Goal: Task Accomplishment & Management: Use online tool/utility

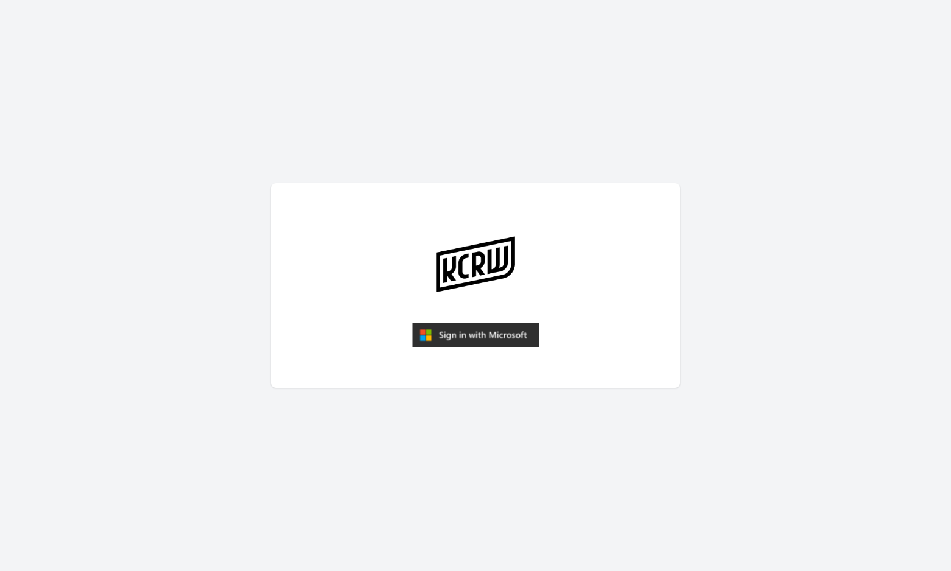
click at [500, 331] on img "submit" at bounding box center [475, 335] width 127 height 24
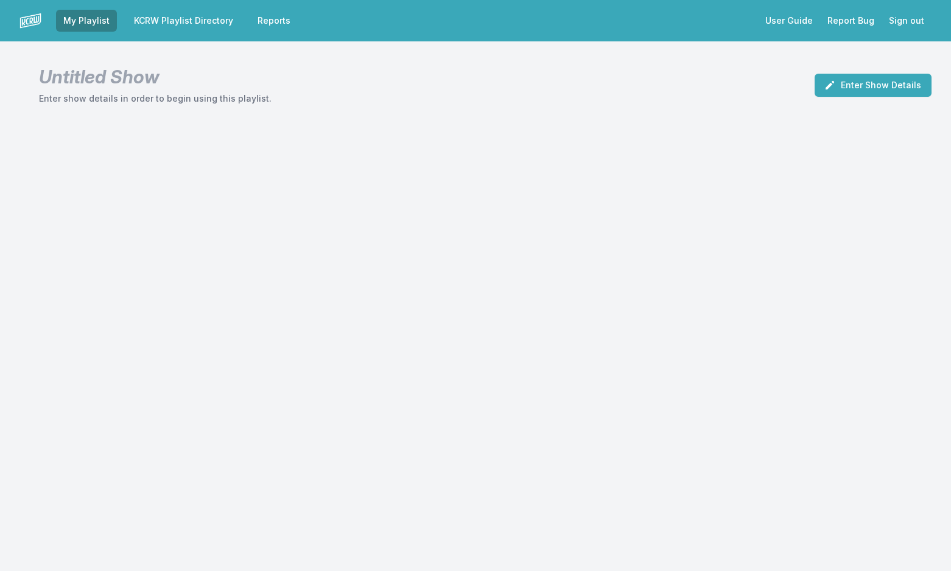
click at [223, 22] on link "KCRW Playlist Directory" at bounding box center [184, 21] width 114 height 22
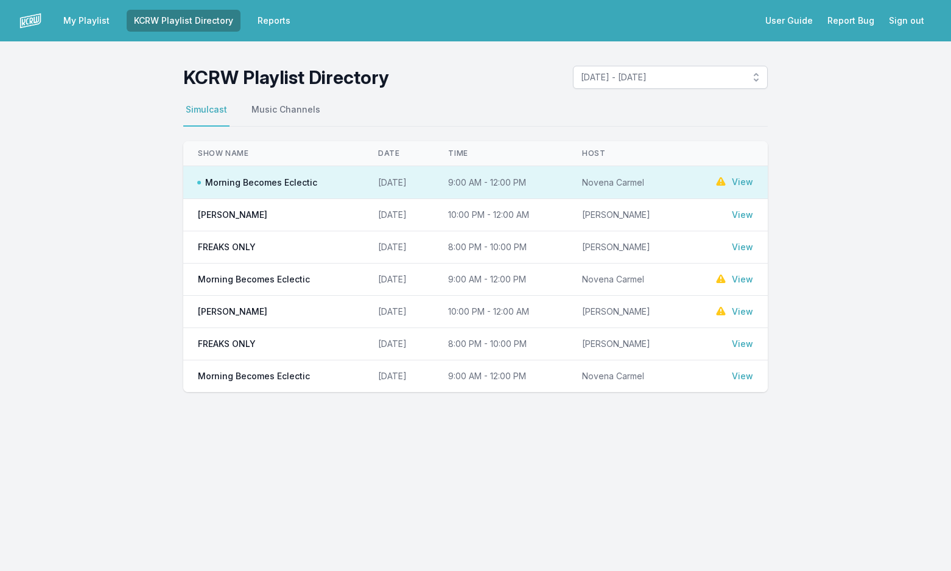
click at [745, 184] on link "View" at bounding box center [742, 182] width 21 height 12
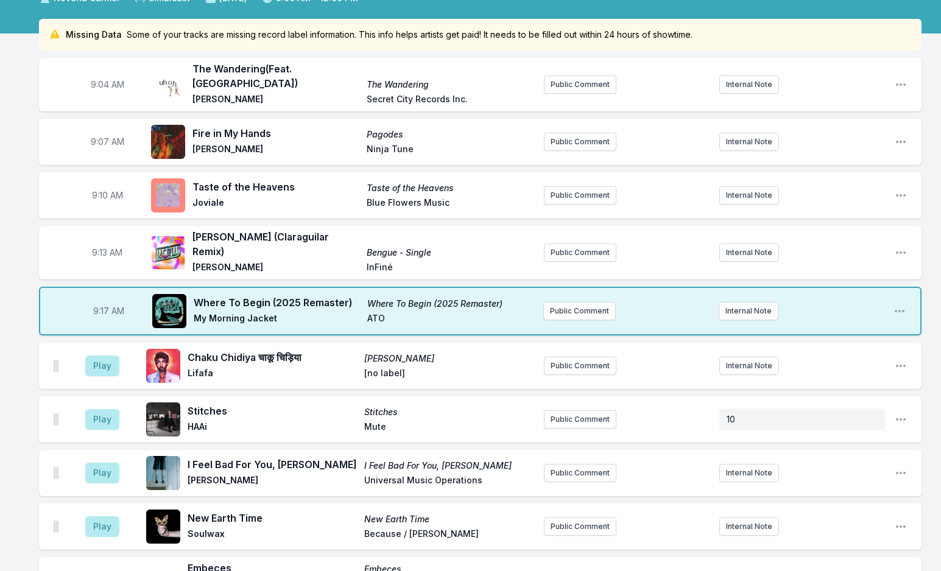
scroll to position [122, 0]
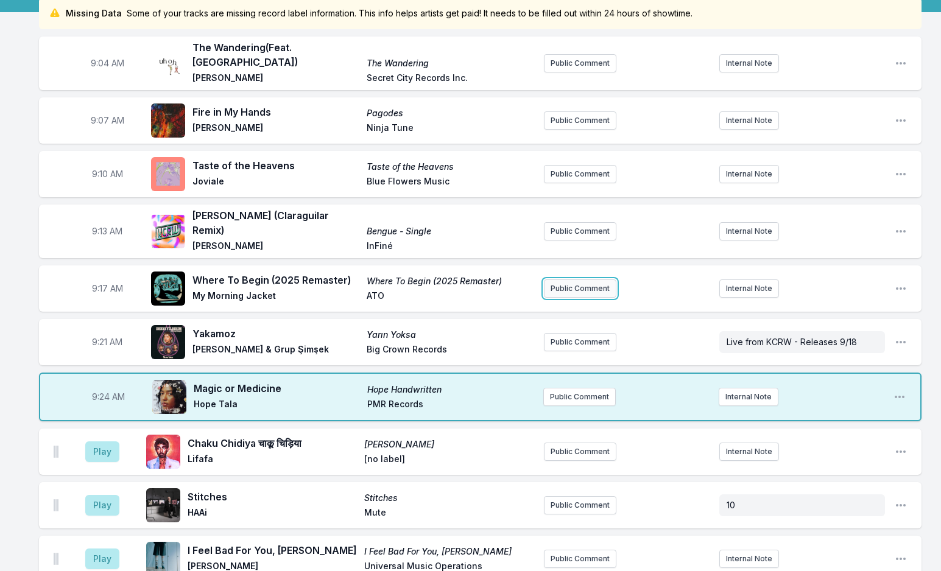
click at [572, 279] on button "Public Comment" at bounding box center [580, 288] width 72 height 18
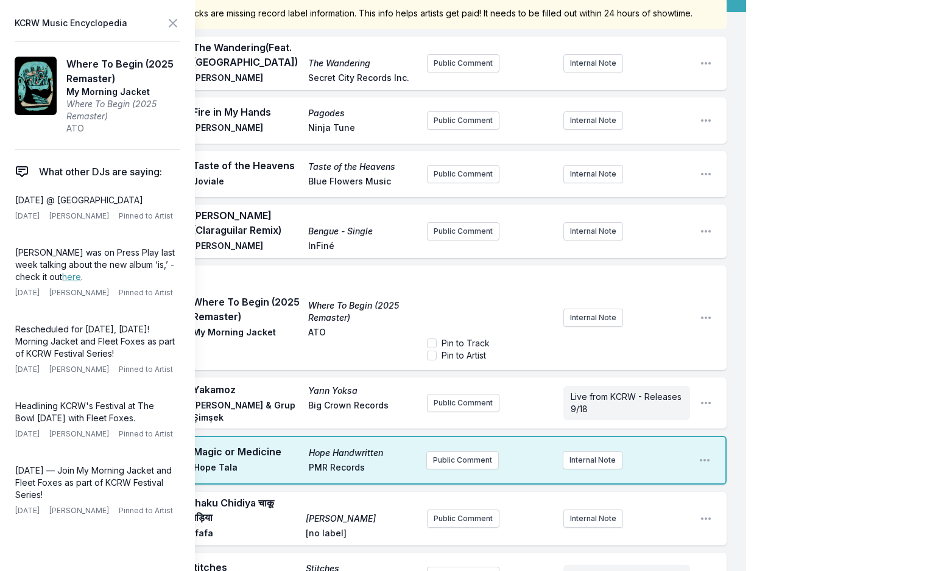
click at [170, 32] on aside "KCRW Music Encyclopedia Where To Begin (2025 Remaster) My Morning Jacket Where …" at bounding box center [97, 285] width 195 height 571
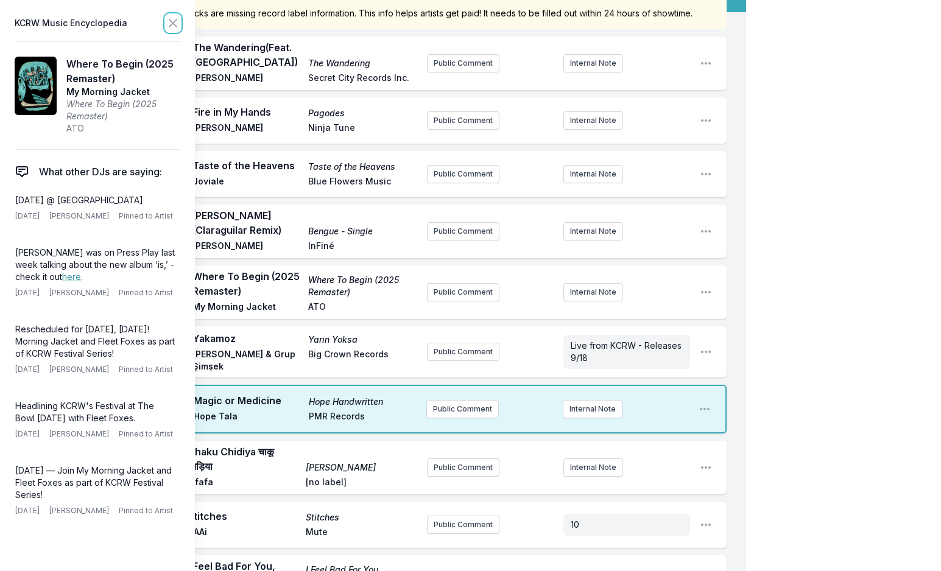
click at [168, 21] on icon at bounding box center [173, 23] width 15 height 15
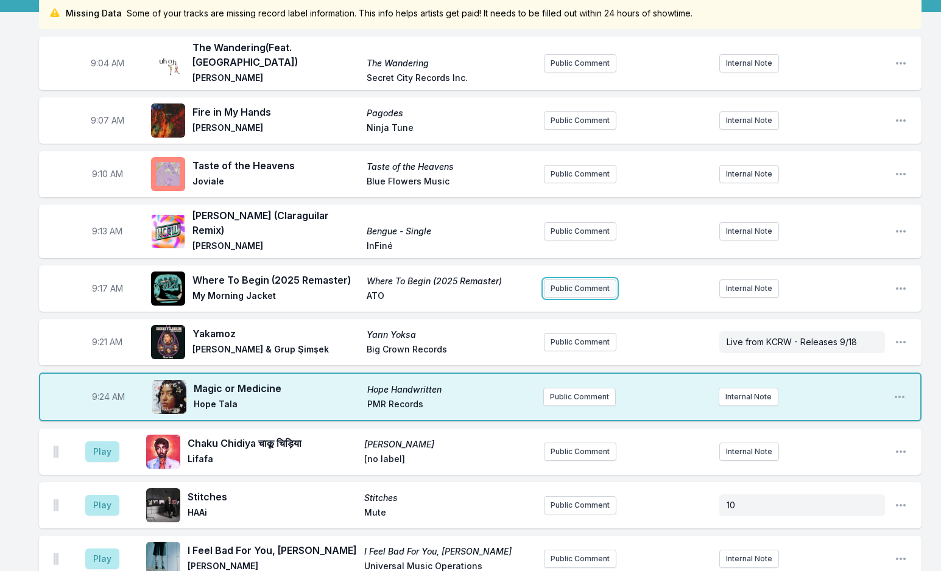
click at [604, 279] on button "Public Comment" at bounding box center [580, 288] width 72 height 18
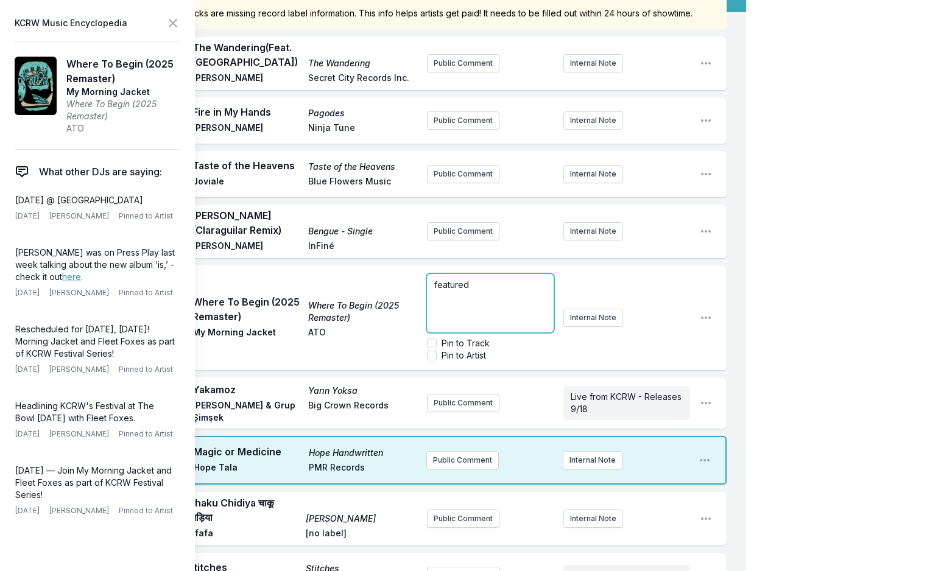
click at [490, 289] on p "featured" at bounding box center [490, 285] width 112 height 12
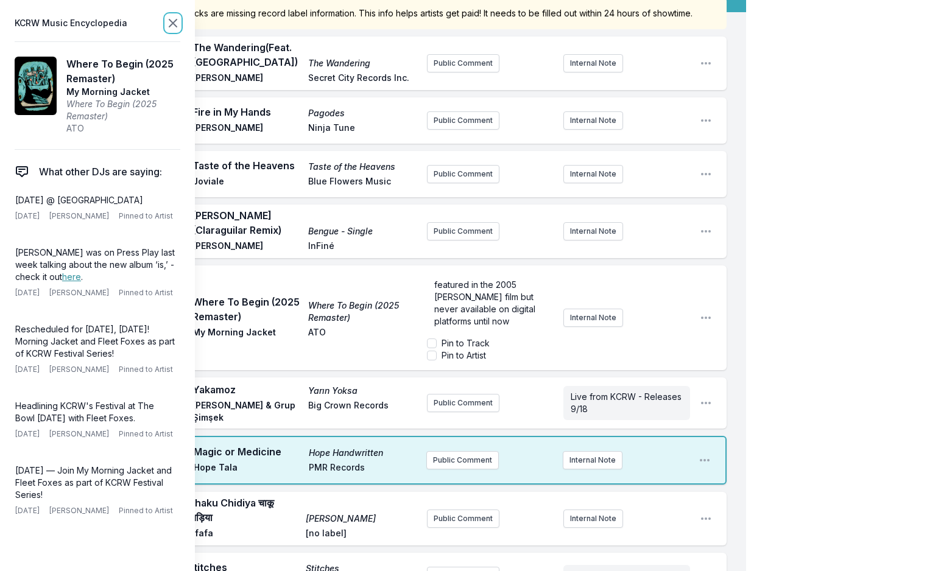
click at [178, 25] on icon at bounding box center [173, 23] width 15 height 15
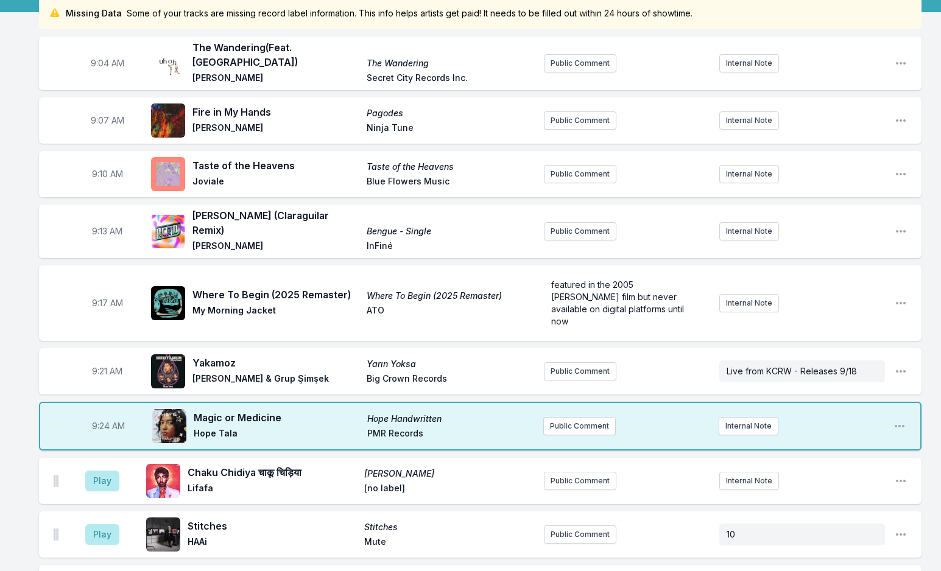
scroll to position [61, 0]
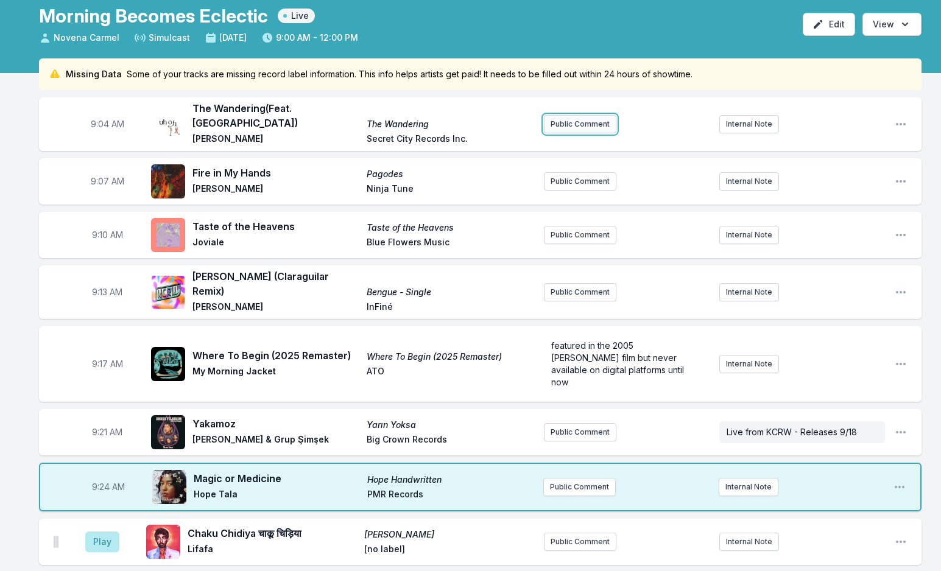
click at [578, 123] on button "Public Comment" at bounding box center [580, 124] width 72 height 18
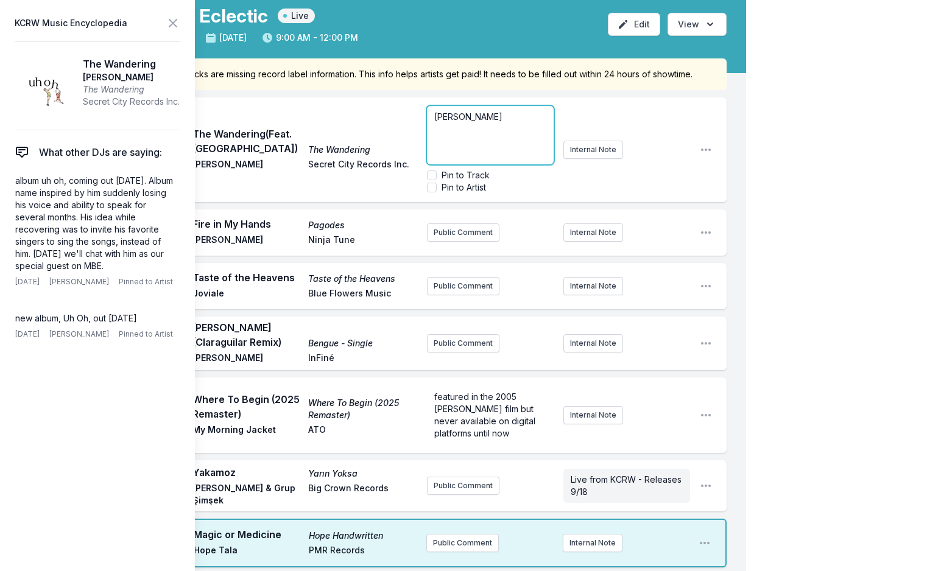
click at [521, 124] on div "Patrick Watson" at bounding box center [490, 135] width 127 height 58
click at [525, 133] on p "Patrick Watson will be our MBE Special Guest on" at bounding box center [490, 123] width 112 height 24
click at [173, 24] on icon at bounding box center [173, 23] width 15 height 15
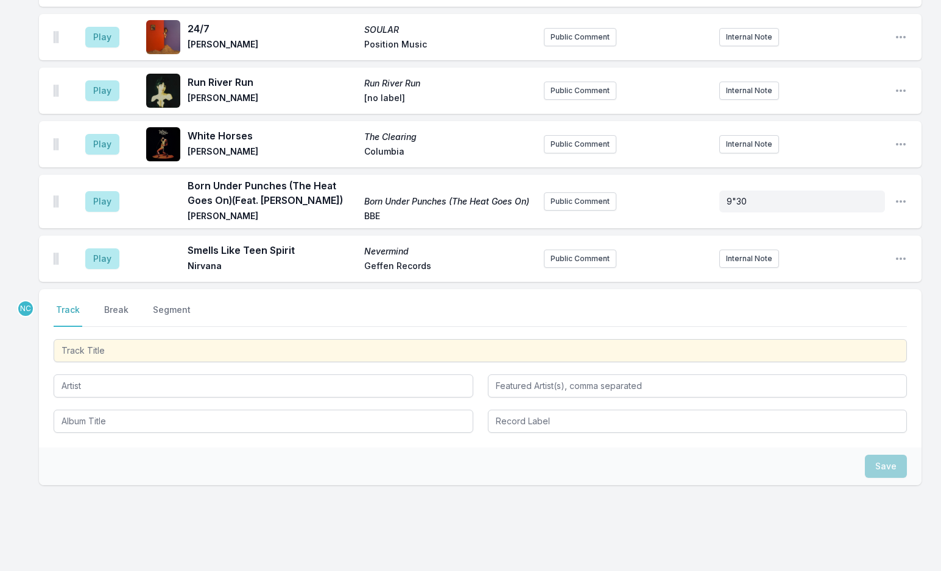
scroll to position [2204, 0]
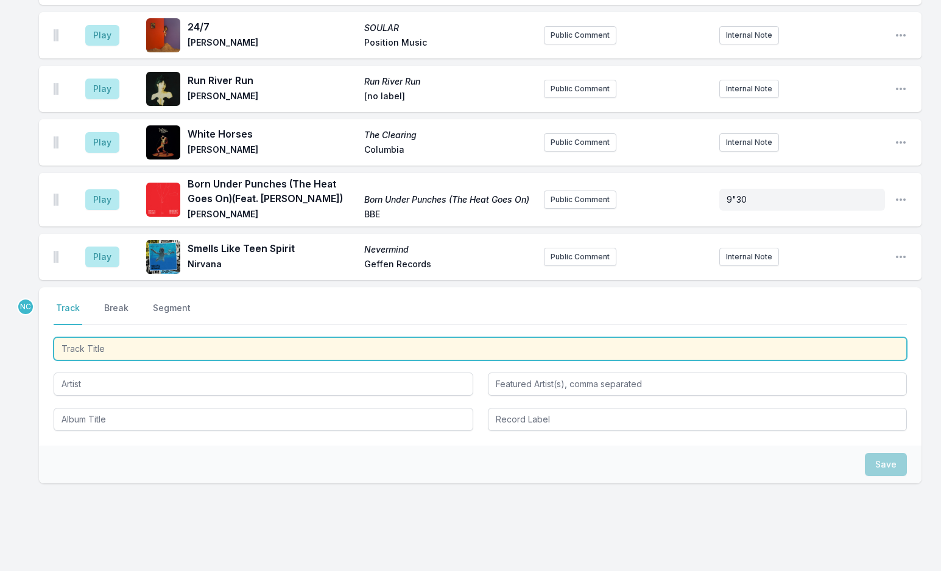
click at [107, 337] on input "Track Title" at bounding box center [480, 348] width 853 height 23
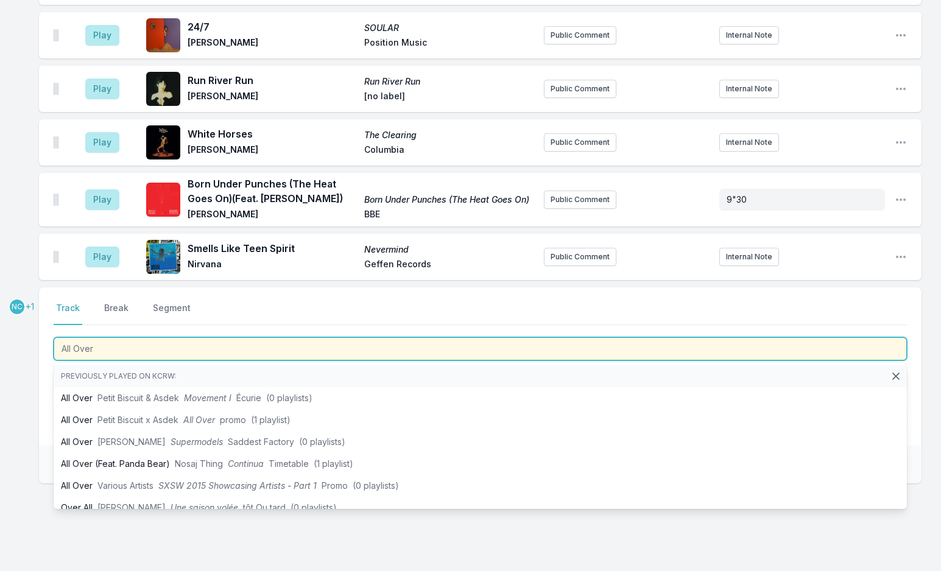
type input "All Over"
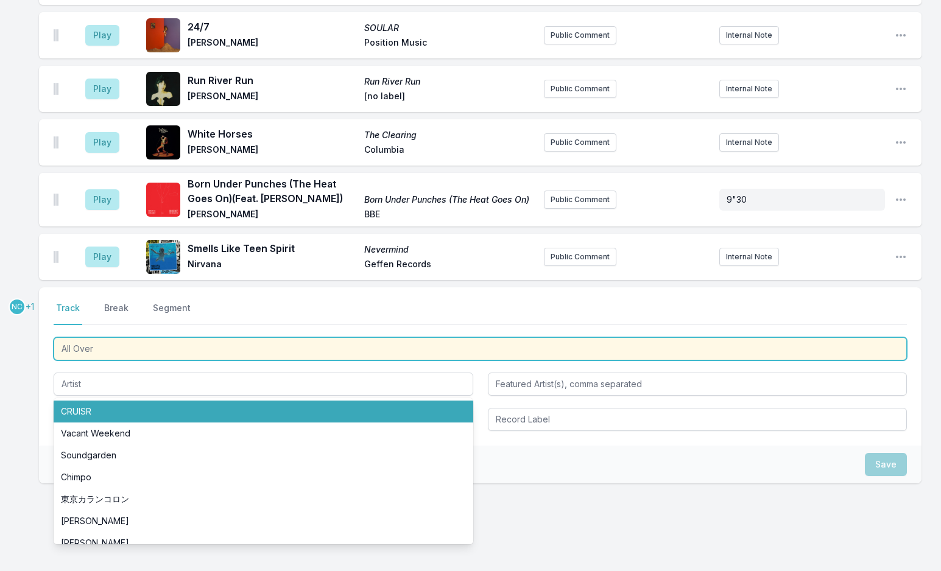
click at [62, 337] on input "All Over" at bounding box center [480, 348] width 853 height 23
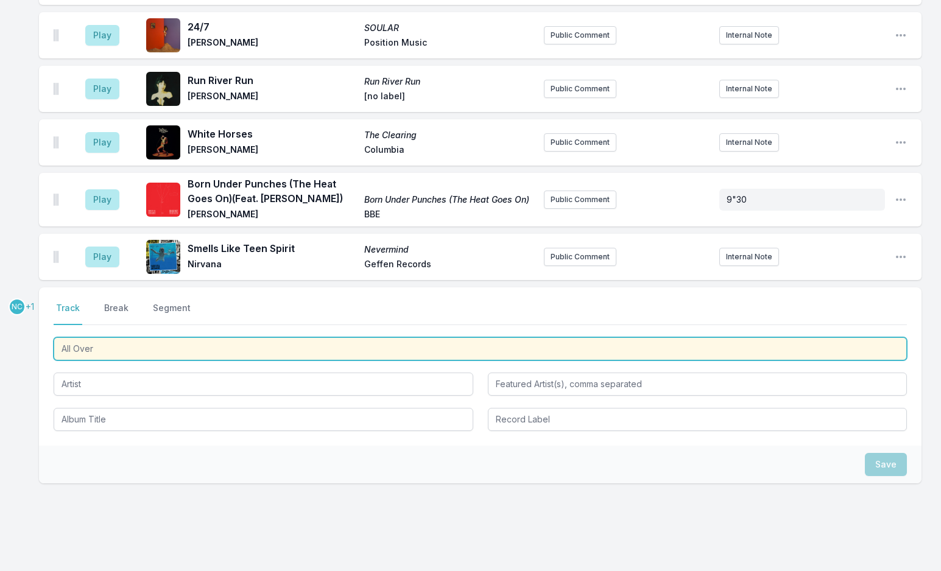
click at [62, 337] on input "All Over" at bounding box center [480, 348] width 853 height 23
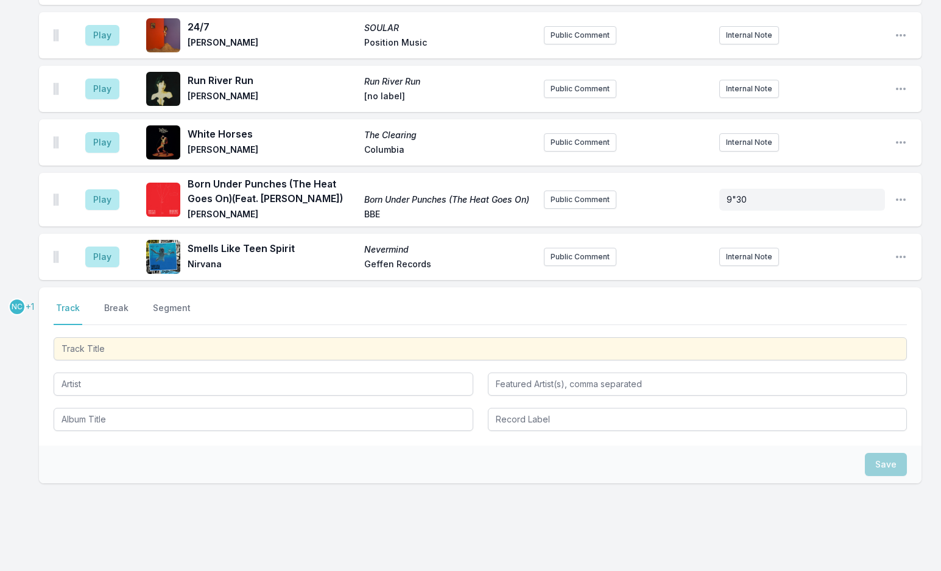
click at [65, 446] on div "Save" at bounding box center [480, 465] width 882 height 38
click at [121, 302] on button "Break" at bounding box center [116, 313] width 29 height 23
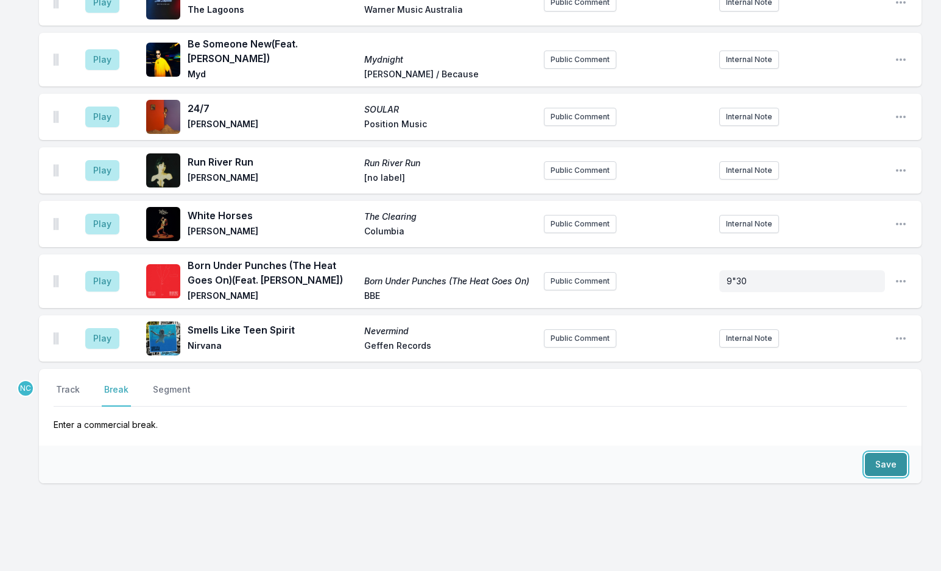
click at [881, 453] on button "Save" at bounding box center [886, 464] width 42 height 23
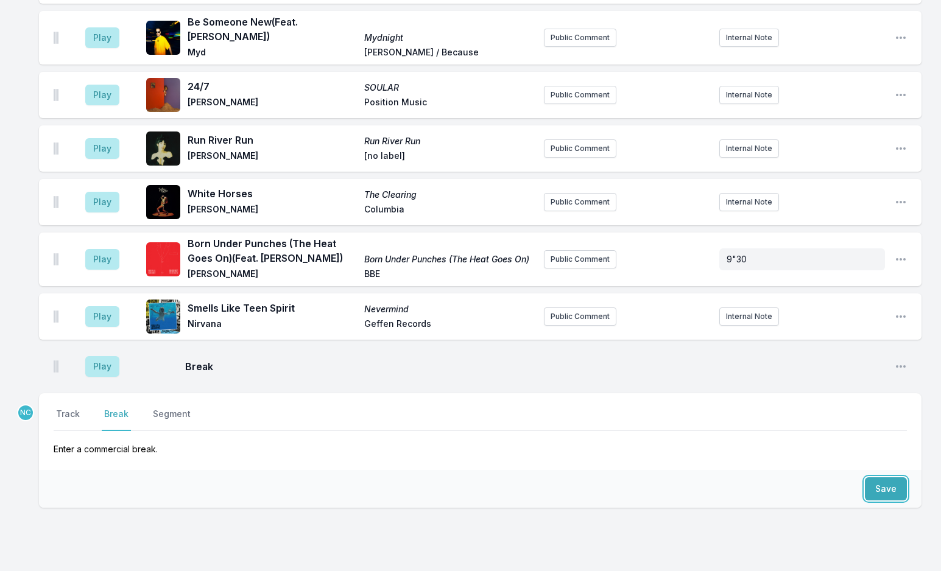
scroll to position [2169, 0]
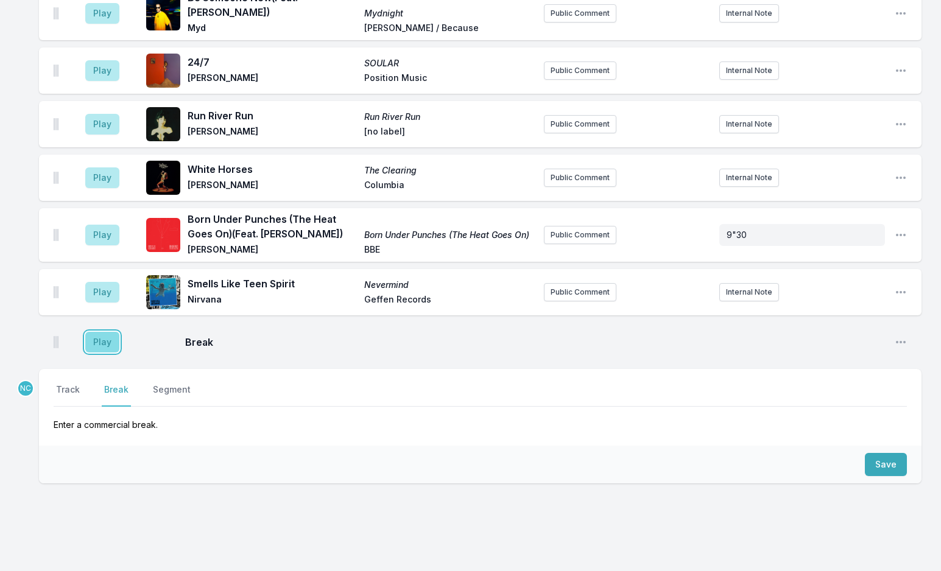
click at [88, 332] on button "Play" at bounding box center [102, 342] width 34 height 21
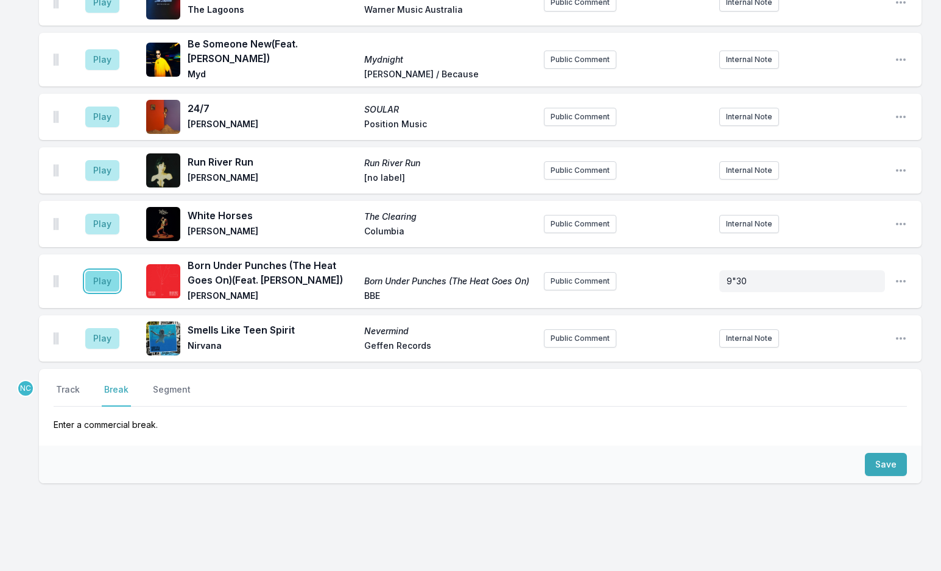
click at [106, 271] on button "Play" at bounding box center [102, 281] width 34 height 21
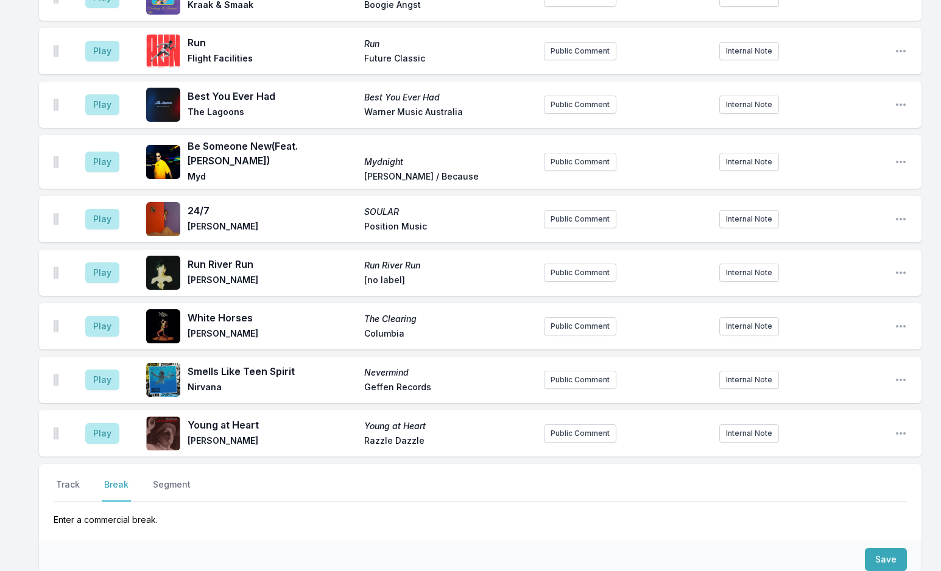
scroll to position [2283, 0]
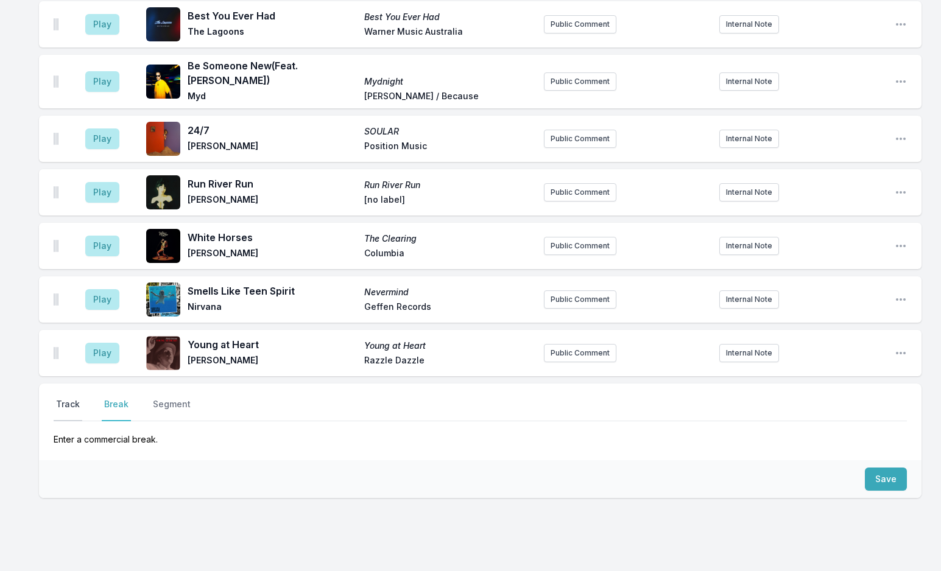
click at [65, 398] on button "Track" at bounding box center [68, 409] width 29 height 23
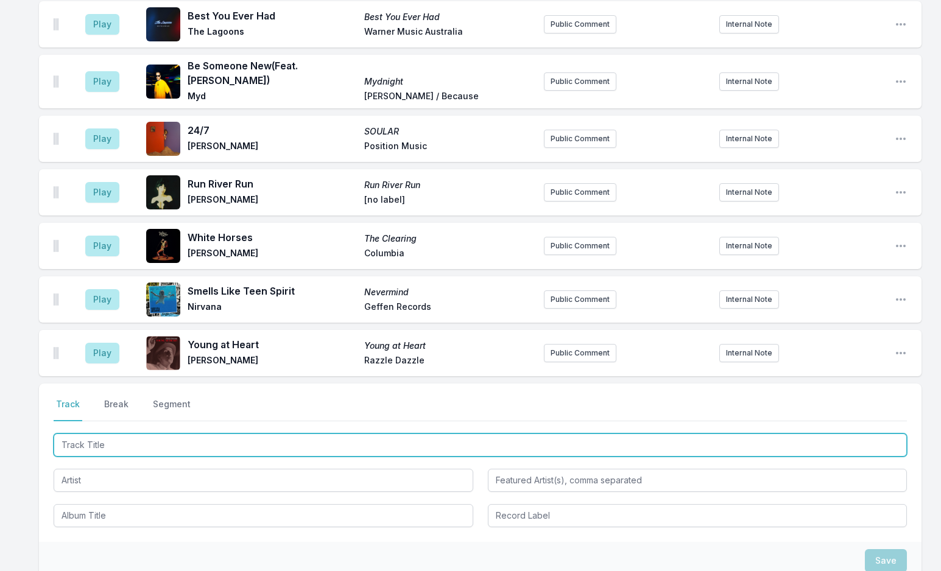
click at [117, 434] on input "Track Title" at bounding box center [480, 445] width 853 height 23
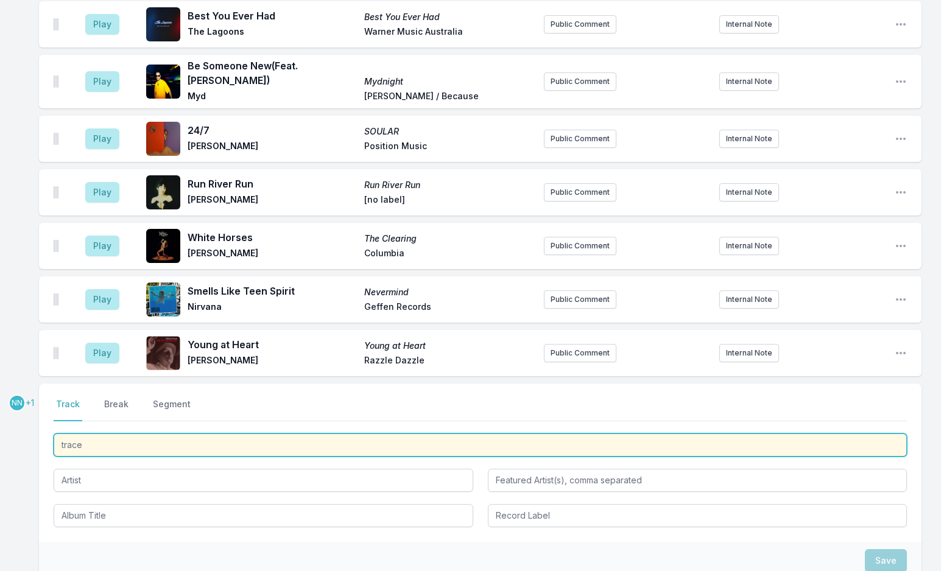
type input "tracey"
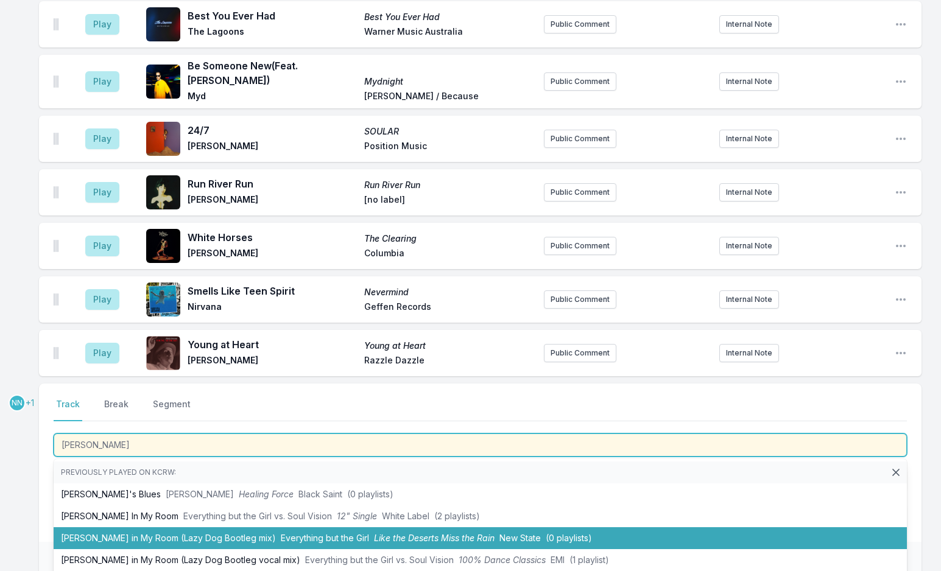
click at [185, 527] on li "Tracey in My Room (Lazy Dog Bootleg mix) Everything but the Girl Like the Deser…" at bounding box center [480, 538] width 853 height 22
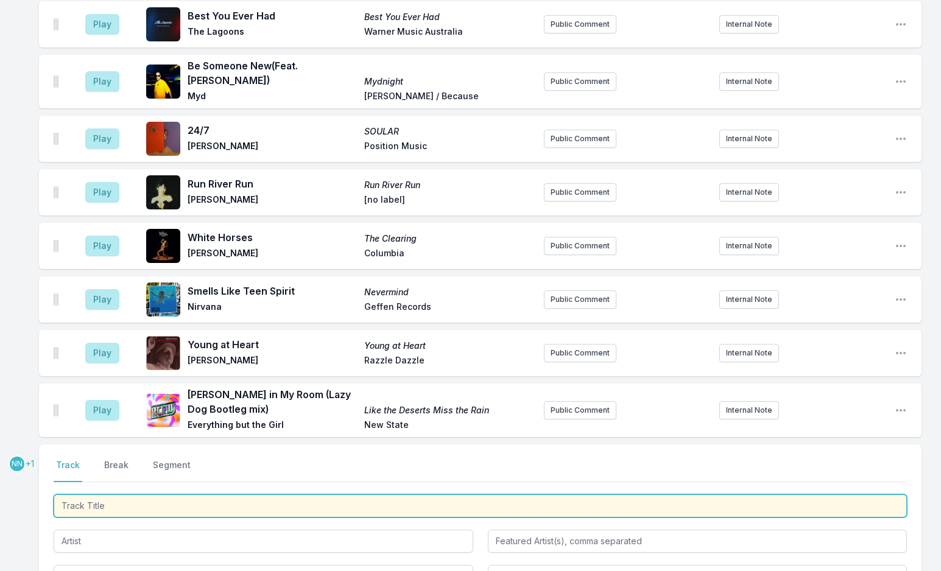
scroll to position [2344, 0]
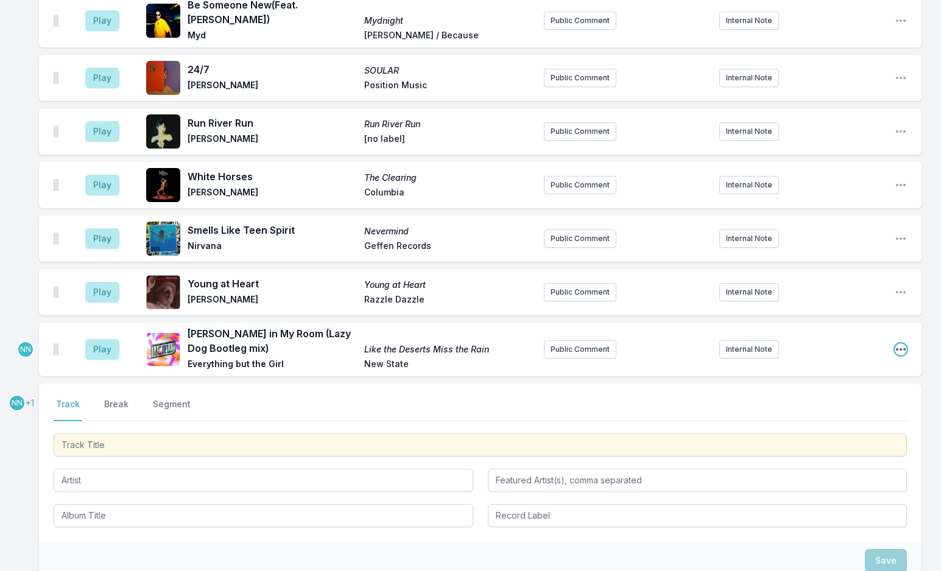
click at [899, 343] on icon "Open playlist item options" at bounding box center [901, 349] width 12 height 12
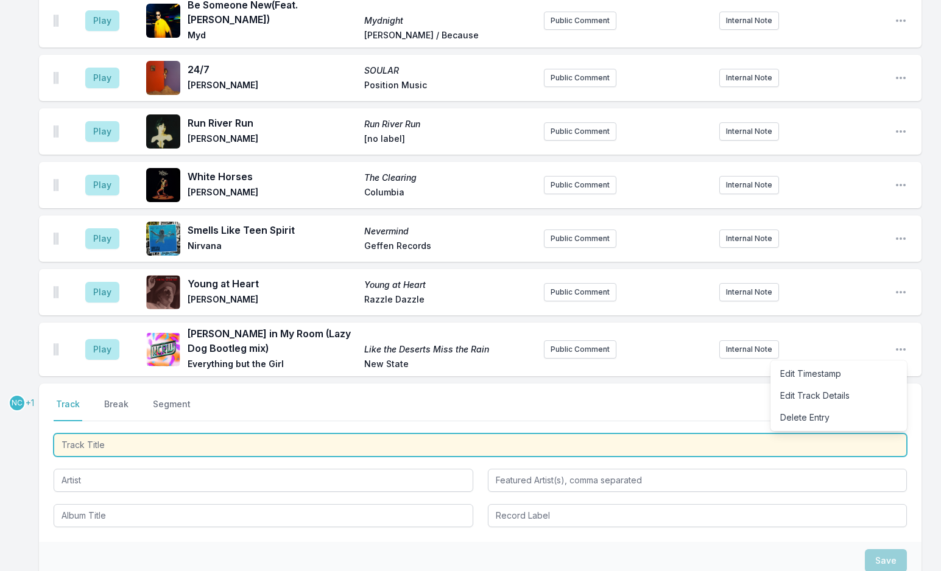
click at [199, 434] on input "Track Title" at bounding box center [480, 445] width 853 height 23
type input "Tracey in My Room"
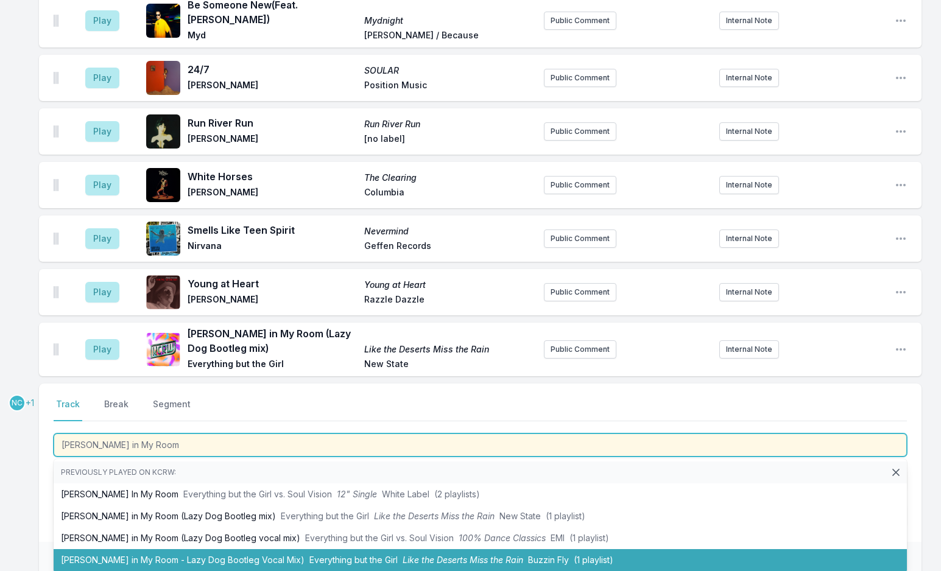
click at [236, 549] on li "Tracey in My Room - Lazy Dog Bootleg Vocal Mix) Everything but the Girl Like th…" at bounding box center [480, 560] width 853 height 22
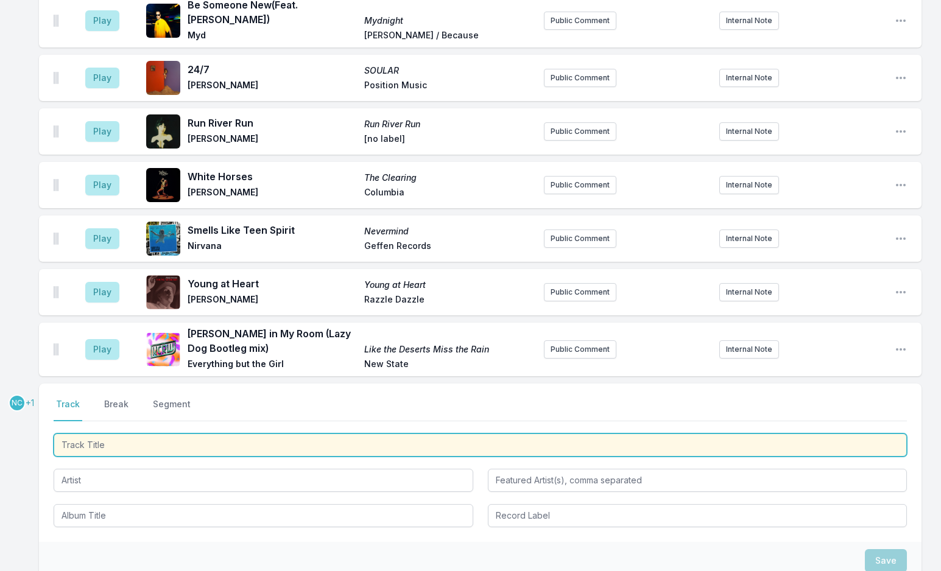
scroll to position [2405, 0]
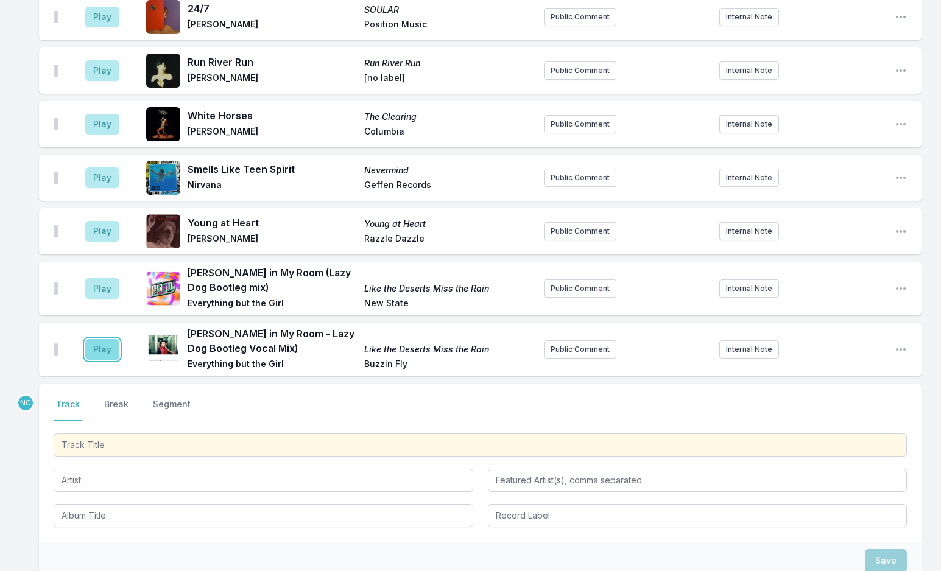
click at [91, 339] on button "Play" at bounding box center [102, 349] width 34 height 21
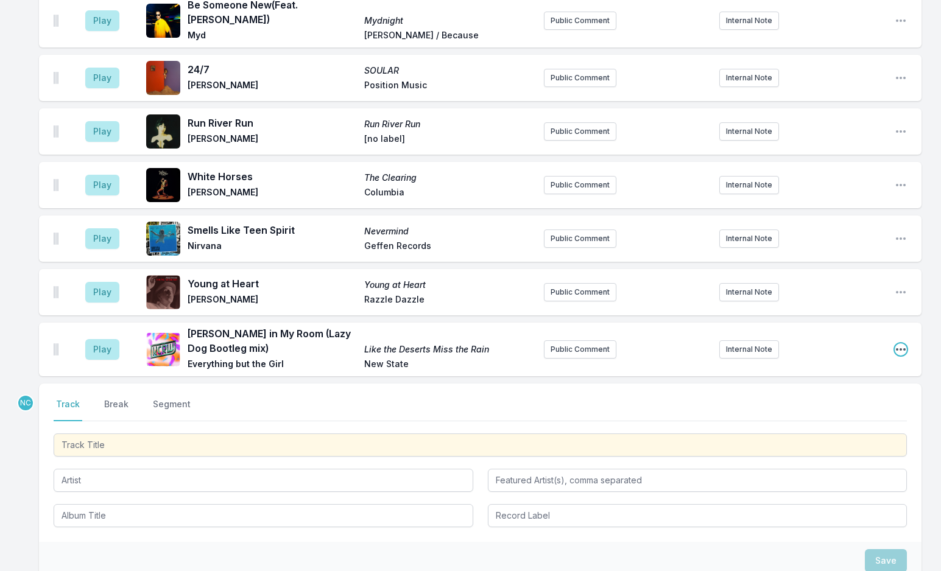
click at [901, 343] on icon "Open playlist item options" at bounding box center [901, 349] width 12 height 12
click at [823, 407] on button "Delete Entry" at bounding box center [838, 418] width 136 height 22
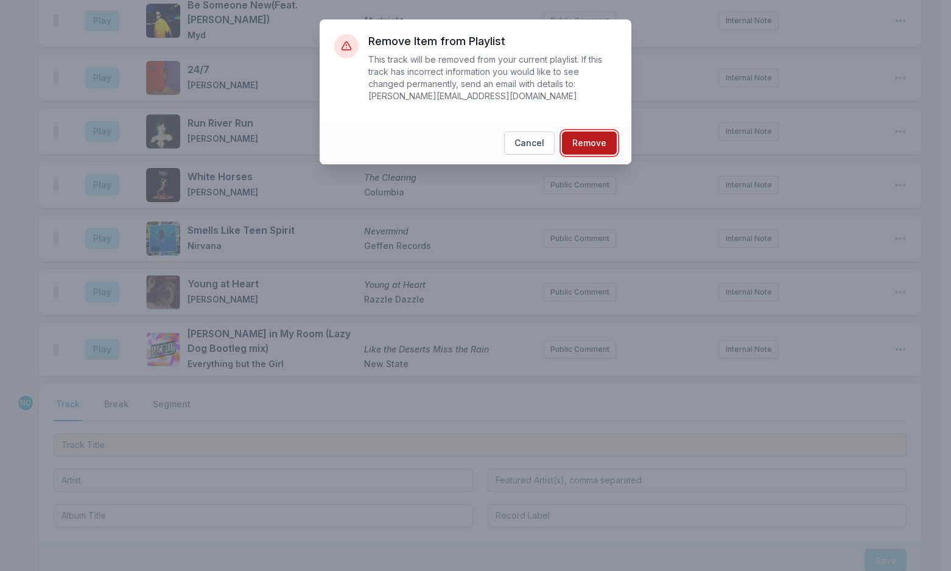
click at [578, 132] on button "Remove" at bounding box center [589, 143] width 55 height 23
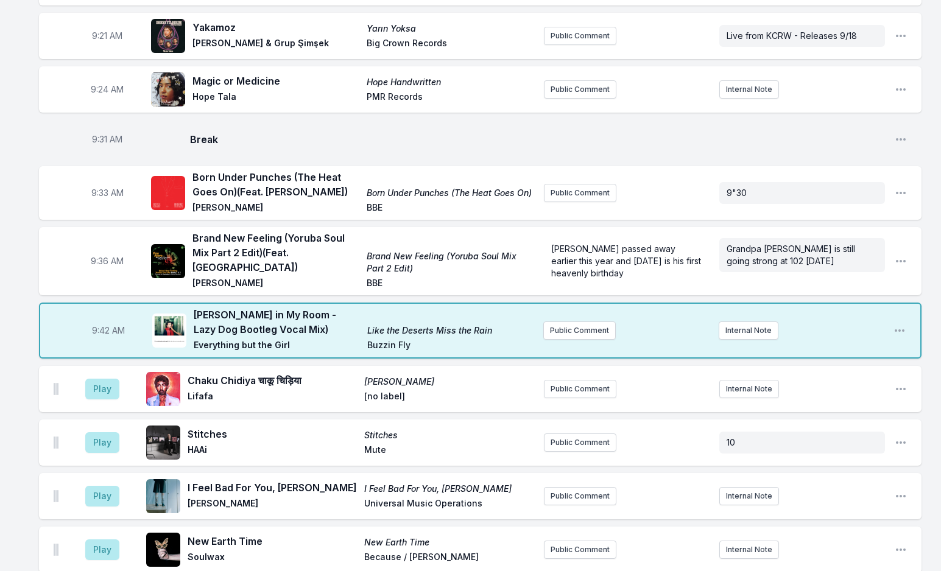
scroll to position [457, 0]
click at [583, 188] on button "Public Comment" at bounding box center [580, 194] width 72 height 18
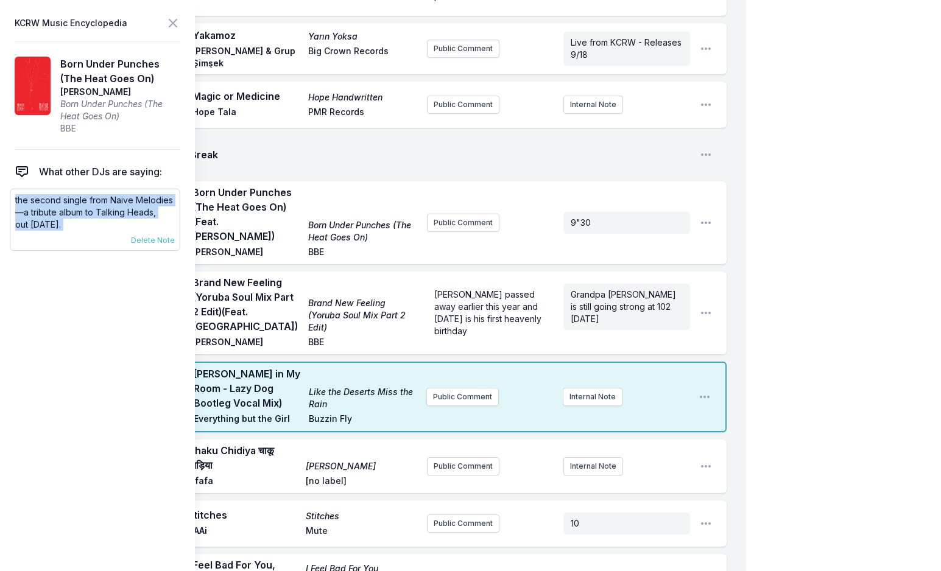
drag, startPoint x: 15, startPoint y: 199, endPoint x: 140, endPoint y: 220, distance: 127.1
click at [116, 234] on div "the second single from Naive Melodies—a tribute album to Talking Heads, out Oct…" at bounding box center [95, 220] width 170 height 62
click at [177, 25] on icon at bounding box center [173, 23] width 15 height 15
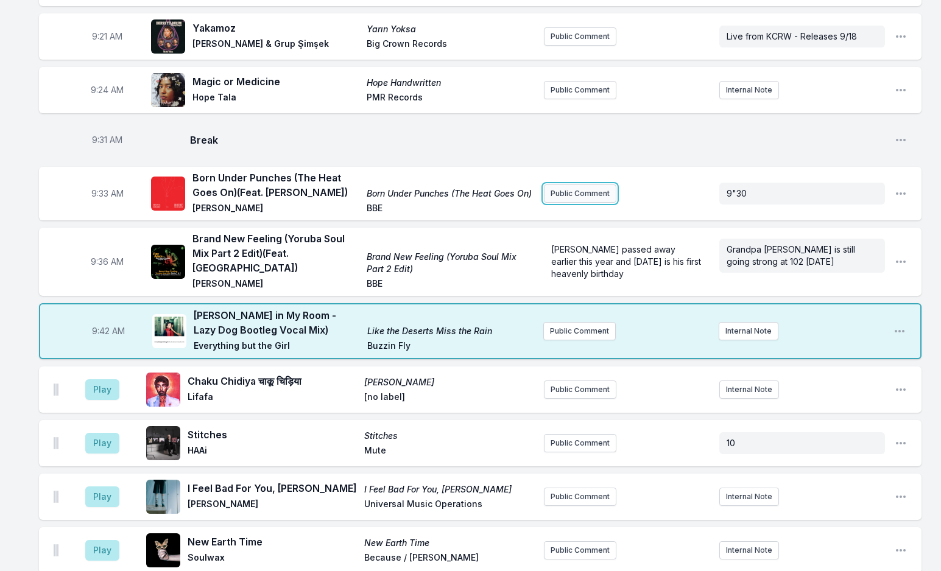
click at [560, 185] on button "Public Comment" at bounding box center [580, 194] width 72 height 18
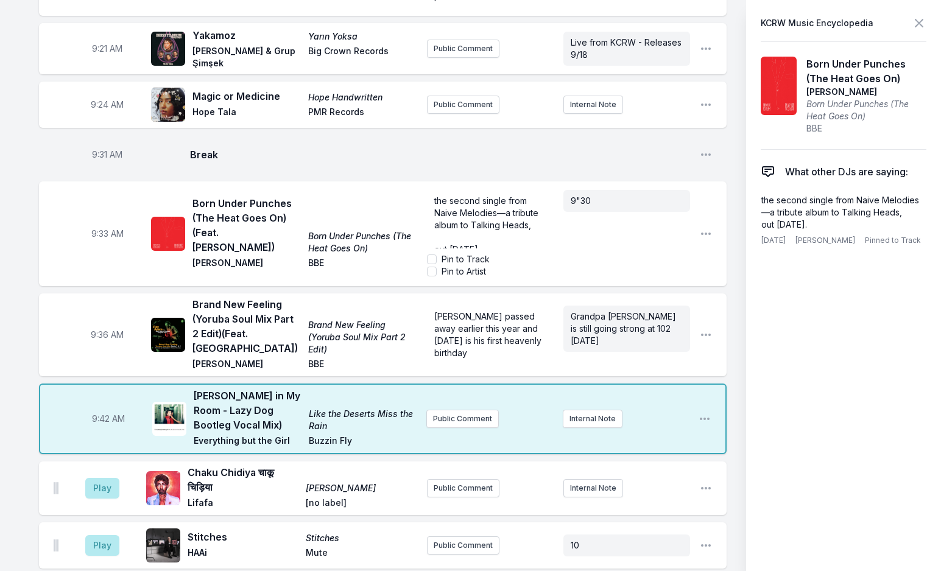
scroll to position [37, 0]
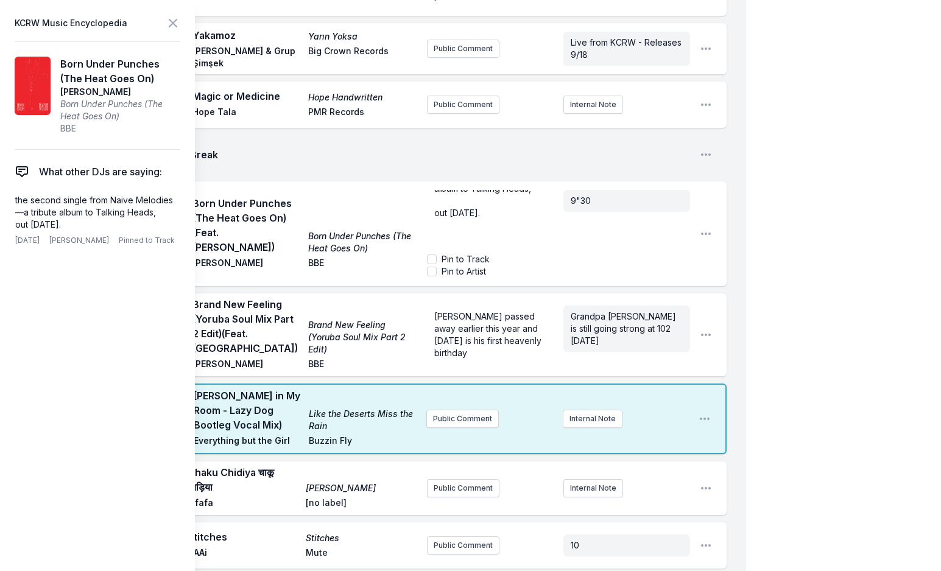
click at [431, 227] on div "the second single from Naive Melodies—a tribute album to Talking Heads, ﻿ out O…" at bounding box center [490, 219] width 127 height 58
click at [172, 28] on icon at bounding box center [173, 23] width 15 height 15
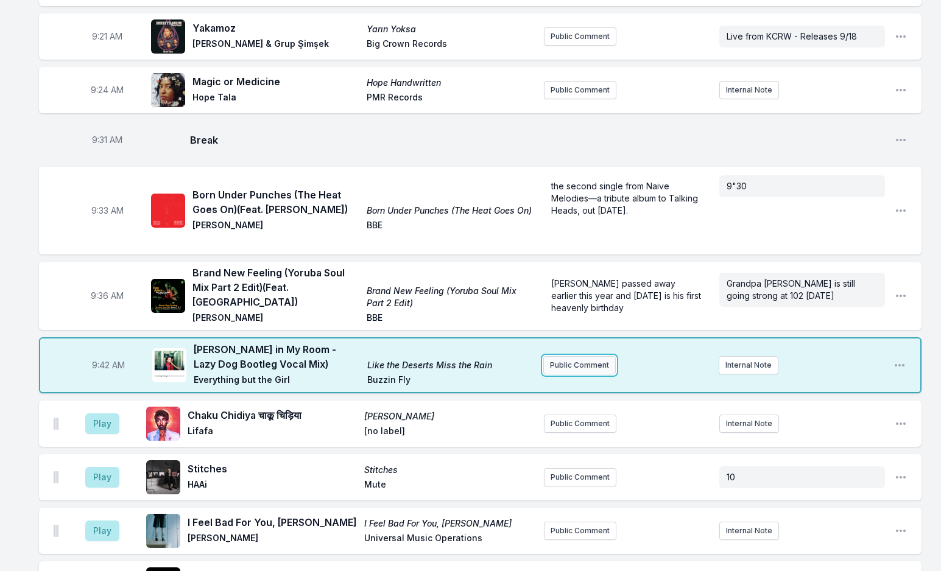
click at [590, 357] on button "Public Comment" at bounding box center [579, 365] width 72 height 18
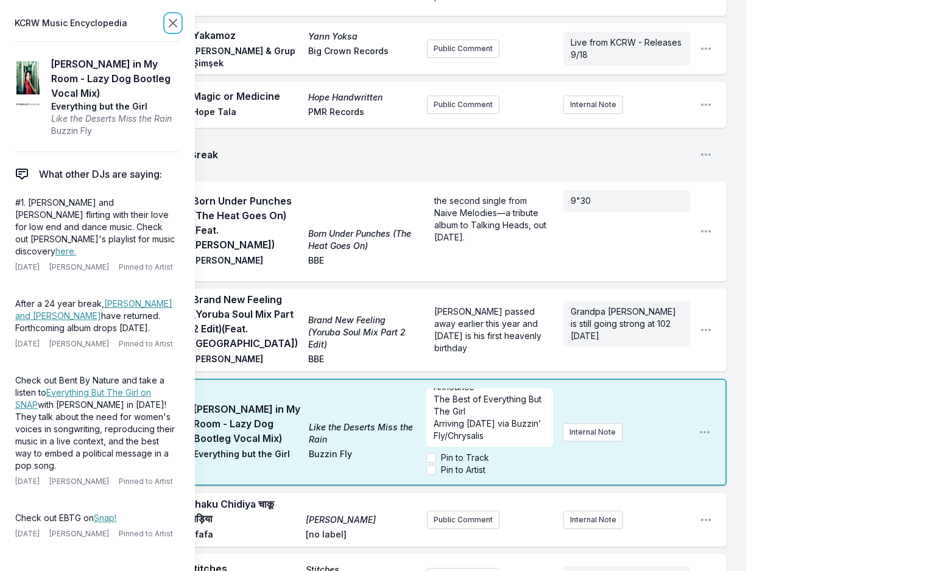
click at [175, 21] on icon at bounding box center [172, 22] width 7 height 7
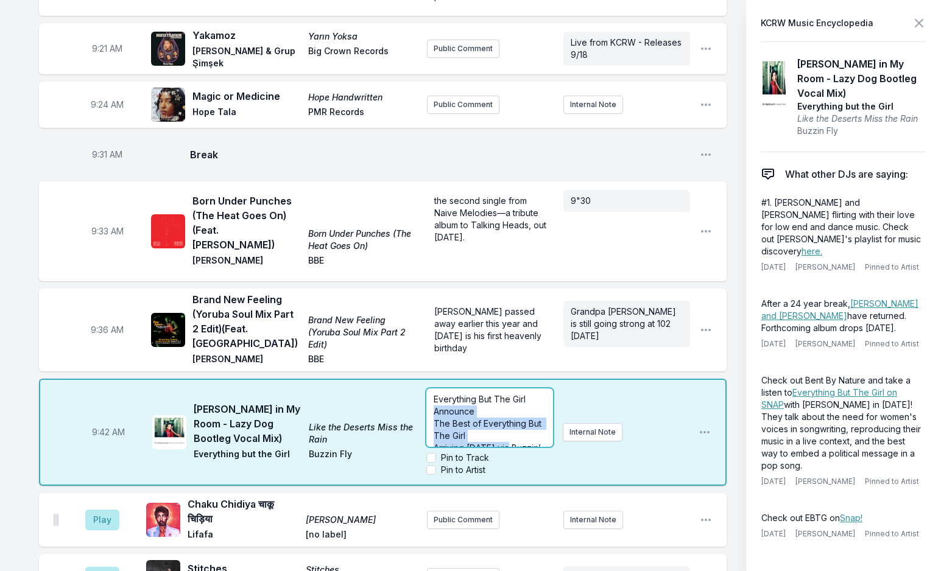
drag, startPoint x: 627, startPoint y: 368, endPoint x: 642, endPoint y: 390, distance: 27.2
click at [642, 390] on div "Everything But The Girl Announce The Best of Everything But The Girl Arriving N…" at bounding box center [557, 432] width 262 height 97
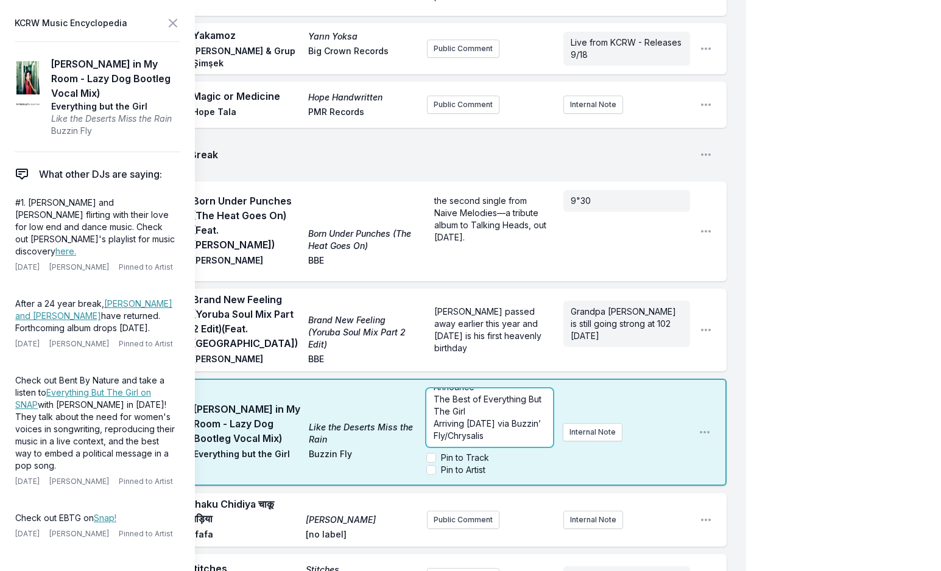
click at [526, 421] on p "Arriving November 14 via Buzzin’ Fly/Chrysalis" at bounding box center [489, 430] width 111 height 24
drag, startPoint x: 525, startPoint y: 410, endPoint x: 536, endPoint y: 427, distance: 20.8
click at [536, 427] on div "Everything But The Girl Announce The Best of Everything But The Girl Arriving N…" at bounding box center [489, 417] width 126 height 58
click at [165, 19] on header "KCRW Music Encyclopedia" at bounding box center [98, 23] width 166 height 17
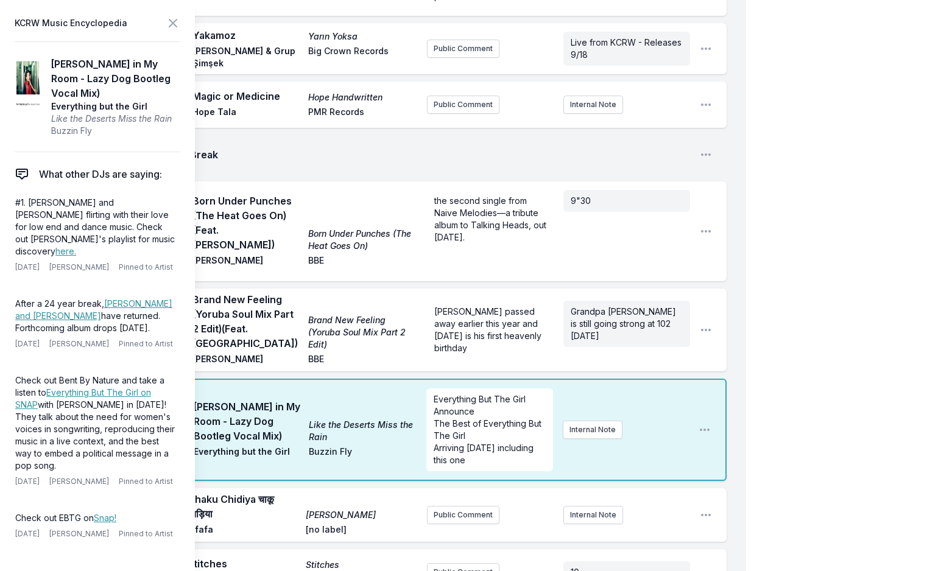
scroll to position [0, 0]
click at [166, 21] on icon at bounding box center [173, 23] width 15 height 15
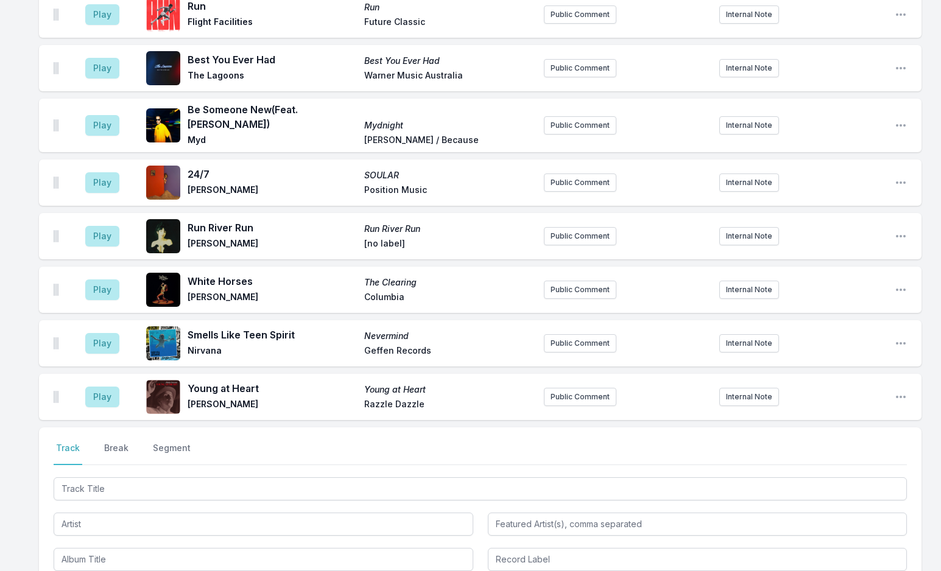
scroll to position [2492, 0]
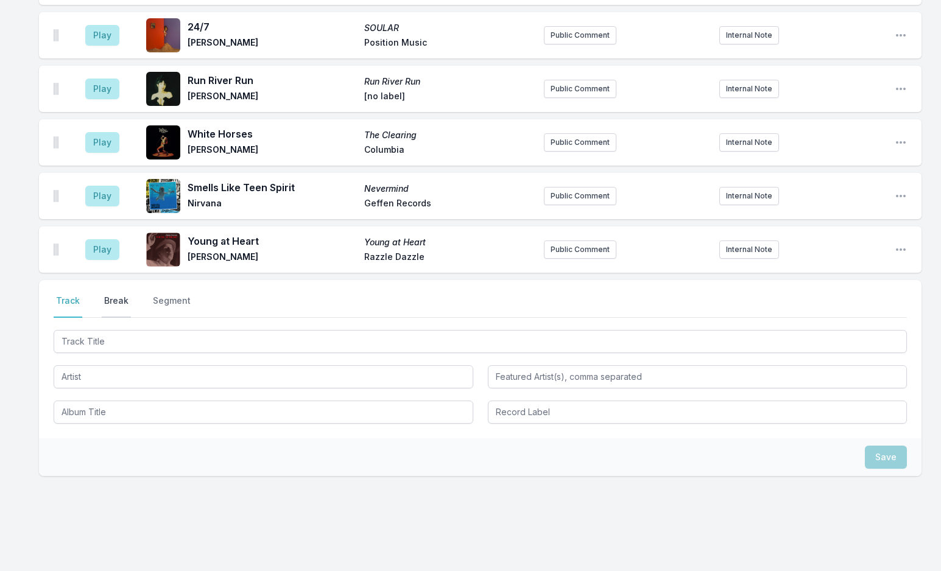
click at [110, 295] on button "Break" at bounding box center [116, 306] width 29 height 23
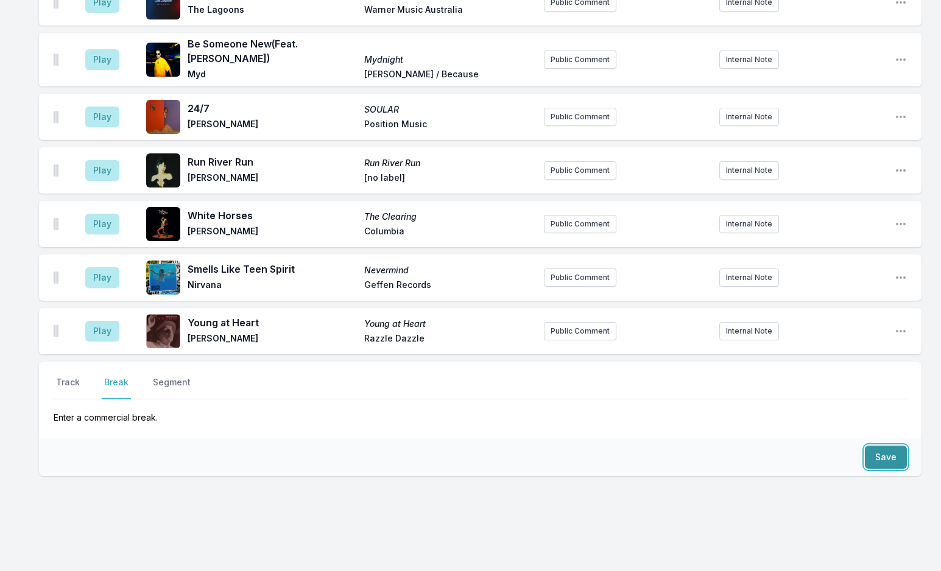
click at [873, 446] on button "Save" at bounding box center [886, 457] width 42 height 23
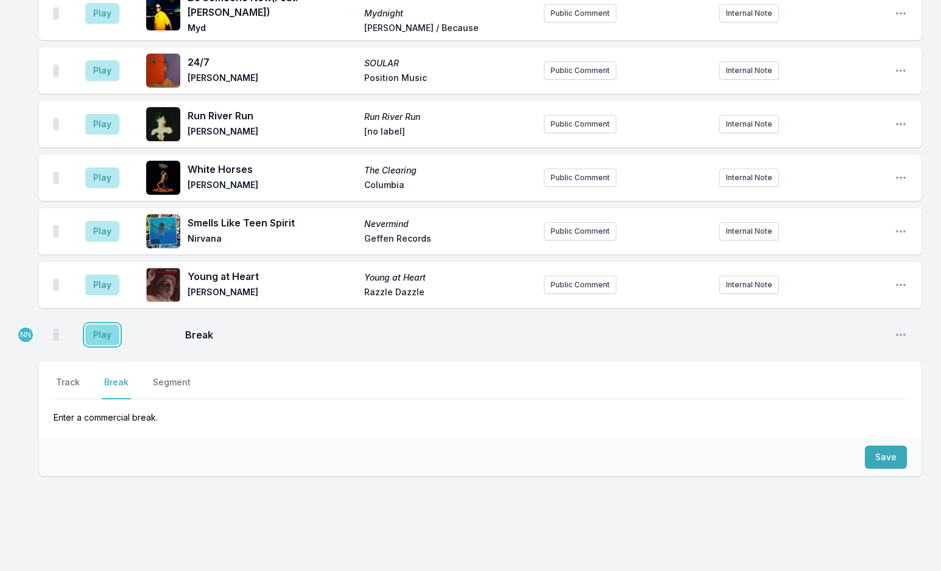
click at [104, 325] on button "Play" at bounding box center [102, 335] width 34 height 21
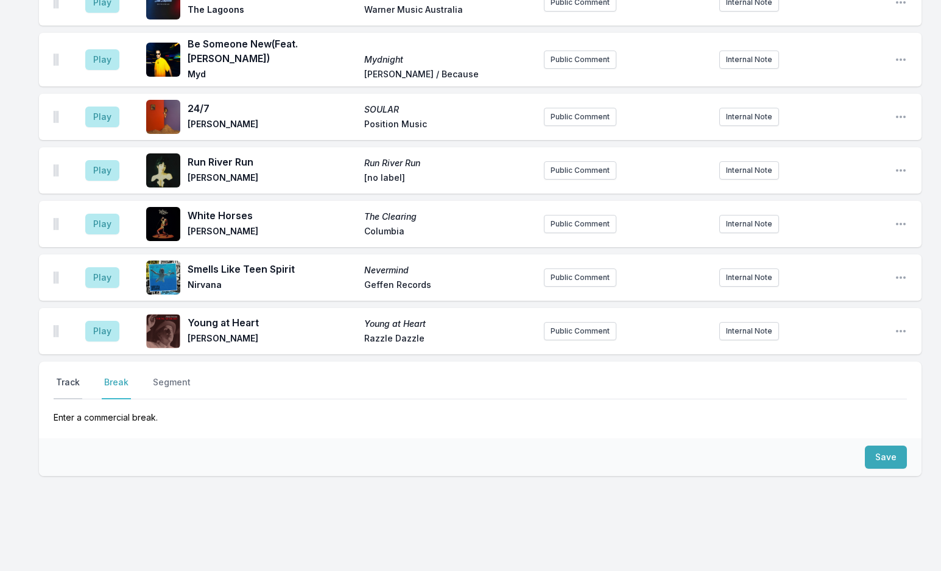
click at [72, 376] on button "Track" at bounding box center [68, 387] width 29 height 23
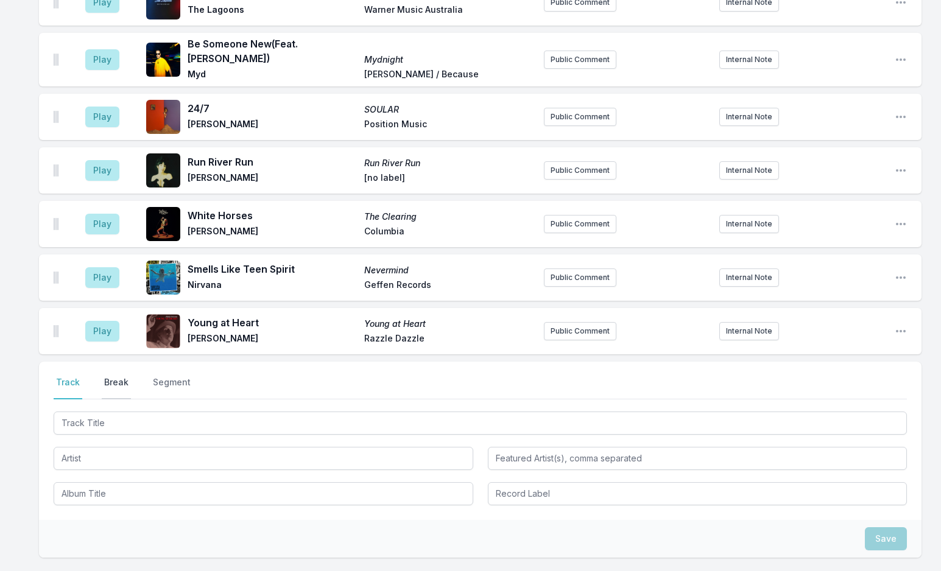
click at [119, 376] on button "Break" at bounding box center [116, 387] width 29 height 23
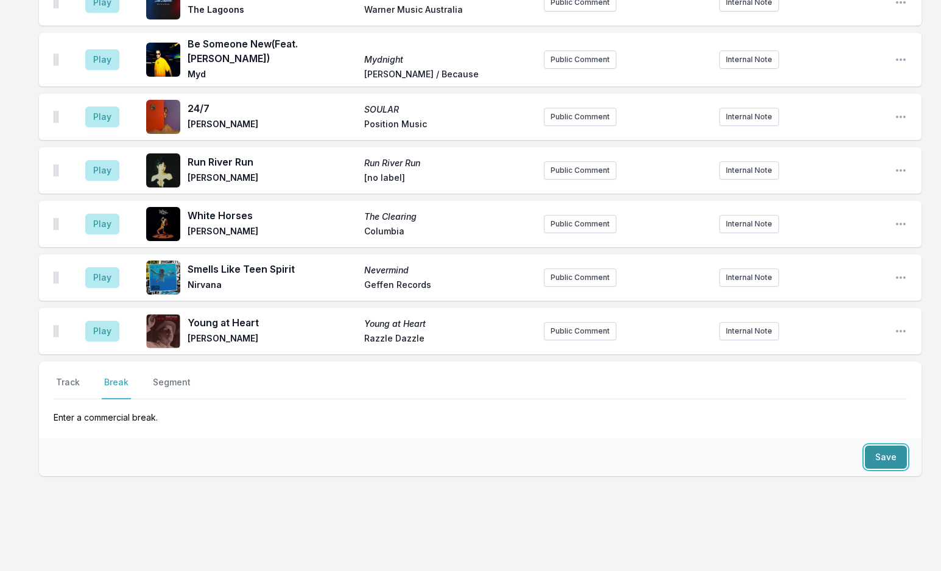
click at [873, 446] on button "Save" at bounding box center [886, 457] width 42 height 23
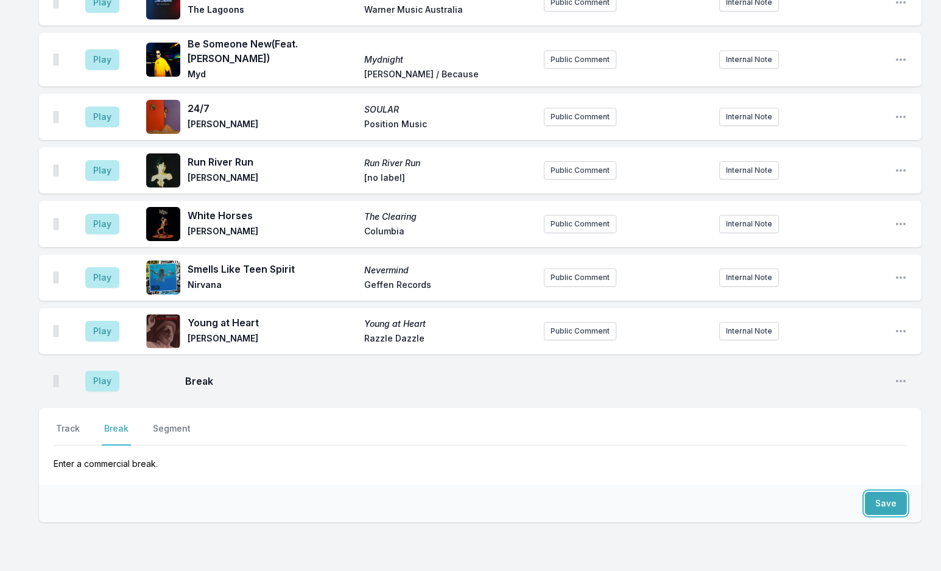
scroll to position [2503, 0]
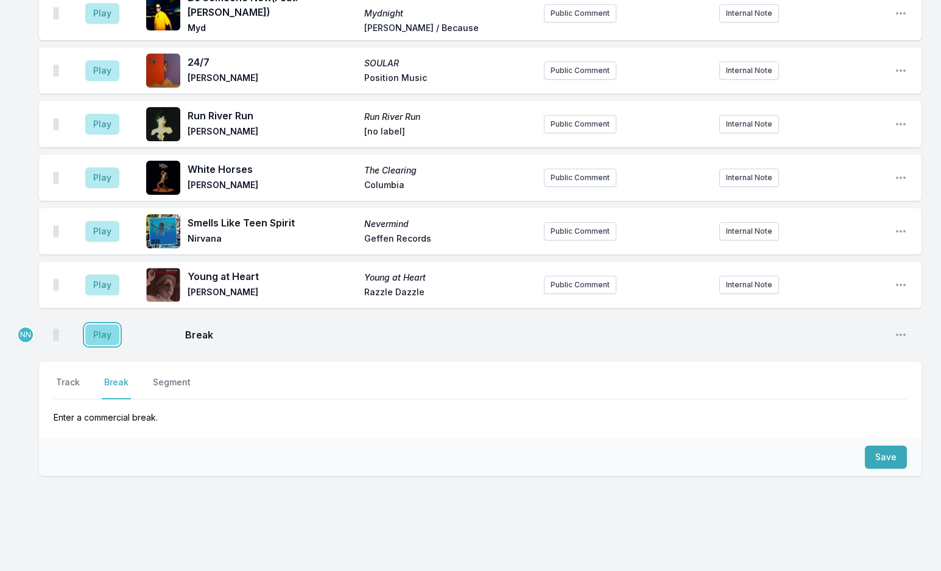
click at [104, 325] on button "Play" at bounding box center [102, 335] width 34 height 21
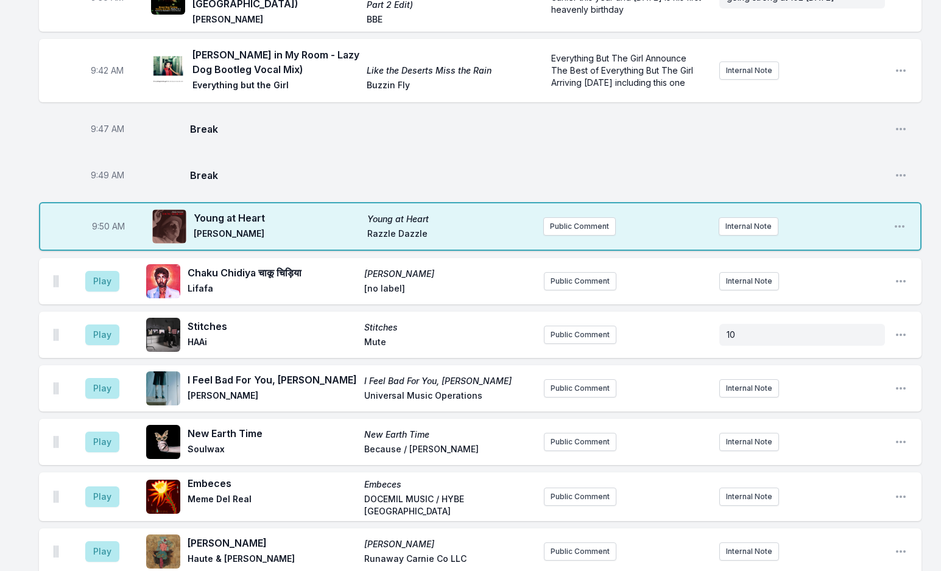
scroll to position [737, 0]
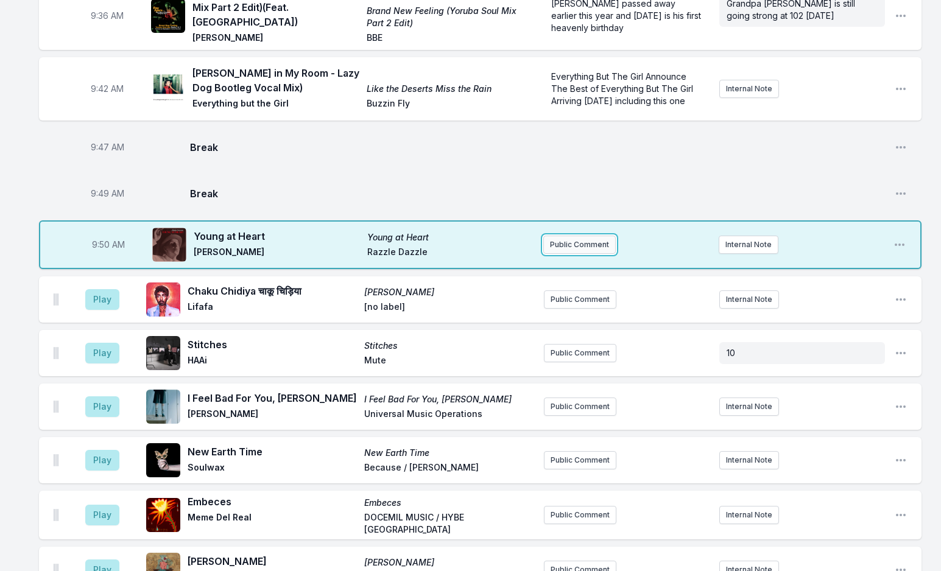
click at [588, 246] on button "Public Comment" at bounding box center [579, 245] width 72 height 18
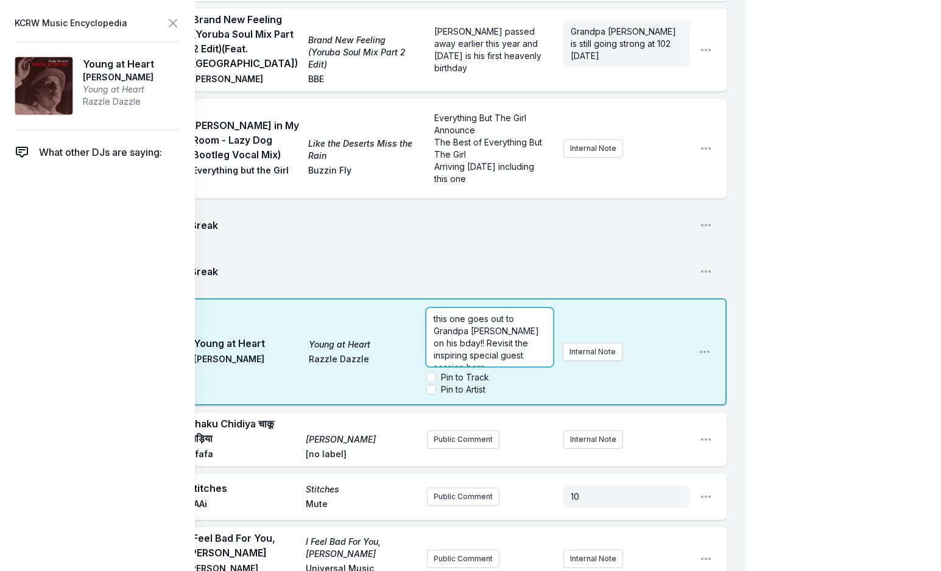
click at [483, 315] on span "this one goes out to Grandpa Joe on his bday!! Revisit the inspiring special gu…" at bounding box center [488, 343] width 108 height 59
click at [485, 315] on span "this one goes out to Grandpa Joe on his bday!! Revisit the inspiring special gu…" at bounding box center [488, 343] width 108 height 59
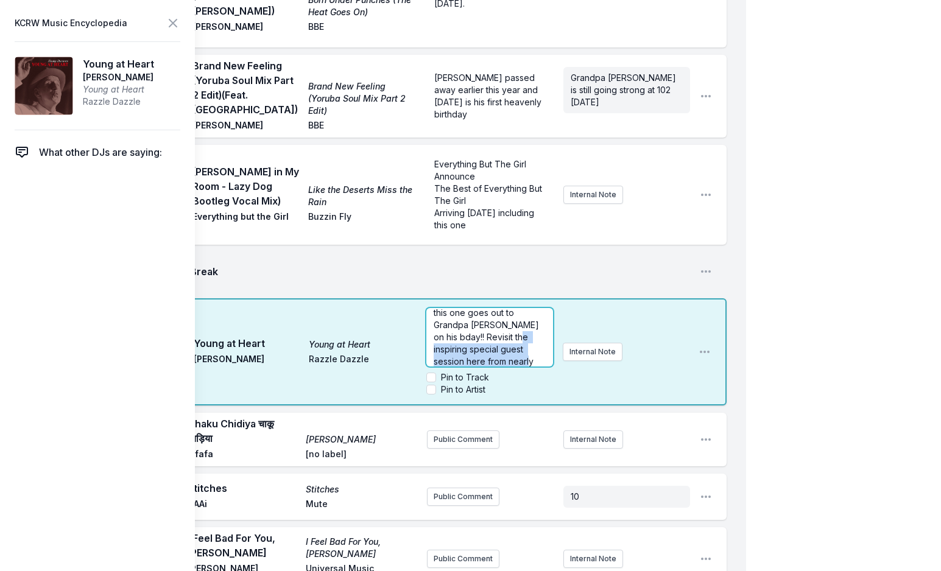
scroll to position [18, 0]
click at [175, 24] on icon at bounding box center [173, 23] width 15 height 15
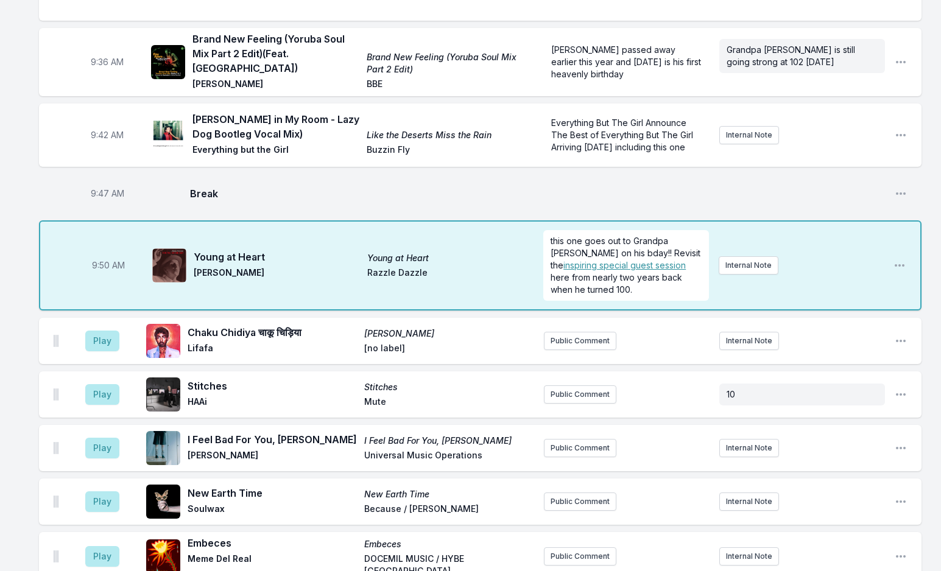
scroll to position [0, 0]
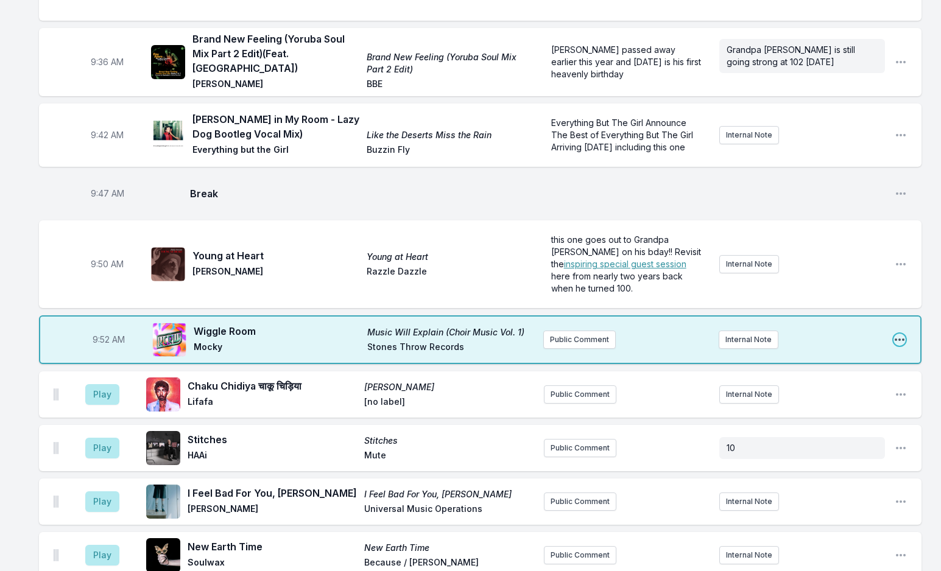
click at [901, 340] on icon "Open playlist item options" at bounding box center [899, 340] width 12 height 12
click at [815, 379] on button "Edit Track Details" at bounding box center [837, 386] width 136 height 22
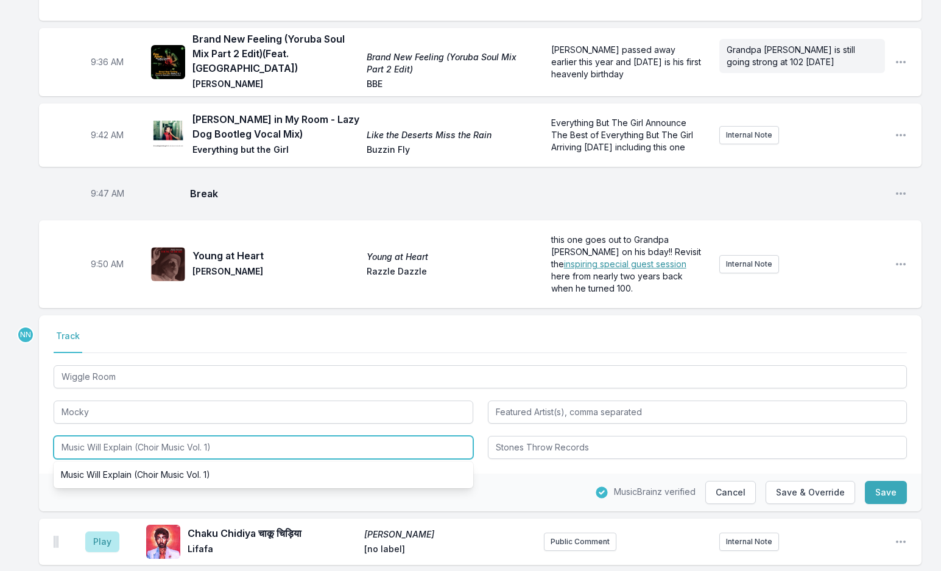
drag, startPoint x: 135, startPoint y: 445, endPoint x: 335, endPoint y: 444, distance: 200.3
click at [335, 444] on input "Music Will Explain (Choir Music Vol. 1)" at bounding box center [264, 447] width 420 height 23
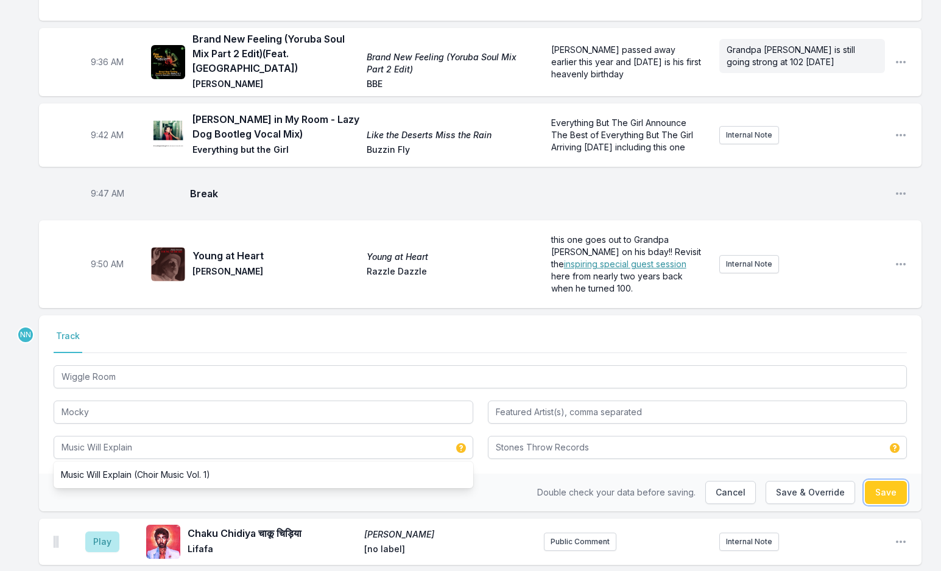
click at [876, 490] on button "Save" at bounding box center [886, 492] width 42 height 23
type input "Music Will Explain (Choir Music Vol. 1)"
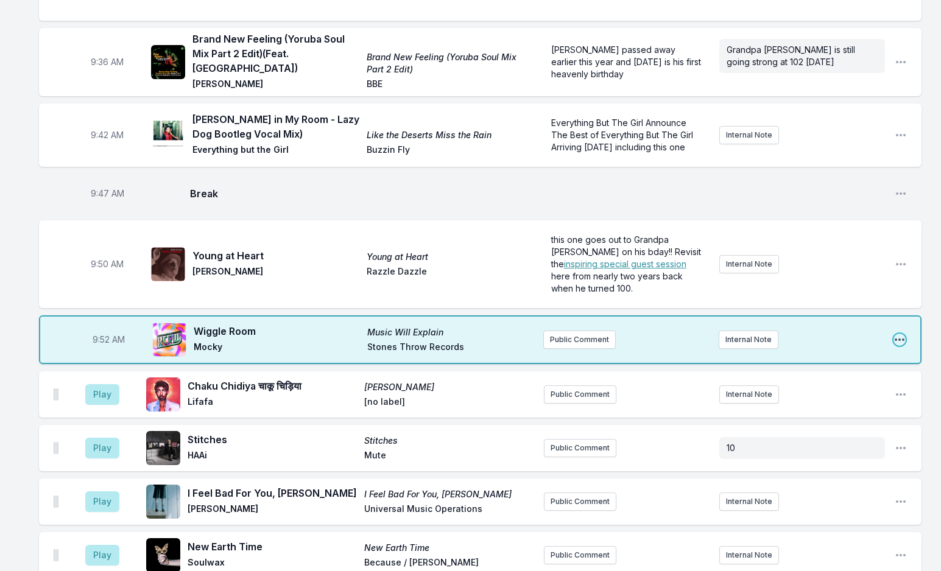
click at [901, 334] on icon "Open playlist item options" at bounding box center [899, 340] width 12 height 12
click at [843, 384] on button "Edit Track Details" at bounding box center [837, 386] width 136 height 22
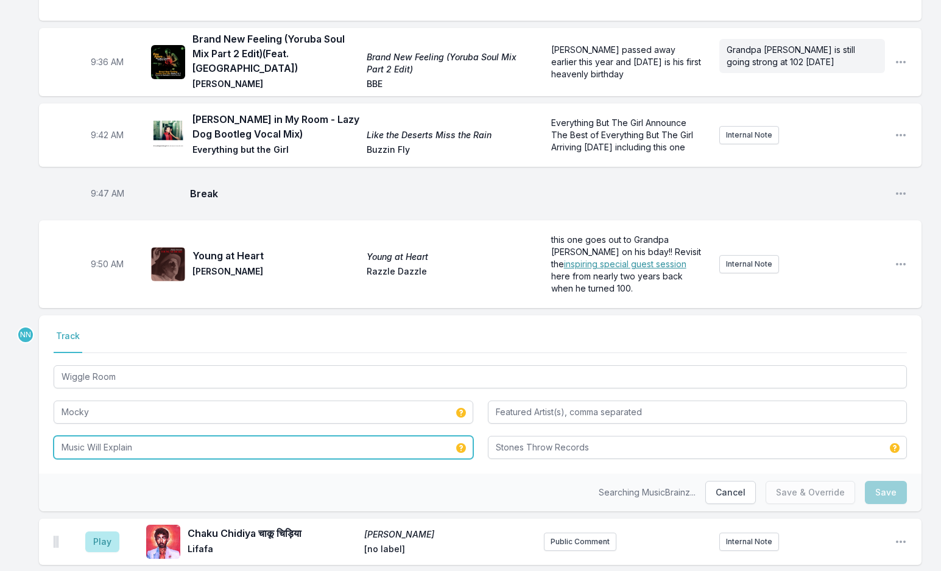
click at [149, 438] on input "Music Will Explain" at bounding box center [264, 447] width 420 height 23
paste input "(Choir Music Vol. 1)"
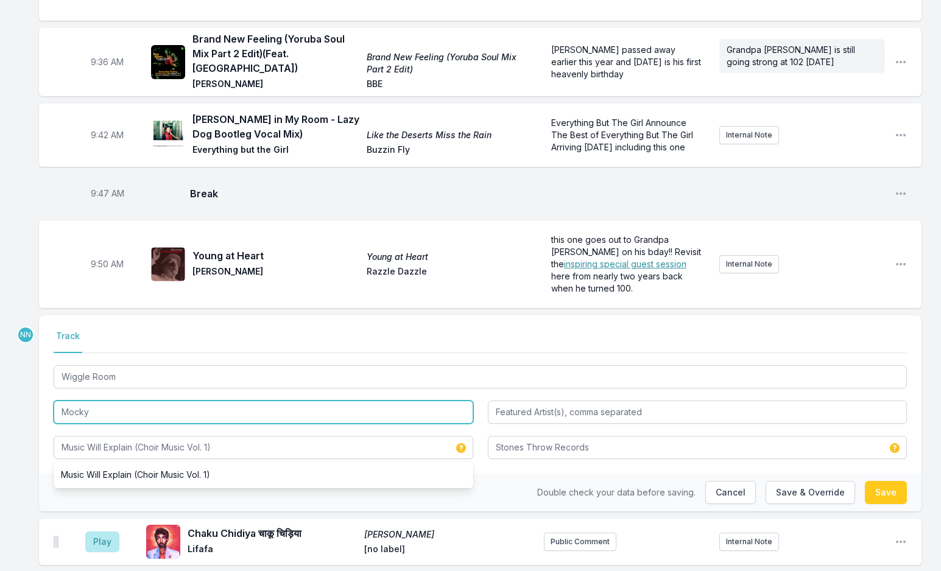
click at [199, 404] on input "Mocky" at bounding box center [264, 412] width 420 height 23
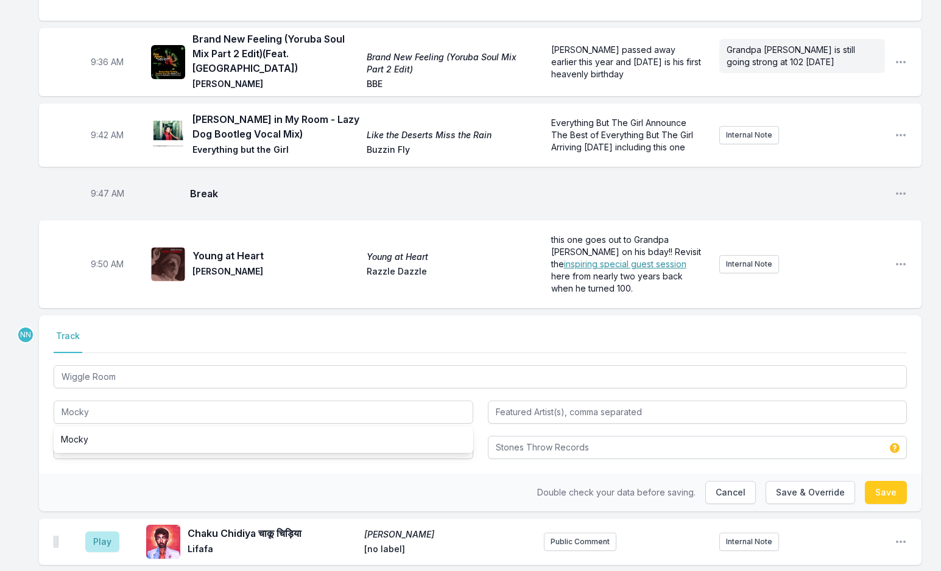
click at [179, 354] on div "Select a tab Track Track Wiggle Room Mocky Mocky Music Will Explain (Choir Musi…" at bounding box center [480, 394] width 882 height 158
click at [895, 491] on button "Save" at bounding box center [886, 492] width 42 height 23
type input "Music Will Explain"
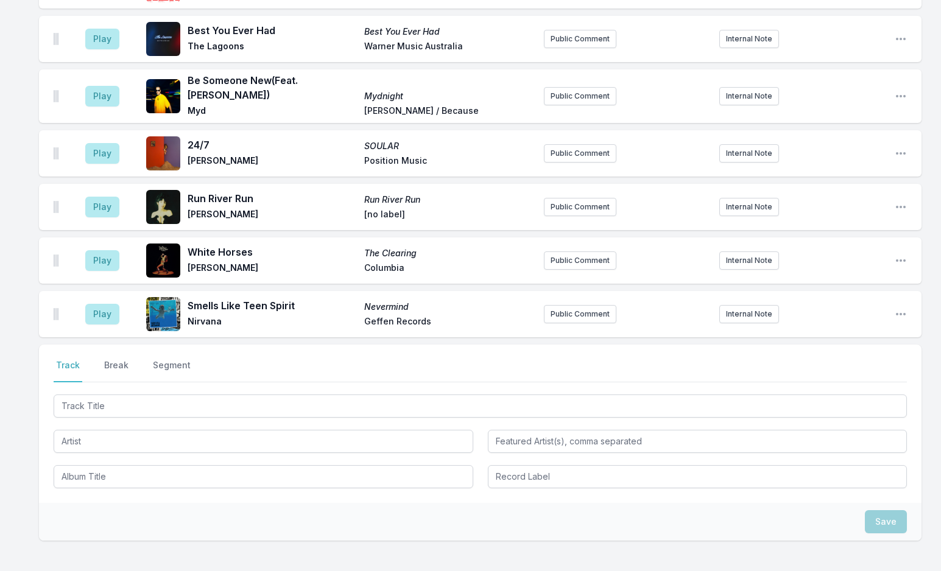
scroll to position [2633, 0]
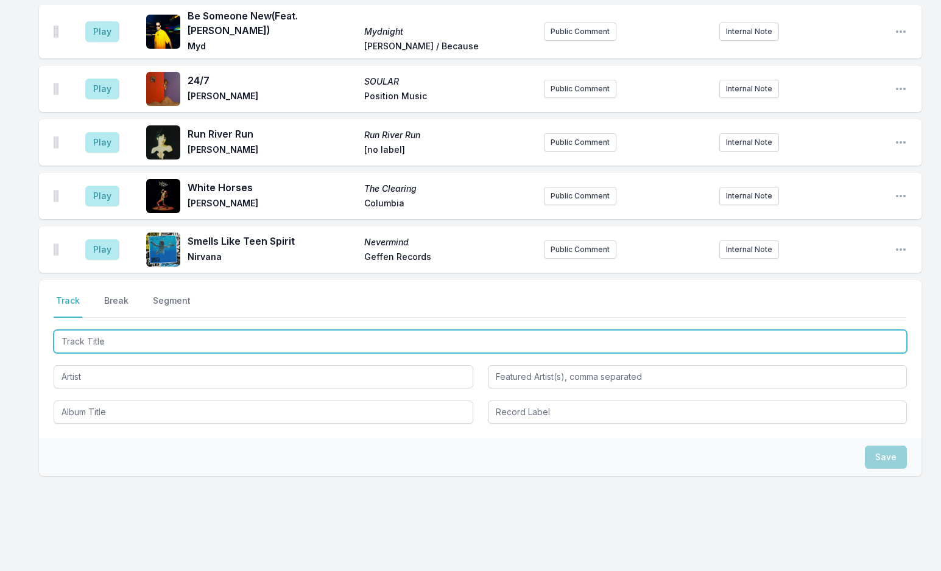
click at [155, 330] on input "Track Title" at bounding box center [480, 341] width 853 height 23
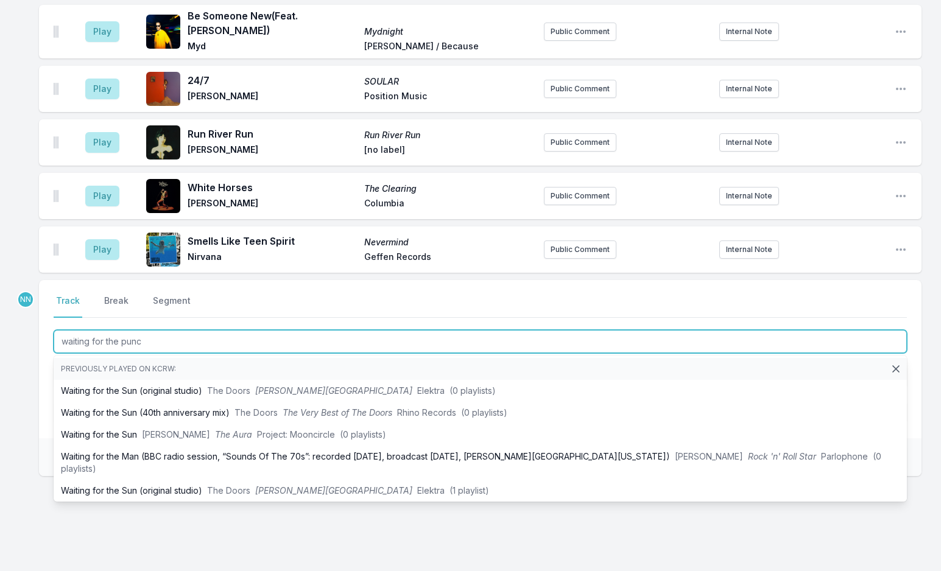
type input "waiting for the punch"
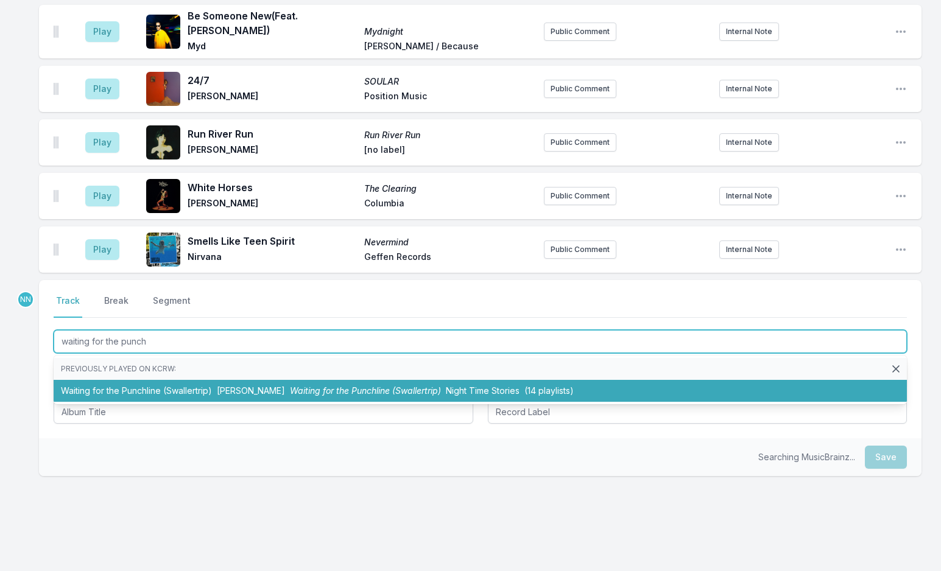
click at [161, 380] on li "Waiting for the Punchline (Swallertrip) Franc Moody Waiting for the Punchline (…" at bounding box center [480, 391] width 853 height 22
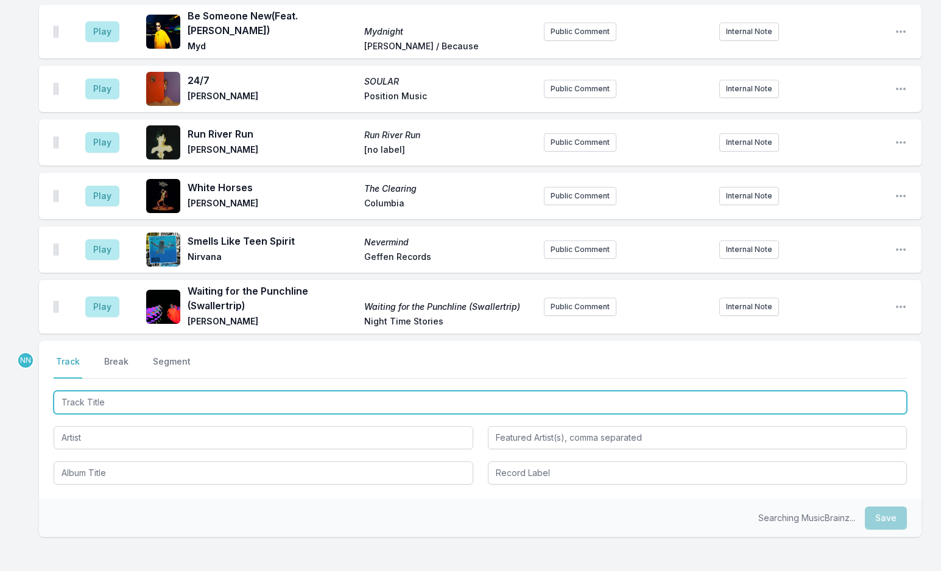
scroll to position [2694, 0]
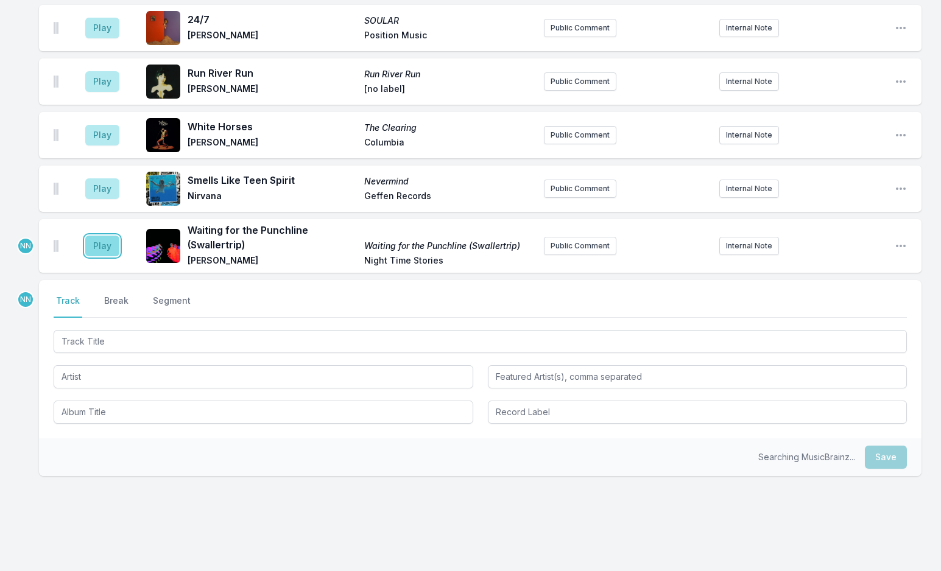
click at [106, 236] on button "Play" at bounding box center [102, 246] width 34 height 21
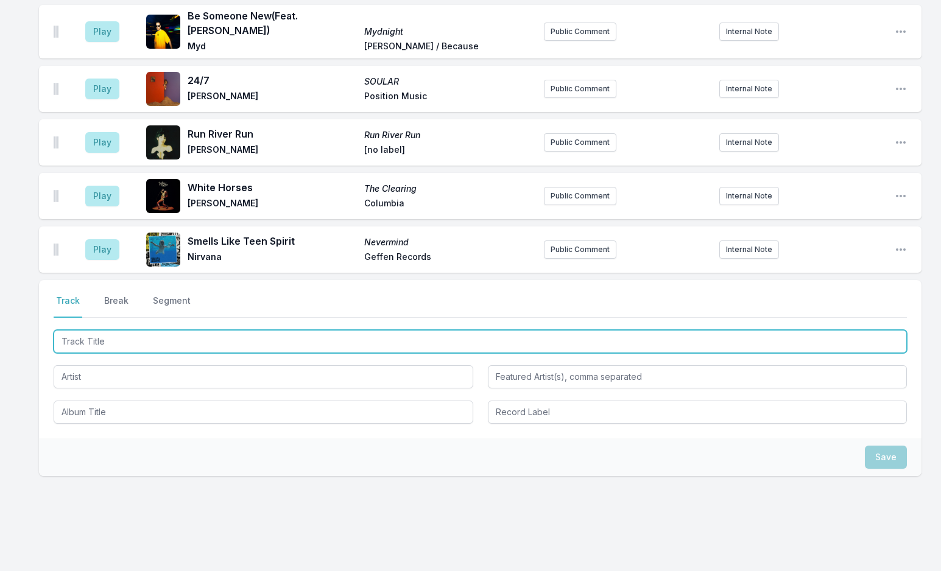
click at [141, 330] on input "Track Title" at bounding box center [480, 341] width 853 height 23
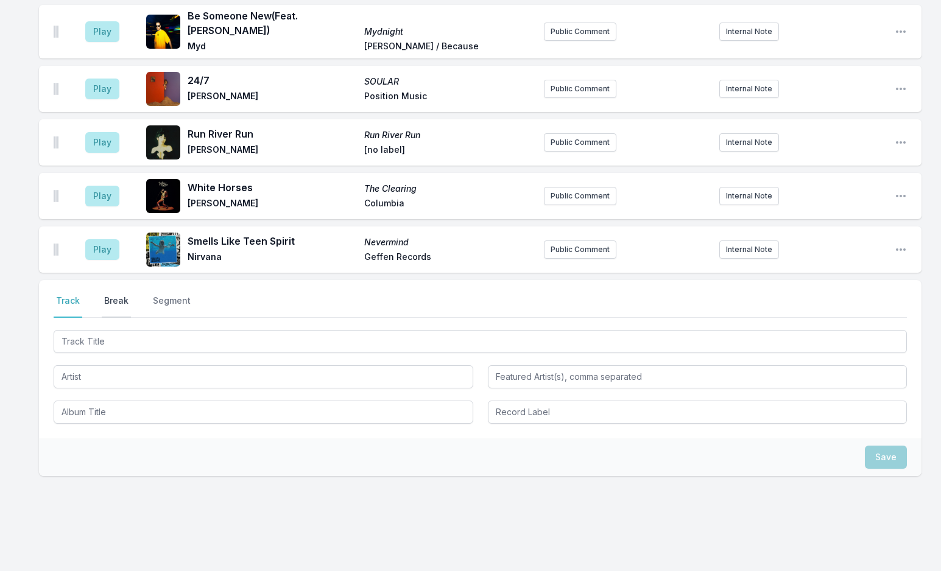
click at [125, 295] on button "Break" at bounding box center [116, 306] width 29 height 23
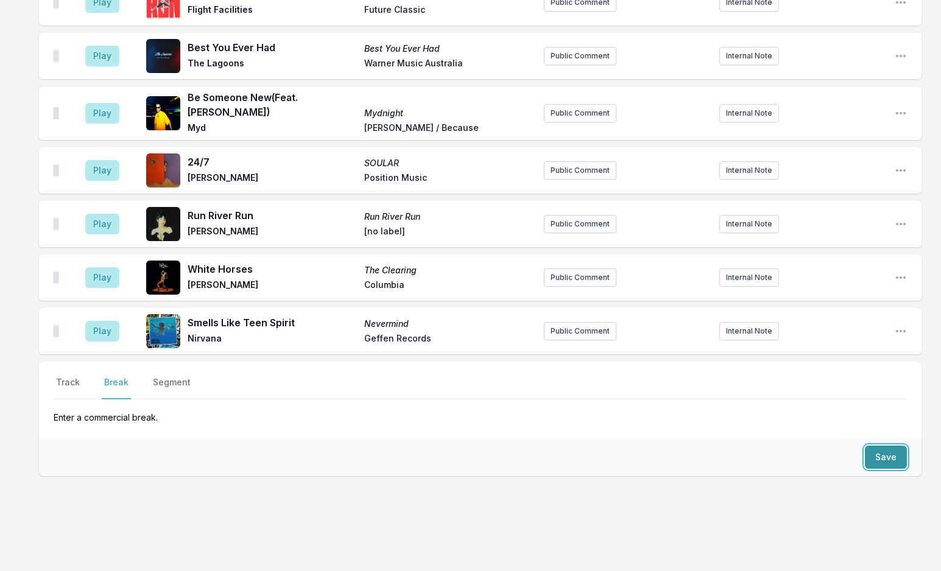
click at [886, 446] on button "Save" at bounding box center [886, 457] width 42 height 23
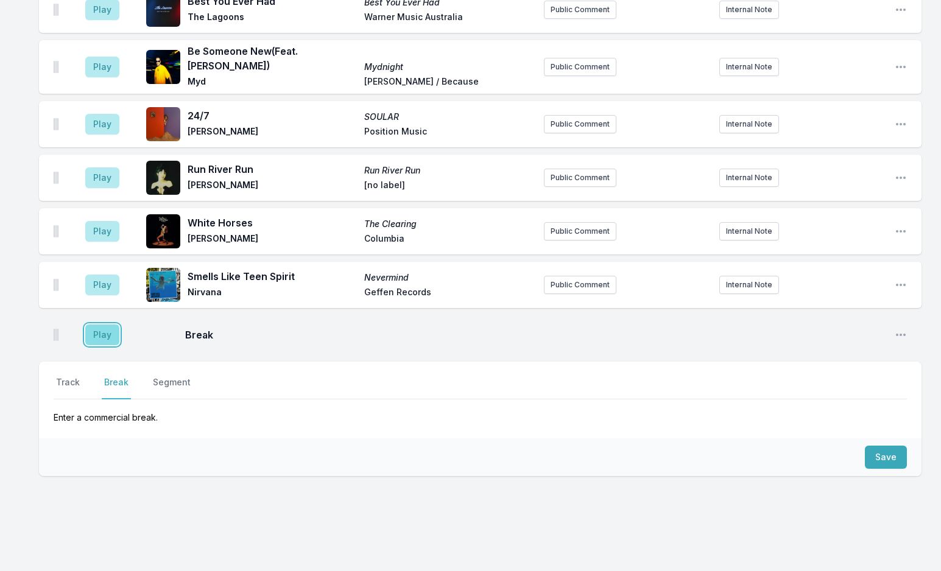
click at [97, 325] on button "Play" at bounding box center [102, 335] width 34 height 21
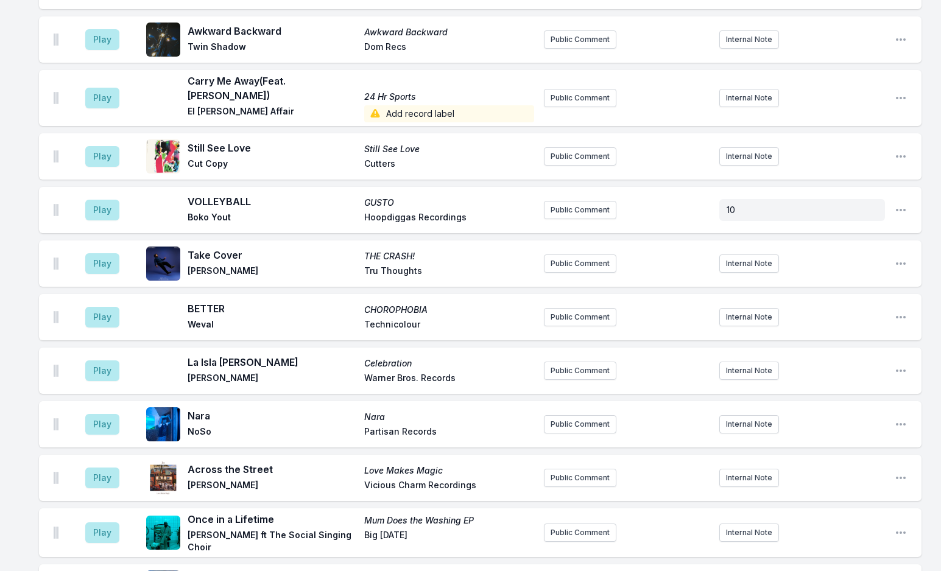
scroll to position [1867, 0]
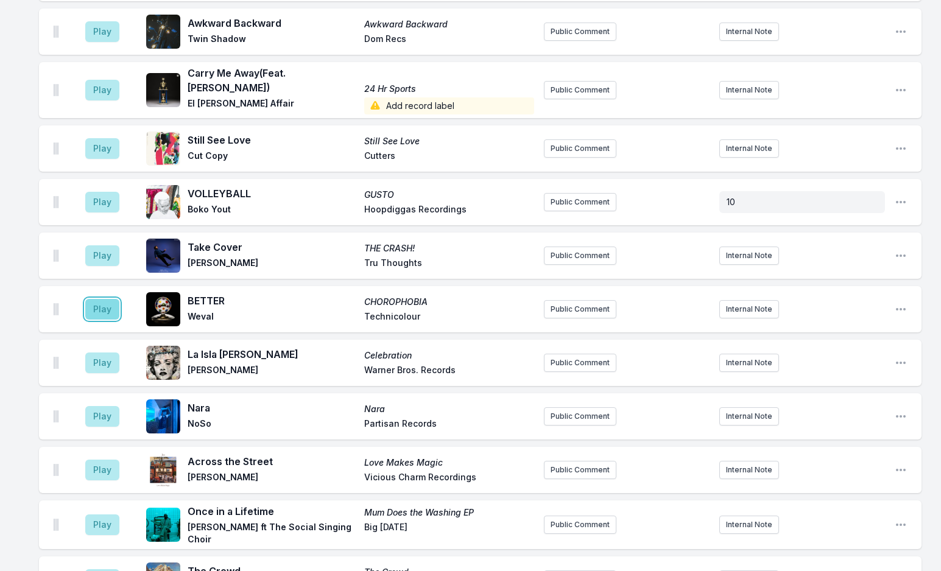
click at [105, 299] on button "Play" at bounding box center [102, 309] width 34 height 21
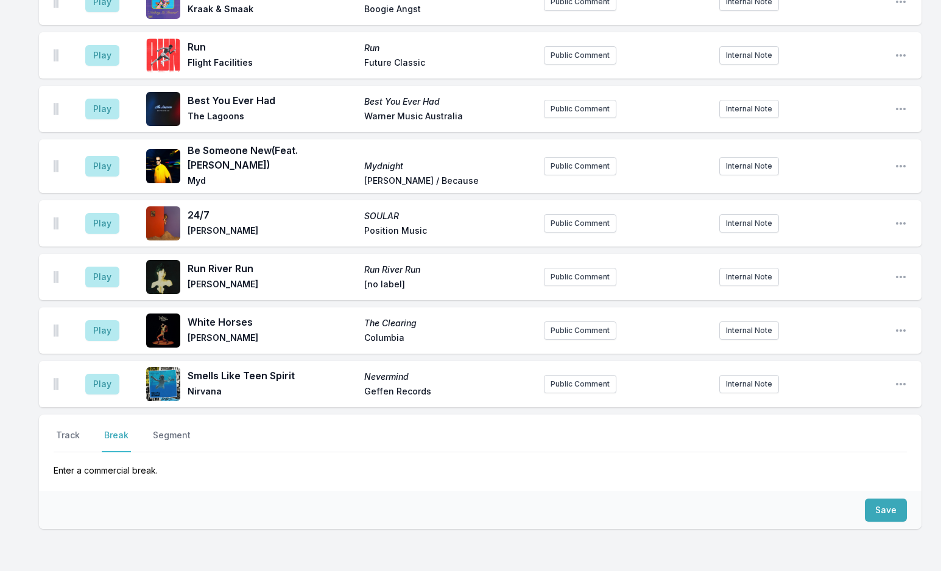
scroll to position [2659, 0]
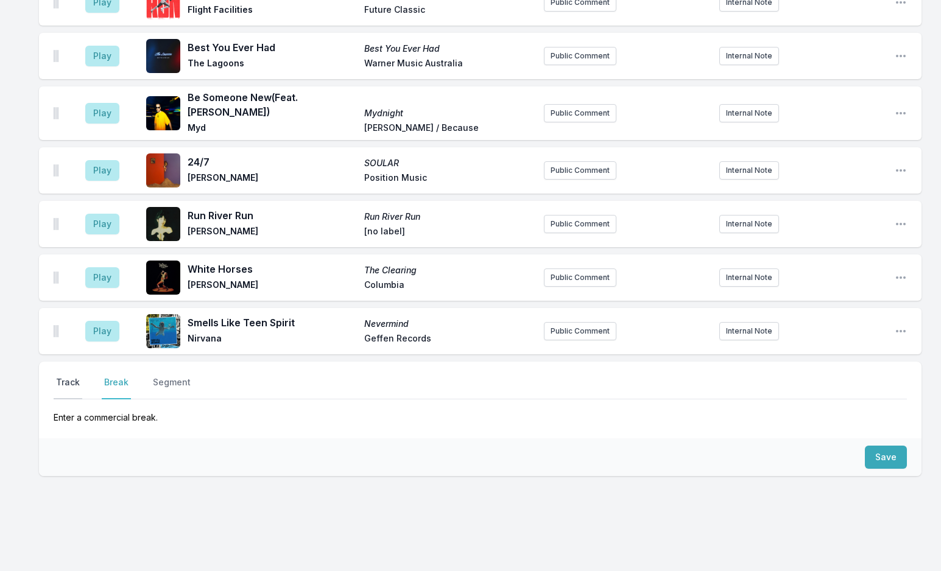
drag, startPoint x: 66, startPoint y: 357, endPoint x: 76, endPoint y: 360, distance: 10.6
click at [66, 376] on button "Track" at bounding box center [68, 387] width 29 height 23
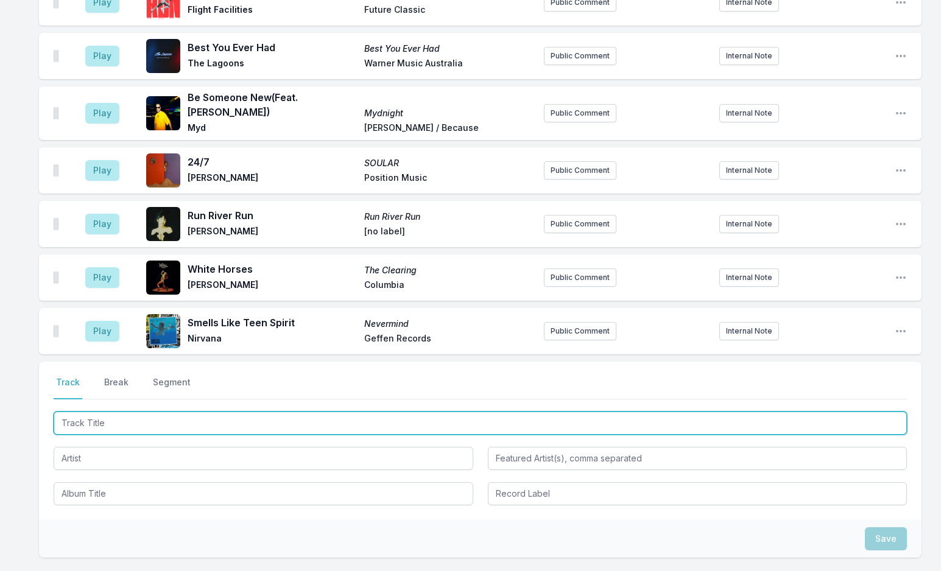
click at [112, 412] on input "Track Title" at bounding box center [480, 423] width 853 height 23
type input "La Isla Bonita"
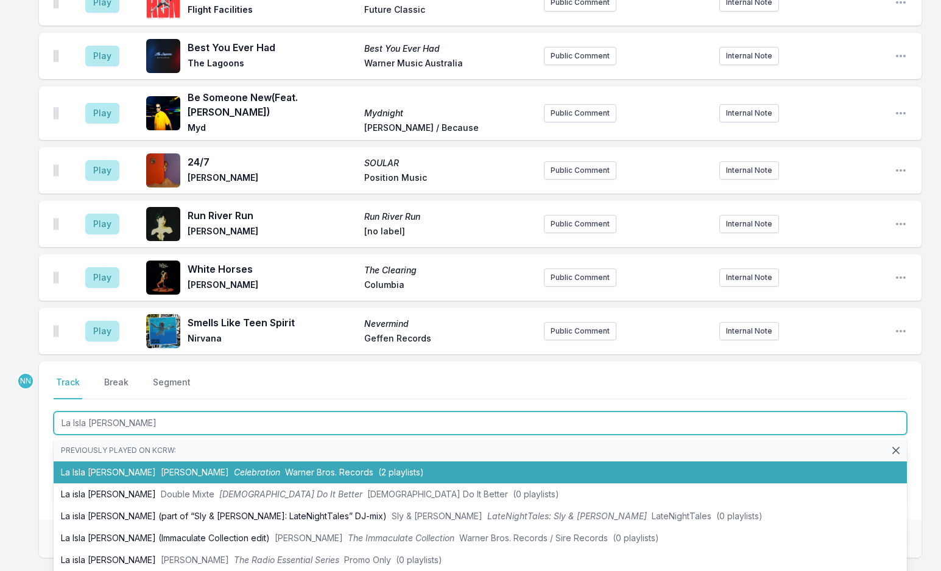
click at [117, 462] on li "La Isla Bonita Madonna Celebration Warner Bros. Records (2 playlists)" at bounding box center [480, 473] width 853 height 22
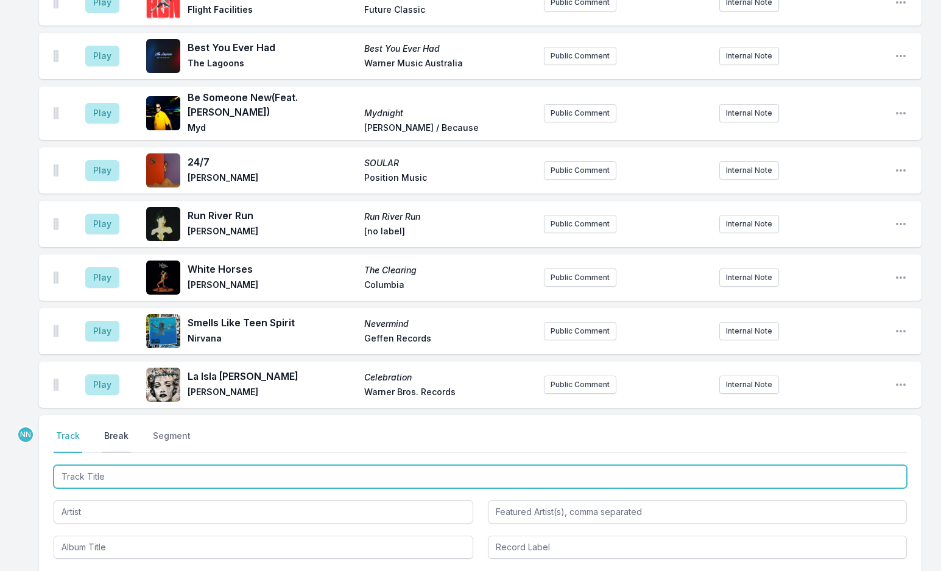
scroll to position [2712, 0]
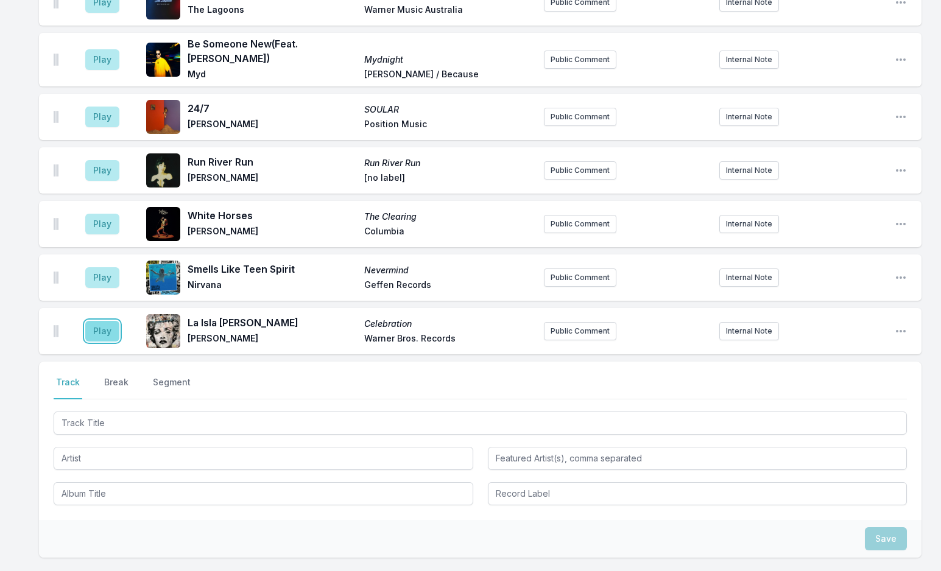
click at [106, 321] on button "Play" at bounding box center [102, 331] width 34 height 21
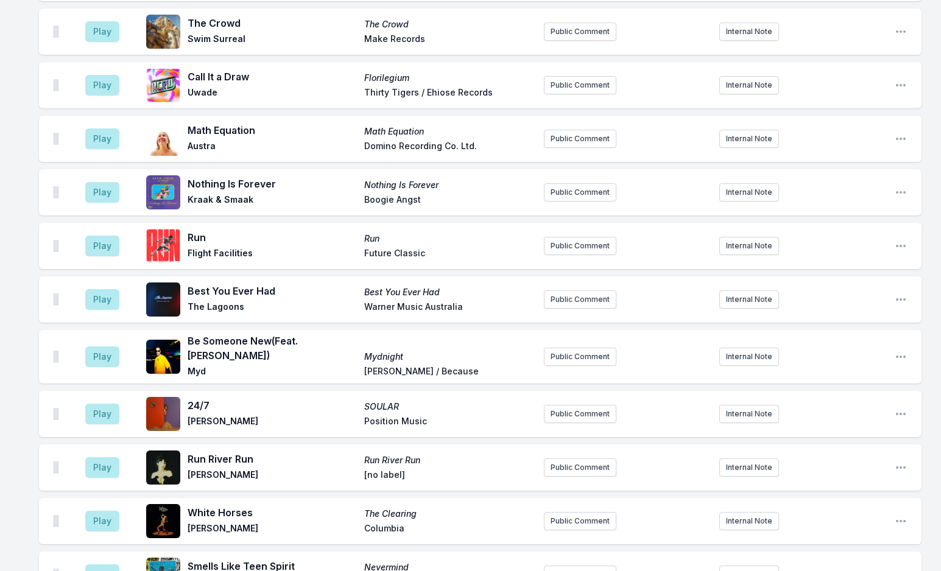
scroll to position [2794, 0]
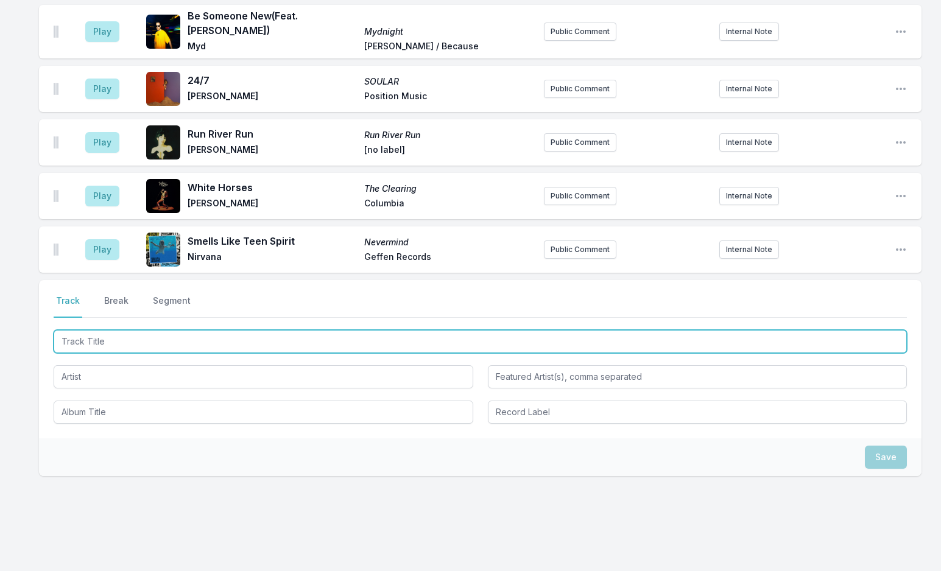
click at [127, 330] on input "Track Title" at bounding box center [480, 341] width 853 height 23
type input "Dream Machine"
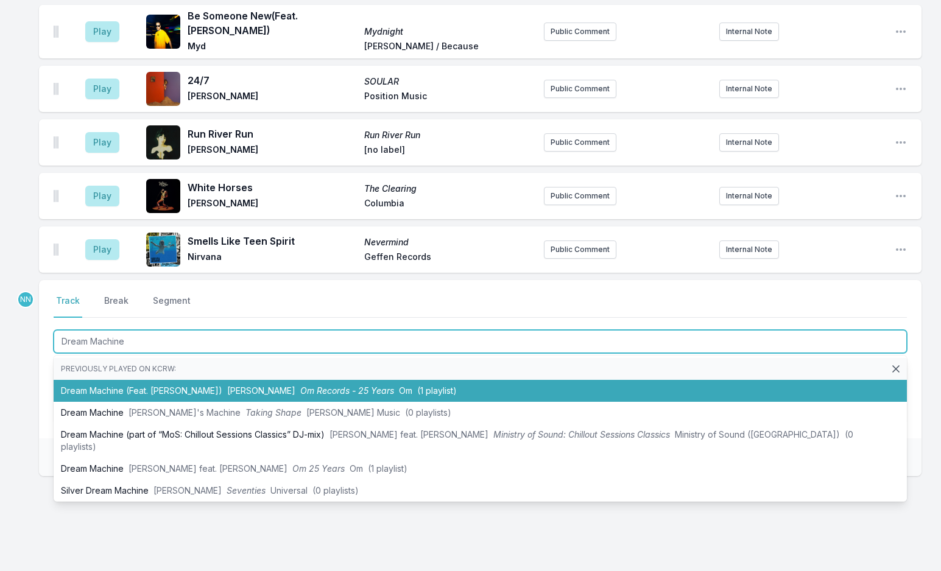
click at [136, 380] on li "Dream Machine (Feat. Sean Hayes) Mark Farina Om Records - 25 Years Om (1 playli…" at bounding box center [480, 391] width 853 height 22
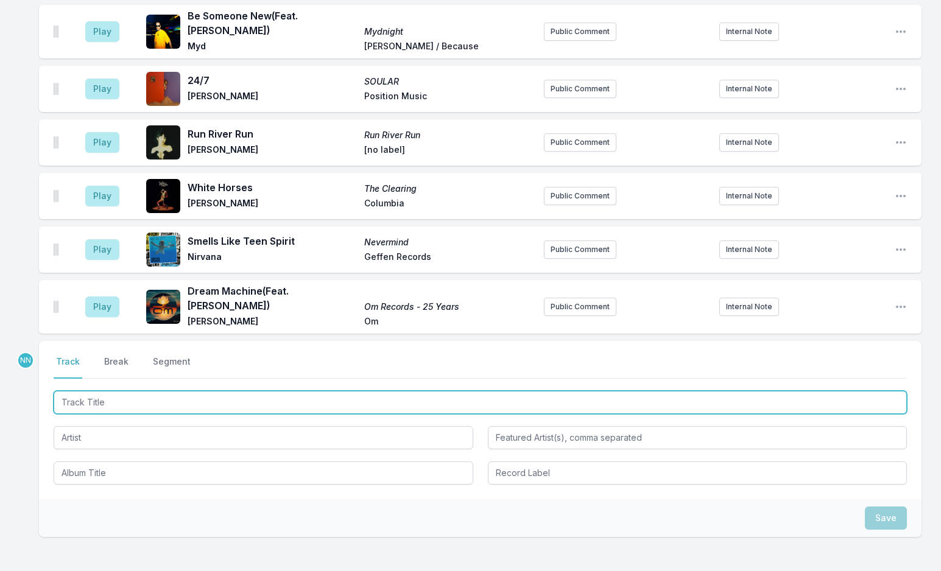
scroll to position [2847, 0]
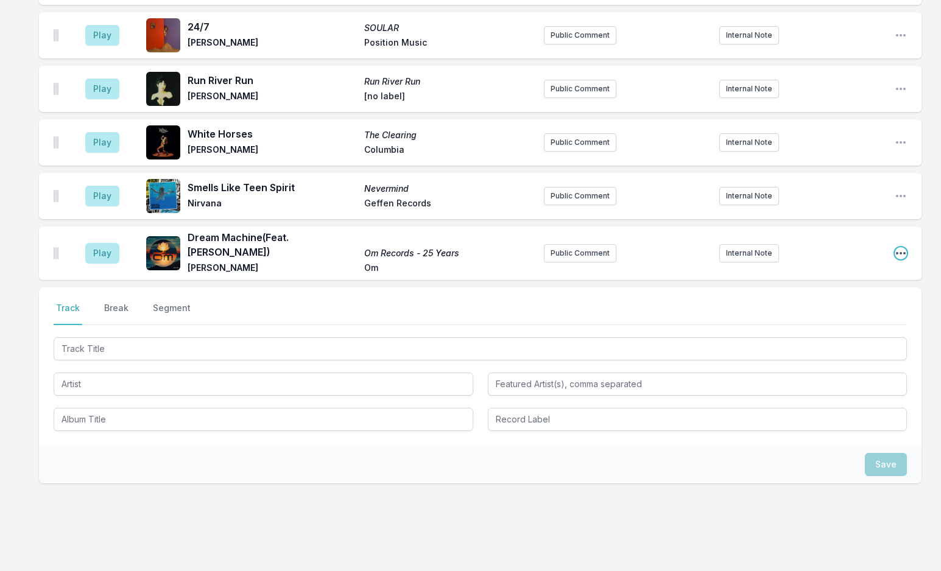
click at [899, 247] on icon "Open playlist item options" at bounding box center [901, 253] width 12 height 12
click at [842, 289] on button "Edit Track Details" at bounding box center [838, 300] width 136 height 22
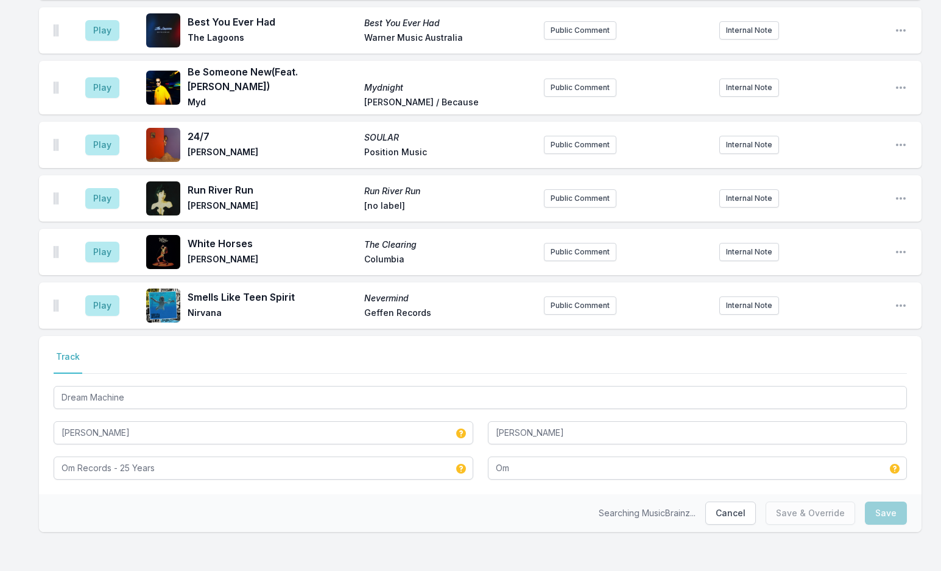
scroll to position [2716, 0]
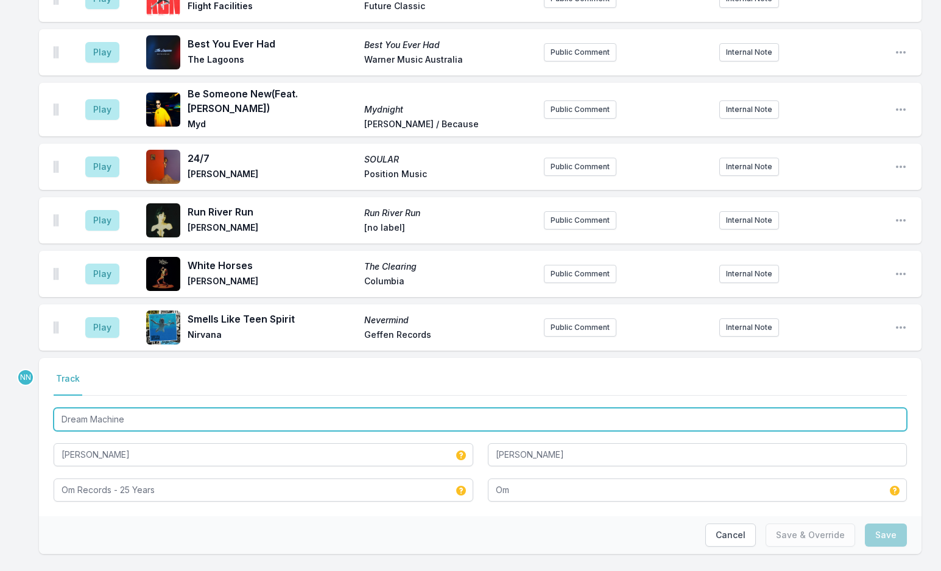
click at [138, 408] on input "Dream Machine" at bounding box center [480, 419] width 853 height 23
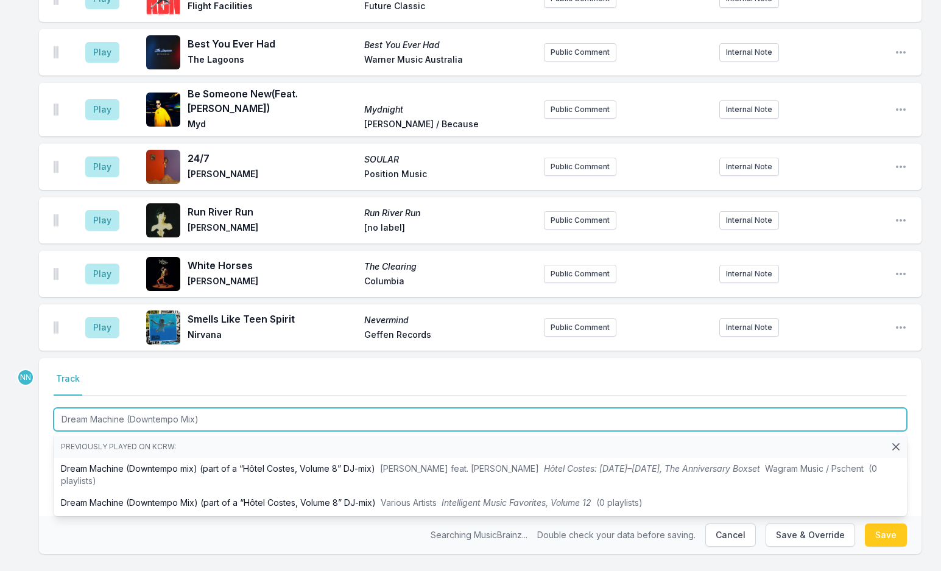
type input "Dream Machine (Downtempo Mix)"
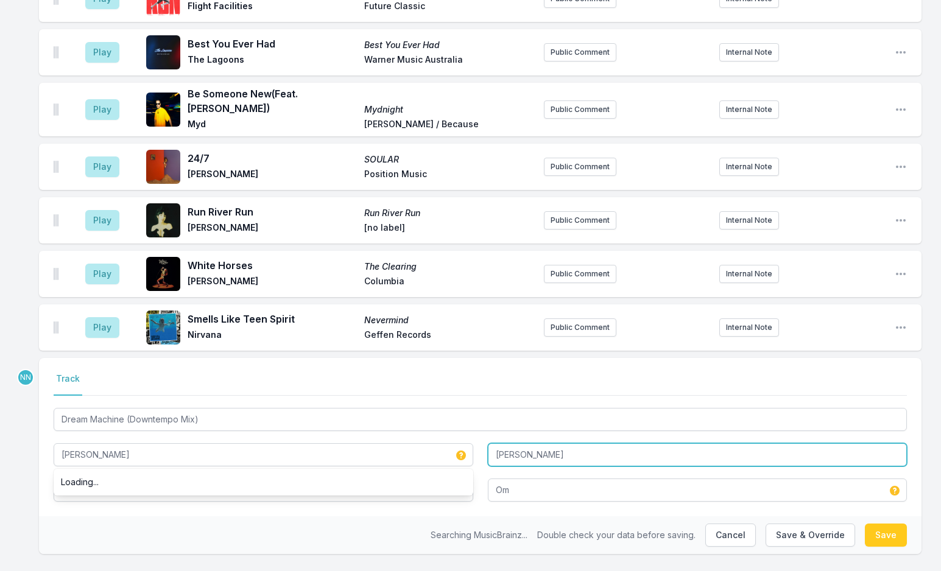
type input "Mark Farina"
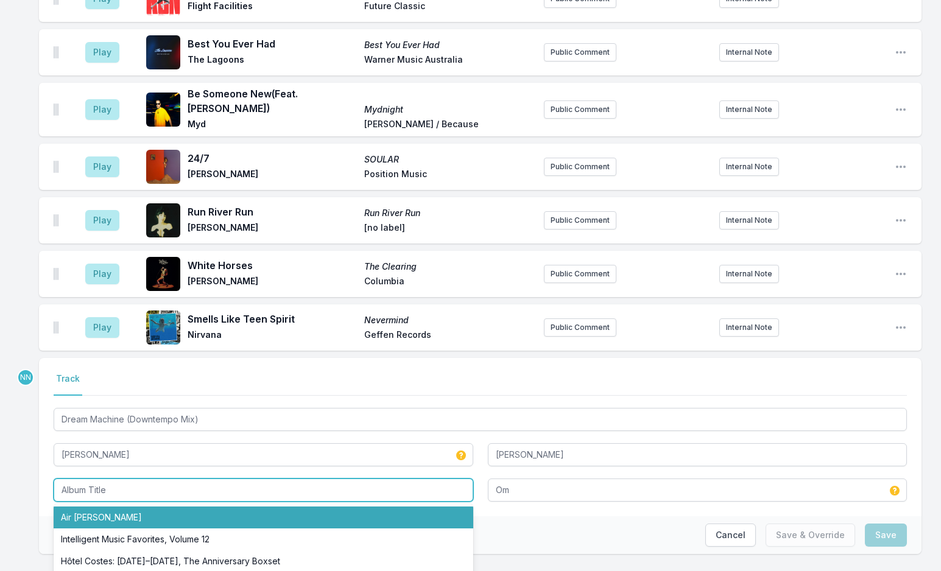
click at [102, 507] on li "Air Farina" at bounding box center [264, 518] width 420 height 22
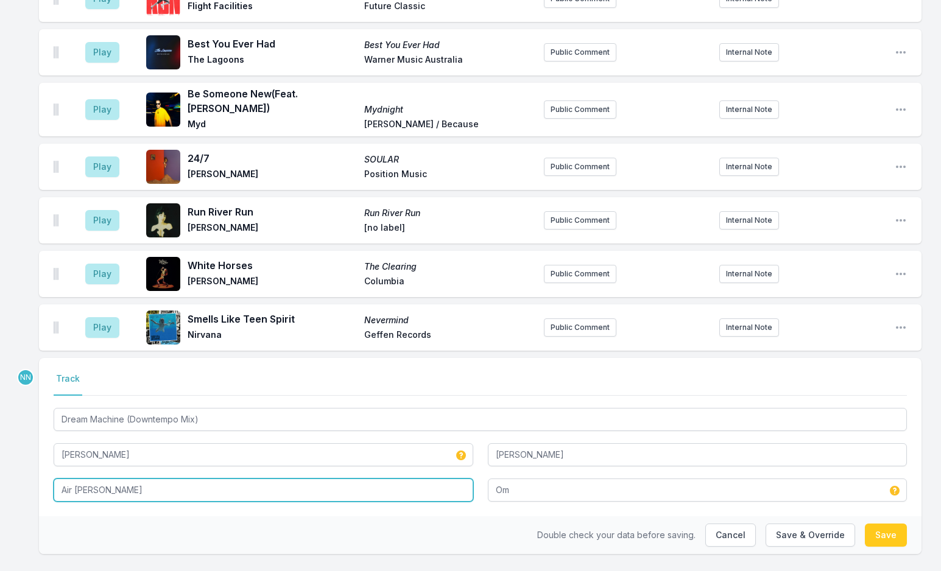
type input "Air Farina"
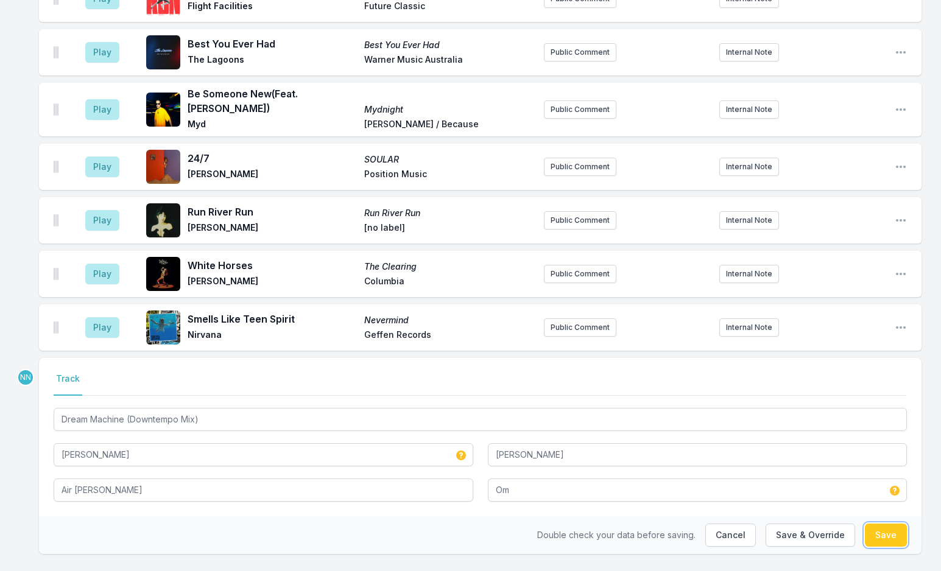
click at [891, 524] on button "Save" at bounding box center [886, 535] width 42 height 23
type input "Dream Machine"
type input "Om Records - 25 Years"
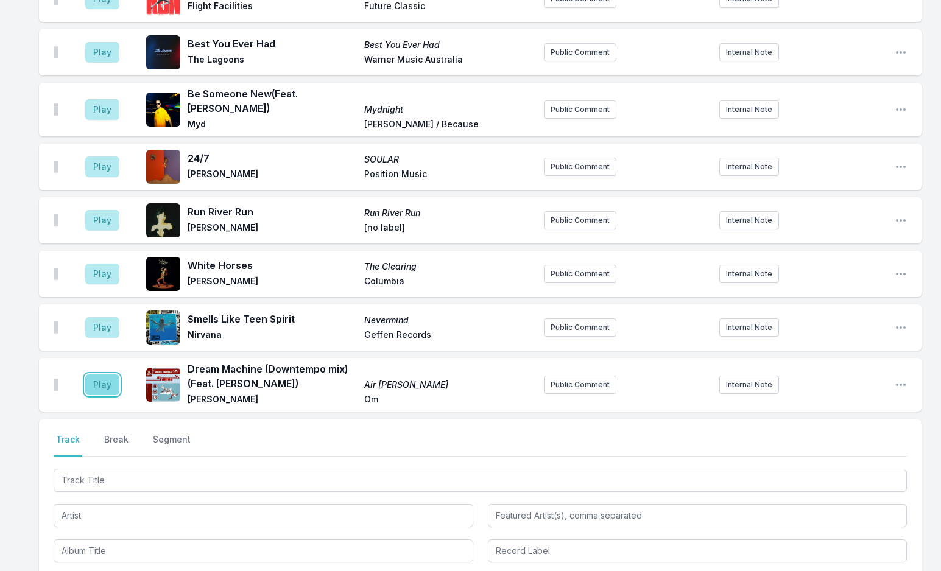
click at [92, 374] on button "Play" at bounding box center [102, 384] width 34 height 21
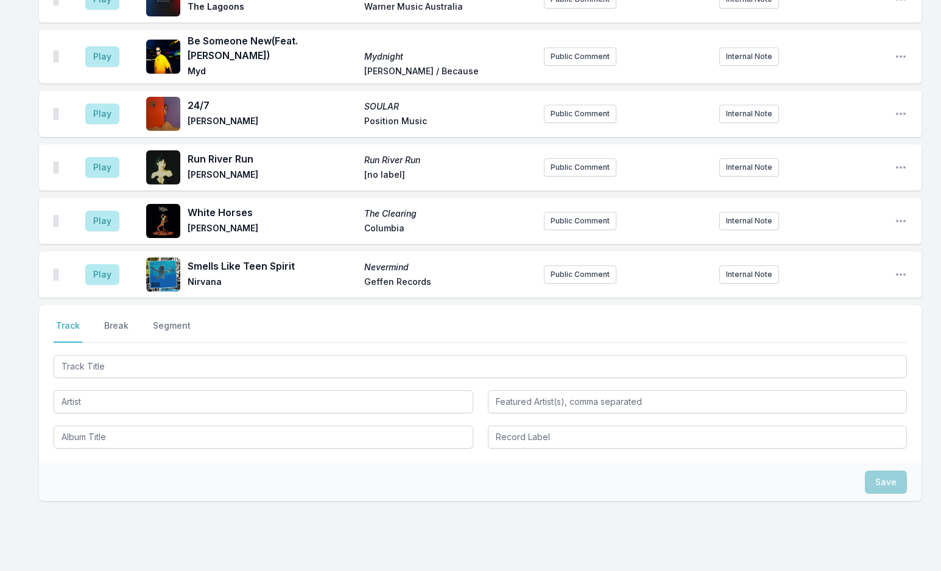
scroll to position [2838, 0]
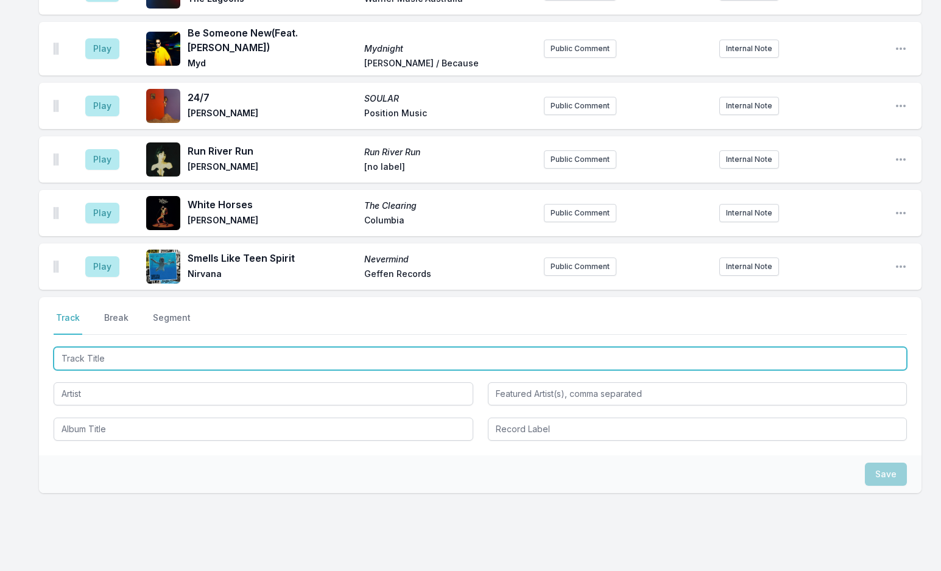
click at [183, 347] on input "Track Title" at bounding box center [480, 358] width 853 height 23
click at [155, 347] on input "Track Title" at bounding box center [480, 358] width 853 height 23
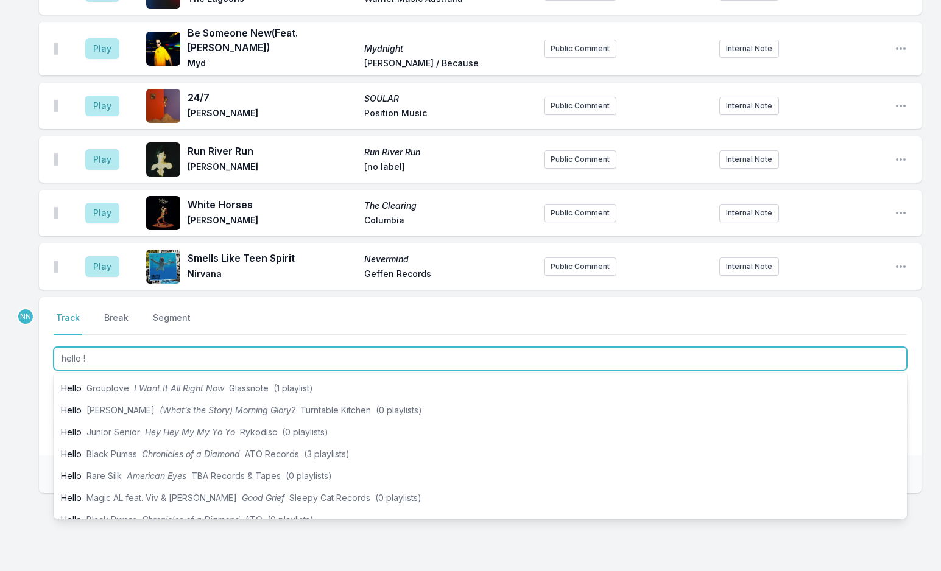
scroll to position [319, 0]
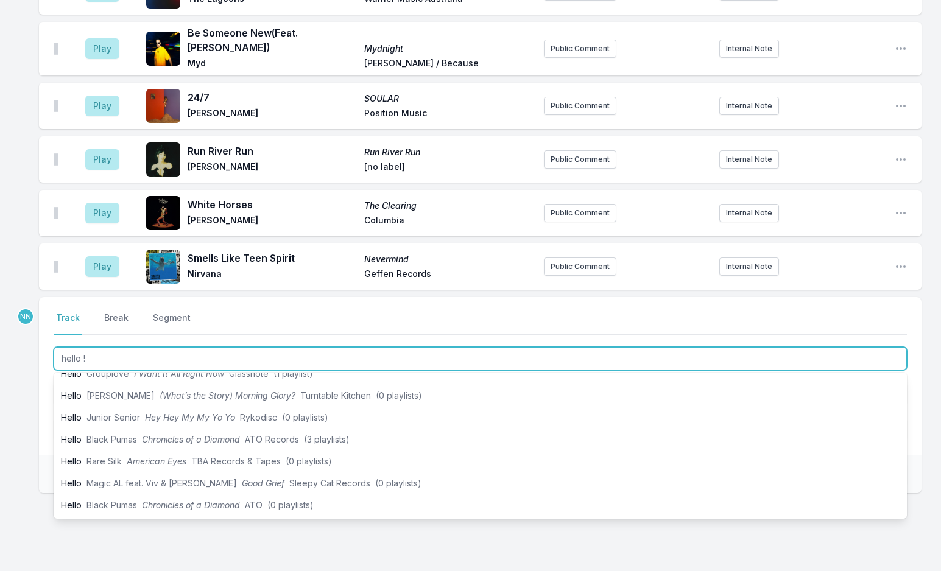
type input "hello !"
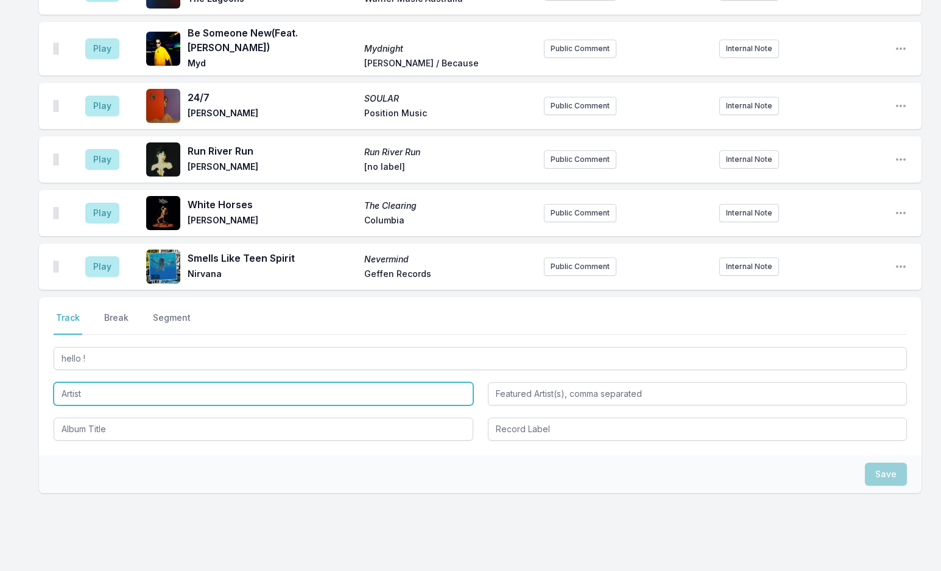
click at [96, 382] on input "Artist" at bounding box center [264, 393] width 420 height 23
type input "Martin Luke Brown"
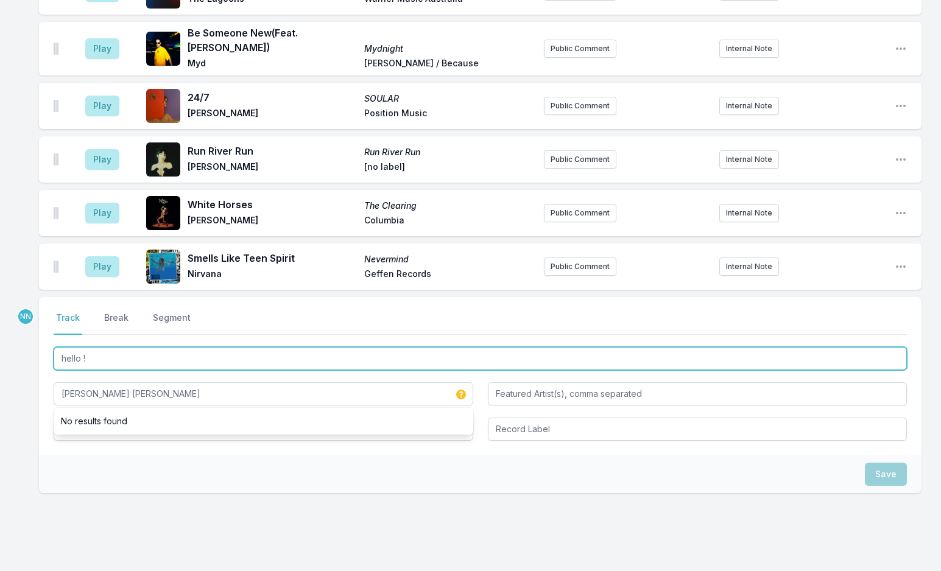
click at [63, 347] on input "hello !" at bounding box center [480, 358] width 853 height 23
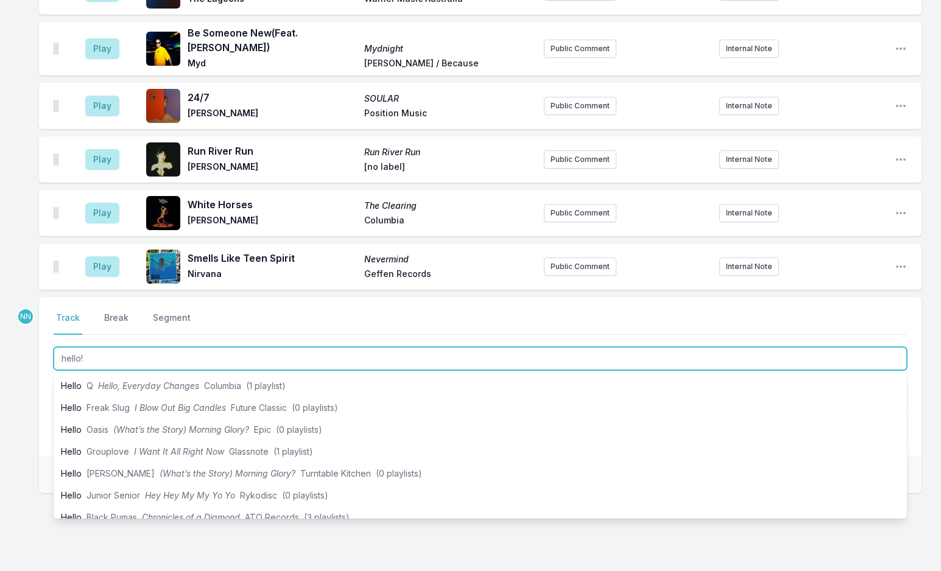
scroll to position [244, 0]
type input "hello!"
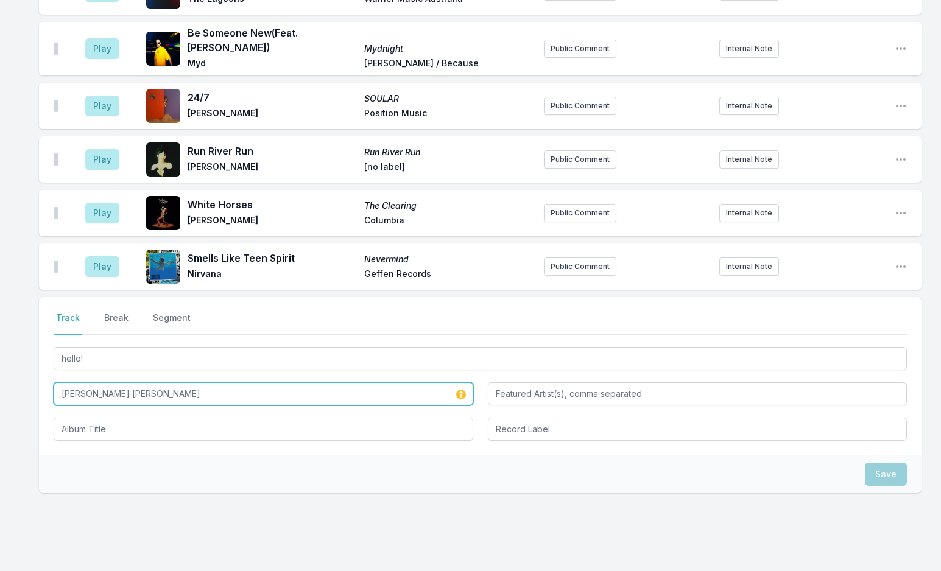
click at [83, 382] on input "Martin Luke Brown" at bounding box center [264, 393] width 420 height 23
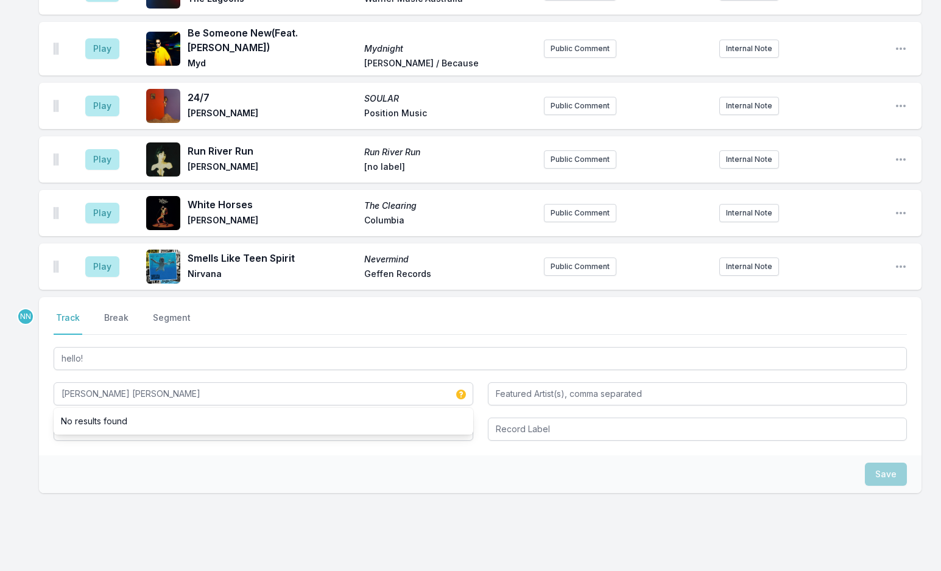
click at [90, 418] on input "Album Title" at bounding box center [264, 429] width 420 height 23
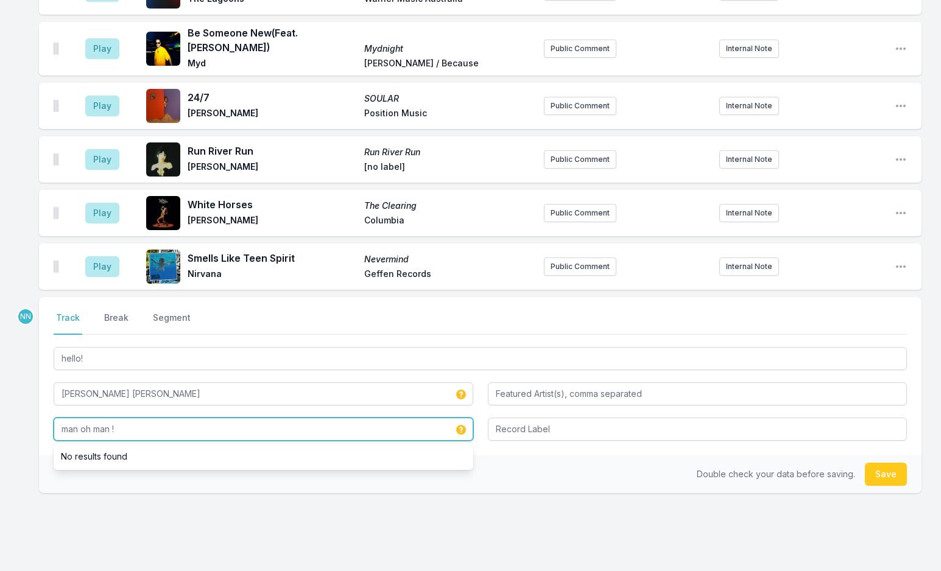
type input "man oh man !"
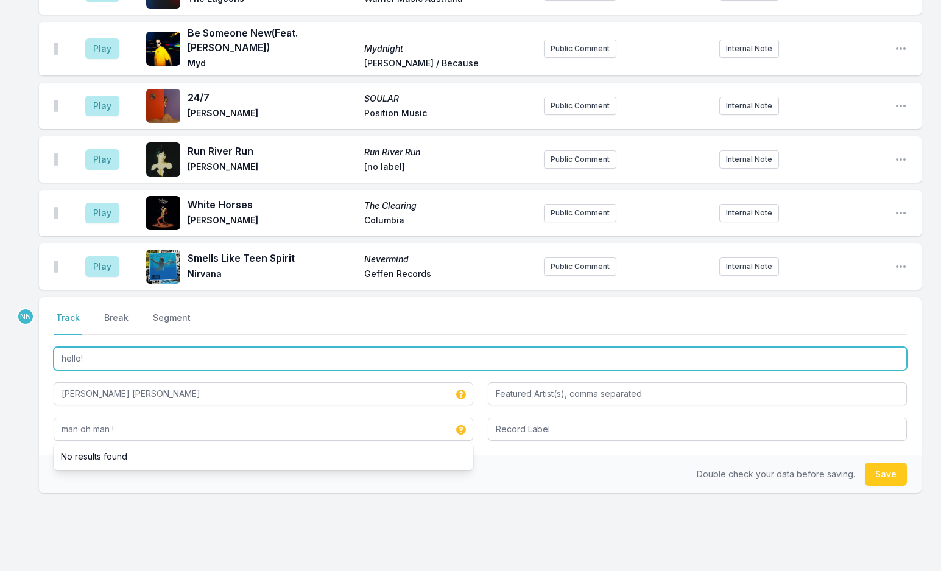
click at [79, 347] on input "hello!" at bounding box center [480, 358] width 853 height 23
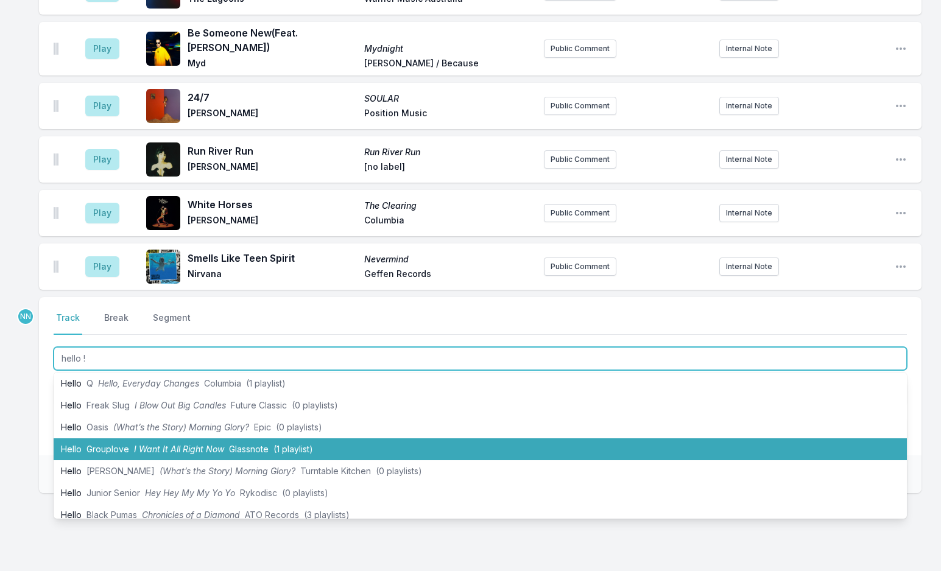
scroll to position [0, 0]
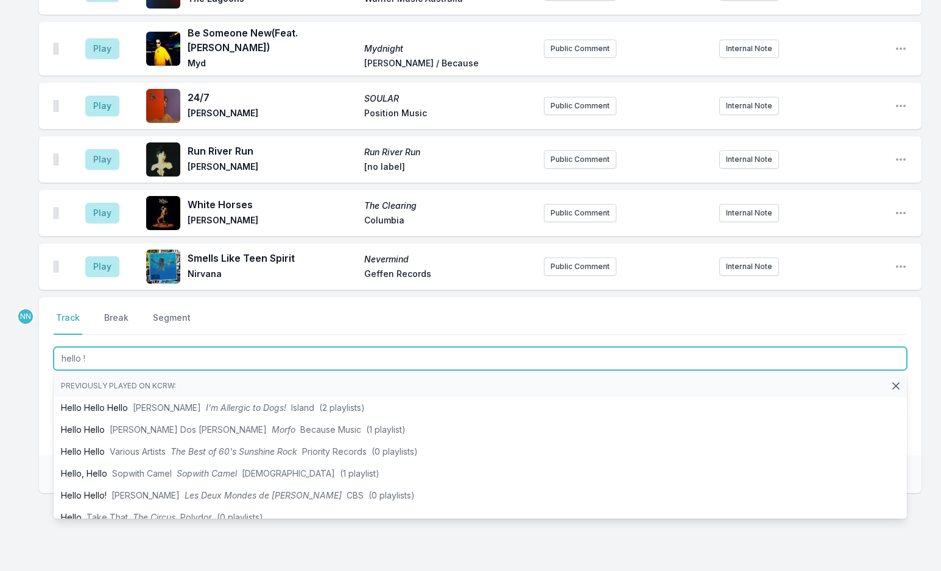
type input "hello !"
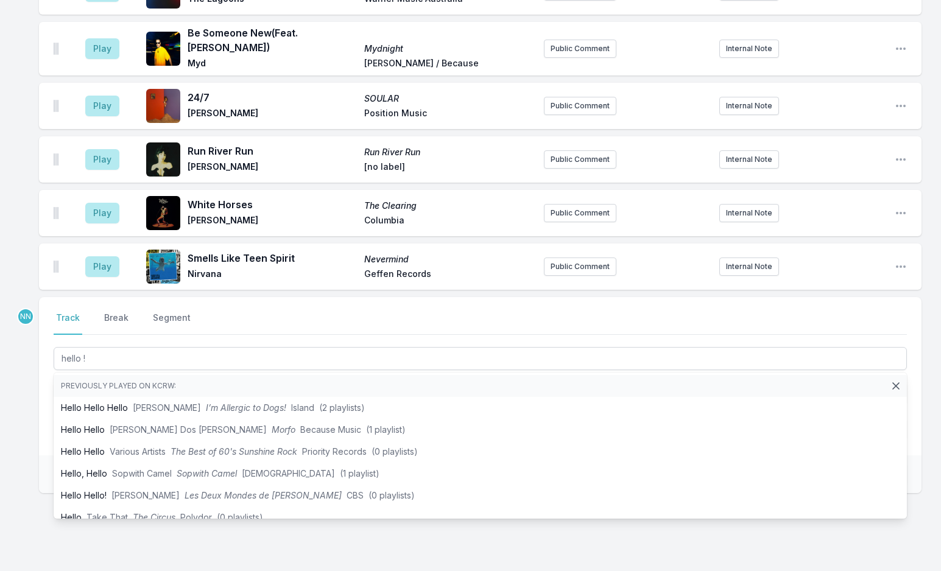
click at [292, 312] on nav "Track Break Segment" at bounding box center [480, 323] width 853 height 23
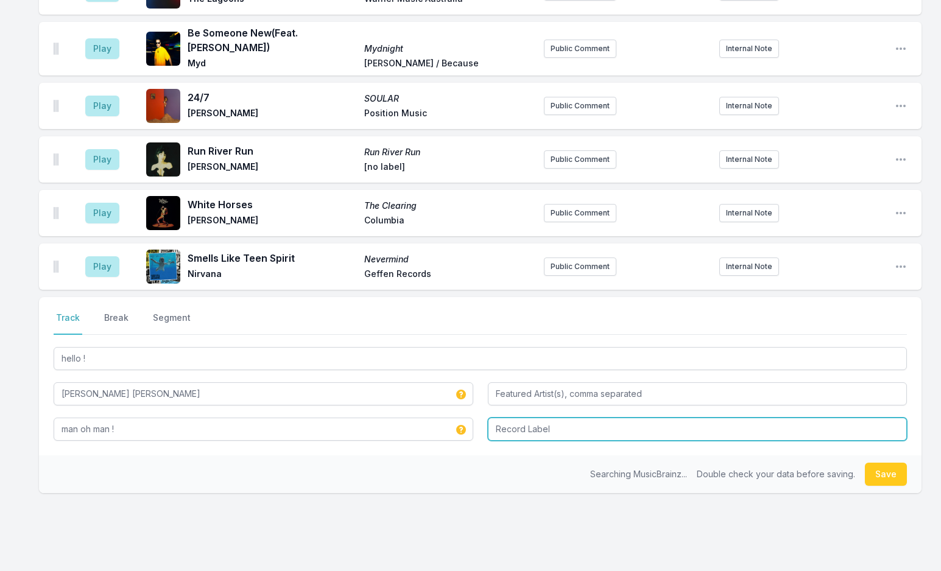
click at [580, 418] on input "Record Label" at bounding box center [698, 429] width 420 height 23
type input "s"
type input "Kartel"
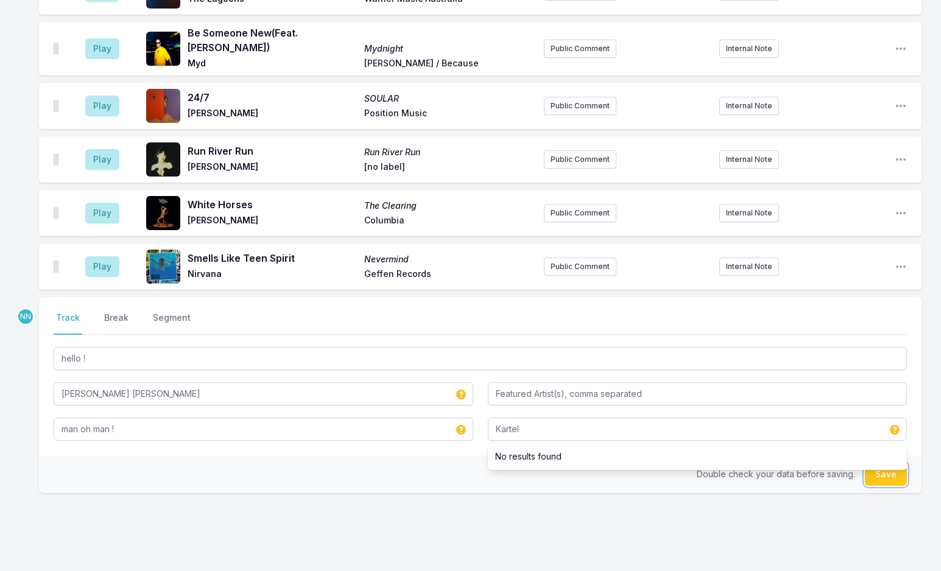
click at [881, 463] on button "Save" at bounding box center [886, 474] width 42 height 23
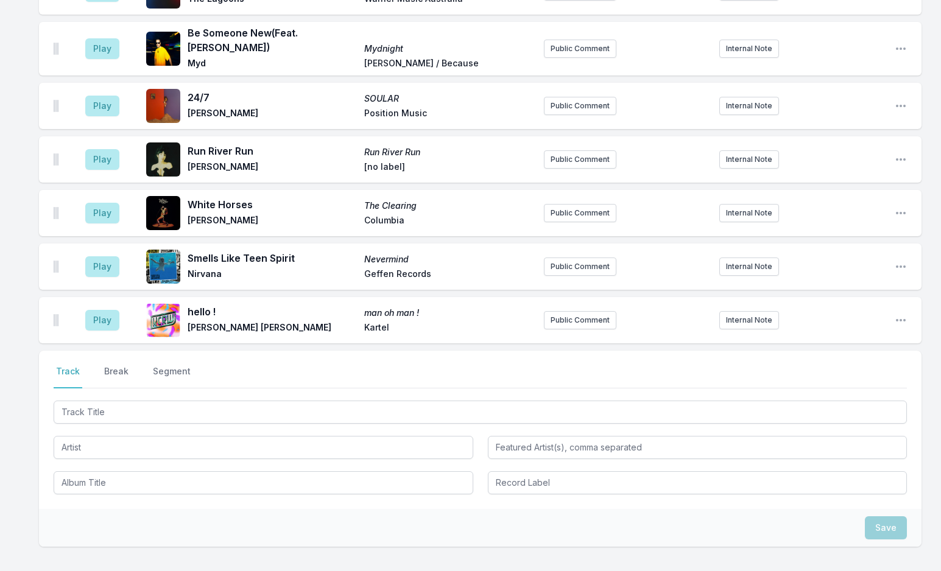
scroll to position [2891, 0]
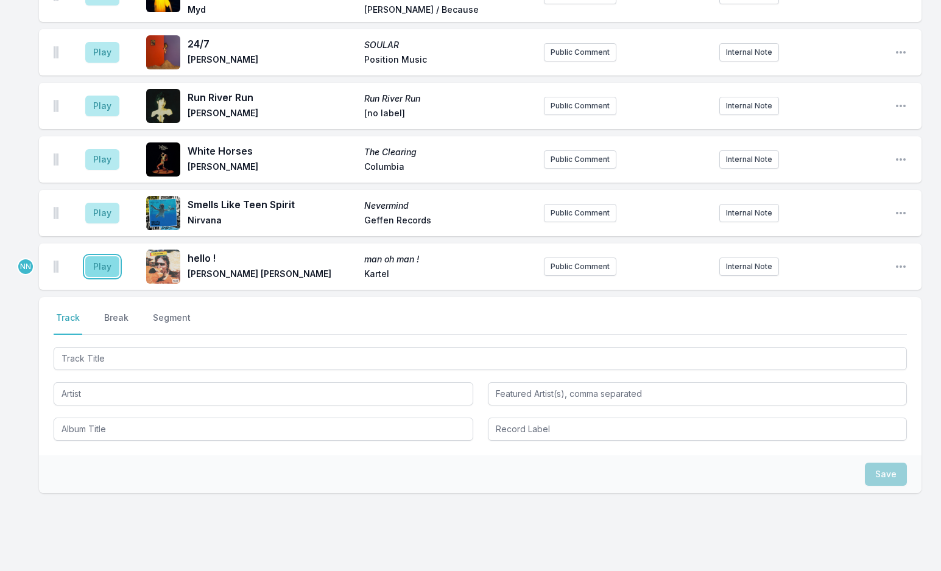
click at [102, 256] on button "Play" at bounding box center [102, 266] width 34 height 21
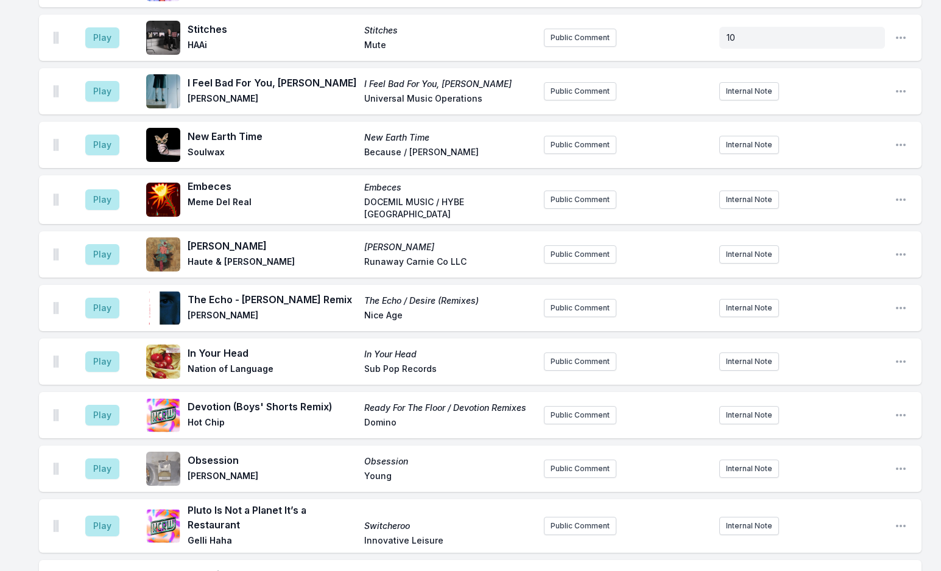
scroll to position [1186, 0]
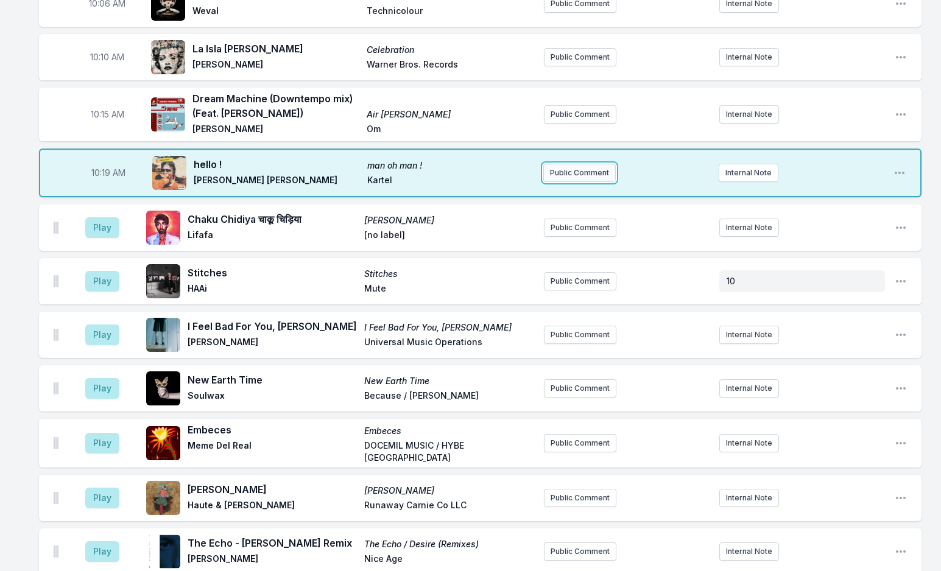
click at [555, 167] on button "Public Comment" at bounding box center [579, 173] width 72 height 18
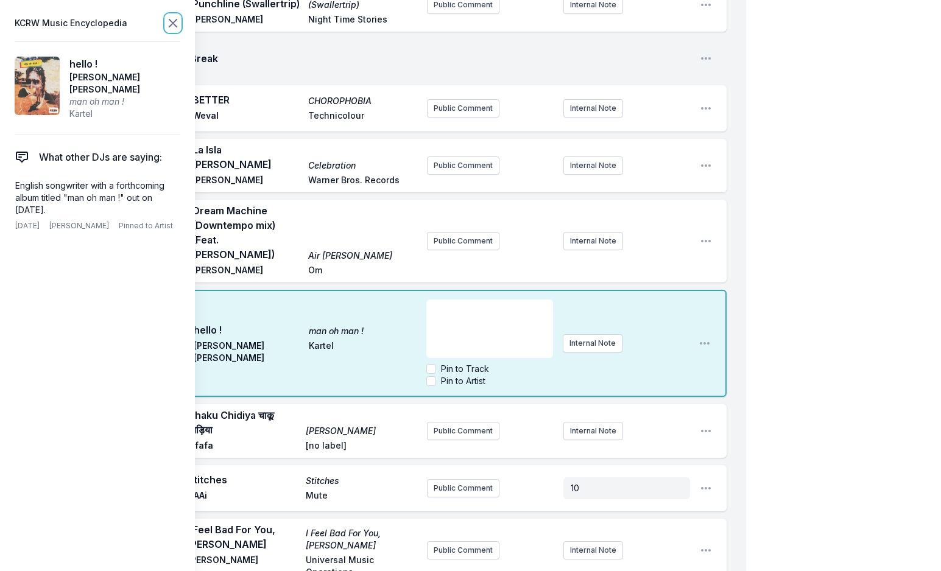
click at [174, 24] on icon at bounding box center [172, 22] width 7 height 7
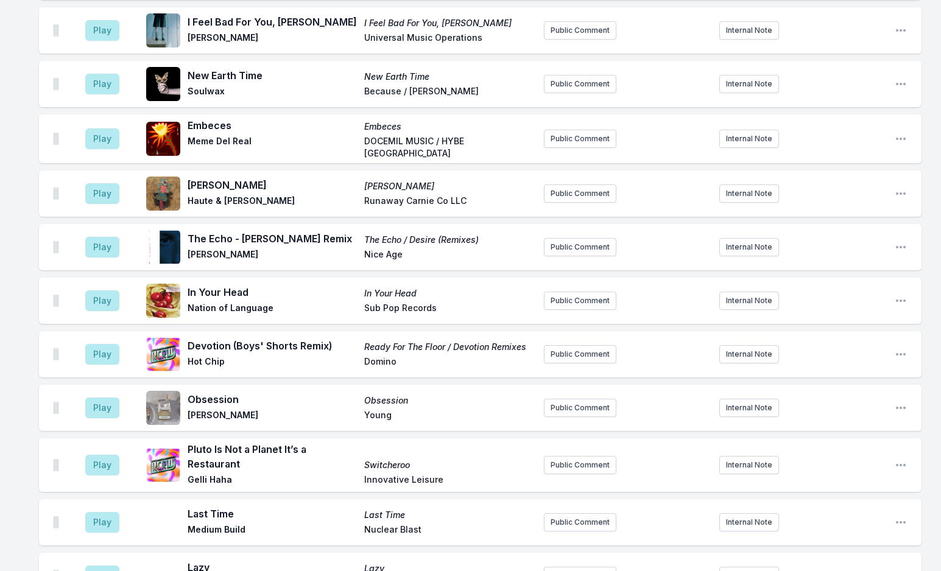
scroll to position [2036, 0]
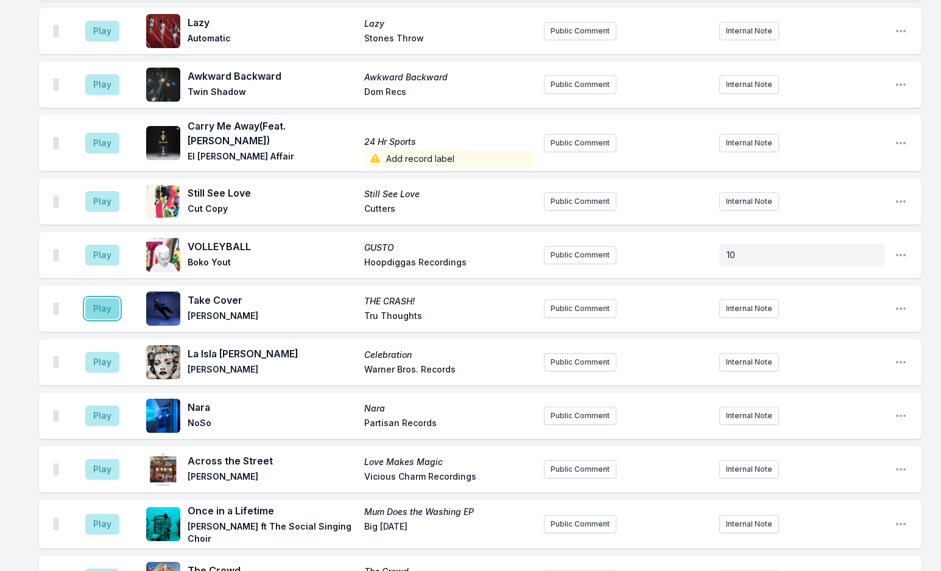
click at [100, 298] on button "Play" at bounding box center [102, 308] width 34 height 21
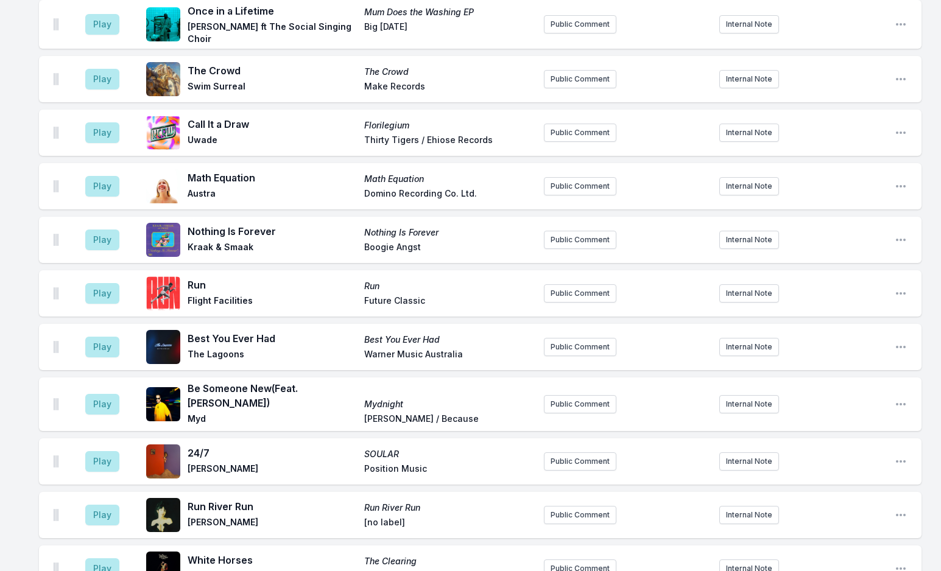
scroll to position [2908, 0]
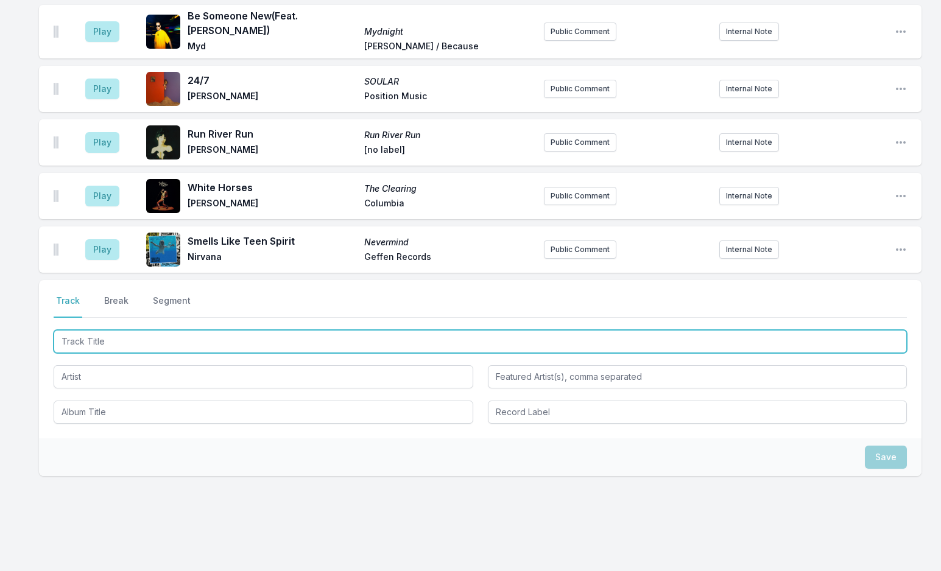
click at [165, 330] on input "Track Title" at bounding box center [480, 341] width 853 height 23
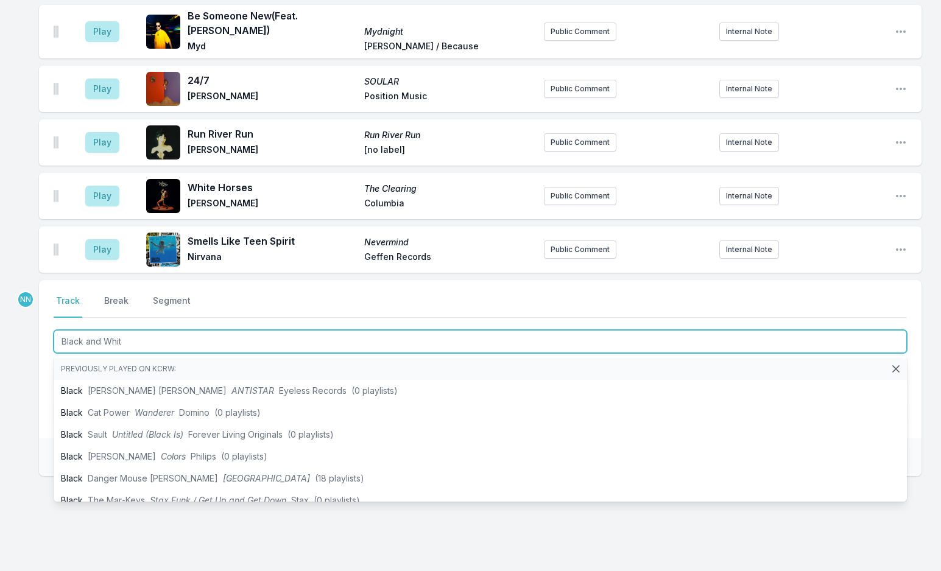
type input "Black and White"
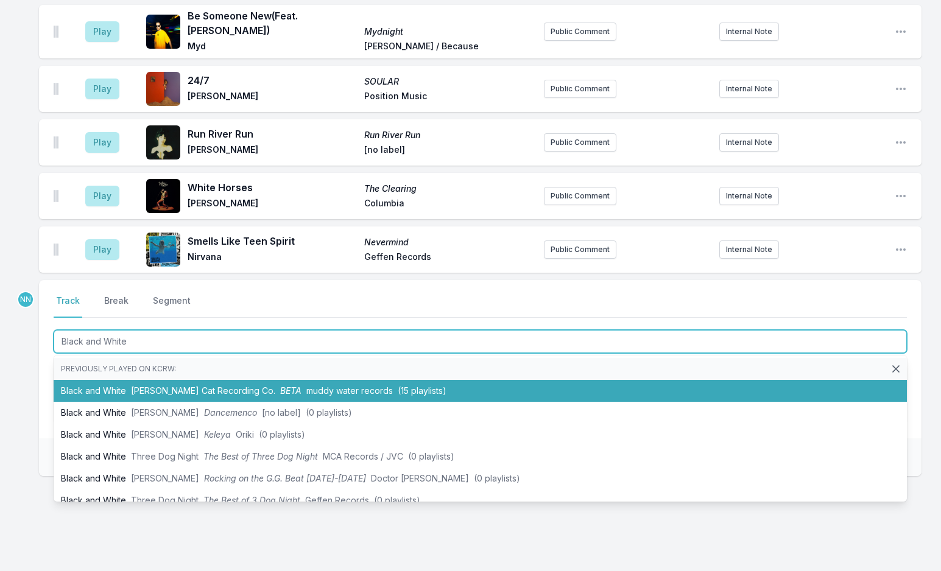
click at [178, 385] on span "Peter Cat Recording Co." at bounding box center [203, 390] width 144 height 10
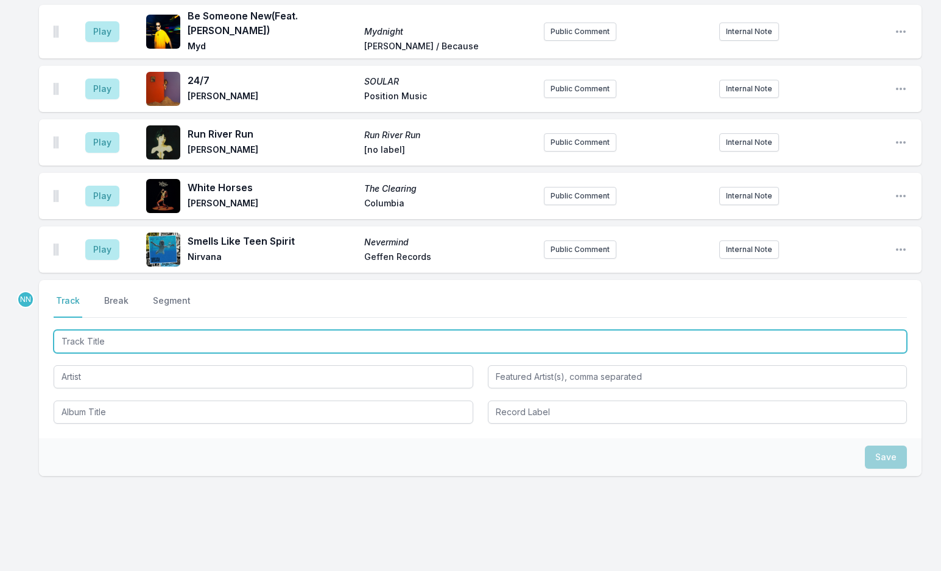
scroll to position [2962, 0]
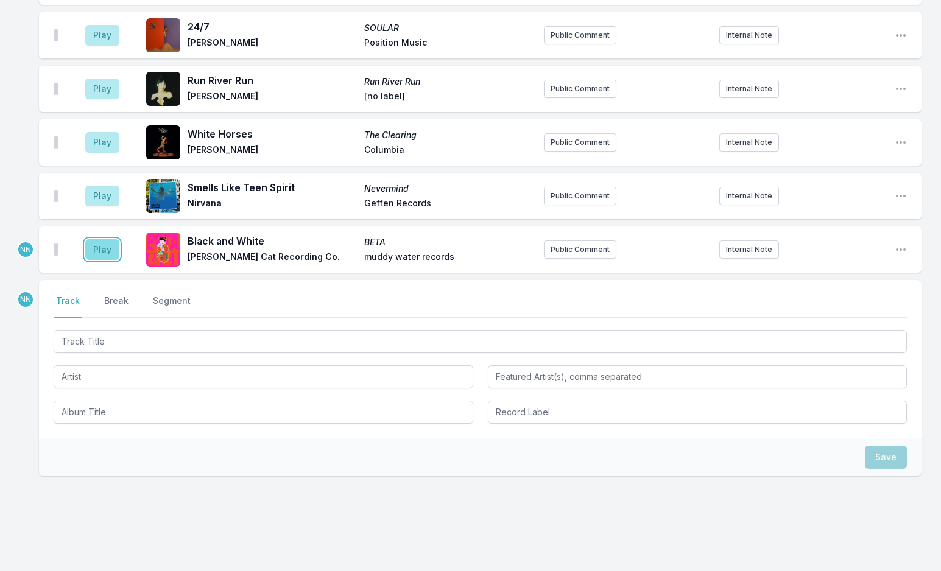
click at [105, 239] on button "Play" at bounding box center [102, 249] width 34 height 21
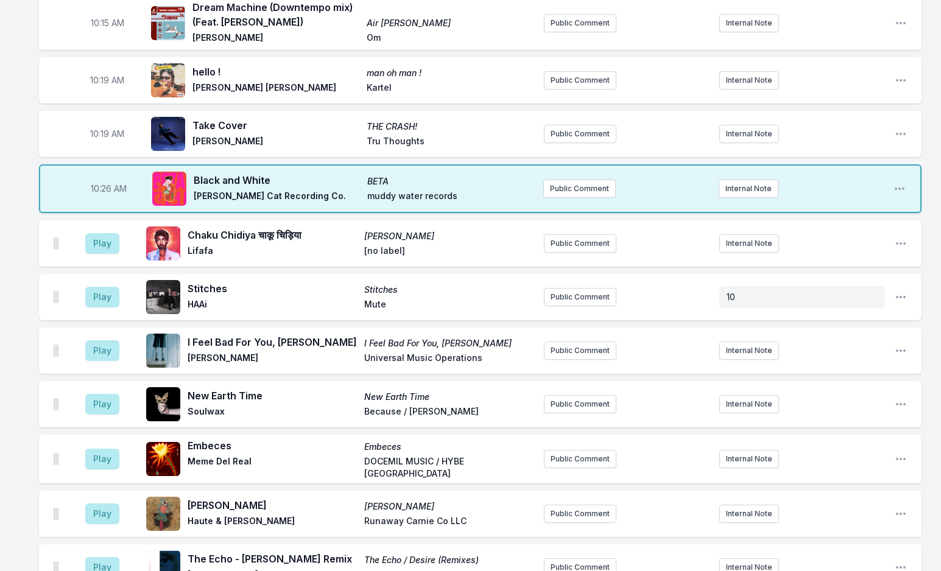
scroll to position [1135, 0]
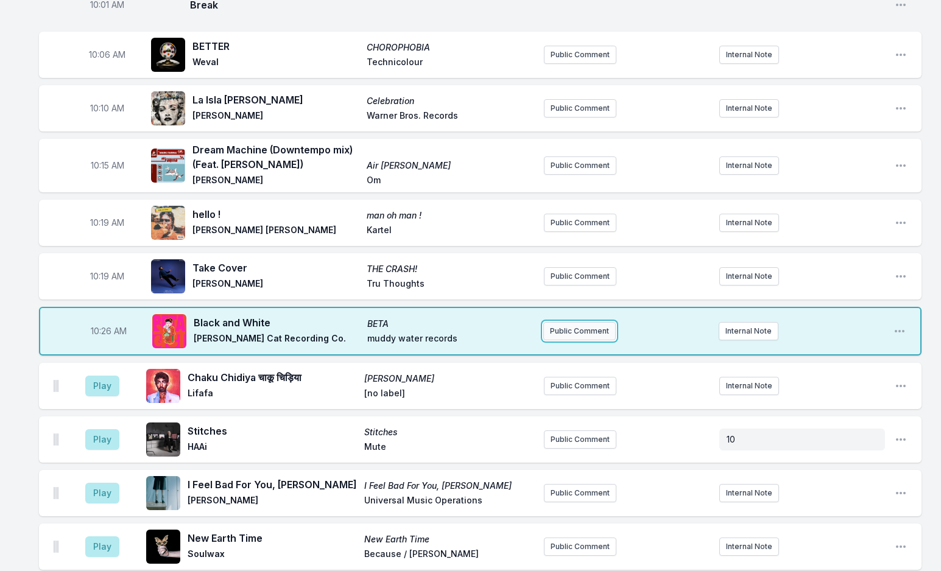
click at [594, 334] on button "Public Comment" at bounding box center [579, 331] width 72 height 18
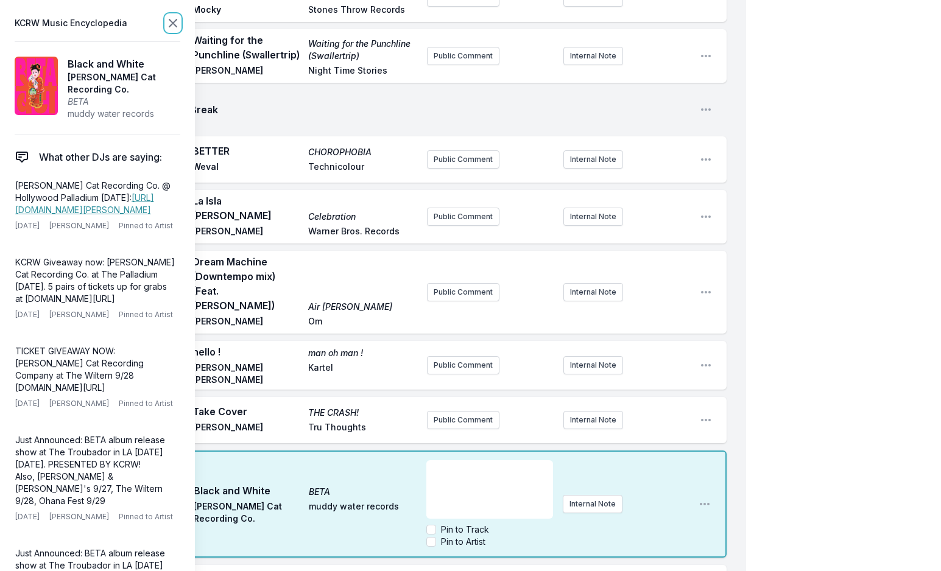
click at [173, 23] on icon at bounding box center [172, 22] width 7 height 7
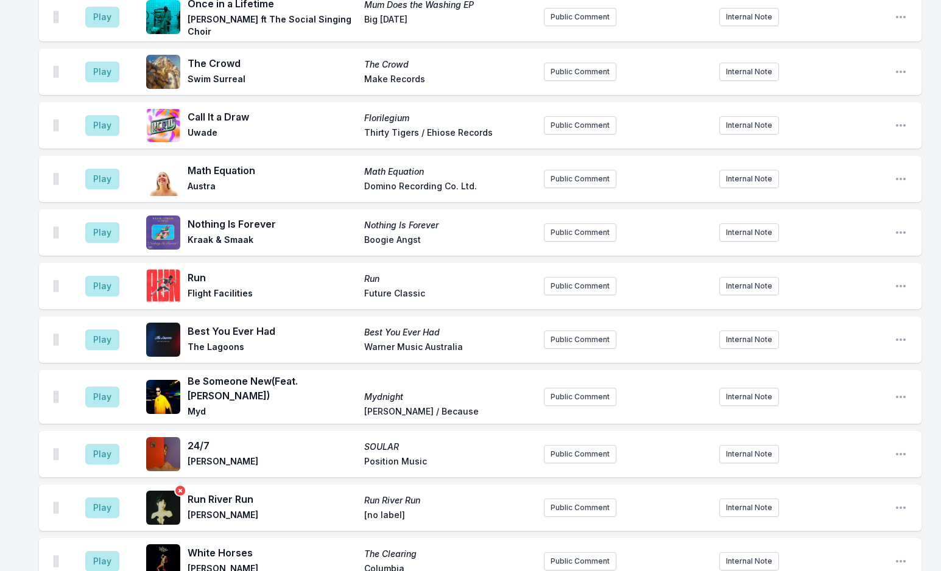
scroll to position [2962, 0]
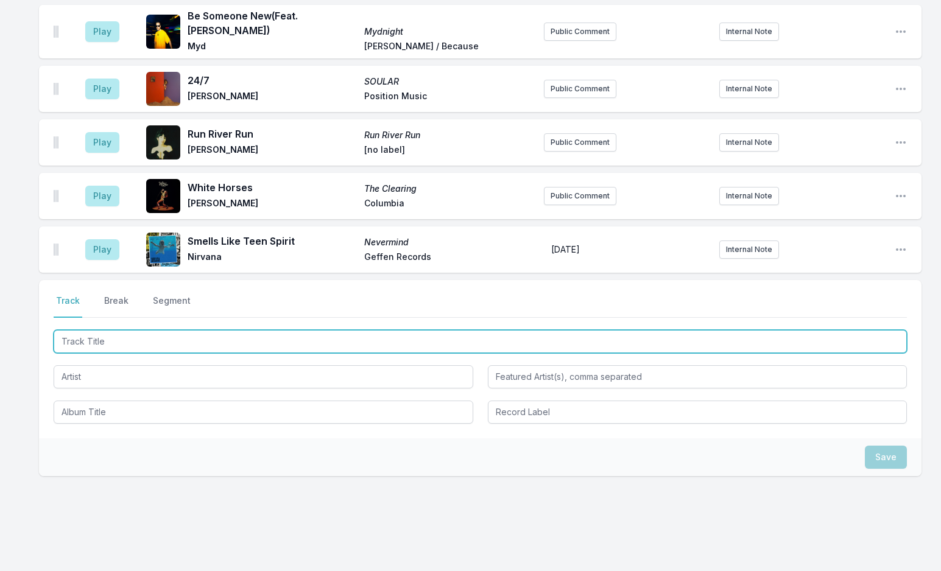
click at [137, 330] on input "Track Title" at bounding box center [480, 341] width 853 height 23
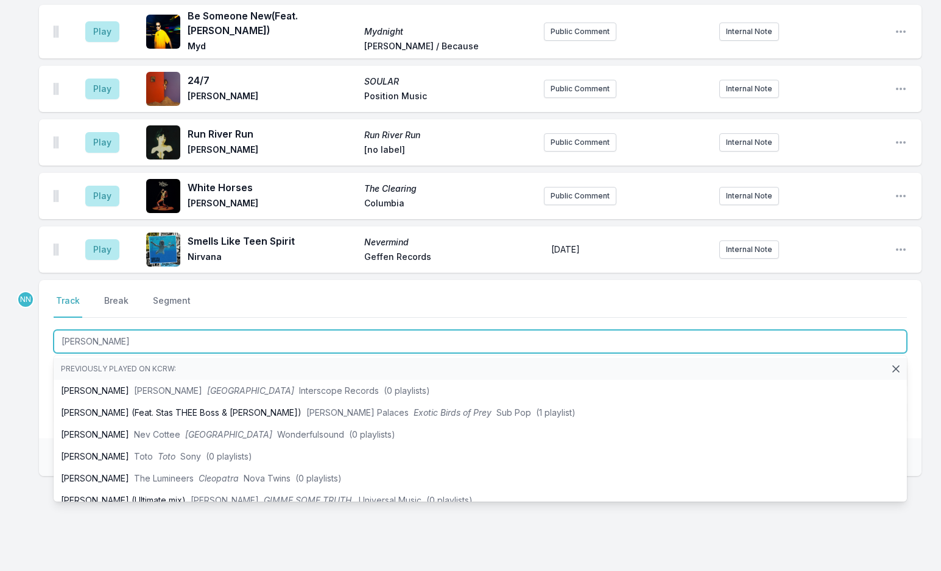
type input "Angela"
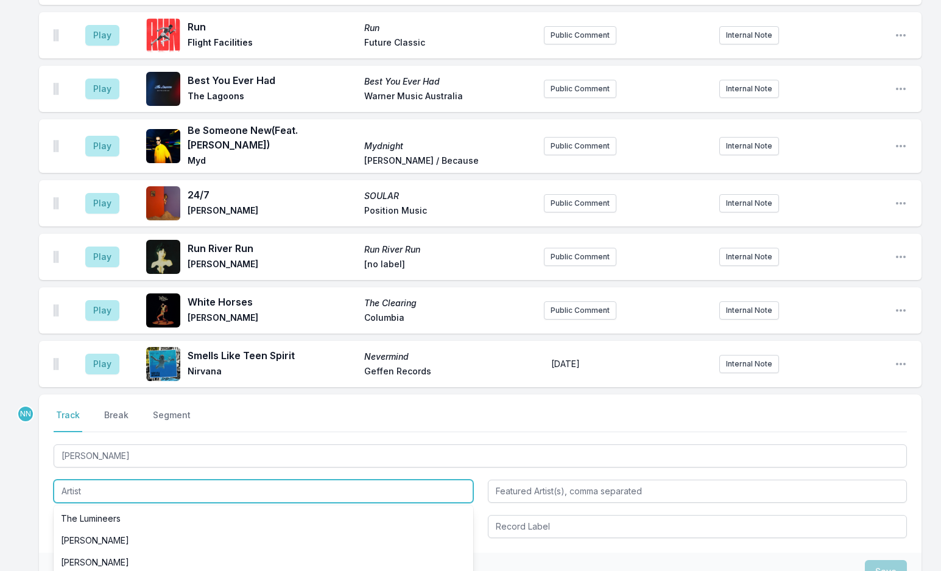
scroll to position [2991, 0]
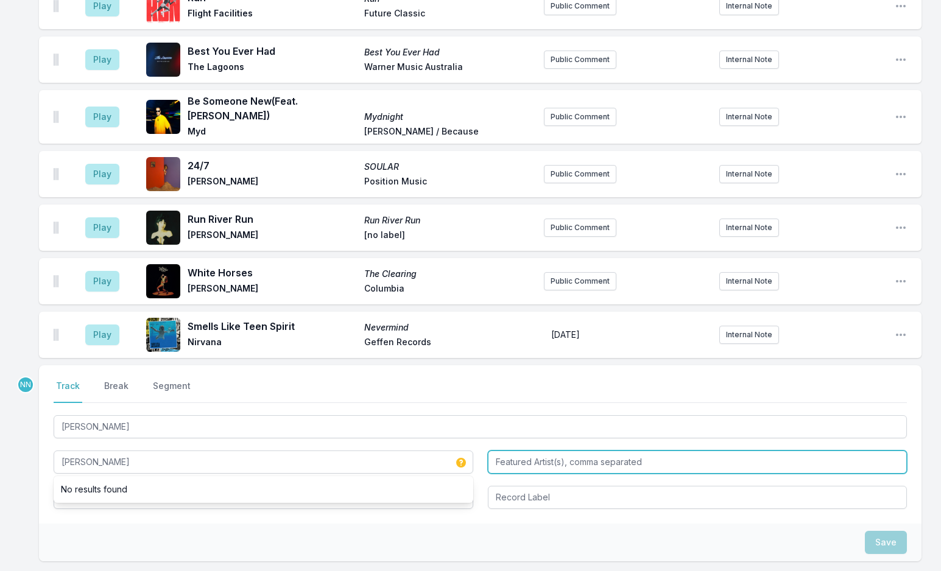
type input "Bob James"
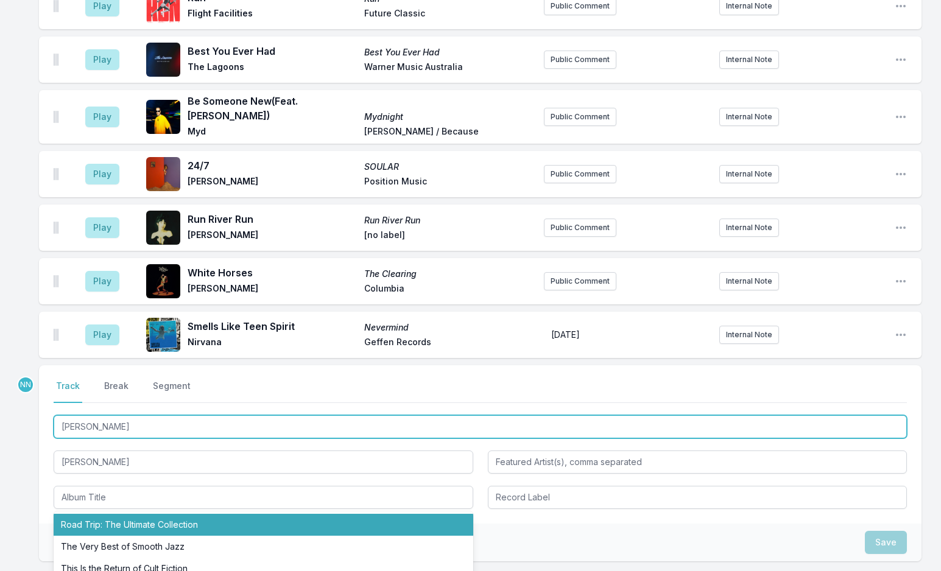
click at [119, 415] on input "Angela" at bounding box center [480, 426] width 853 height 23
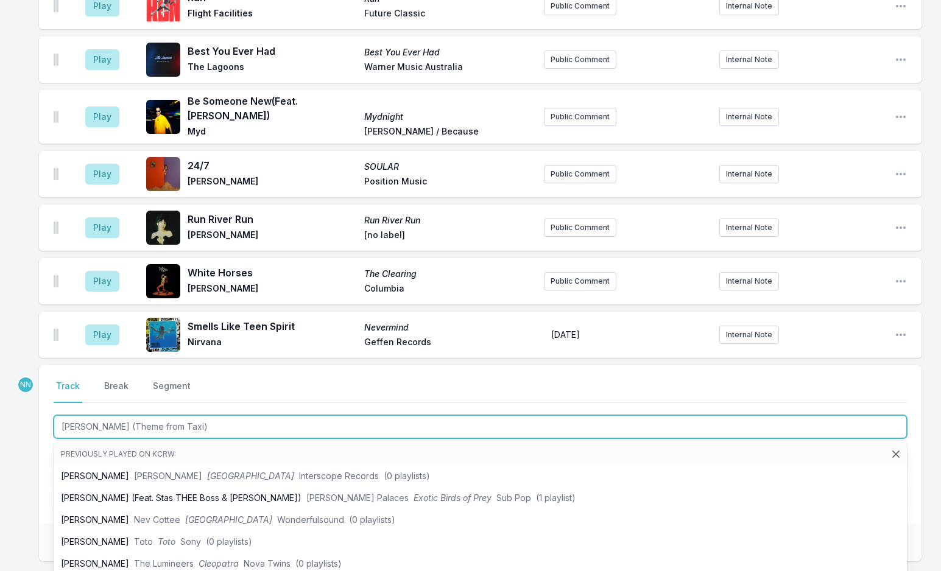
type input "Angela (Theme from Taxi)"
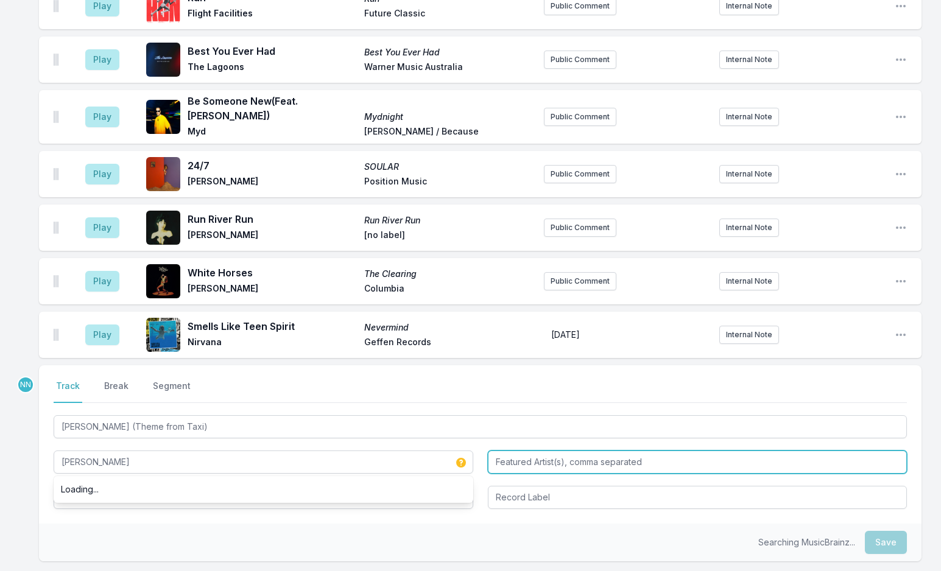
type input "Bob James"
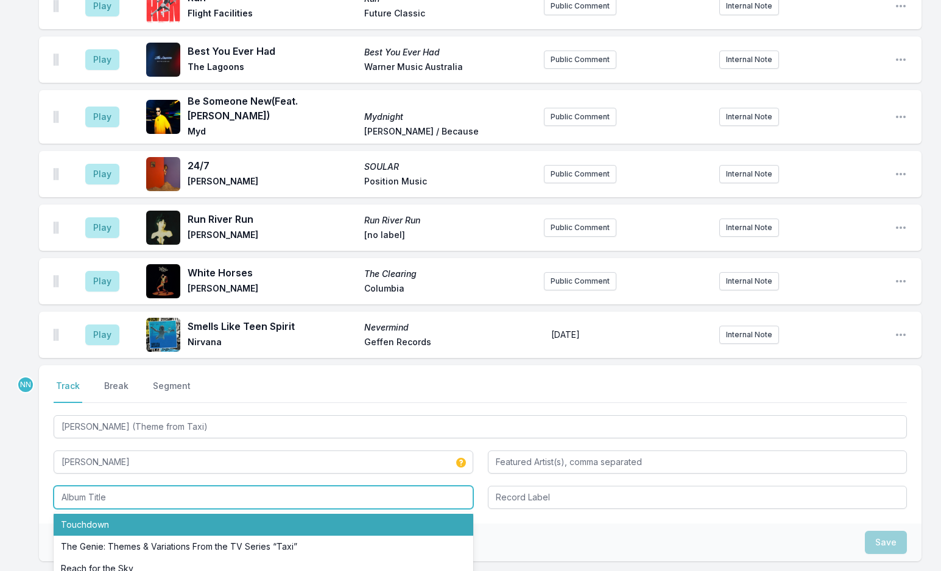
click at [125, 514] on li "Touchdown" at bounding box center [264, 525] width 420 height 22
type input "Touchdown"
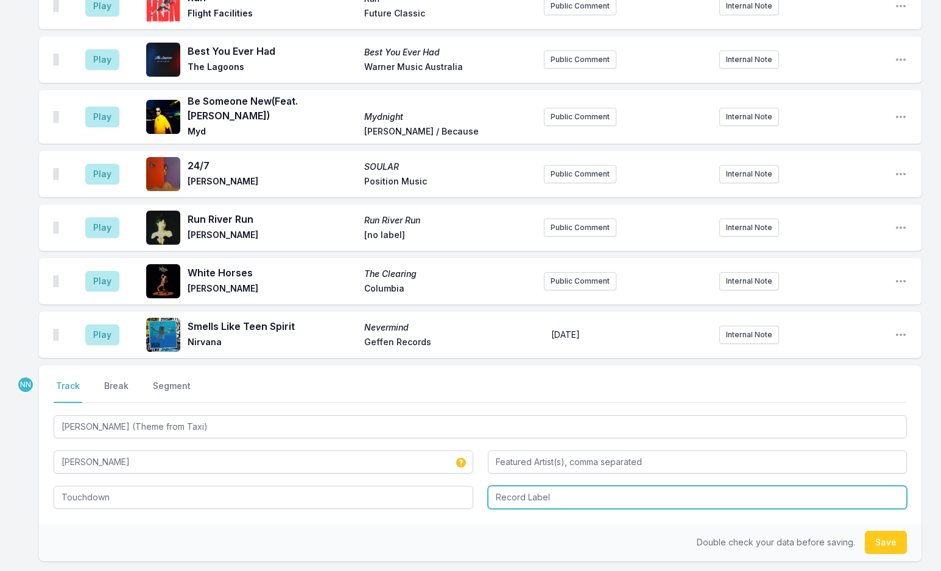
click at [532, 486] on input "Record Label" at bounding box center [698, 497] width 420 height 23
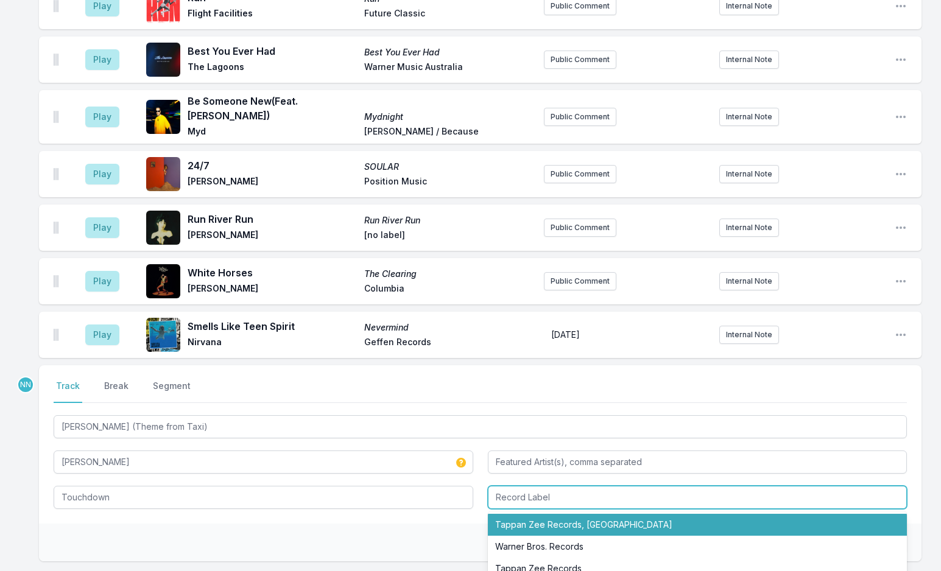
click at [539, 514] on li "Tappan Zee Records, Columbia" at bounding box center [698, 525] width 420 height 22
type input "Tappan Zee Records, Columbia"
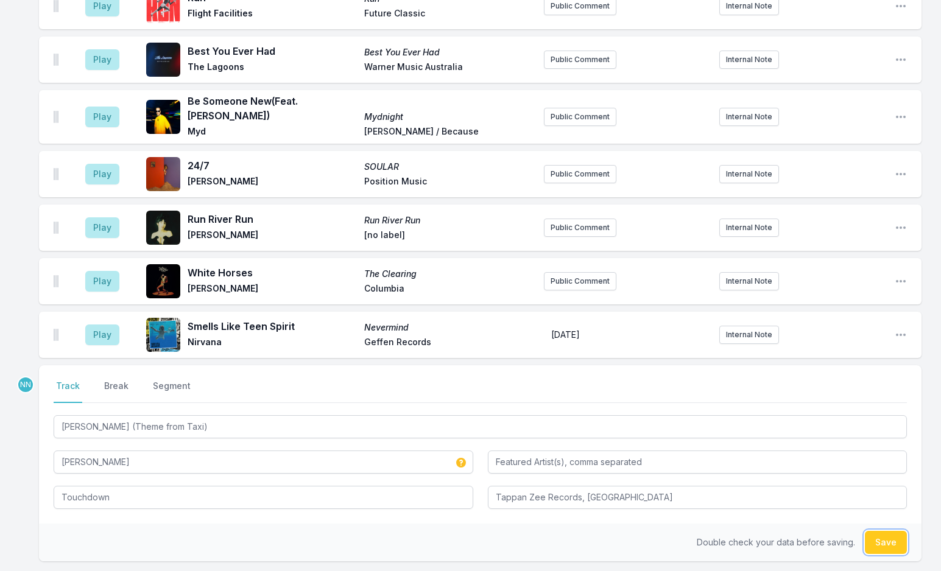
click at [875, 531] on button "Save" at bounding box center [886, 542] width 42 height 23
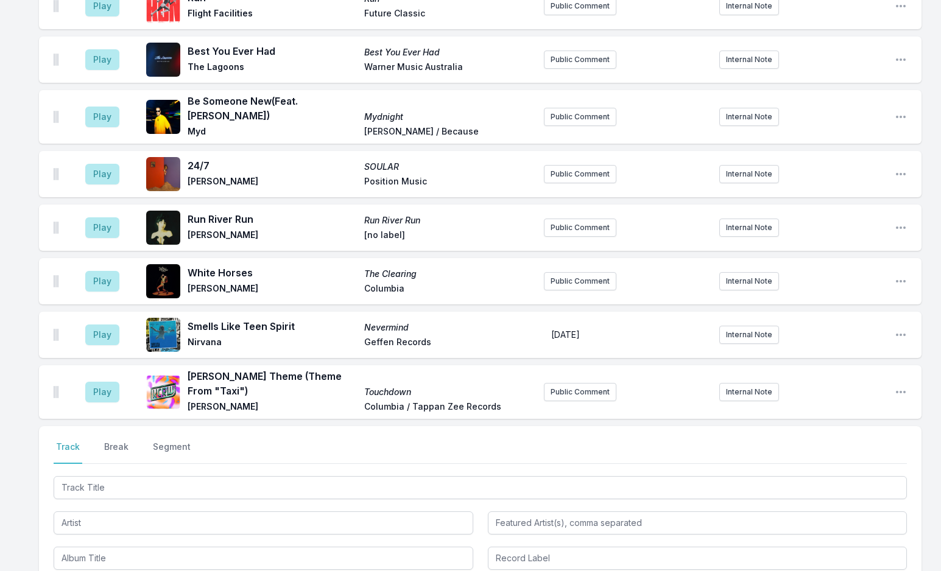
scroll to position [3052, 0]
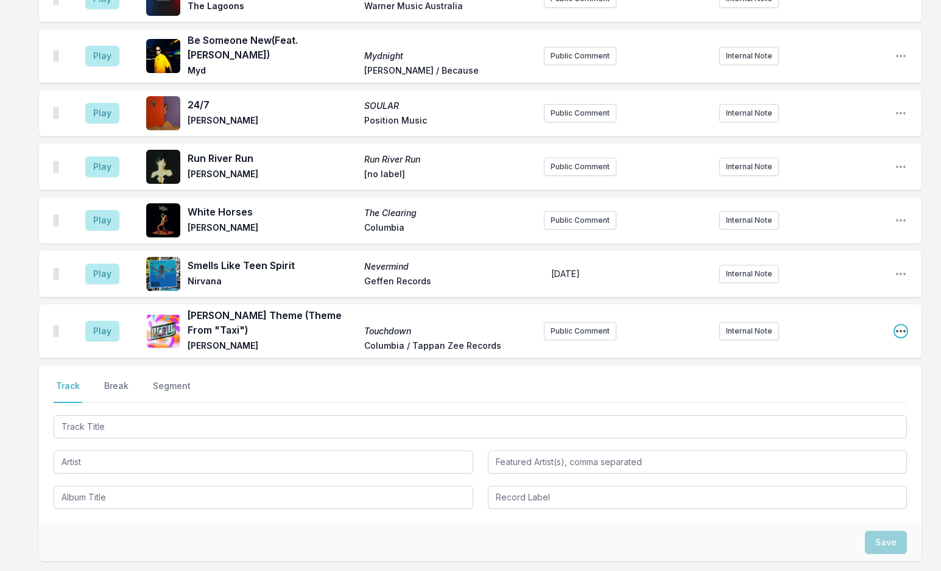
click at [895, 325] on icon "Open playlist item options" at bounding box center [901, 331] width 12 height 12
click at [853, 367] on button "Edit Track Details" at bounding box center [838, 378] width 136 height 22
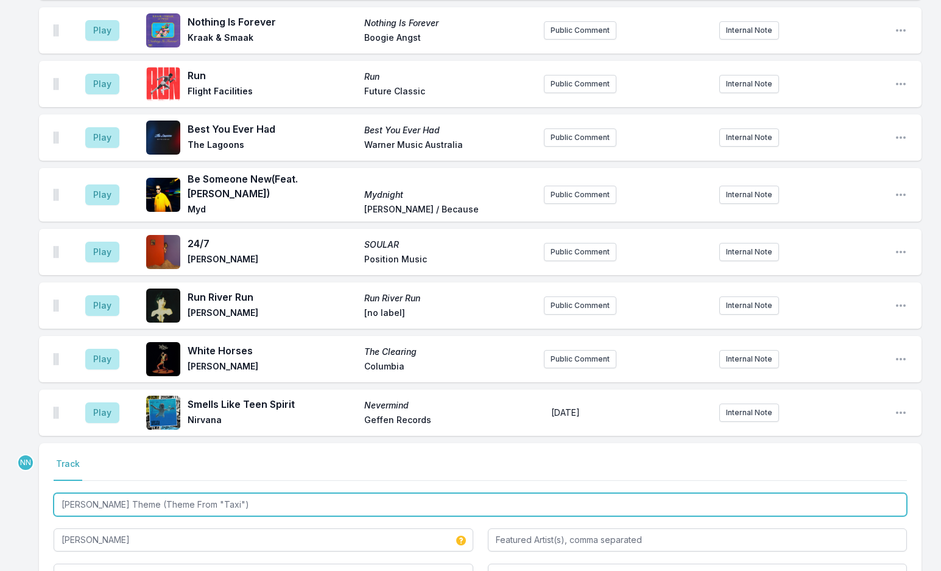
click at [125, 493] on input "Angela Theme (Theme From "Taxi")" at bounding box center [480, 504] width 853 height 23
click at [121, 493] on input "Angela Theme (Theme From "Taxi")" at bounding box center [480, 504] width 853 height 23
type input "Tappan Zee Records, Columbia"
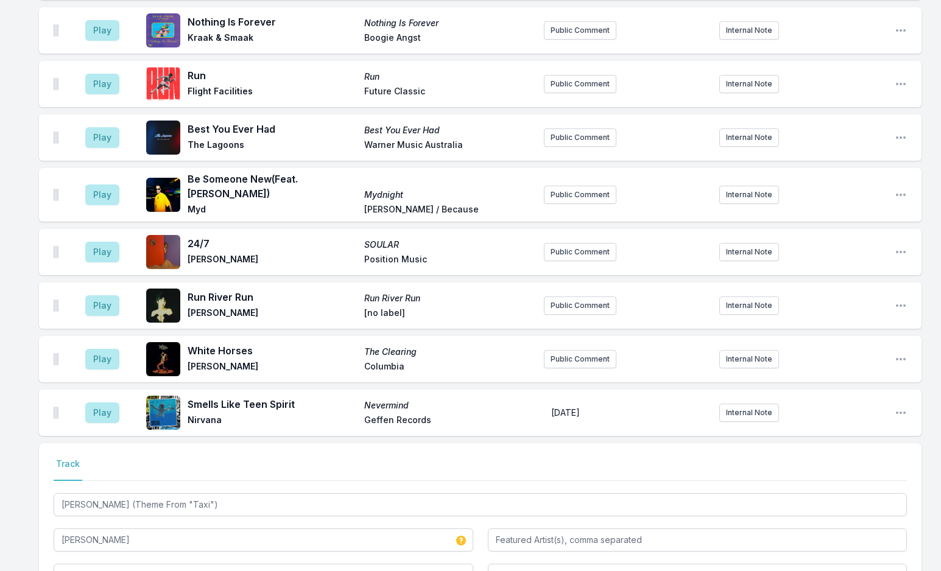
type input "Angela Theme (Theme From "Taxi")"
type input "Columbia / Tappan Zee Records"
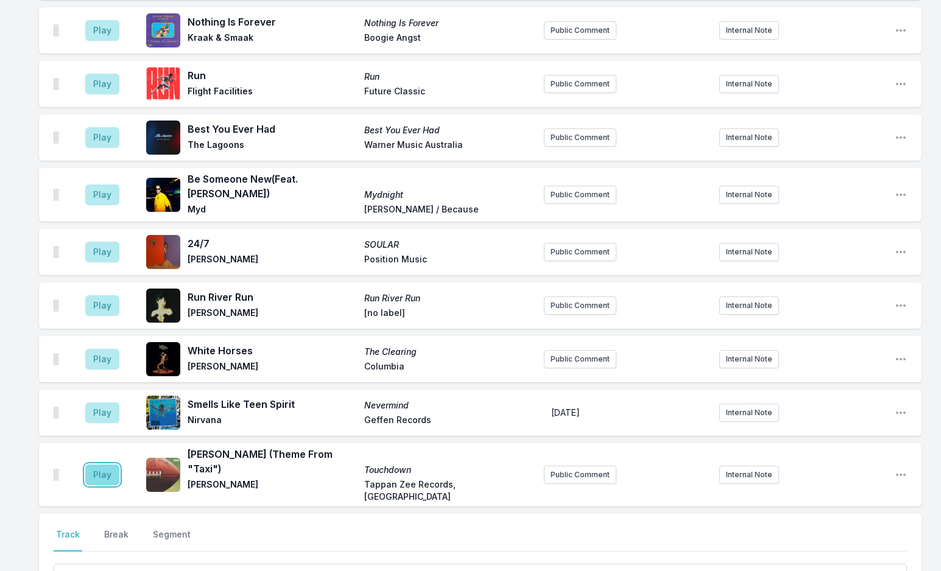
click at [94, 465] on button "Play" at bounding box center [102, 475] width 34 height 21
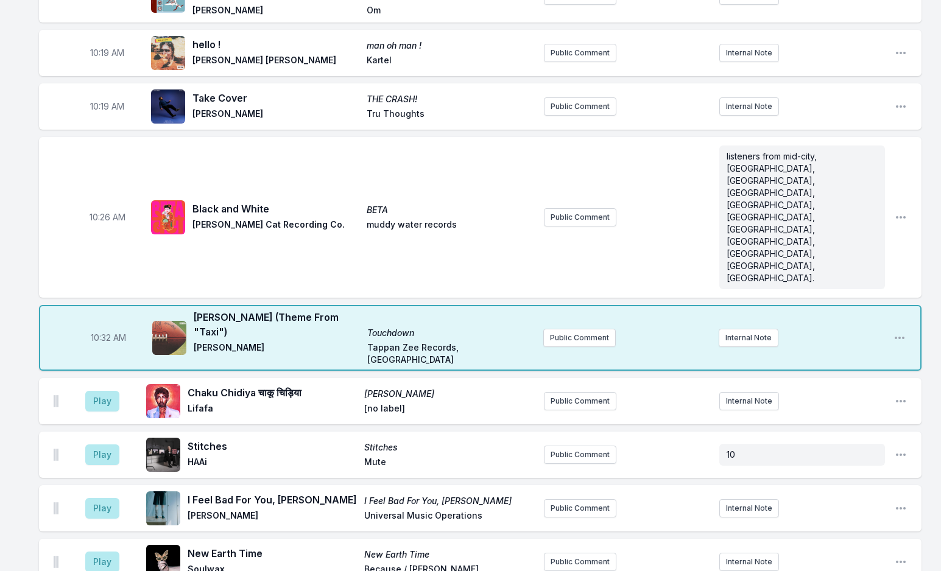
scroll to position [1330, 0]
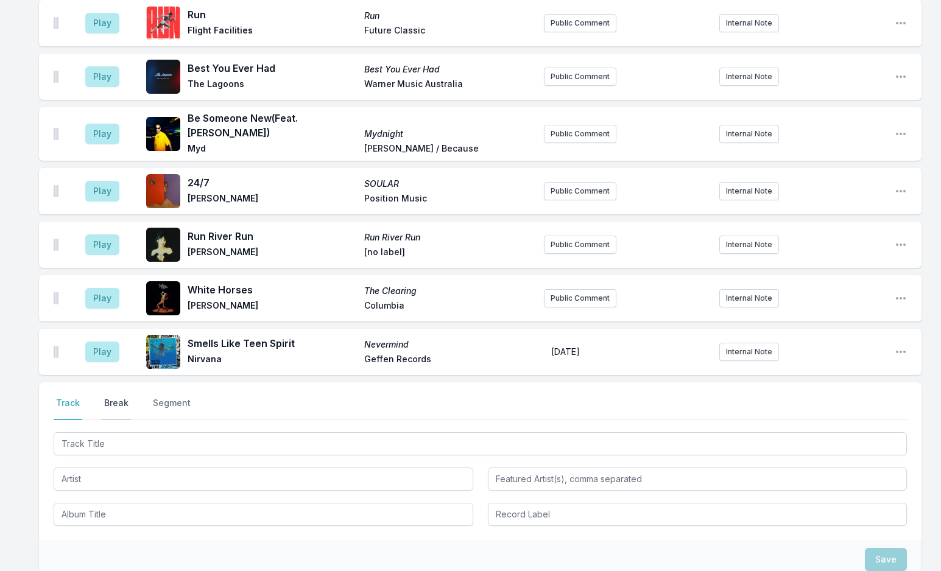
click at [118, 397] on button "Break" at bounding box center [116, 408] width 29 height 23
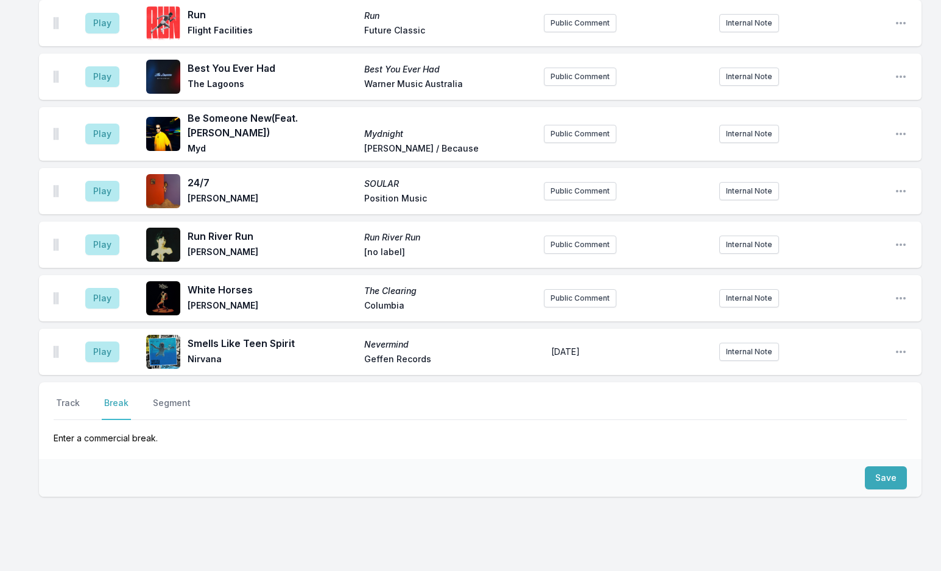
scroll to position [2963, 0]
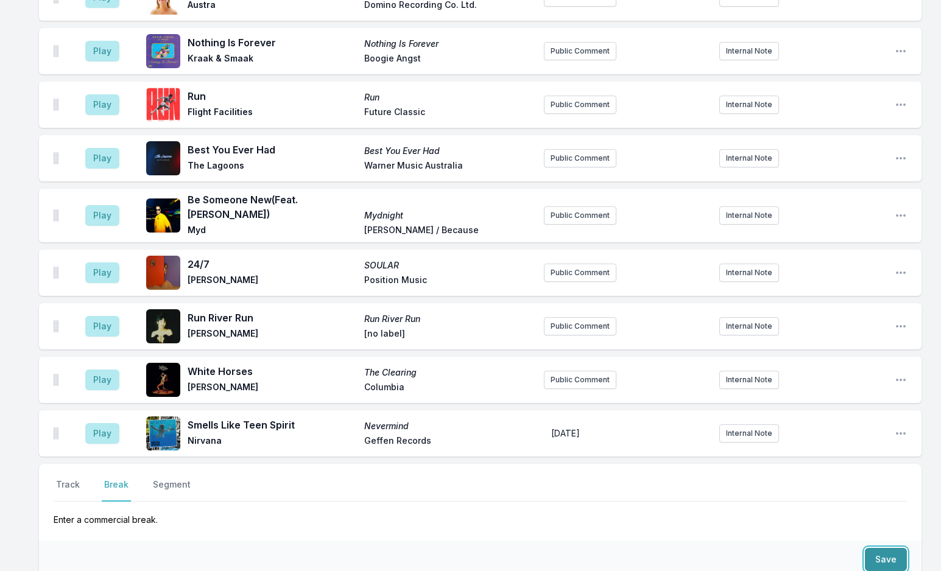
click at [868, 548] on button "Save" at bounding box center [886, 559] width 42 height 23
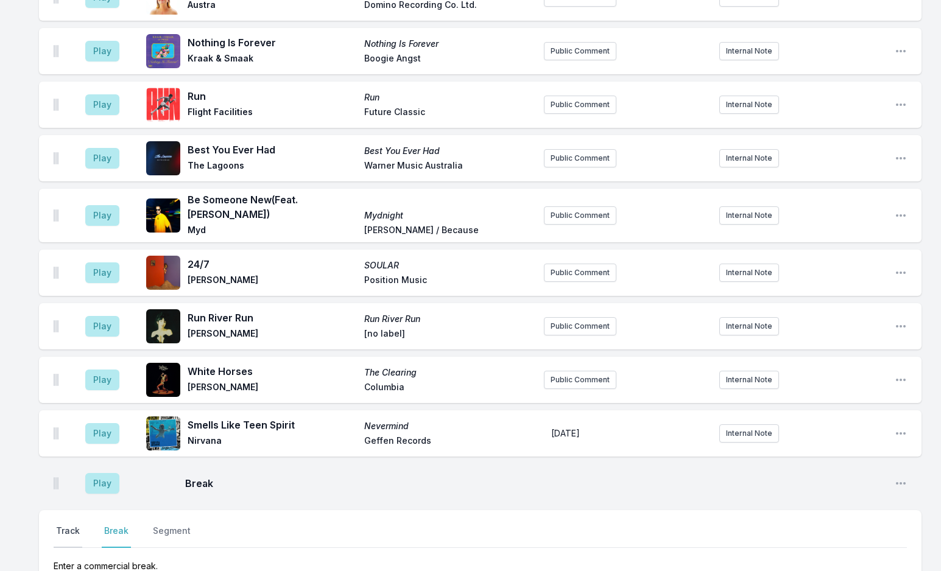
scroll to position [3009, 0]
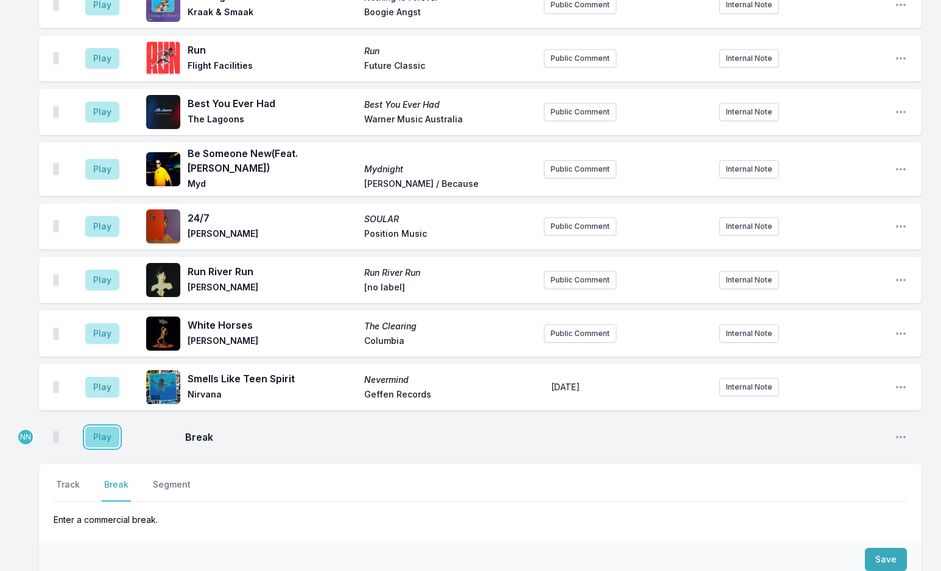
click at [97, 427] on button "Play" at bounding box center [102, 437] width 34 height 21
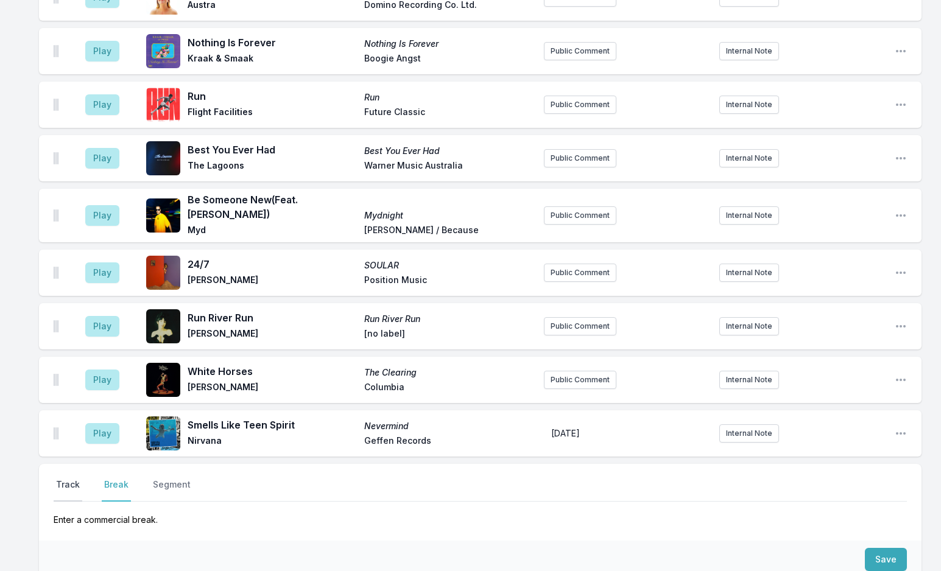
click at [66, 479] on button "Track" at bounding box center [68, 490] width 29 height 23
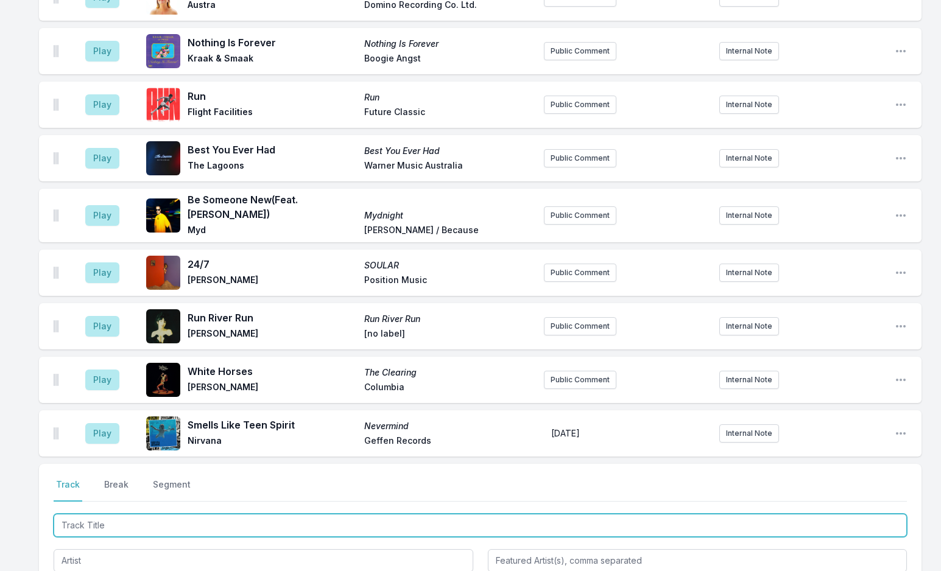
click at [146, 514] on input "Track Title" at bounding box center [480, 525] width 853 height 23
type input "Moon Eyes"
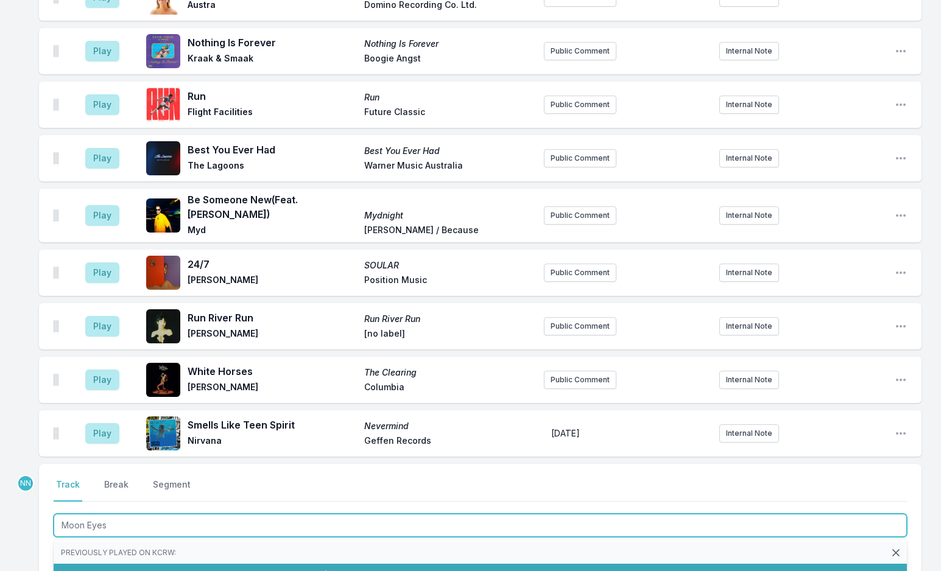
click at [135, 564] on li "Moon Eyes Obongjayar Paradise Now September Recordings (9 playlists)" at bounding box center [480, 575] width 853 height 22
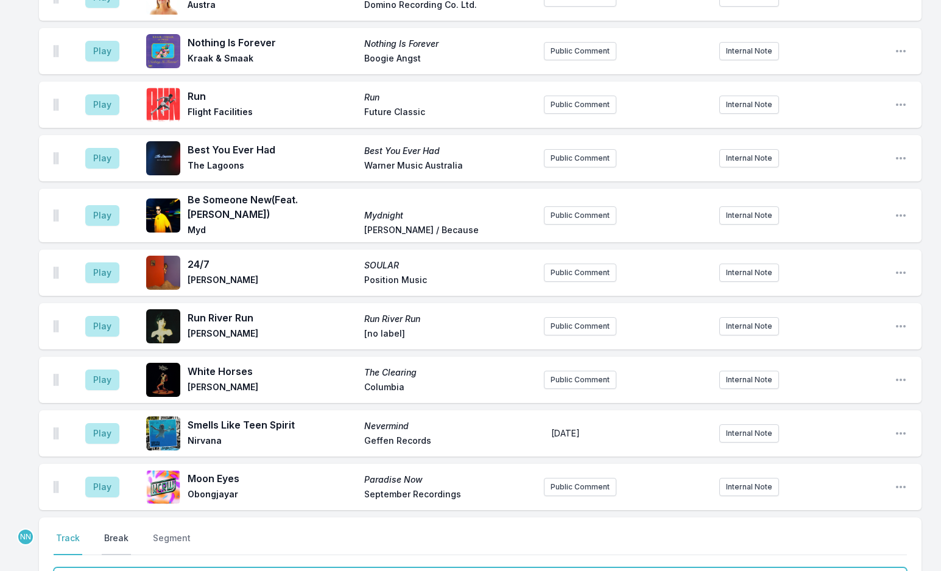
scroll to position [3063, 0]
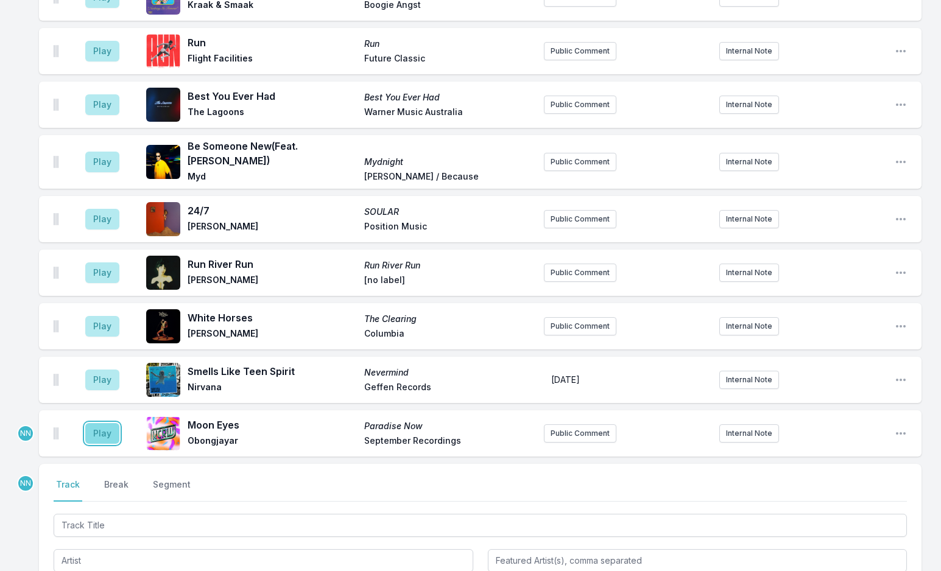
click at [109, 423] on button "Play" at bounding box center [102, 433] width 34 height 21
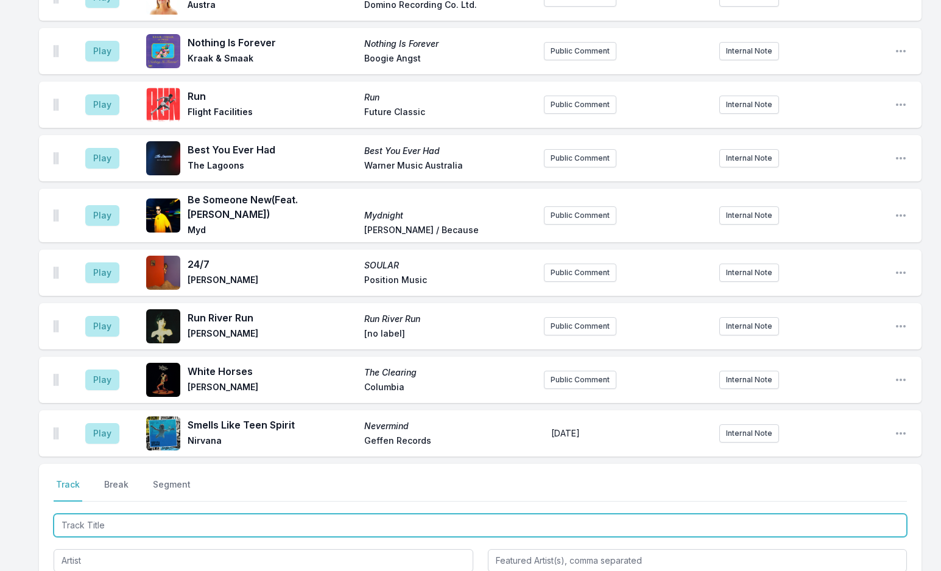
click at [147, 514] on input "Track Title" at bounding box center [480, 525] width 853 height 23
type input "Come and Find You"
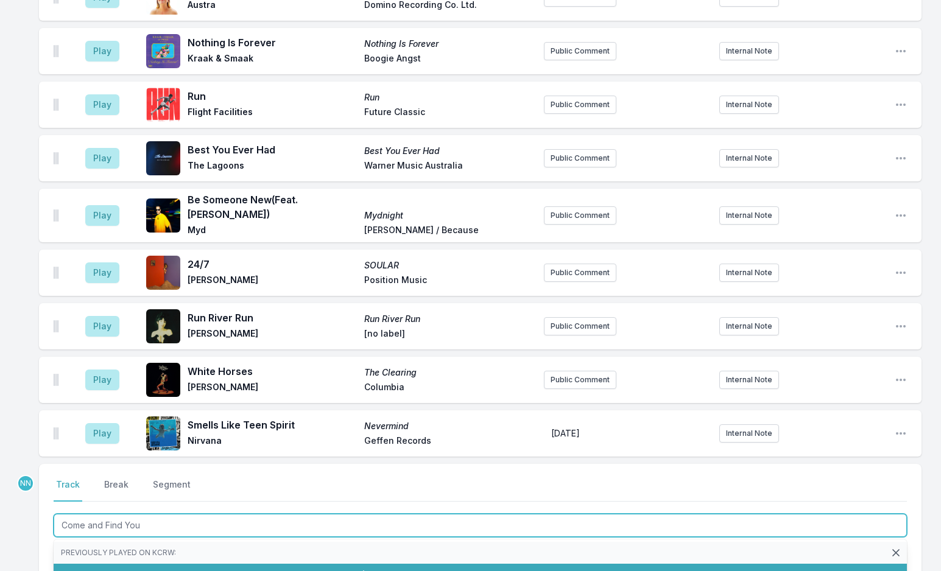
click at [153, 569] on span "Sudan Archives" at bounding box center [184, 574] width 63 height 10
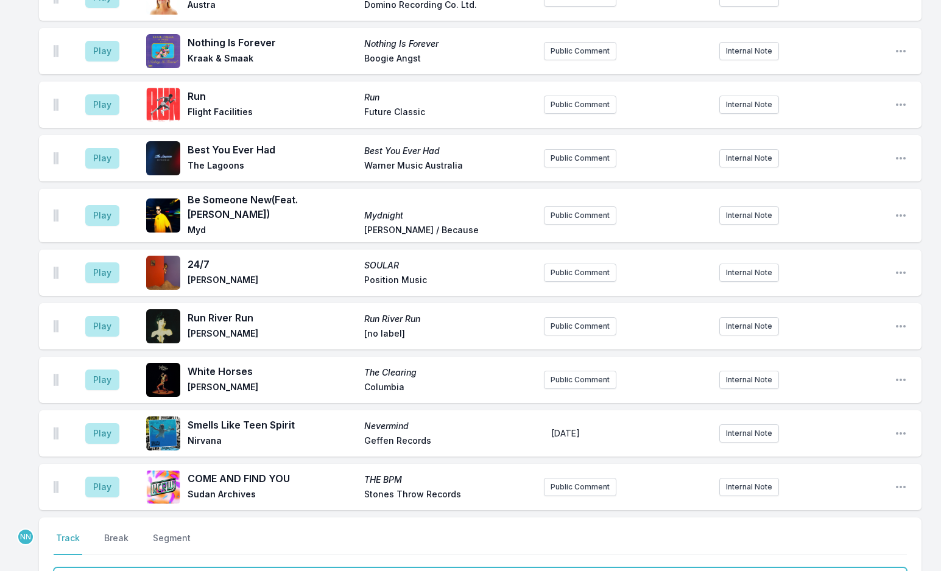
scroll to position [3116, 0]
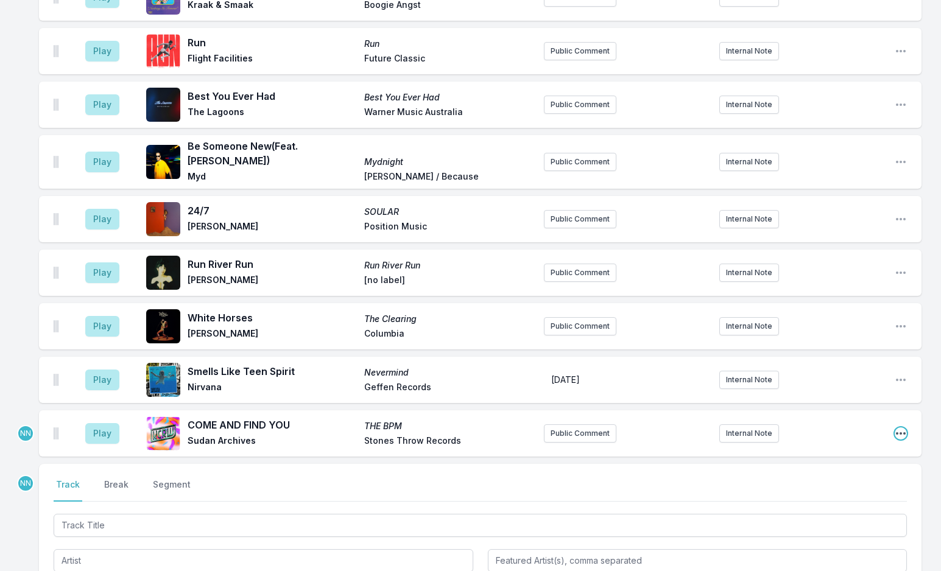
click at [901, 427] on icon "Open playlist item options" at bounding box center [901, 433] width 12 height 12
click at [823, 469] on button "Edit Track Details" at bounding box center [838, 480] width 136 height 22
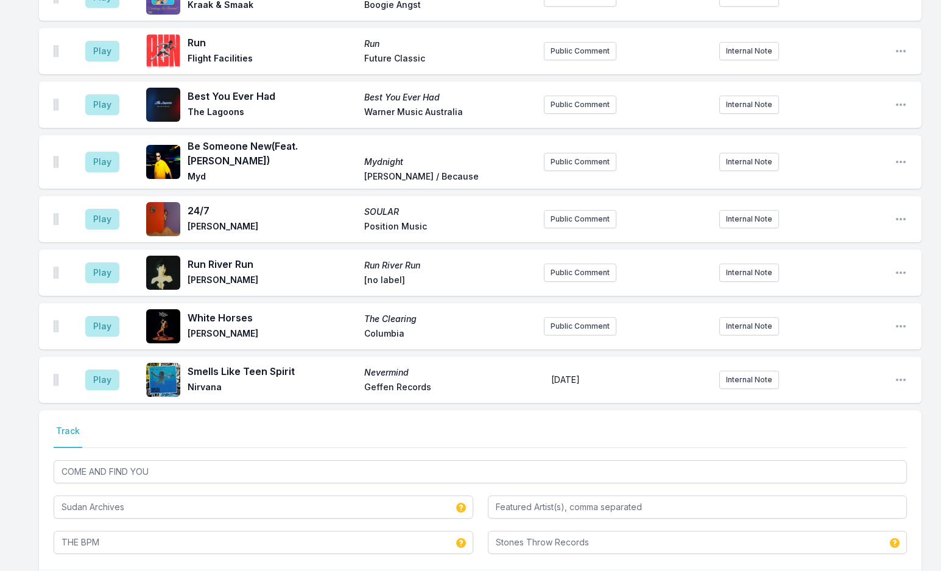
scroll to position [3067, 0]
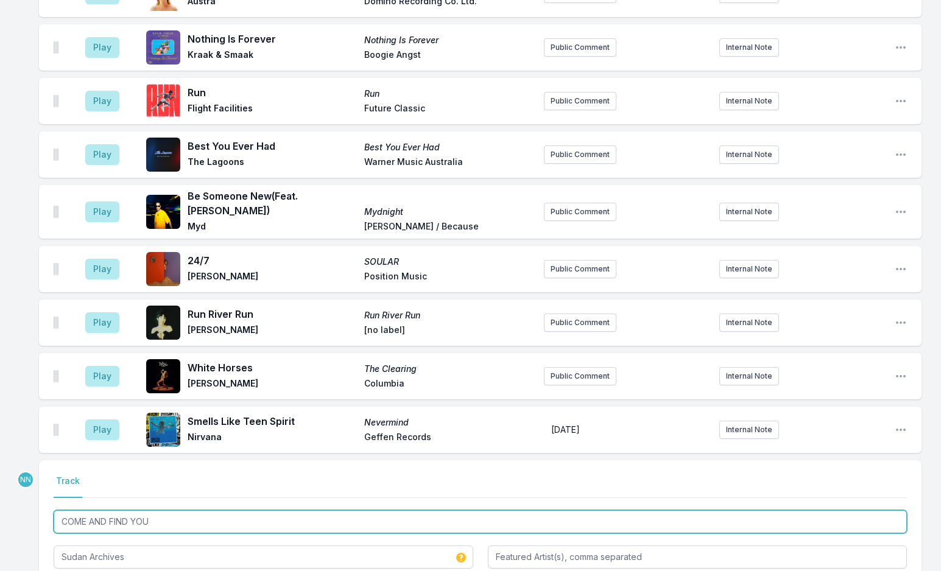
click at [203, 510] on input "COME AND FIND YOU" at bounding box center [480, 521] width 853 height 23
click at [202, 510] on input "COME AND FIND YOU" at bounding box center [480, 521] width 853 height 23
click at [199, 510] on input "COME AND FIND YOU" at bounding box center [480, 521] width 853 height 23
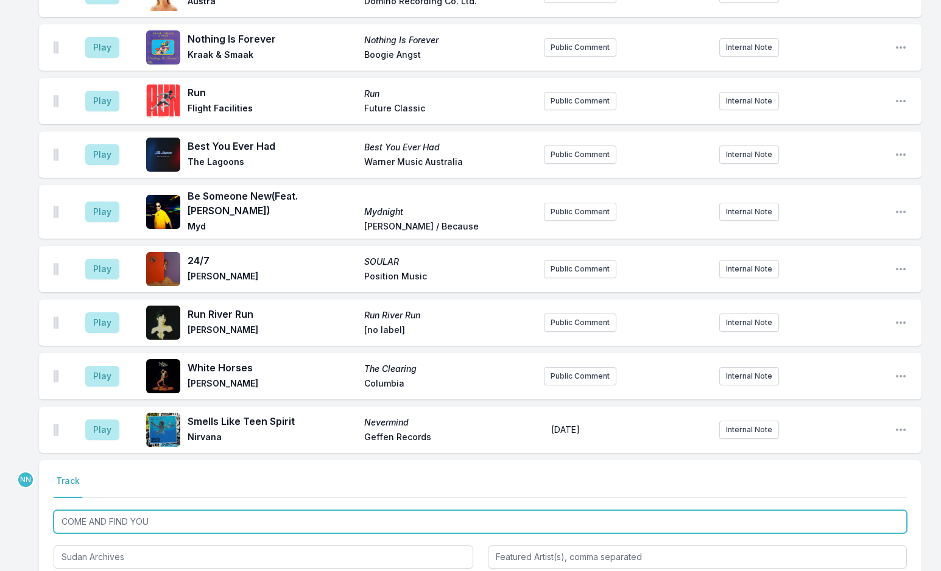
click at [199, 510] on input "COME AND FIND YOU" at bounding box center [480, 521] width 853 height 23
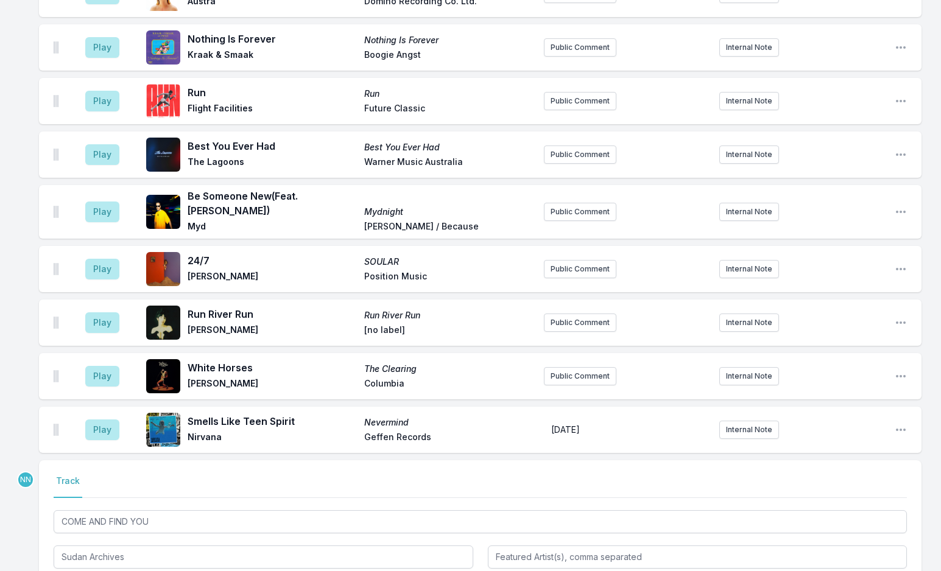
paste input "COME AND FIND YOU"
drag, startPoint x: 883, startPoint y: 513, endPoint x: 796, endPoint y: 529, distance: 88.6
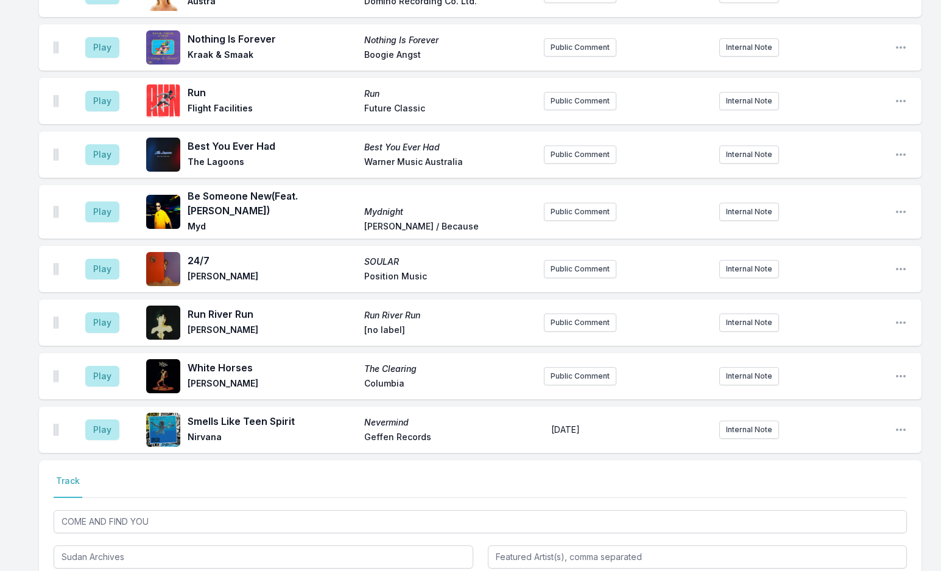
type input "THE BPM"
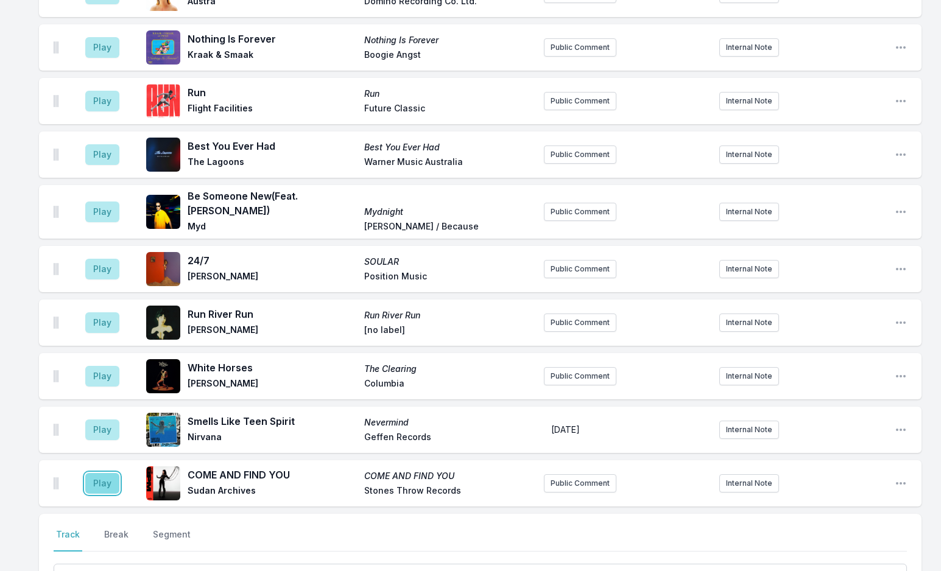
click at [98, 473] on button "Play" at bounding box center [102, 483] width 34 height 21
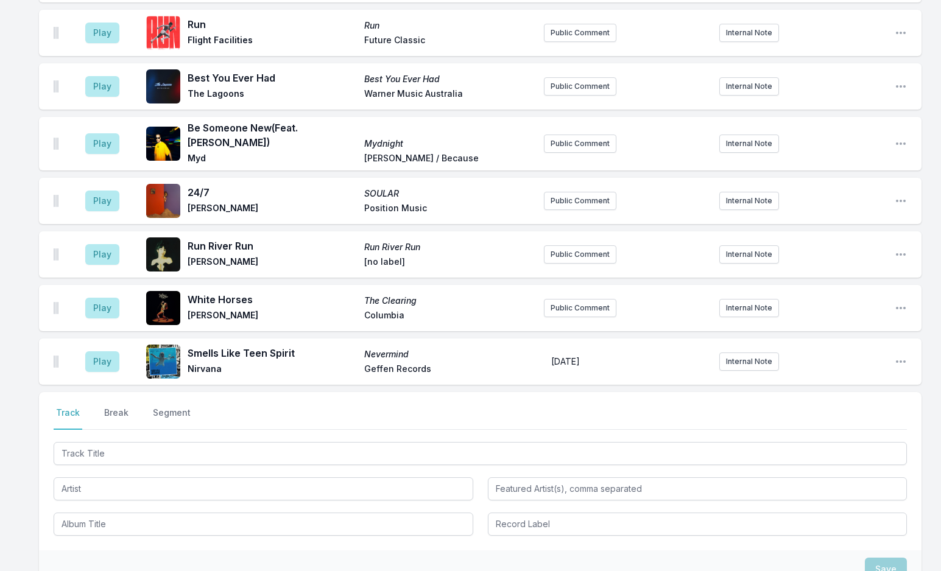
scroll to position [3198, 0]
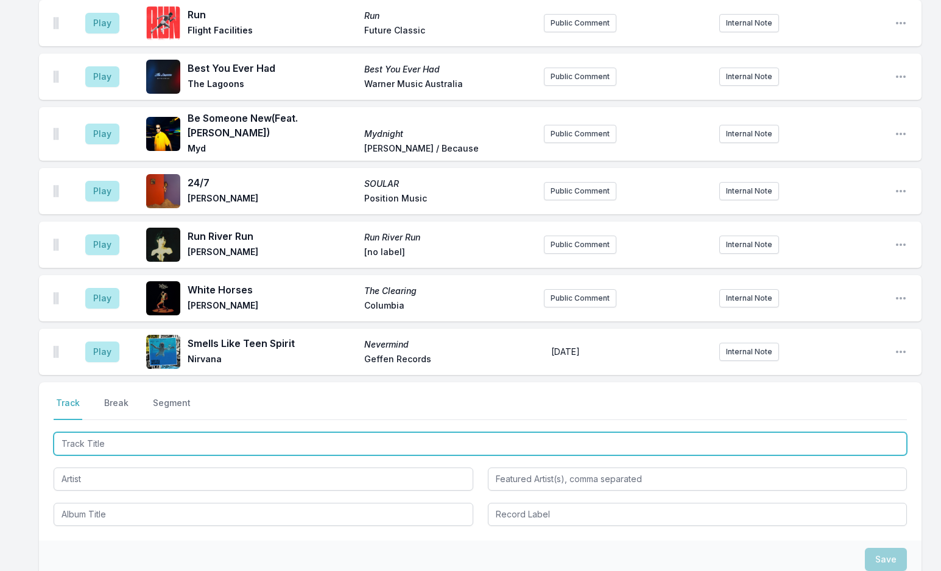
click at [138, 432] on input "Track Title" at bounding box center [480, 443] width 853 height 23
type input "Volleyball"
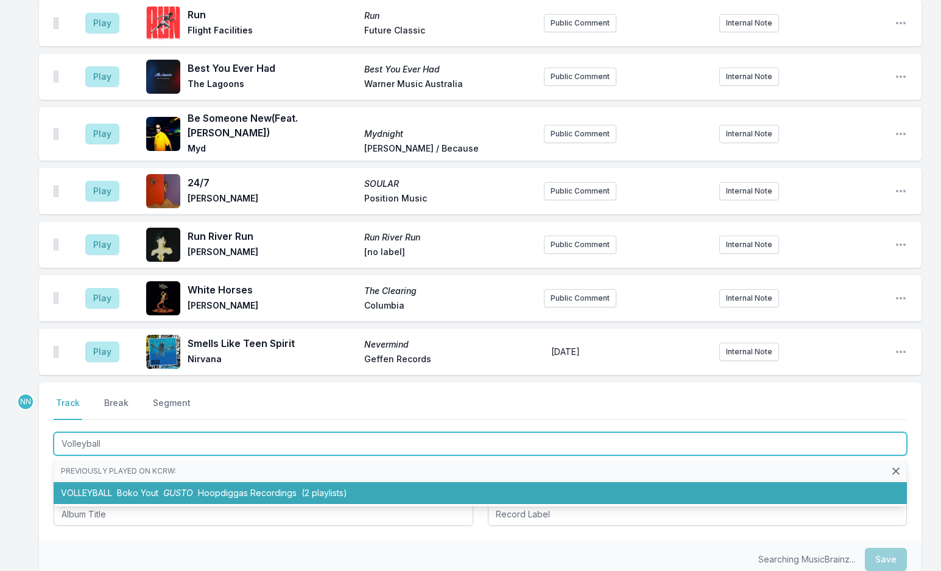
click at [176, 482] on li "VOLLEYBALL Boko Yout GUSTO Hoopdiggas Recordings (2 playlists)" at bounding box center [480, 493] width 853 height 22
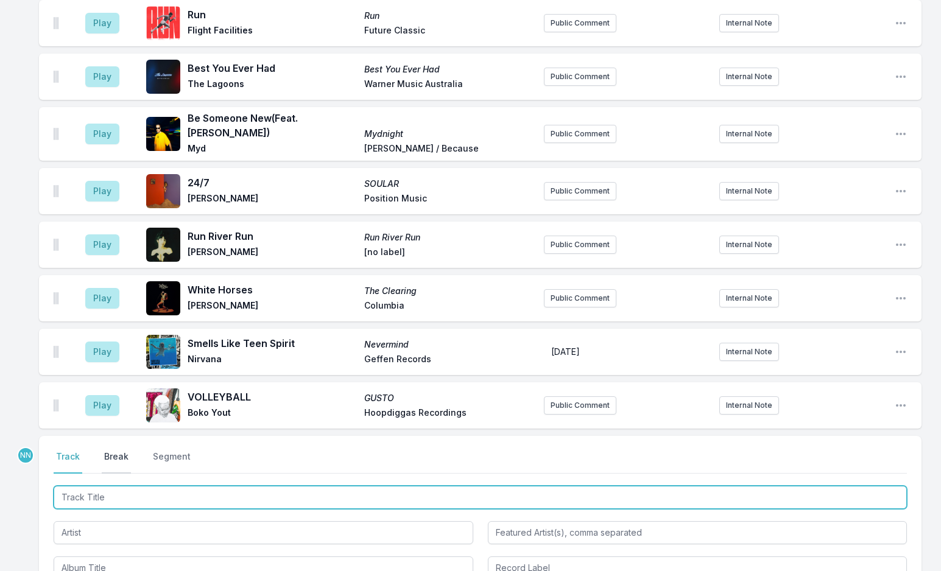
scroll to position [3252, 0]
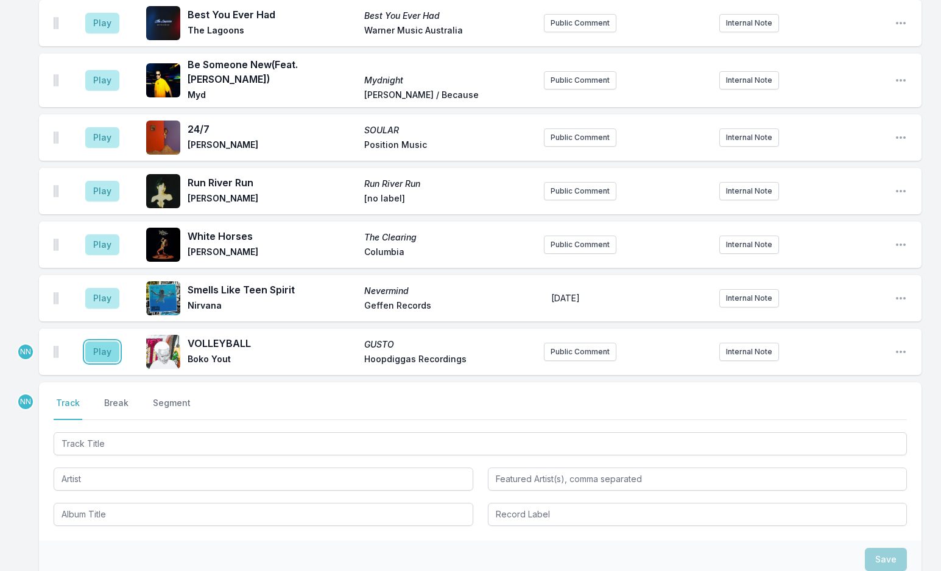
click at [108, 342] on button "Play" at bounding box center [102, 352] width 34 height 21
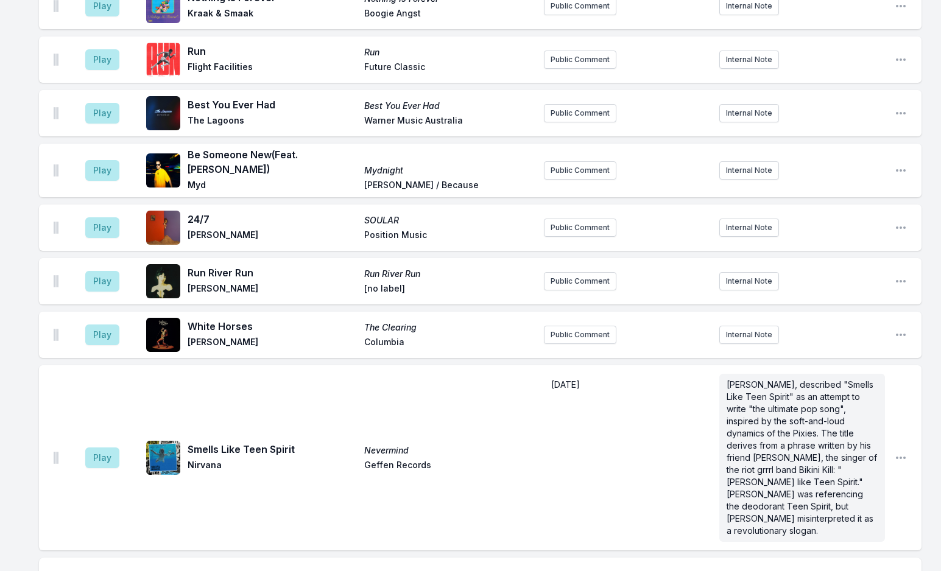
scroll to position [3383, 0]
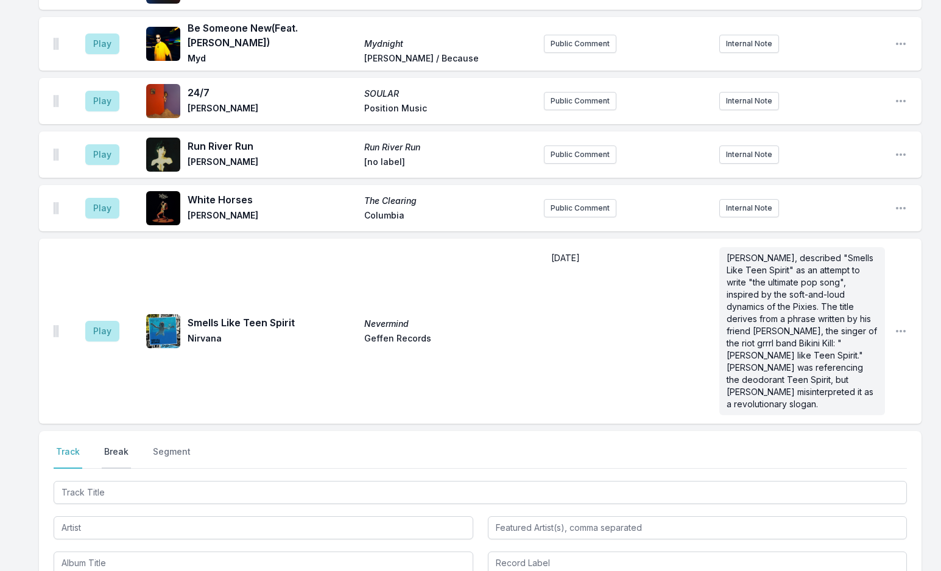
click at [115, 446] on button "Break" at bounding box center [116, 457] width 29 height 23
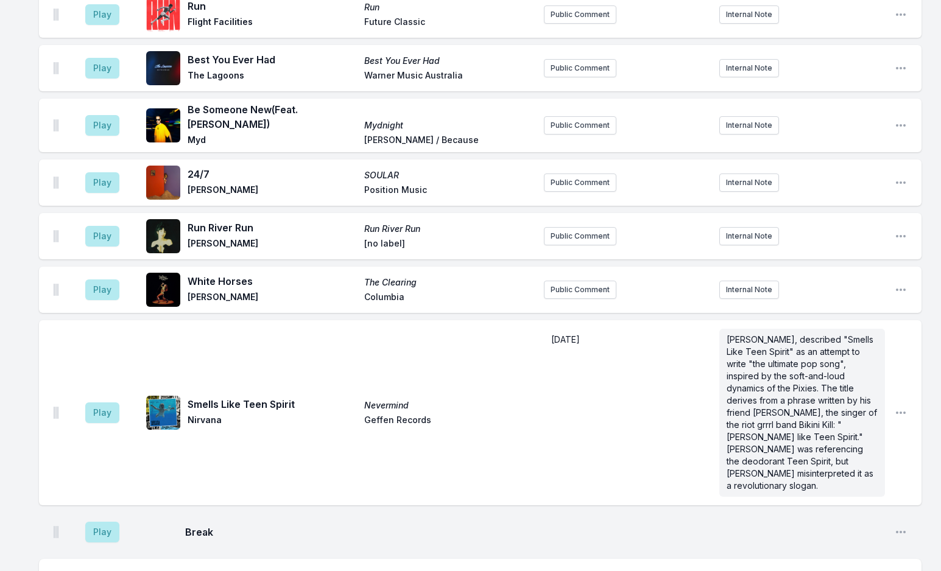
scroll to position [3348, 0]
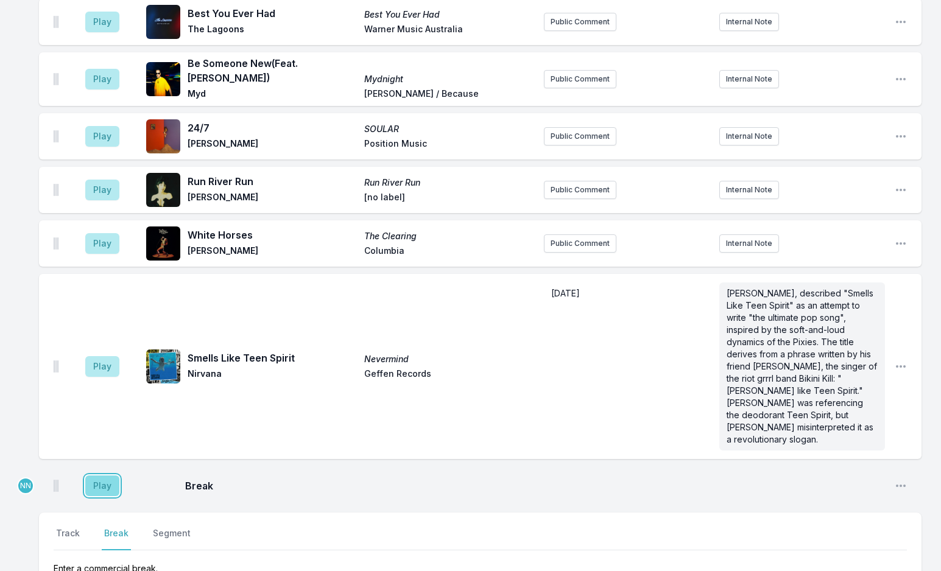
click at [108, 476] on button "Play" at bounding box center [102, 486] width 34 height 21
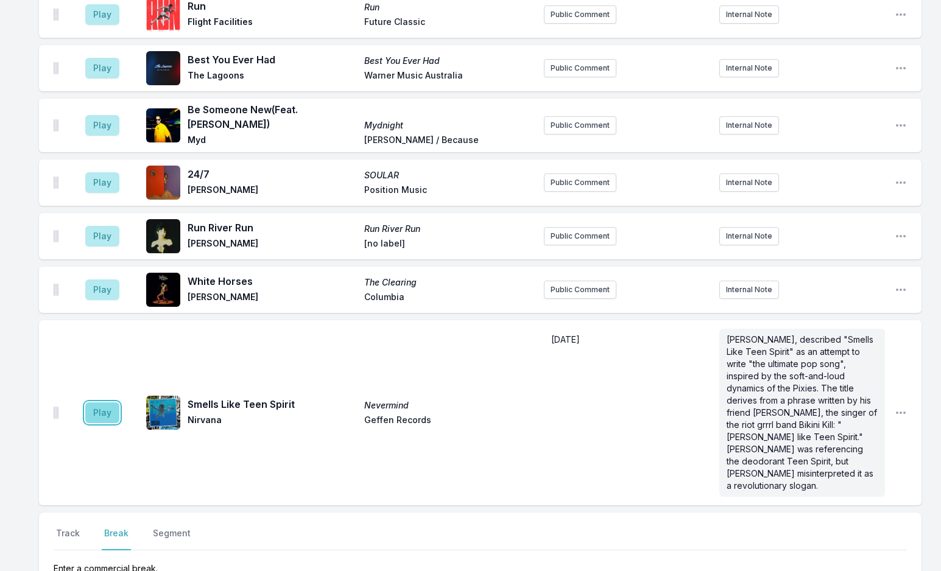
click at [105, 402] on button "Play" at bounding box center [102, 412] width 34 height 21
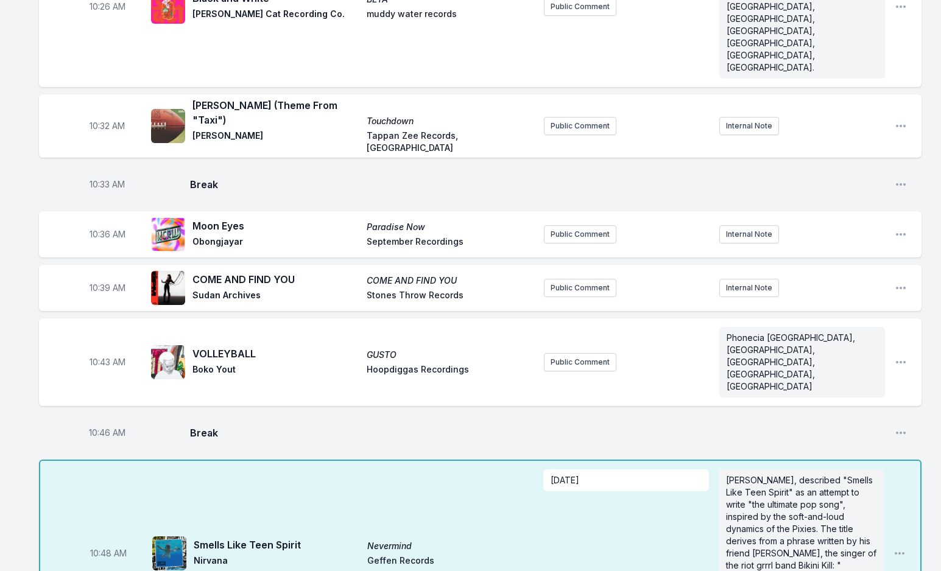
scroll to position [1643, 0]
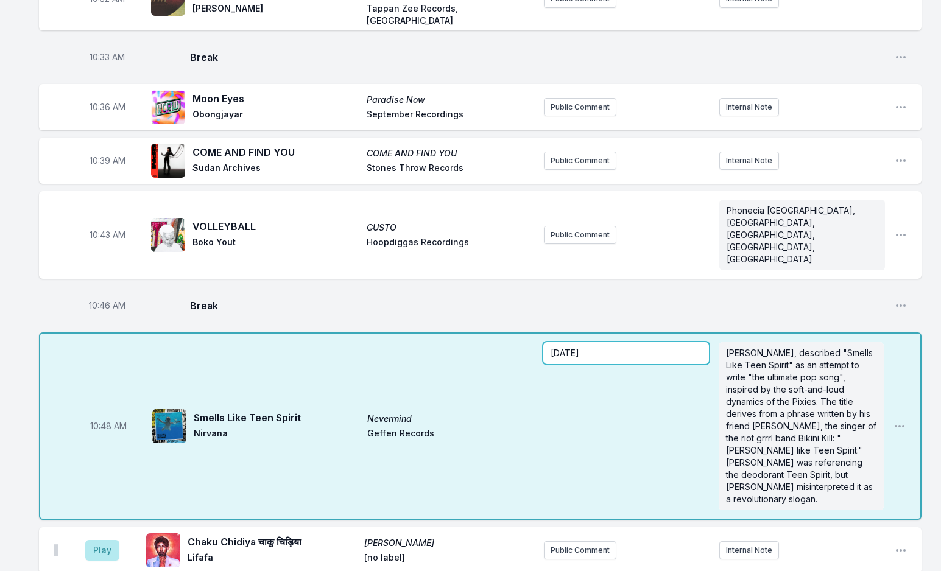
click at [641, 347] on p "September 10, 1991" at bounding box center [625, 353] width 150 height 12
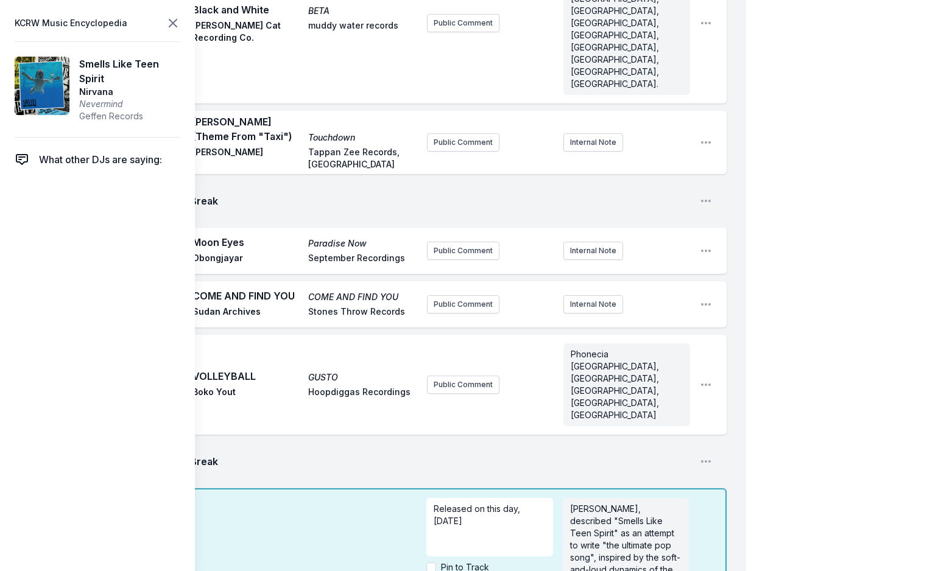
click at [170, 23] on icon at bounding box center [173, 23] width 15 height 15
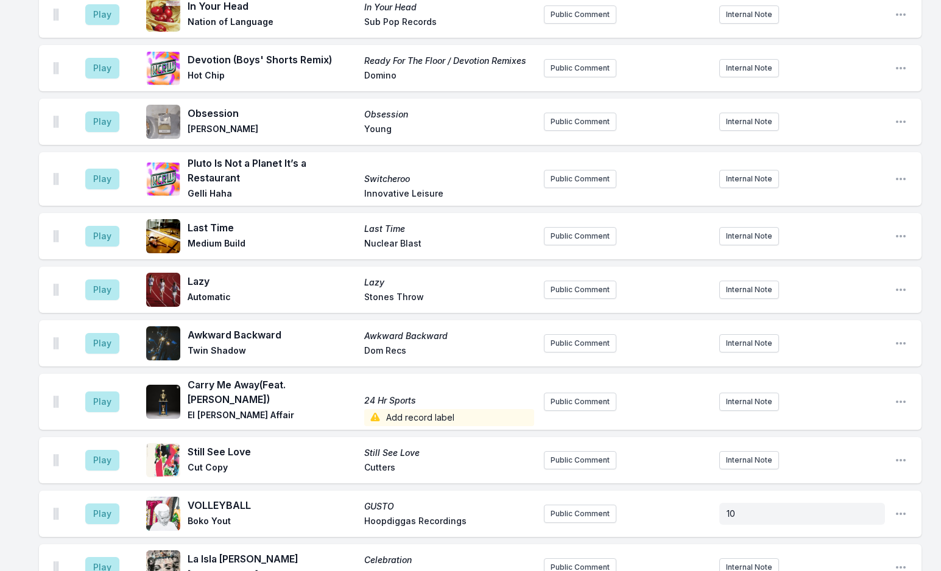
scroll to position [3348, 0]
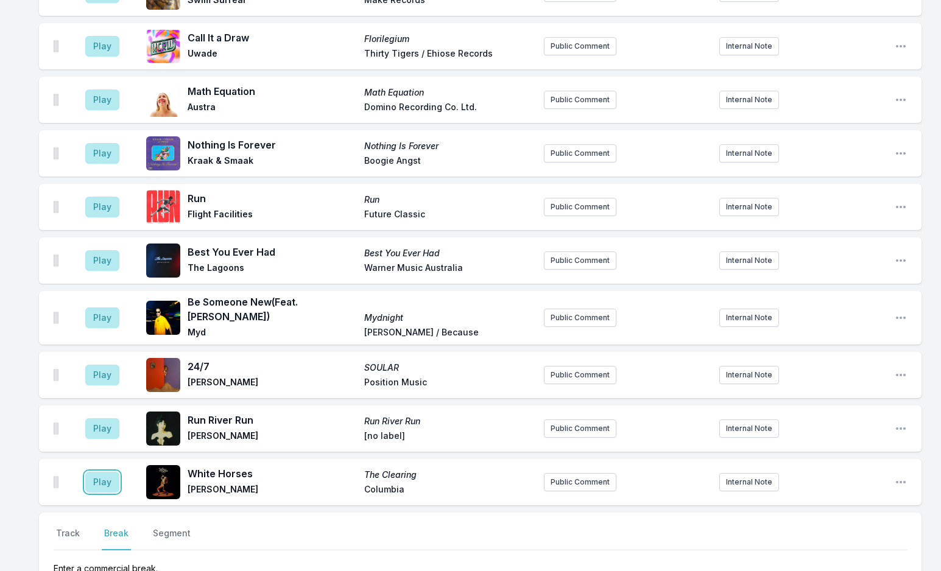
click at [108, 472] on button "Play" at bounding box center [102, 482] width 34 height 21
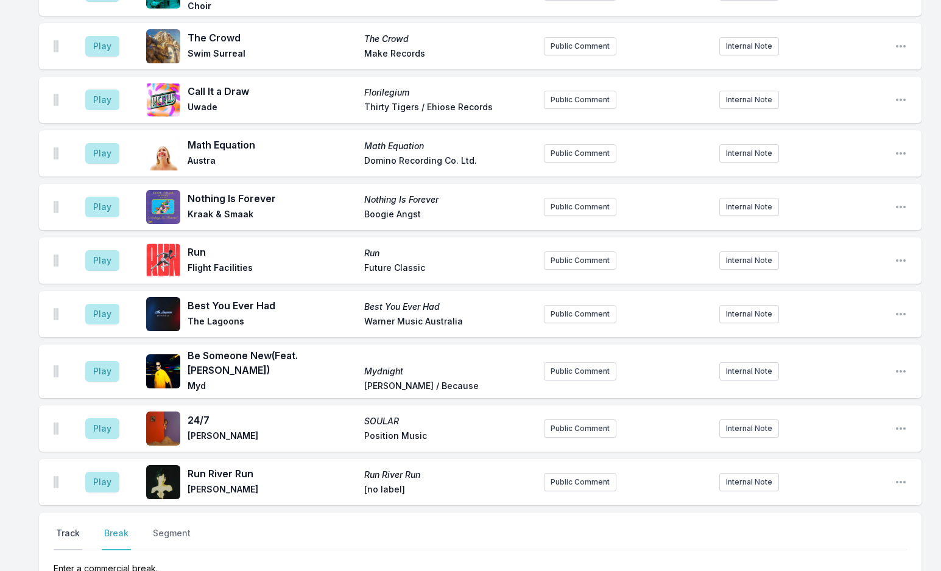
click at [74, 527] on button "Track" at bounding box center [68, 538] width 29 height 23
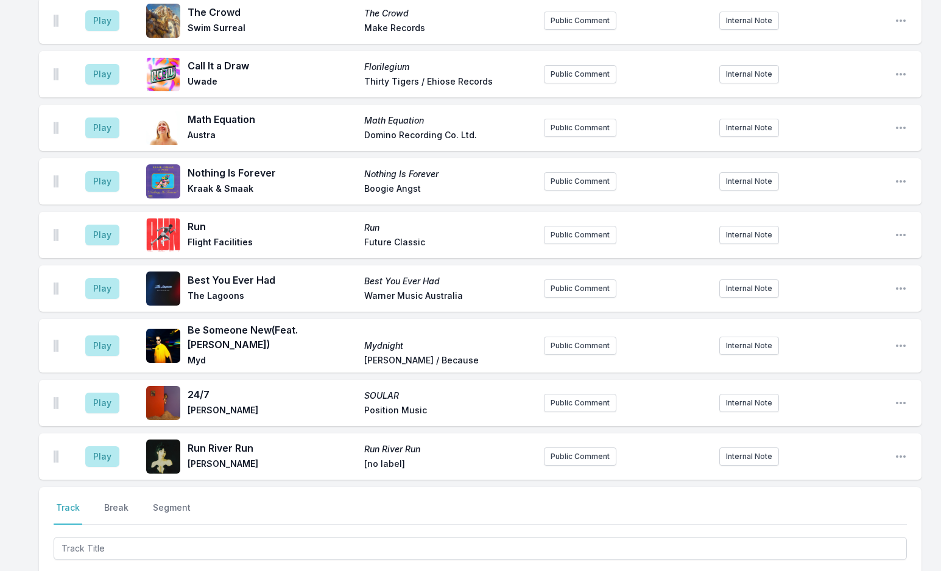
scroll to position [3429, 0]
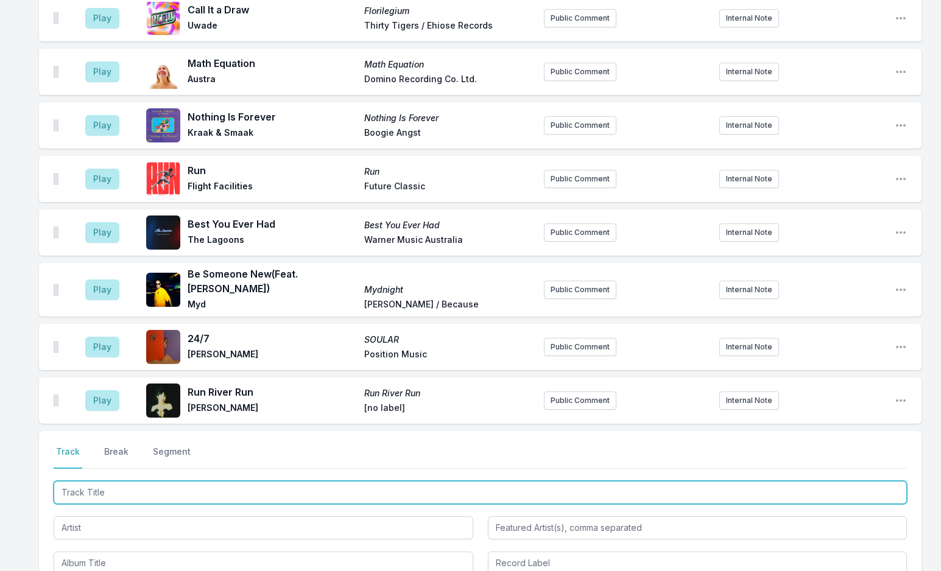
click at [108, 481] on input "Track Title" at bounding box center [480, 492] width 853 height 23
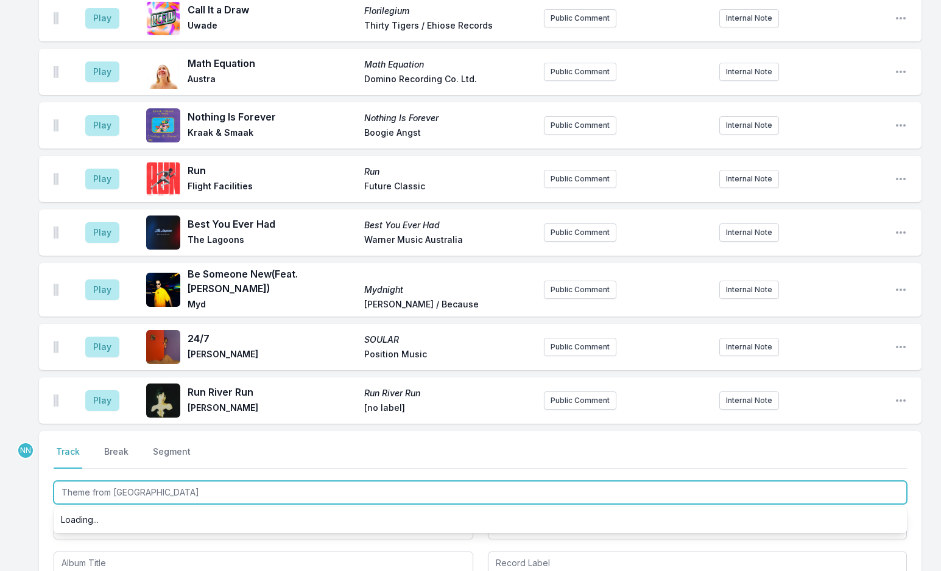
type input "Theme from Selva"
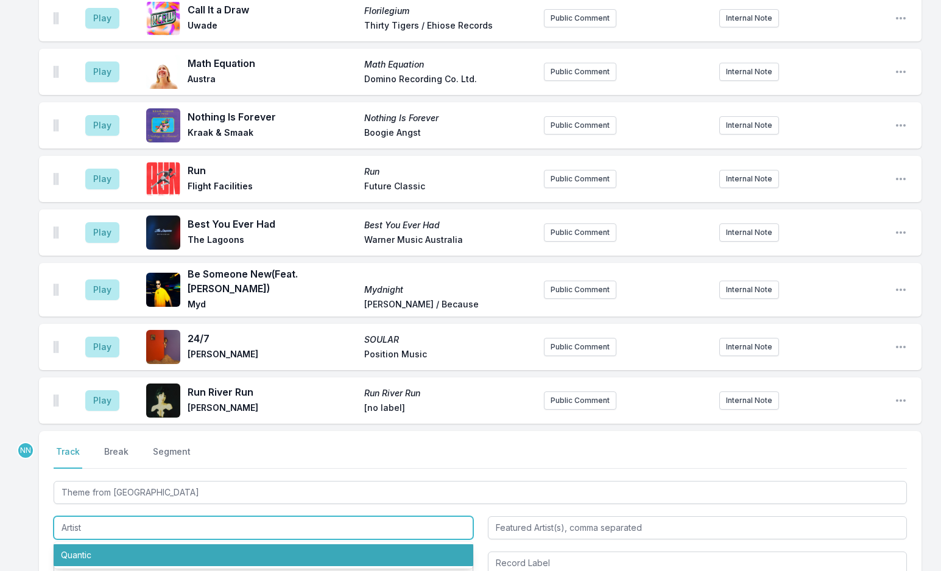
click at [167, 544] on li "Quantic" at bounding box center [264, 555] width 420 height 22
type input "Quantic"
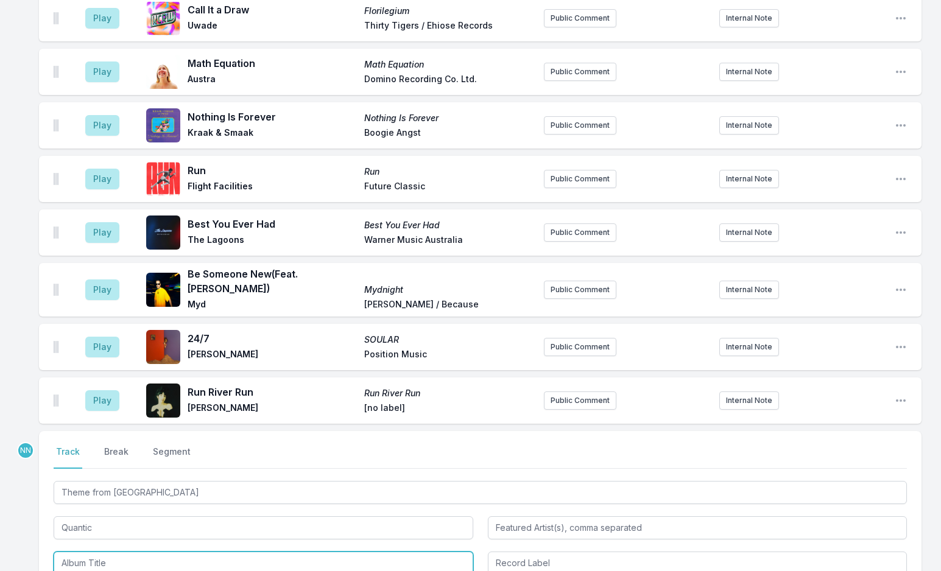
click at [159, 552] on input "Album Title" at bounding box center [264, 563] width 420 height 23
type input "Theme From Selva"
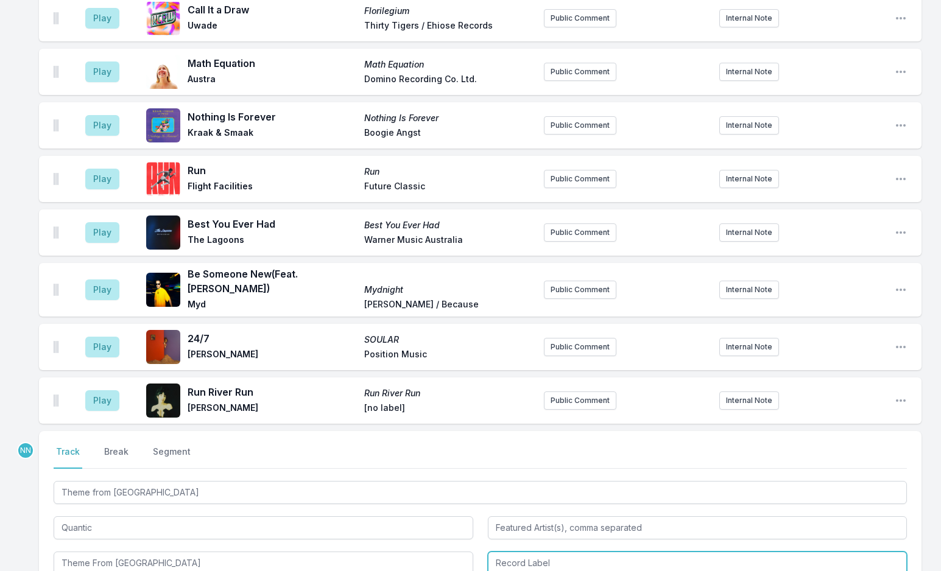
click at [555, 552] on input "Record Label" at bounding box center [698, 563] width 420 height 23
type input "Selva"
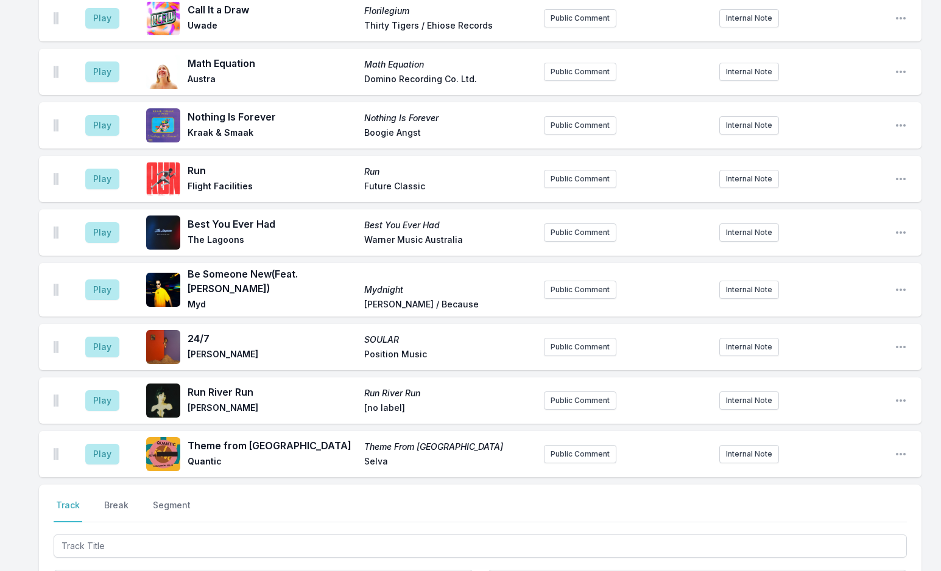
scroll to position [3483, 0]
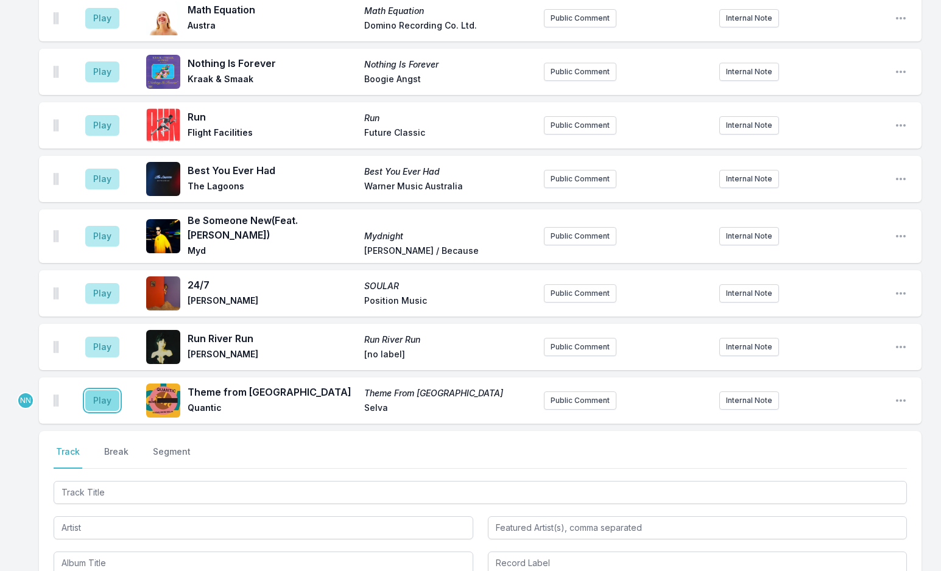
click at [97, 390] on button "Play" at bounding box center [102, 400] width 34 height 21
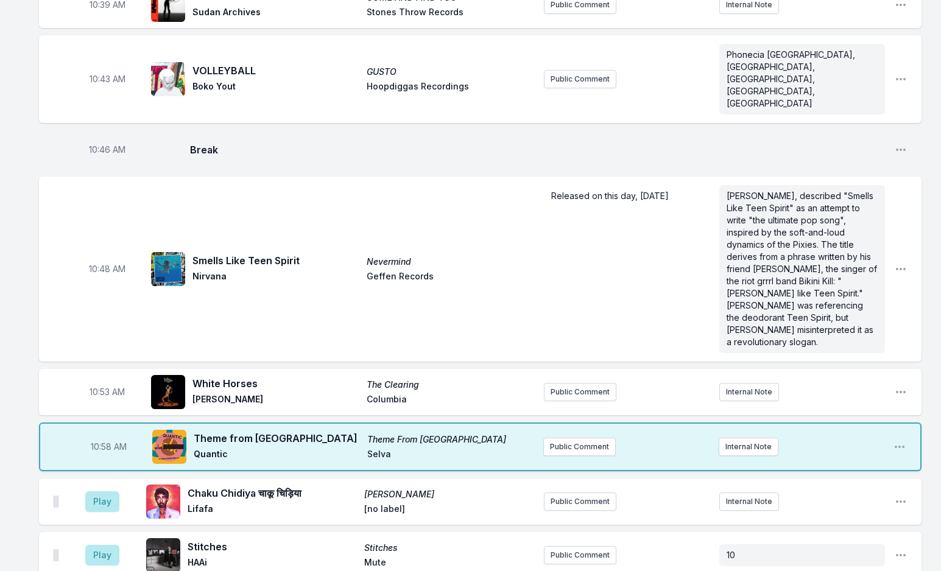
scroll to position [1778, 0]
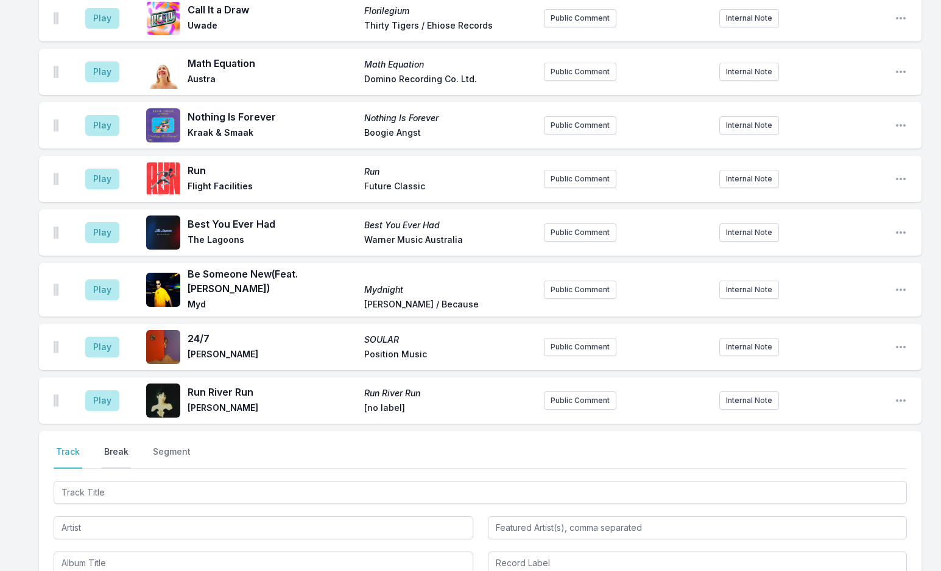
click at [110, 446] on button "Break" at bounding box center [116, 457] width 29 height 23
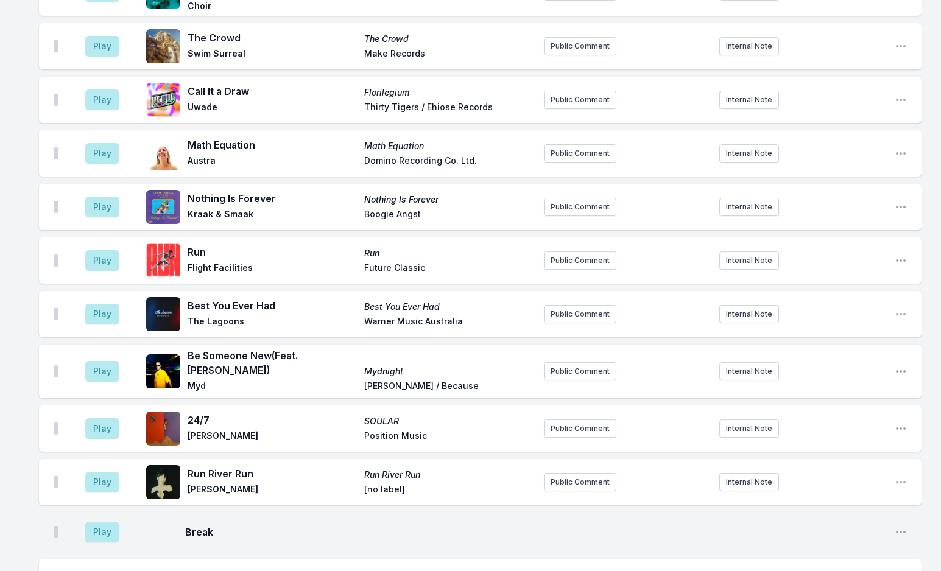
scroll to position [3448, 0]
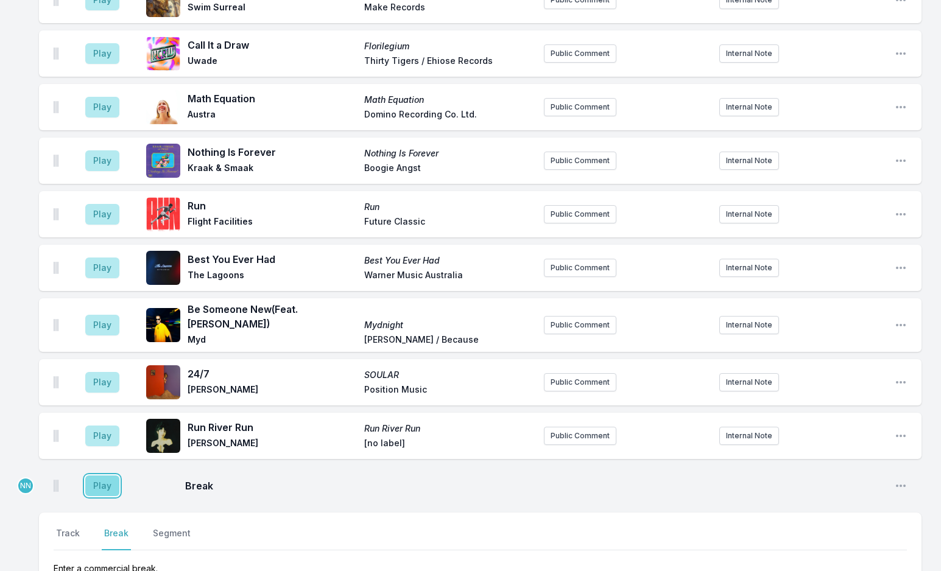
click at [100, 476] on button "Play" at bounding box center [102, 486] width 34 height 21
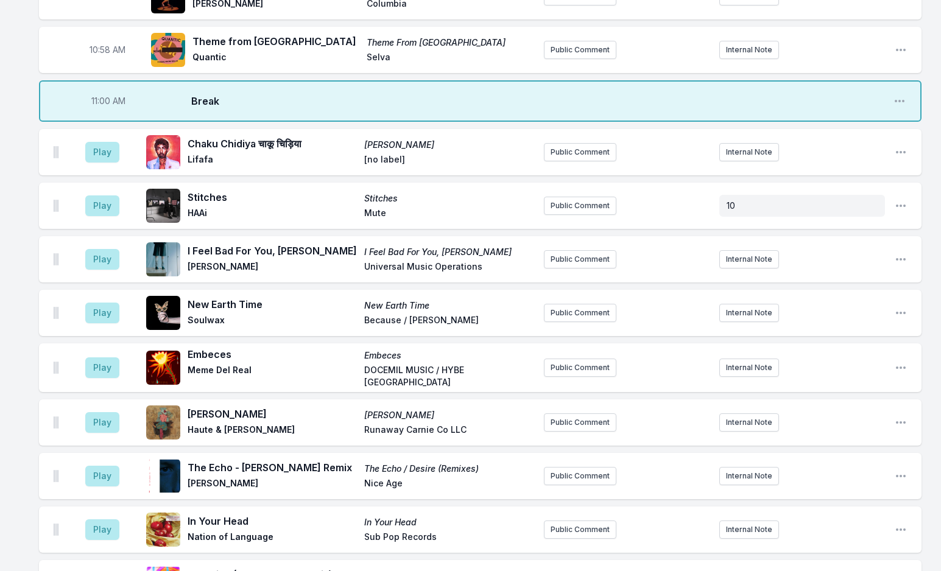
scroll to position [2047, 0]
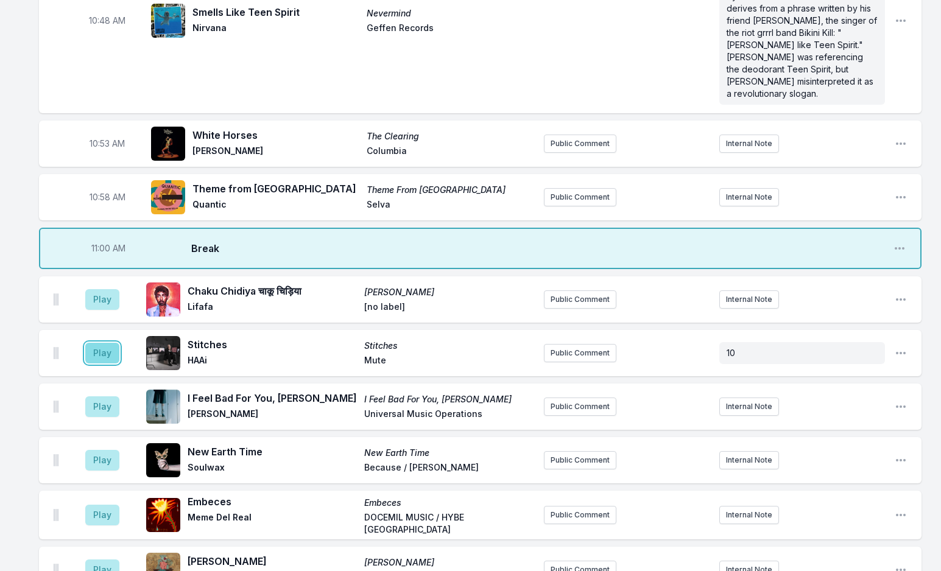
click at [110, 343] on button "Play" at bounding box center [102, 353] width 34 height 21
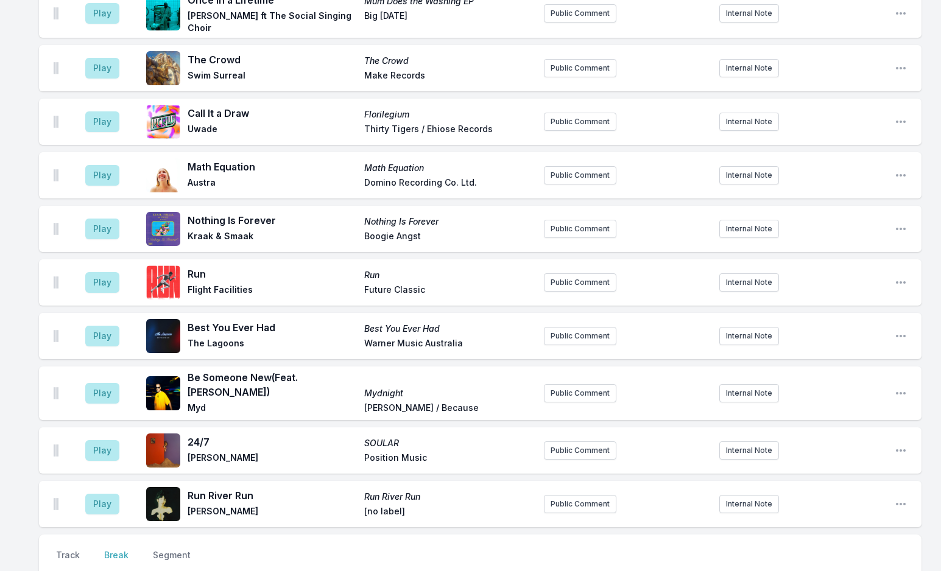
scroll to position [3448, 0]
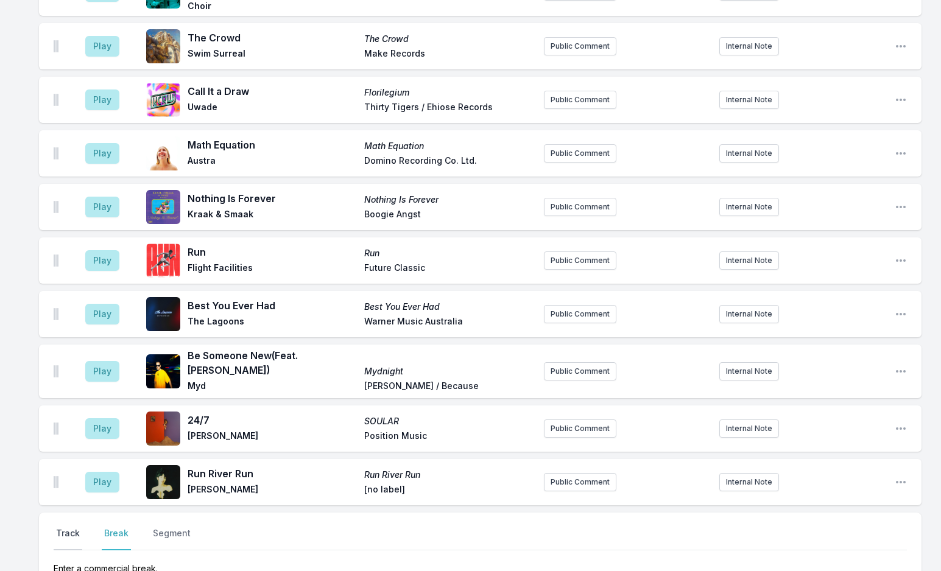
click at [66, 527] on button "Track" at bounding box center [68, 538] width 29 height 23
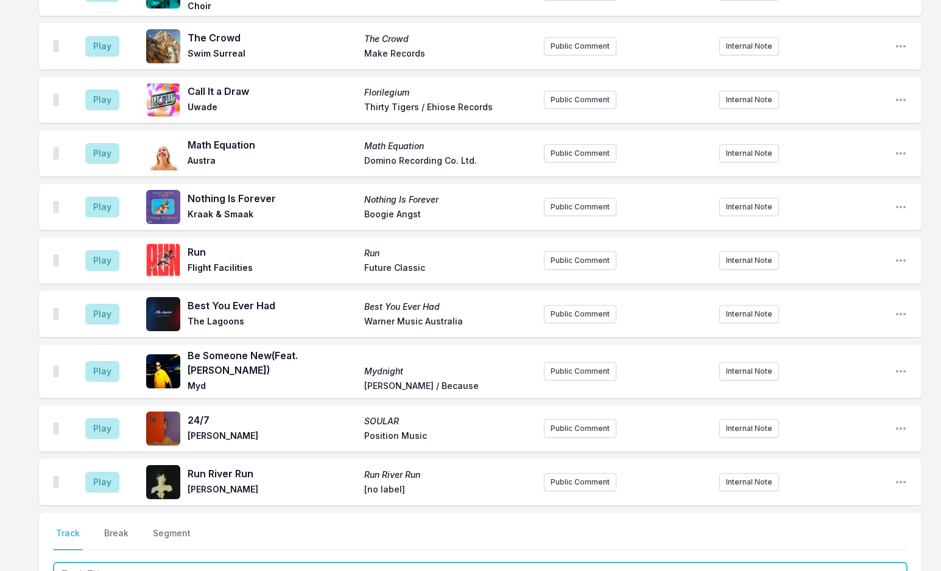
click at [119, 563] on input "Track Title" at bounding box center [480, 574] width 853 height 23
paste input "Heartbreak"
type input "Heartbreak"
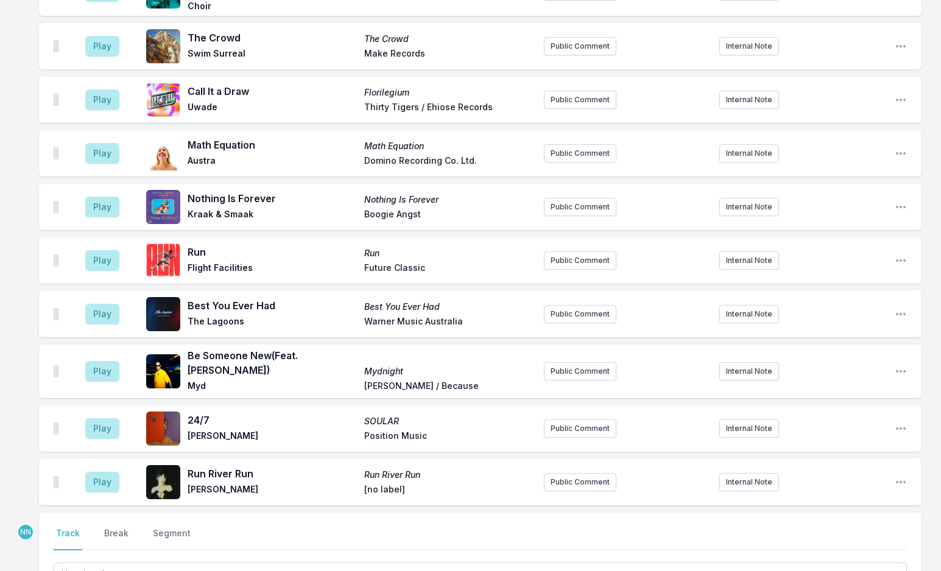
type input "Ivy"
drag, startPoint x: 144, startPoint y: 476, endPoint x: 22, endPoint y: 477, distance: 122.4
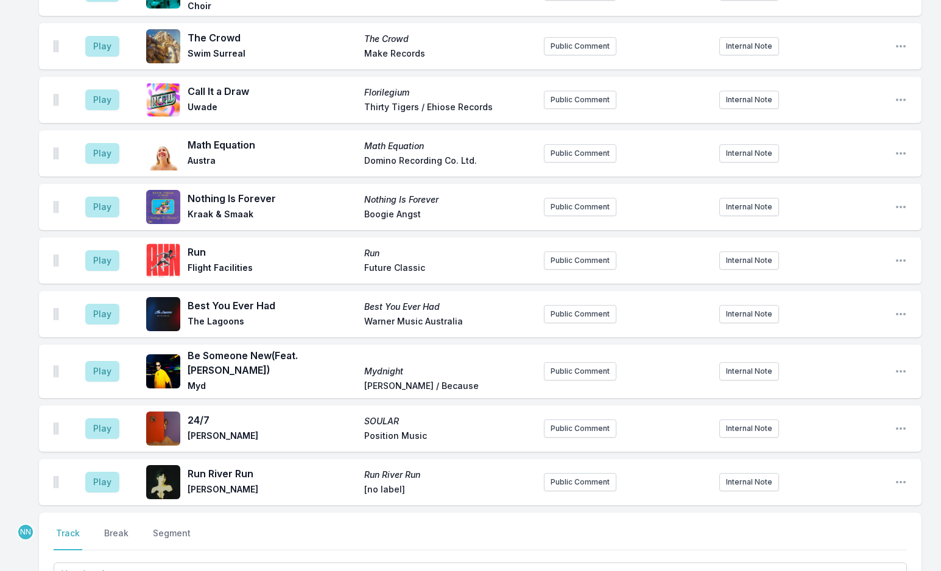
type input "Heartbreak"
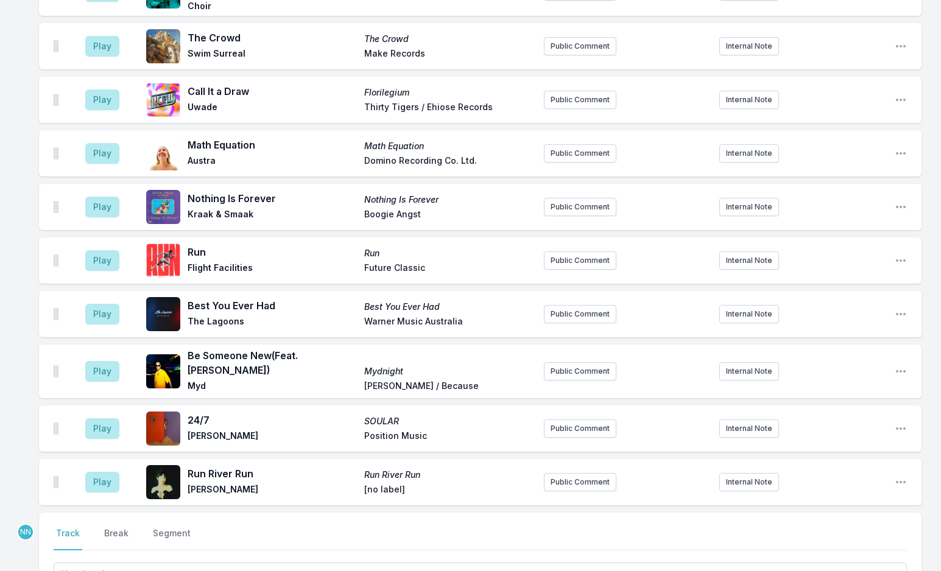
type input "Bar None Records"
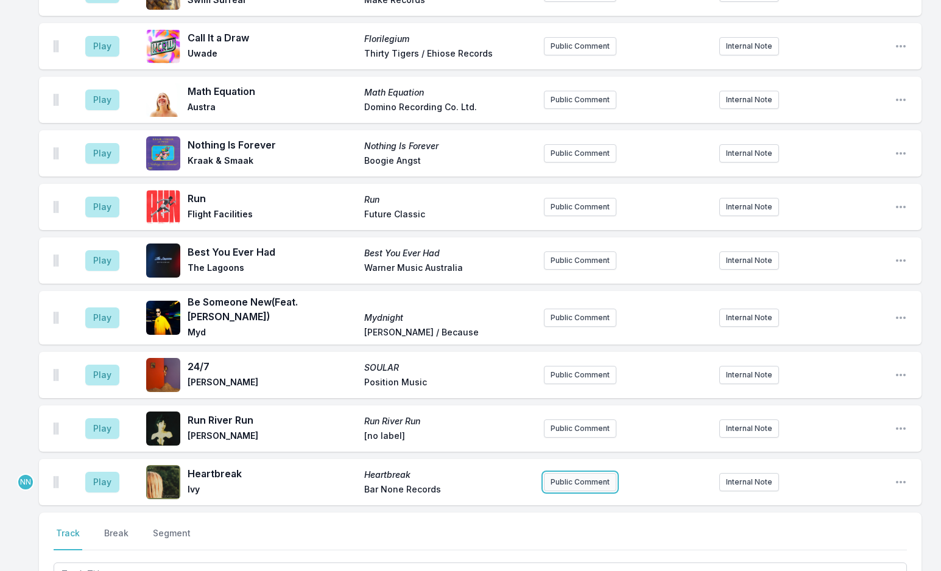
click at [580, 473] on button "Public Comment" at bounding box center [580, 482] width 72 height 18
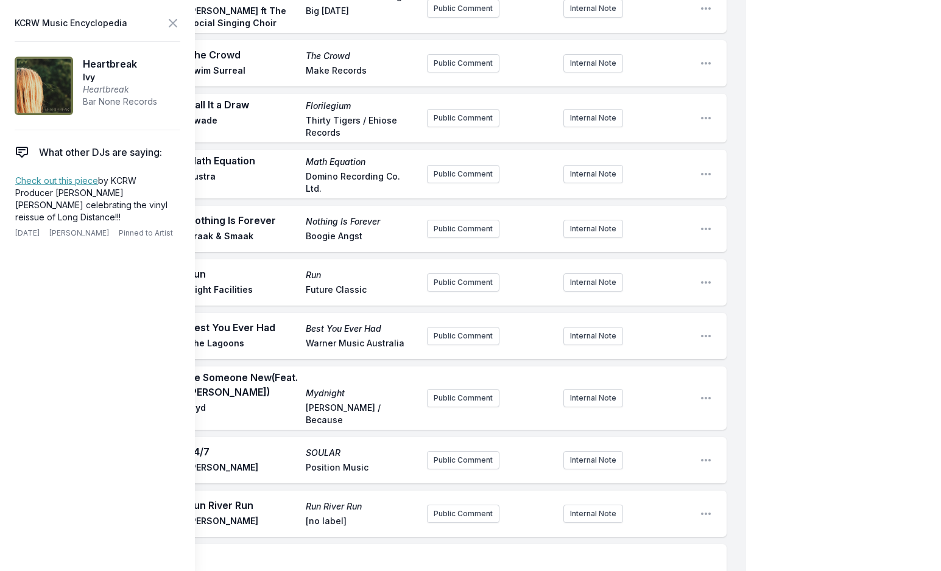
scroll to position [3730, 0]
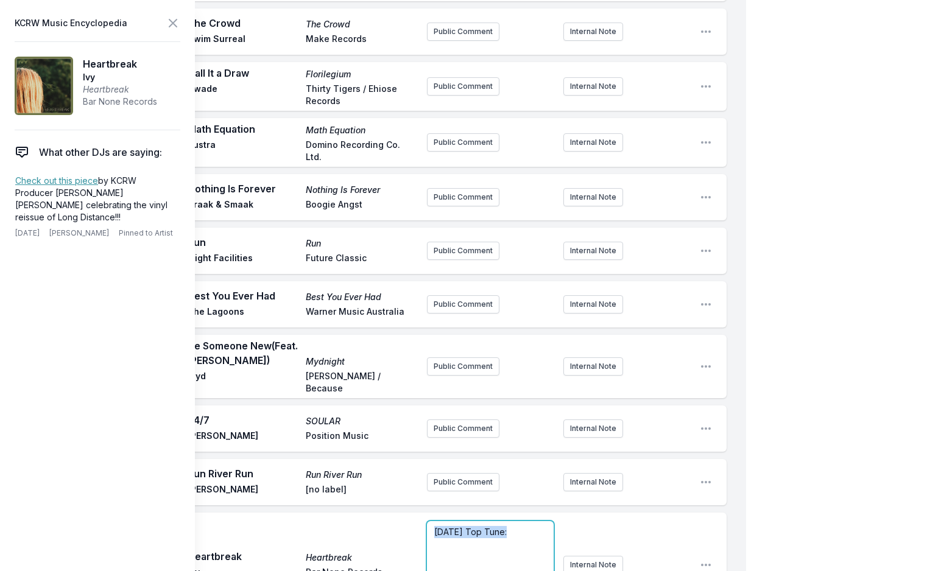
drag, startPoint x: 508, startPoint y: 351, endPoint x: 364, endPoint y: 359, distance: 144.0
click at [364, 513] on div "Play Heartbreak Heartbreak Ivy Bar None Records Today's Top Tune: Pin to Track …" at bounding box center [382, 565] width 687 height 105
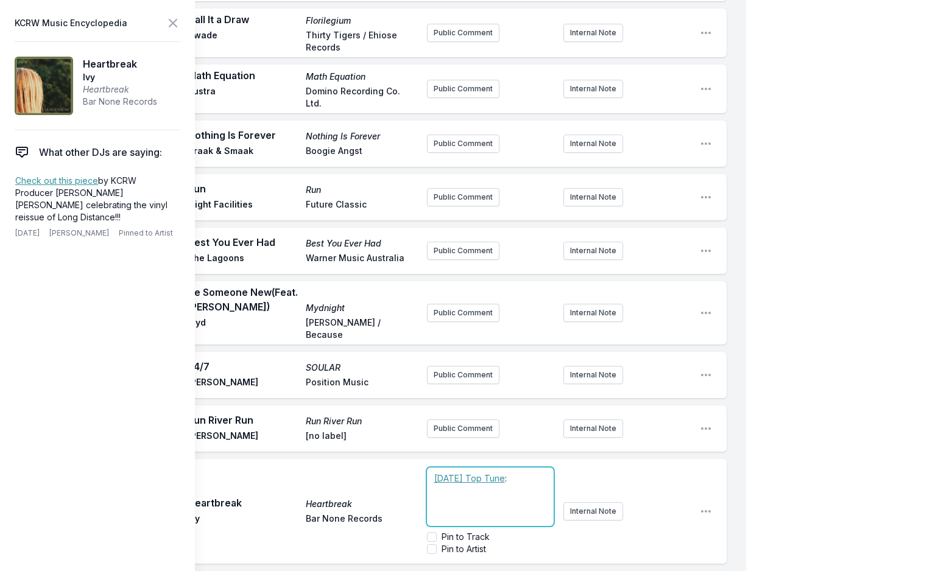
click at [541, 473] on p "﻿ Today's Top Tune :" at bounding box center [490, 479] width 112 height 12
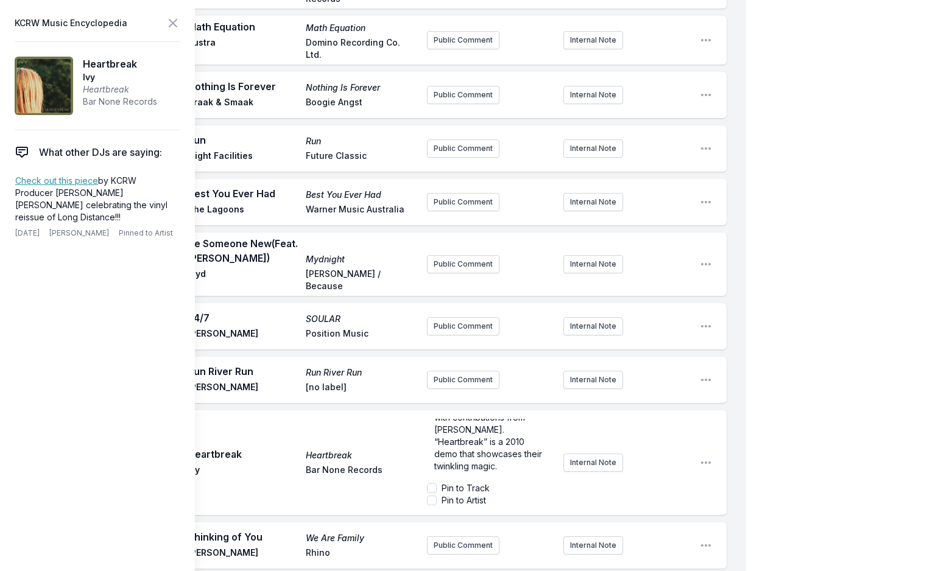
click at [164, 19] on header "KCRW Music Encyclopedia" at bounding box center [98, 23] width 166 height 17
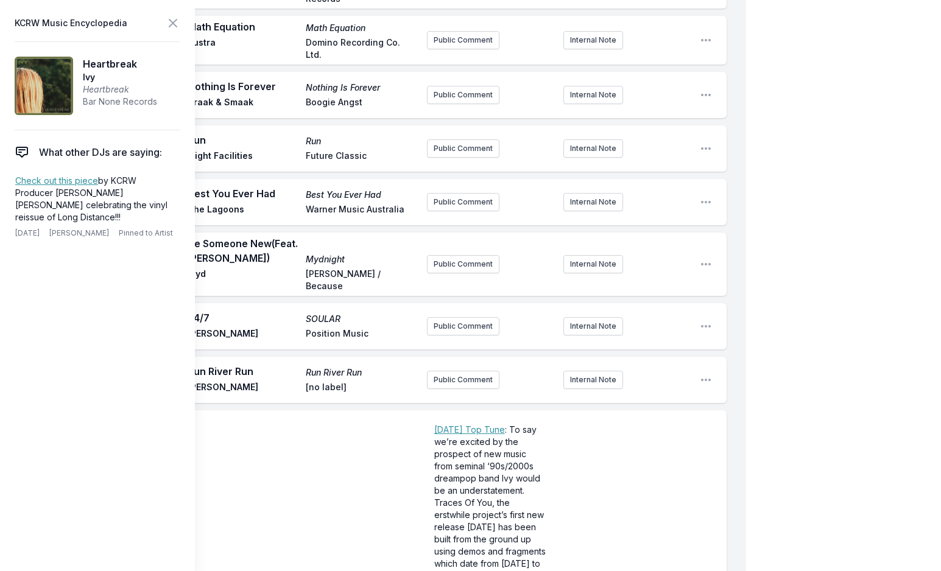
scroll to position [0, 0]
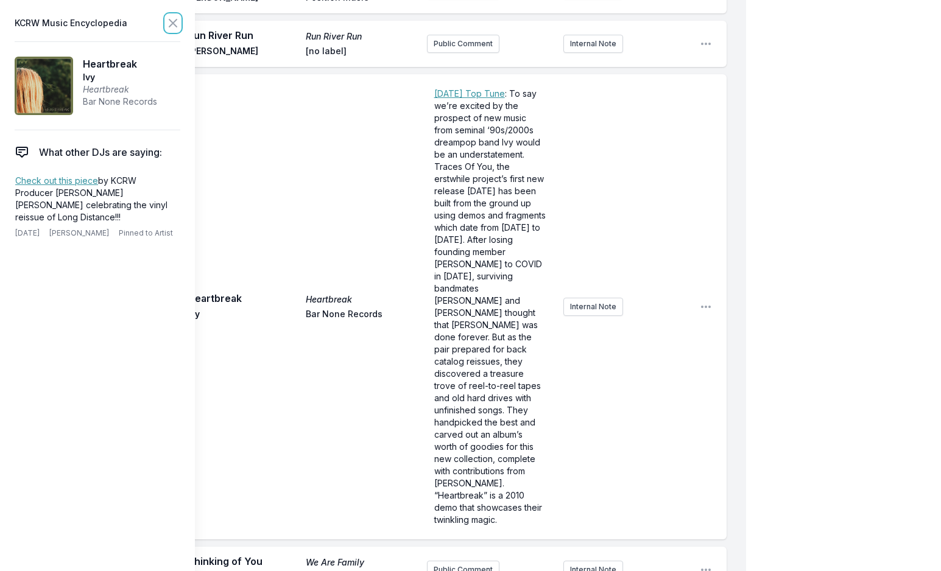
click at [169, 15] on button at bounding box center [173, 23] width 15 height 17
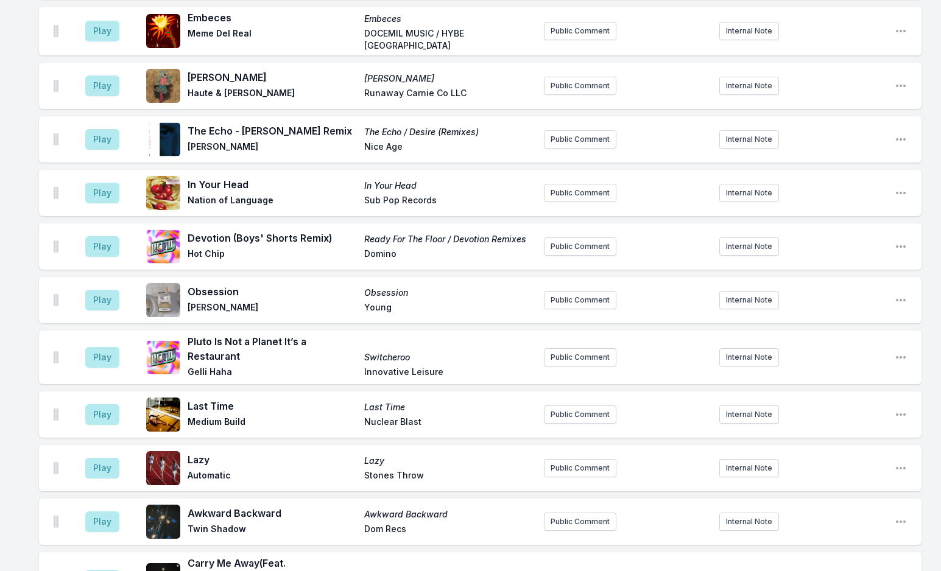
scroll to position [2691, 0]
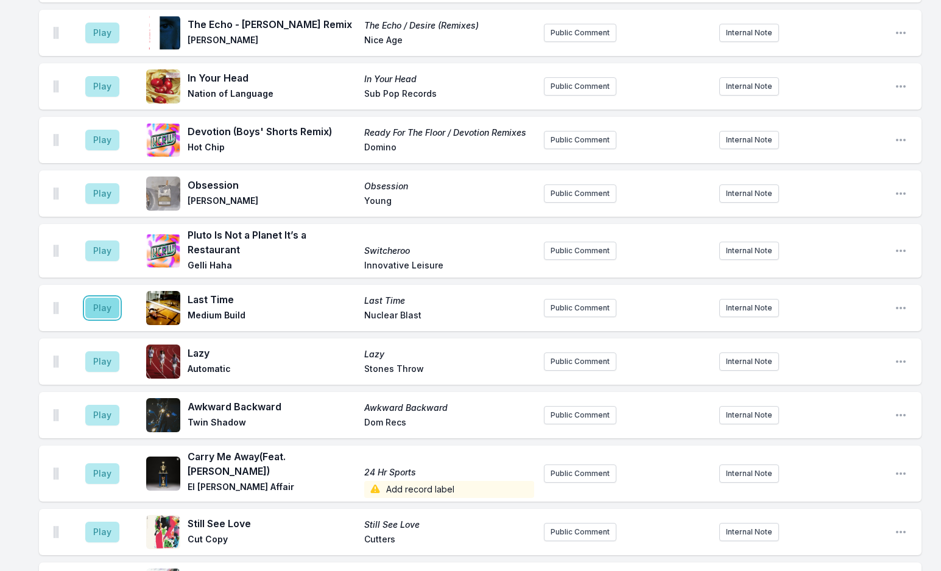
click at [96, 298] on button "Play" at bounding box center [102, 308] width 34 height 21
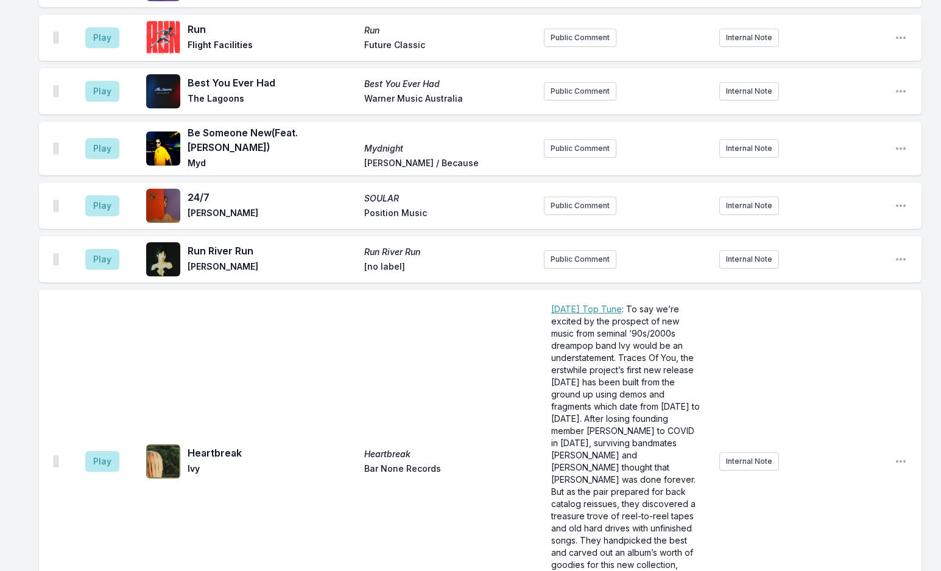
scroll to position [3787, 0]
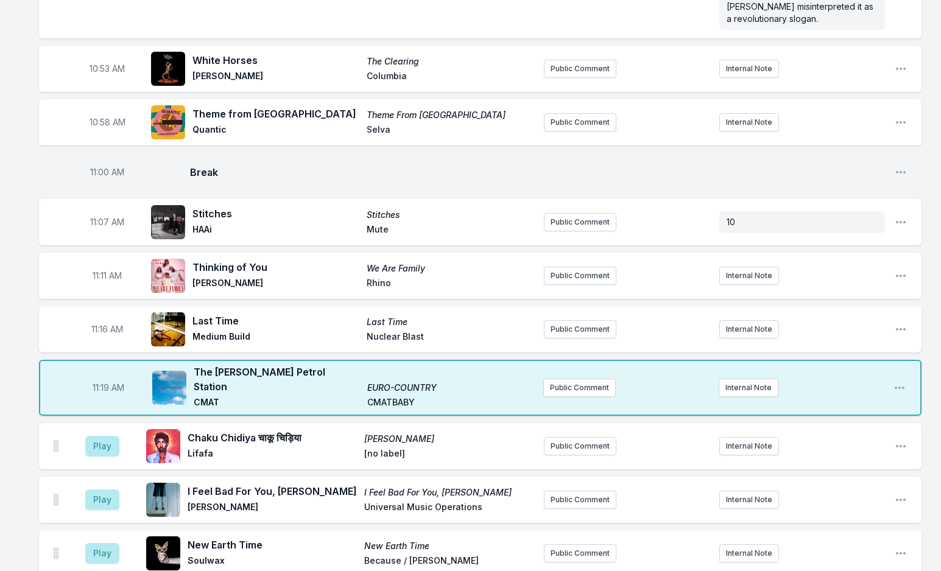
scroll to position [2143, 0]
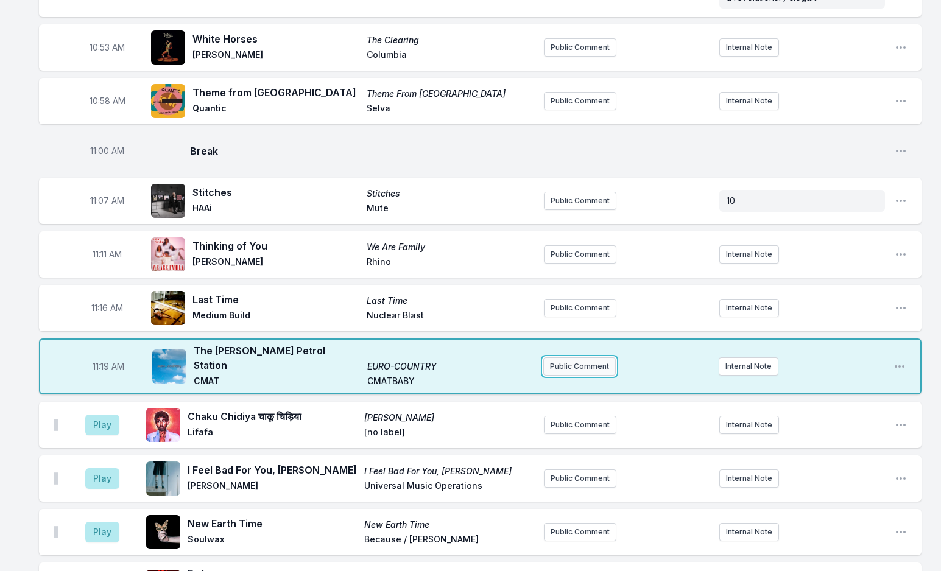
click at [567, 357] on button "Public Comment" at bounding box center [579, 366] width 72 height 18
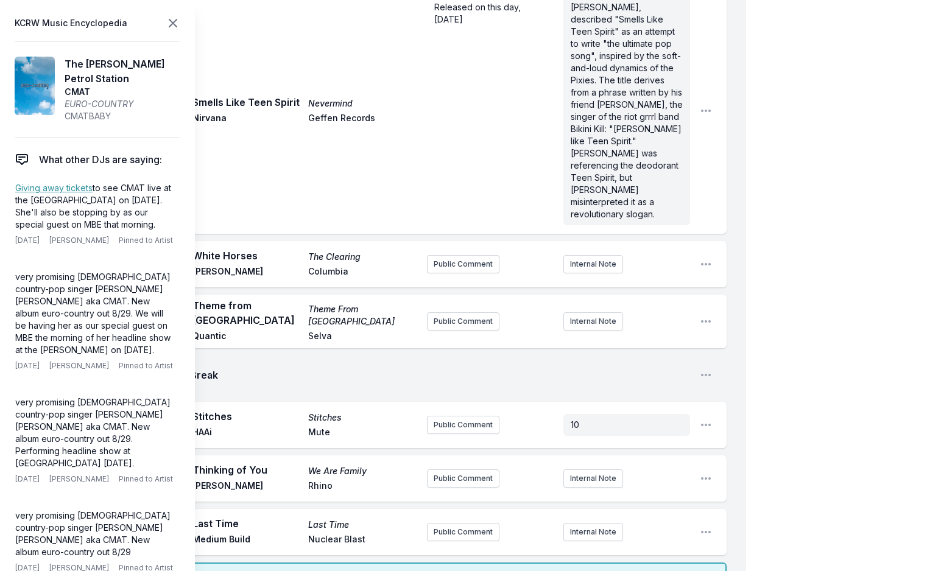
scroll to position [43, 0]
click at [176, 29] on icon at bounding box center [173, 23] width 15 height 15
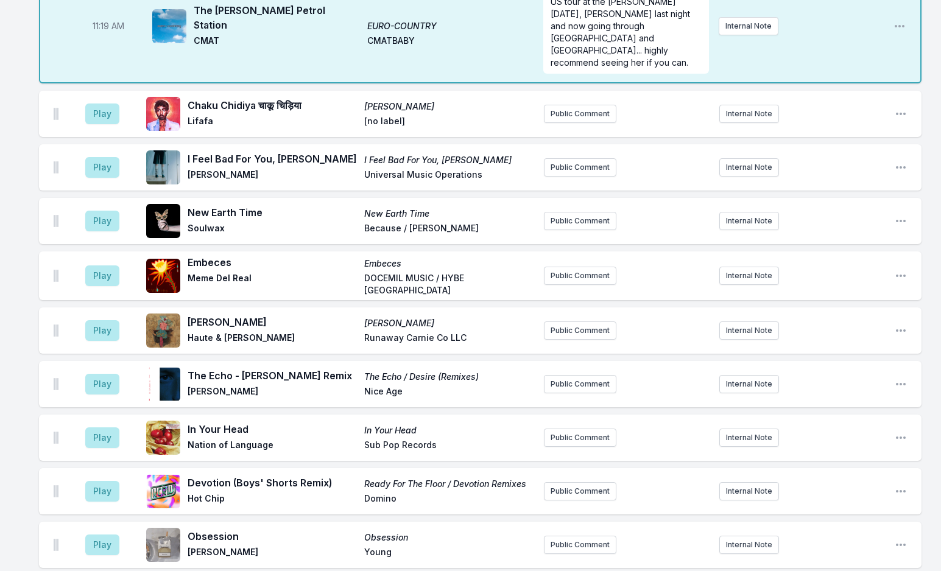
scroll to position [2631, 0]
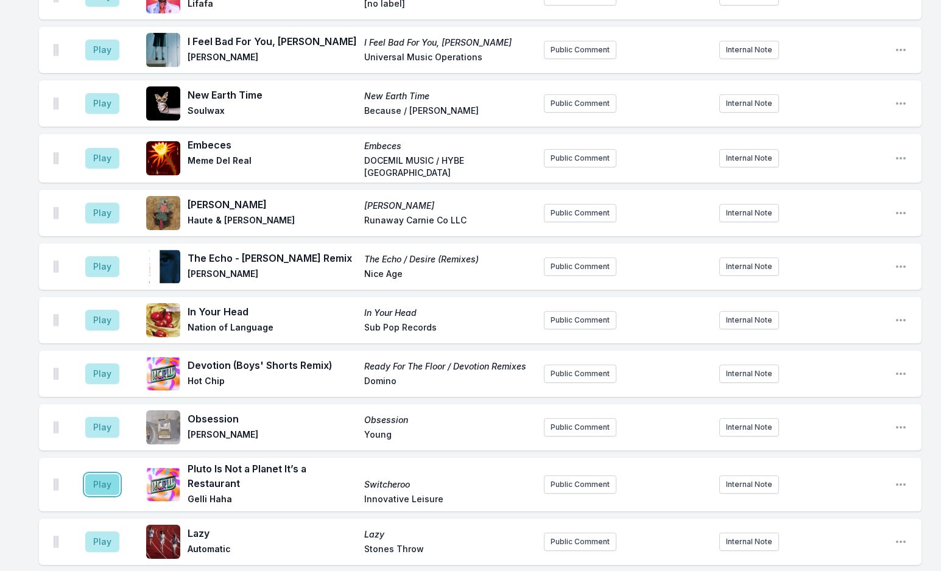
click at [102, 474] on button "Play" at bounding box center [102, 484] width 34 height 21
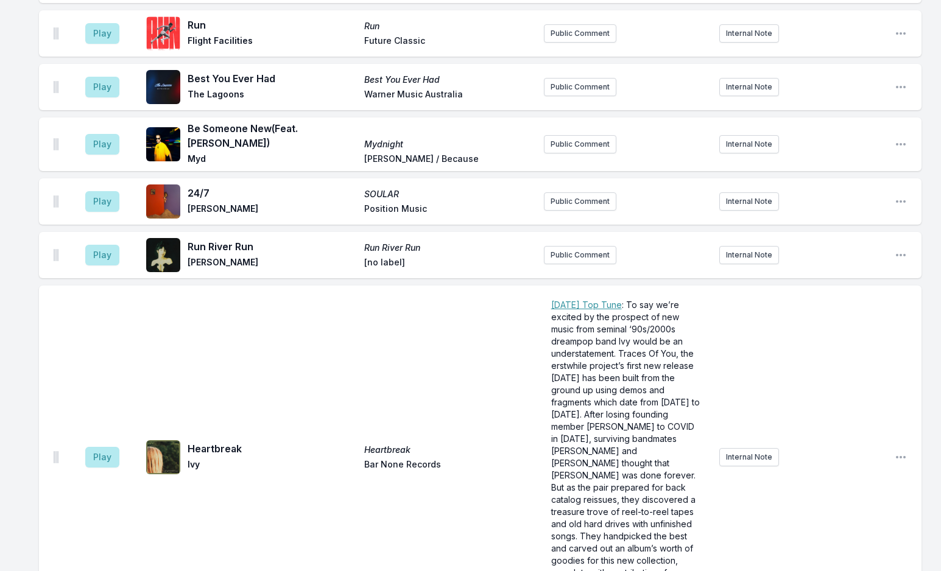
scroll to position [3848, 0]
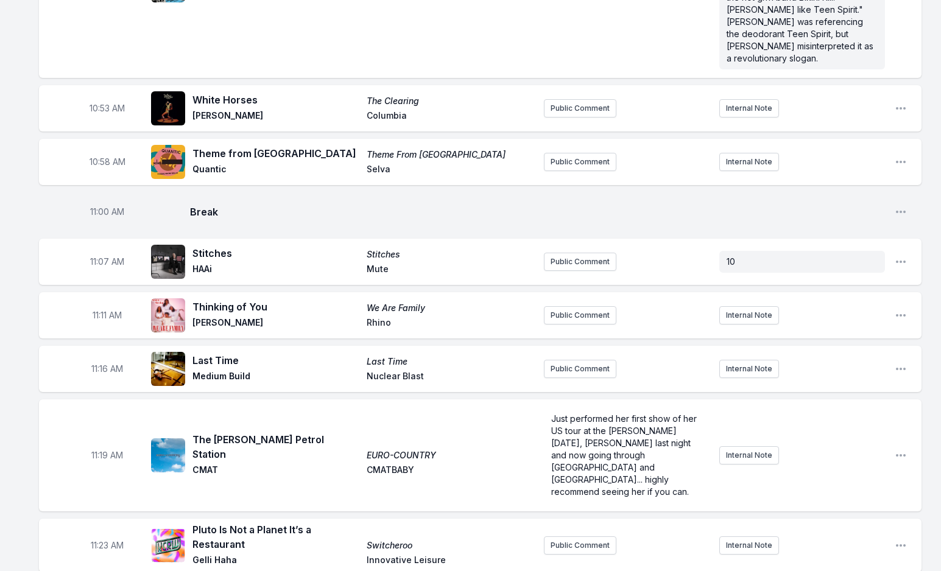
scroll to position [2143, 0]
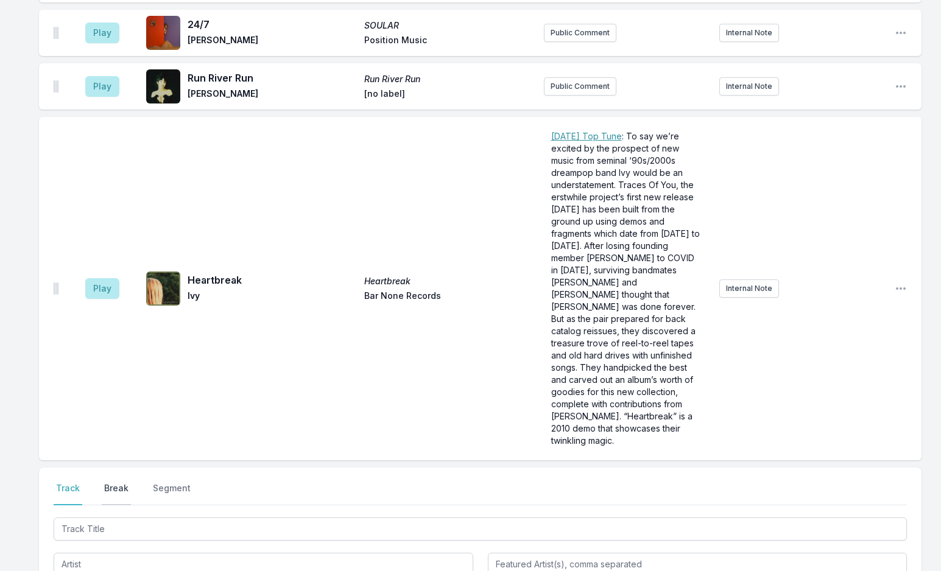
click at [119, 482] on button "Break" at bounding box center [116, 493] width 29 height 23
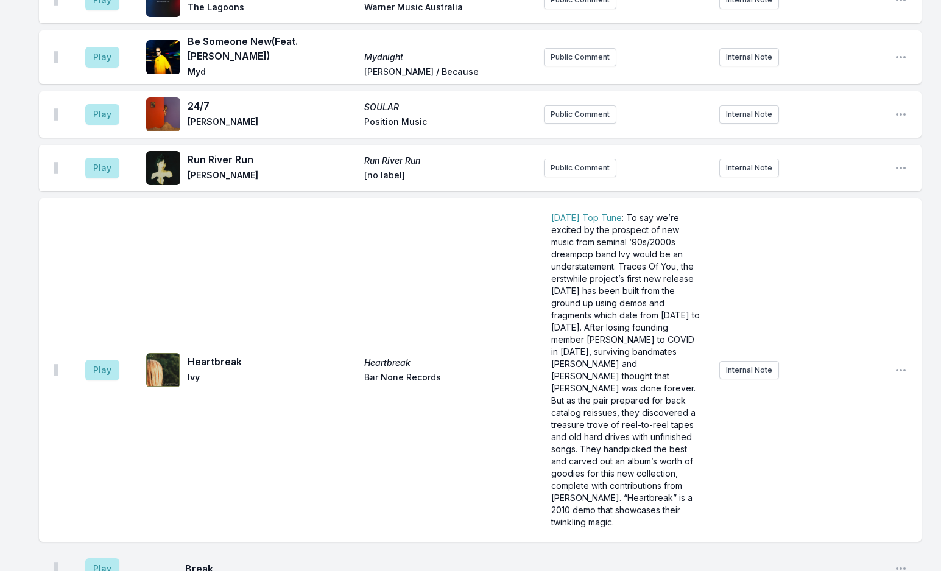
scroll to position [4035, 0]
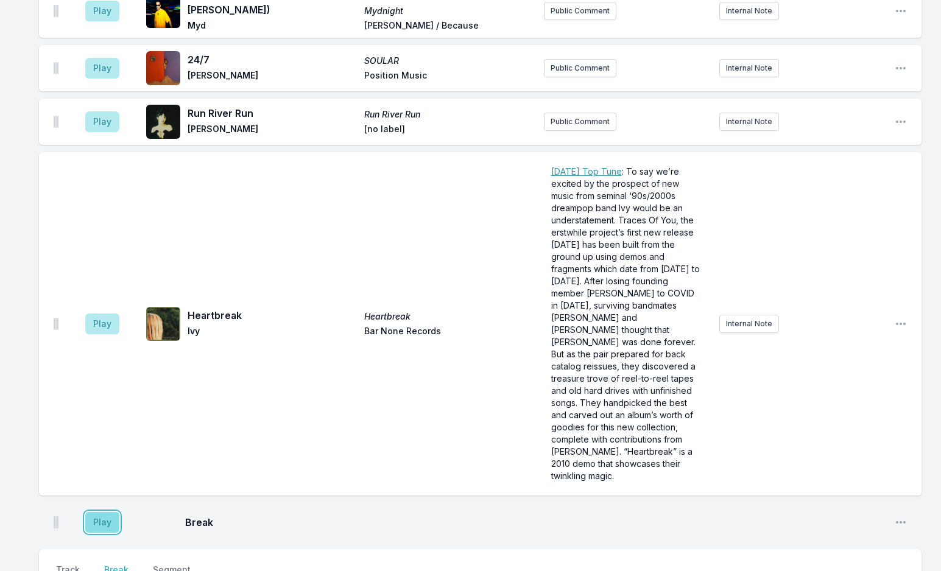
click at [103, 512] on button "Play" at bounding box center [102, 522] width 34 height 21
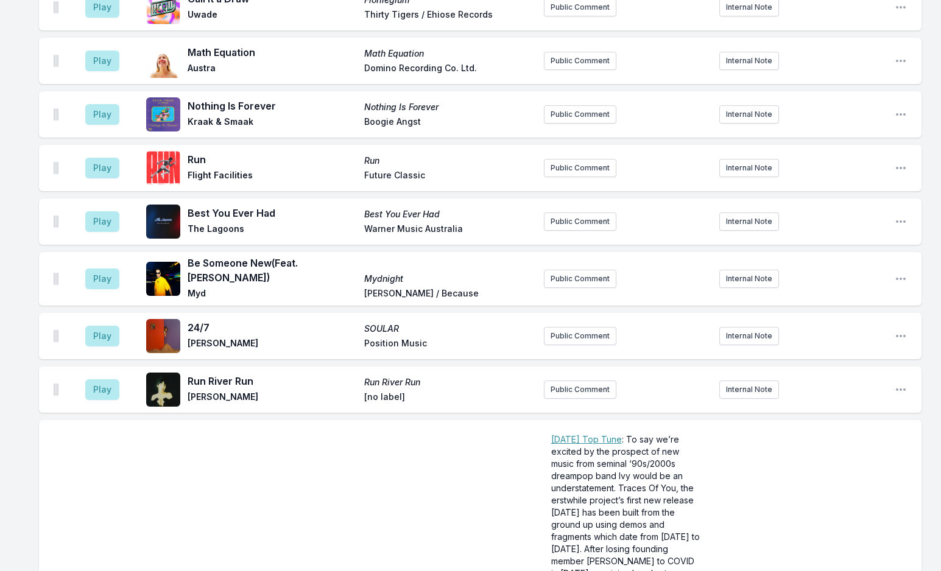
scroll to position [3975, 0]
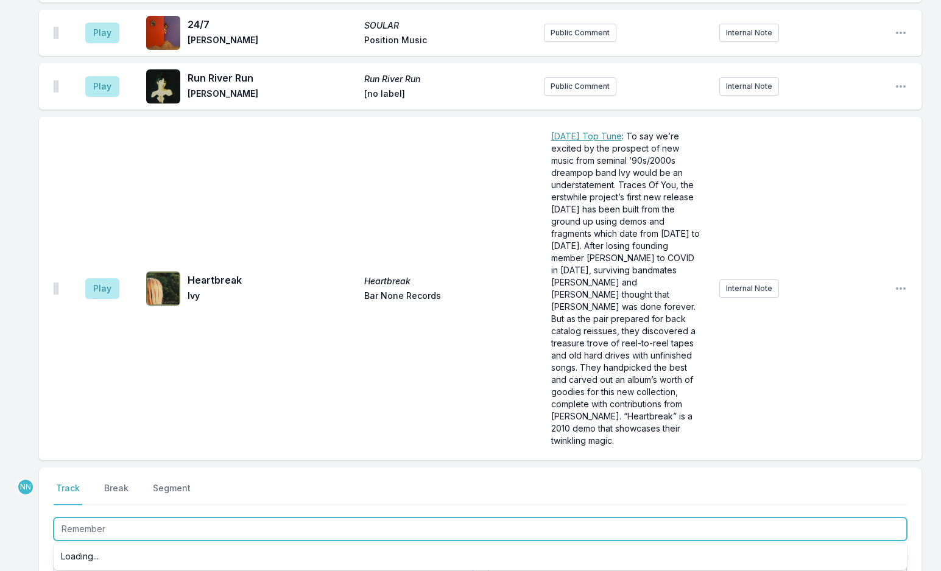
scroll to position [0, 0]
type input "Remember (v"
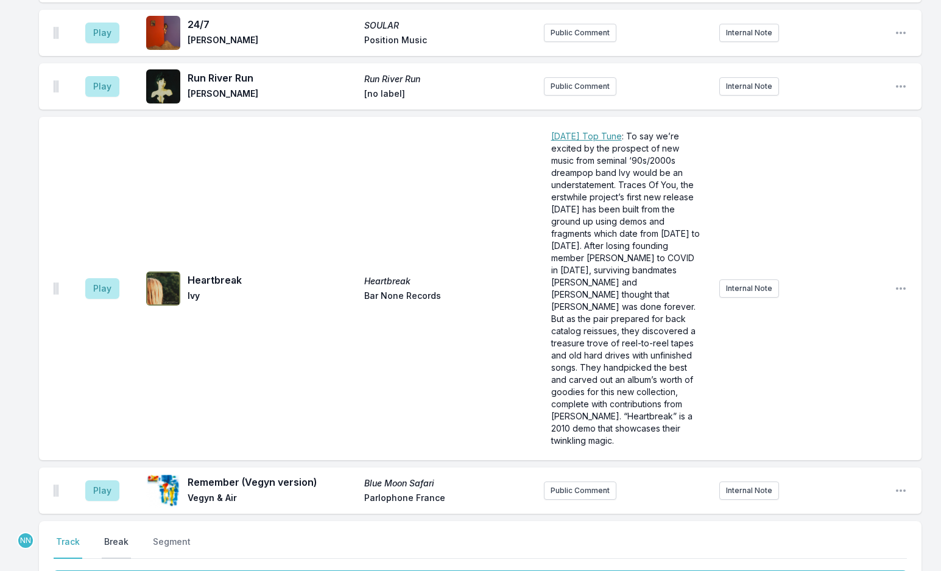
scroll to position [4170, 0]
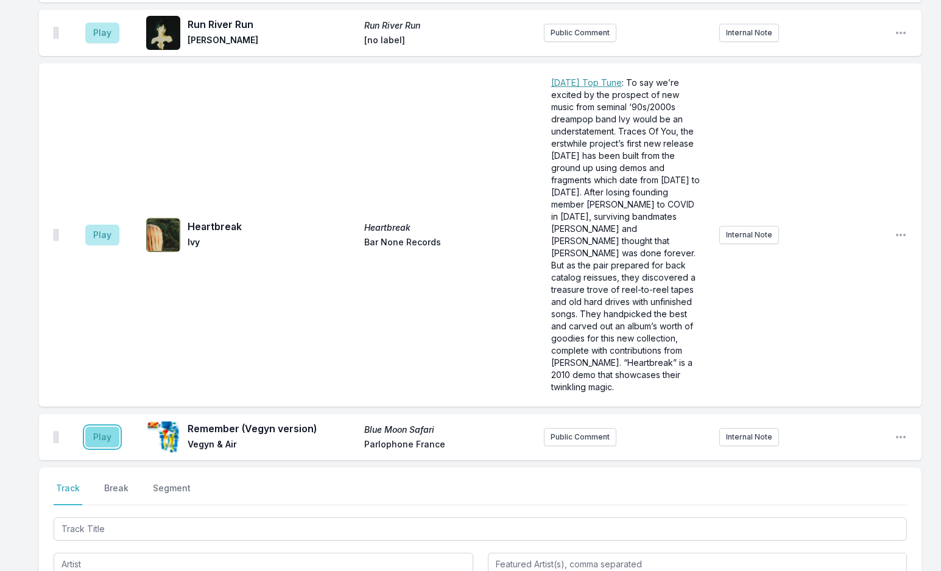
click at [108, 427] on button "Play" at bounding box center [102, 437] width 34 height 21
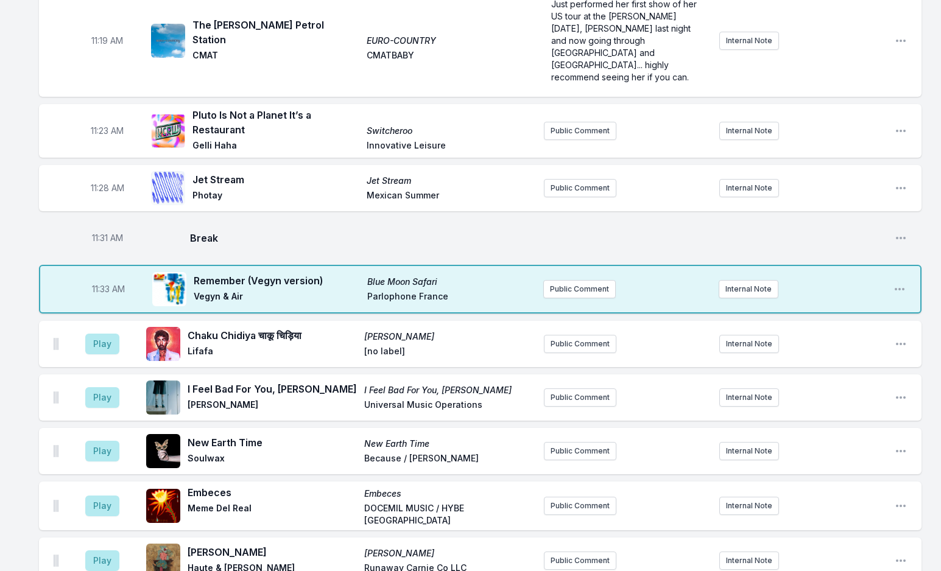
scroll to position [2343, 0]
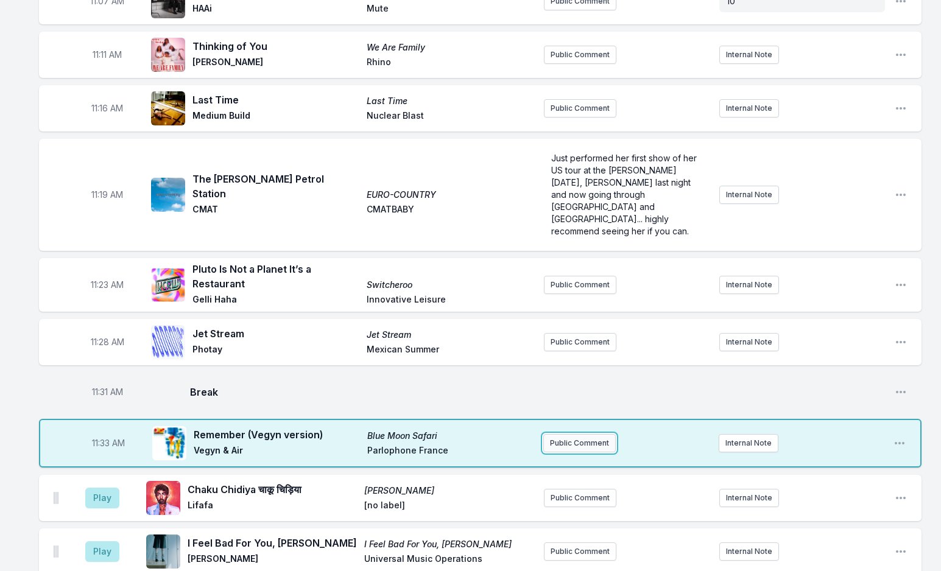
click at [568, 434] on button "Public Comment" at bounding box center [579, 443] width 72 height 18
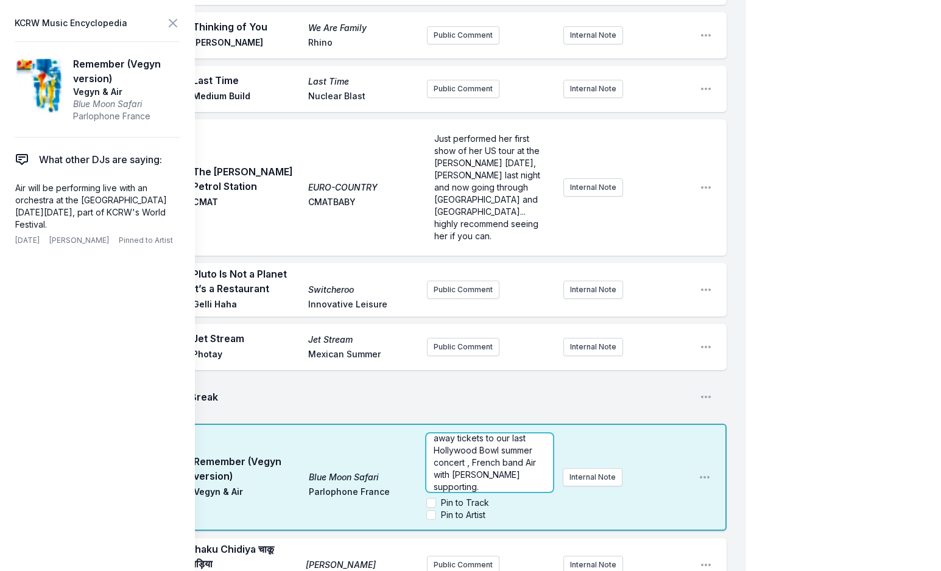
scroll to position [0, 0]
drag, startPoint x: 434, startPoint y: 264, endPoint x: 499, endPoint y: 262, distance: 65.2
click at [499, 439] on span "Ticket Giveaway - giving away tickets to our last Hollywood Bowl summer concert…" at bounding box center [486, 474] width 105 height 71
click at [495, 414] on p "﻿ Ticket Giveaway - giving away tickets to our last Hollywood Bowl summer conce…" at bounding box center [489, 450] width 111 height 73
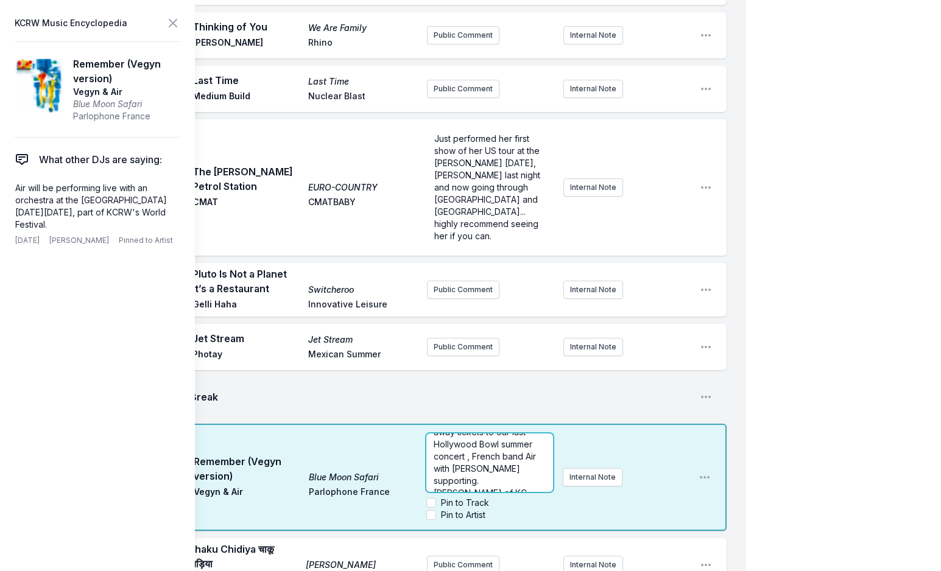
scroll to position [30, 0]
click at [173, 22] on icon at bounding box center [173, 23] width 15 height 15
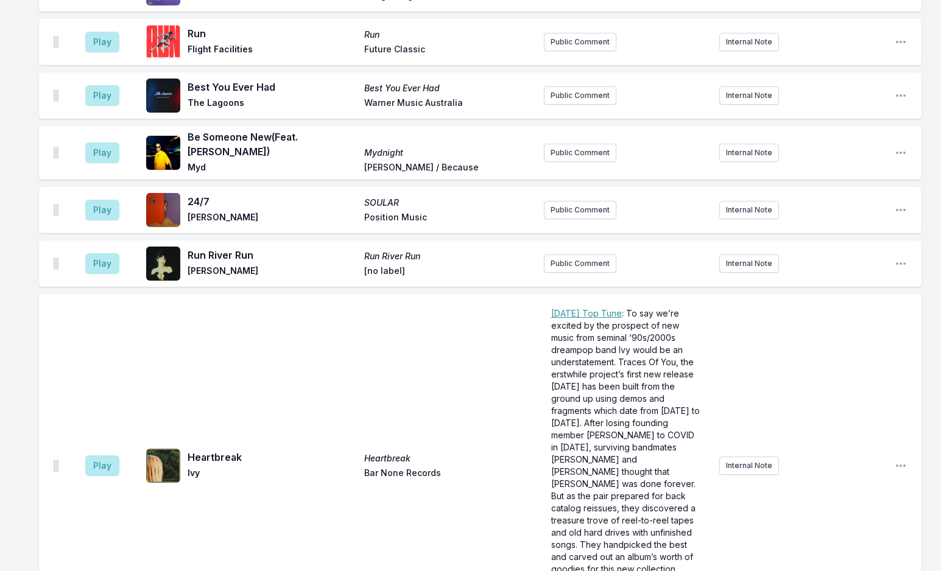
scroll to position [4048, 0]
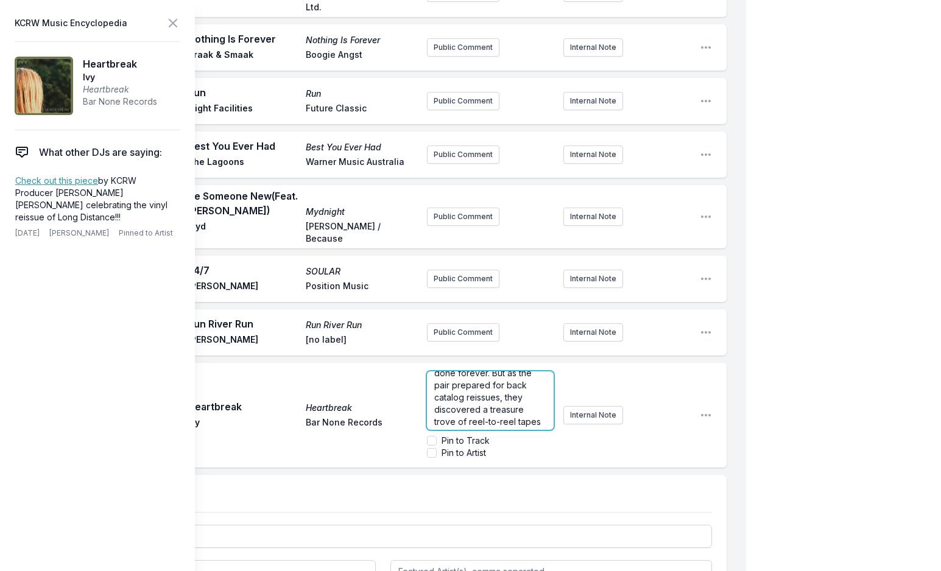
scroll to position [231, 0]
click at [502, 178] on span ": To say we’re excited by the prospect of new music from seminal ‘90s/2000s dre…" at bounding box center [491, 364] width 114 height 437
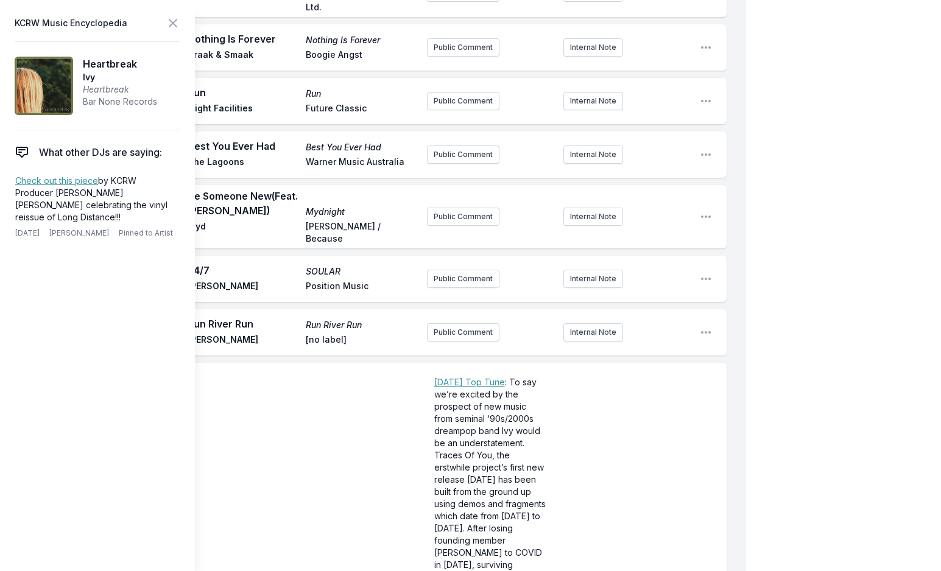
scroll to position [4645, 0]
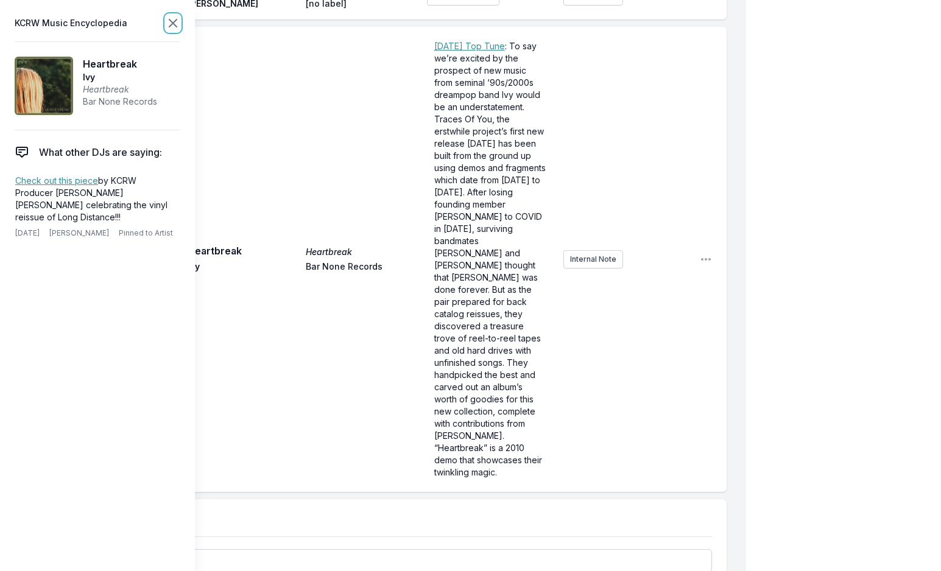
click at [171, 23] on icon at bounding box center [173, 23] width 15 height 15
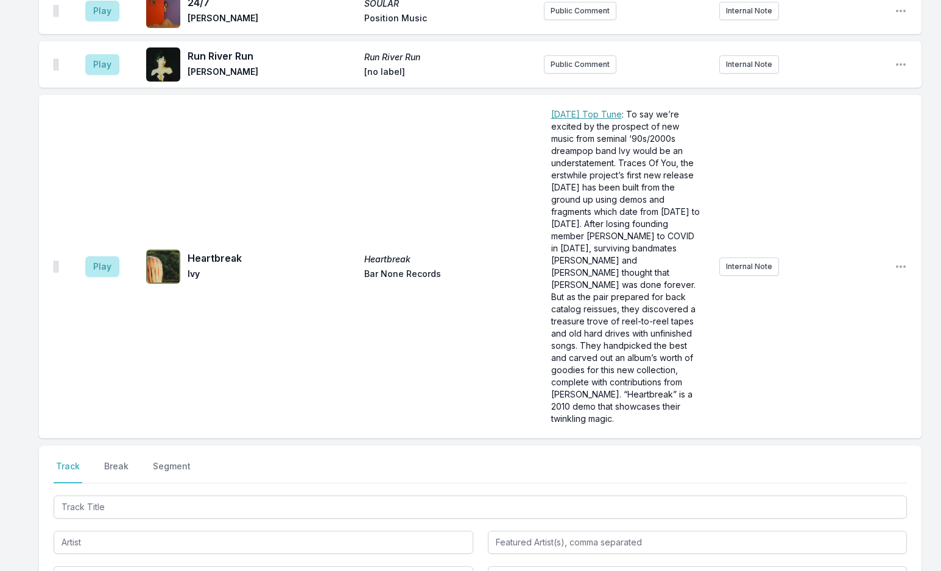
scroll to position [4211, 0]
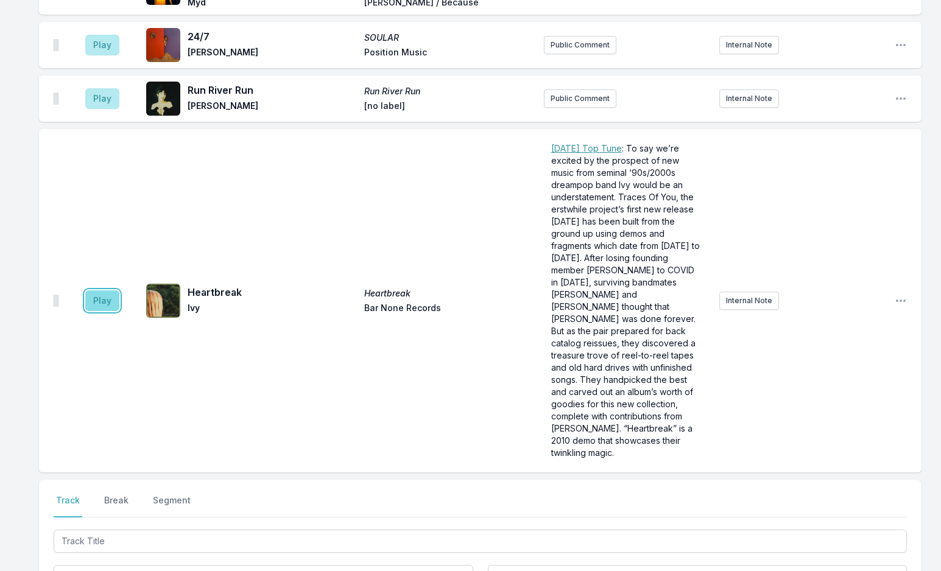
click at [97, 290] on button "Play" at bounding box center [102, 300] width 34 height 21
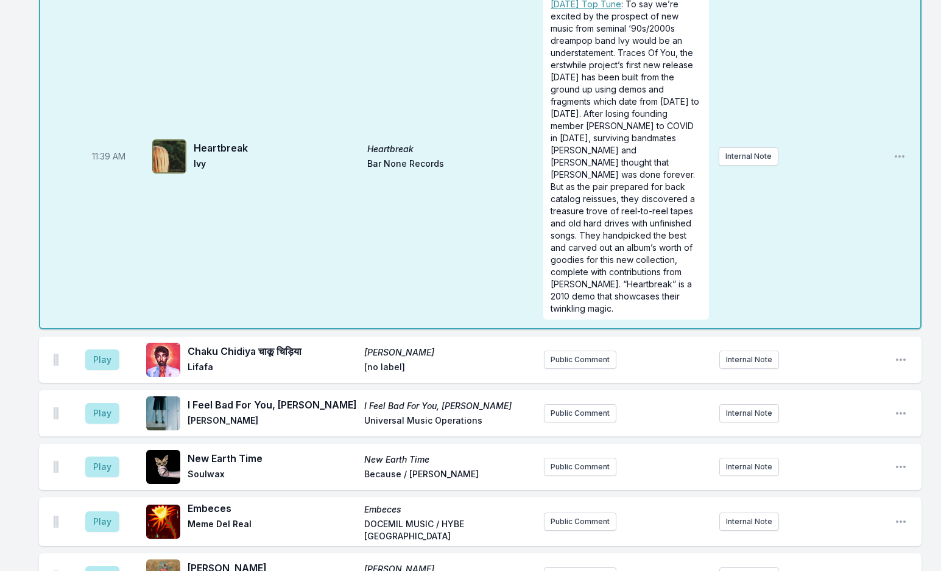
scroll to position [2689, 0]
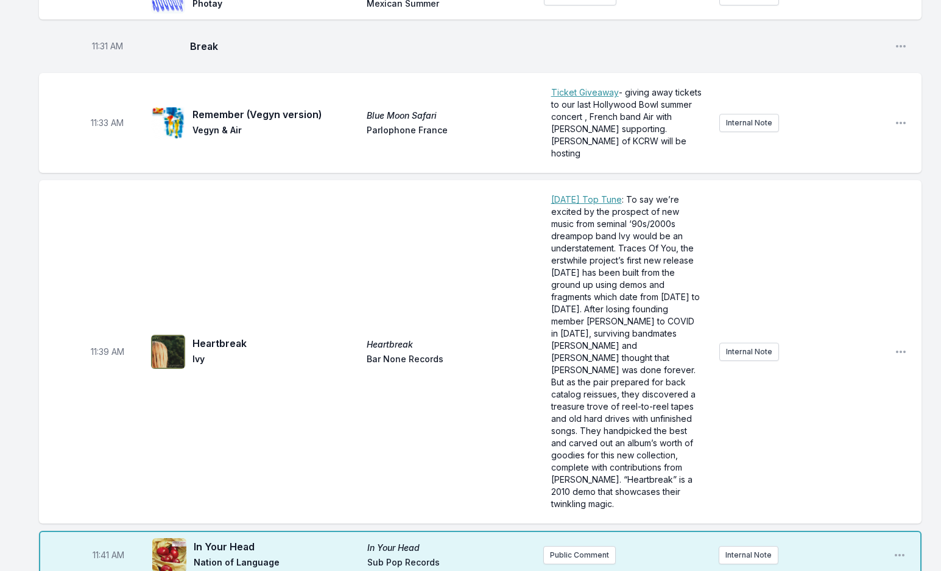
click at [583, 531] on div "11:41 AM In Your Head In Your Head Nation of Language Sub Pop Records Public Co…" at bounding box center [480, 555] width 882 height 49
click at [584, 546] on button "Public Comment" at bounding box center [579, 555] width 72 height 18
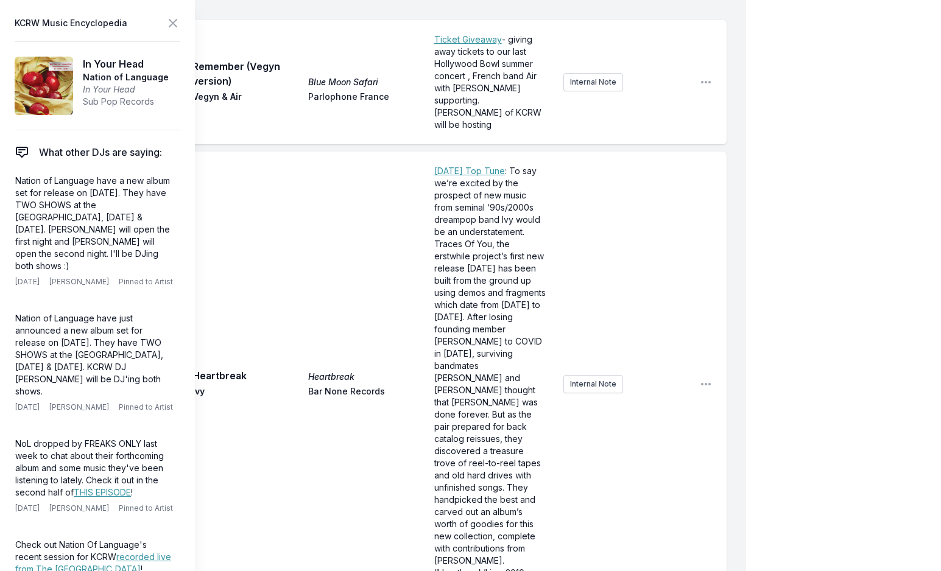
scroll to position [2993, 0]
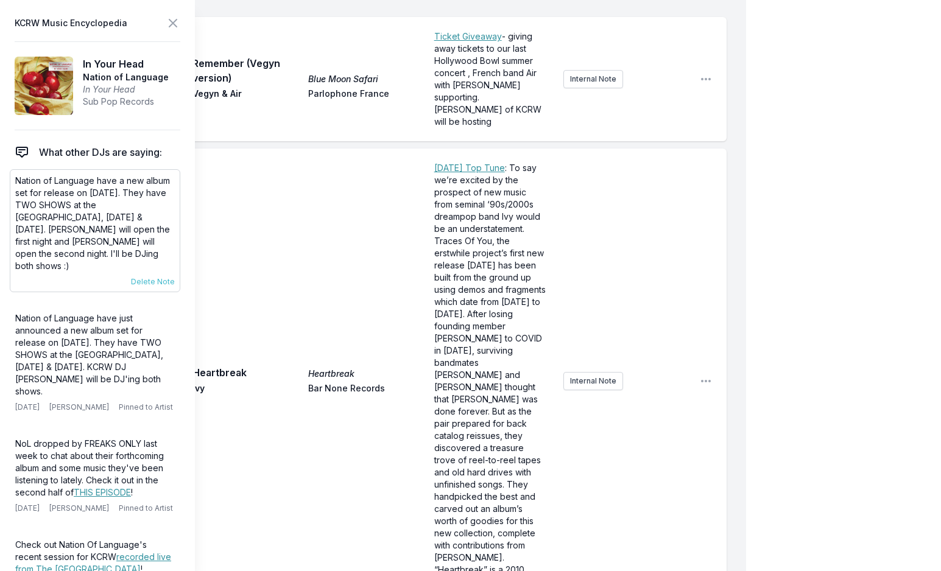
click at [32, 178] on p "Nation of Language have a new album set for release on September 19th. They hav…" at bounding box center [95, 223] width 160 height 97
click at [33, 181] on p "Nation of Language have a new album set for release on September 19th. They hav…" at bounding box center [95, 223] width 160 height 97
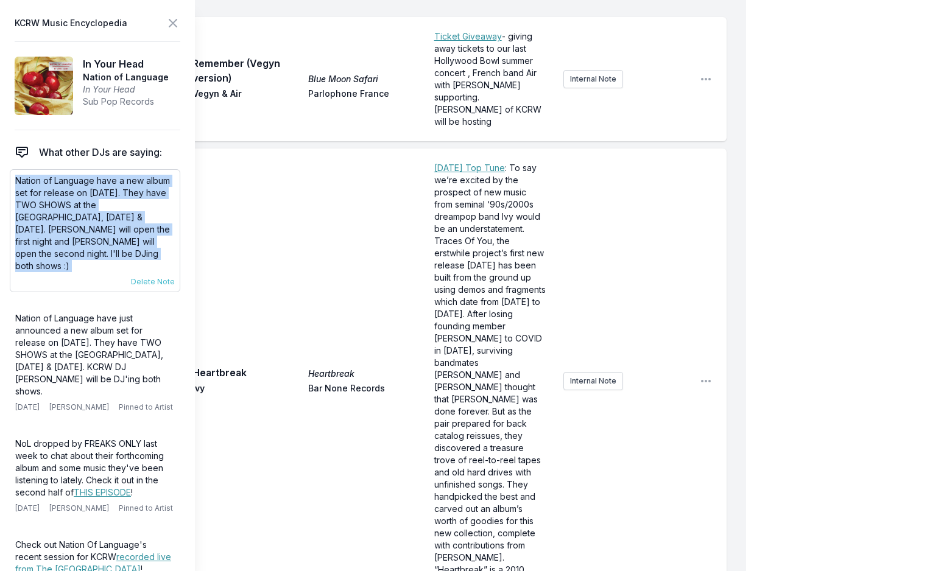
click at [33, 181] on p "Nation of Language have a new album set for release on September 19th. They hav…" at bounding box center [95, 223] width 160 height 97
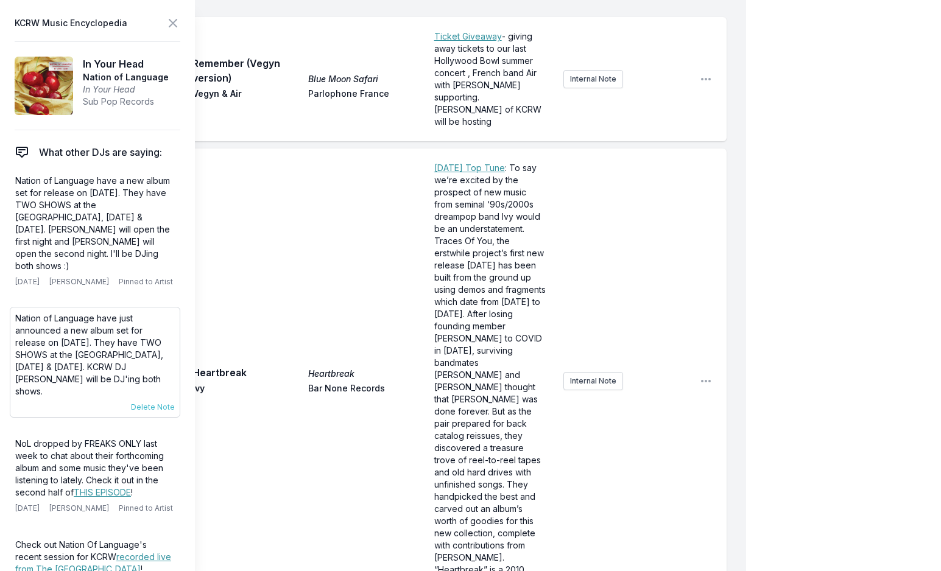
click at [62, 319] on p "Nation of Language have just announced a new album set for release on September…" at bounding box center [95, 354] width 160 height 85
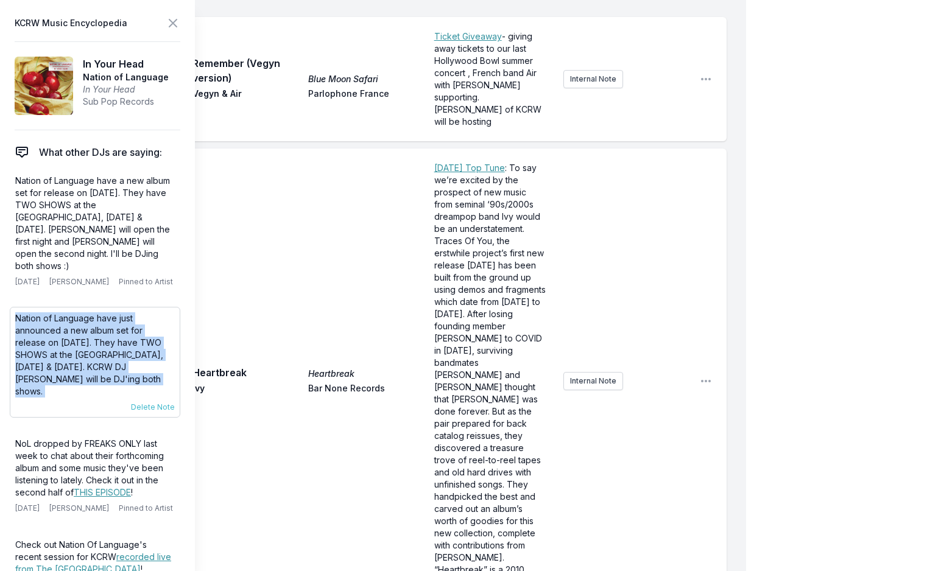
click at [62, 319] on p "Nation of Language have just announced a new album set for release on September…" at bounding box center [95, 354] width 160 height 85
copy div "Nation of Language have just announced a new album set for release on September…"
click at [172, 24] on icon at bounding box center [172, 22] width 7 height 7
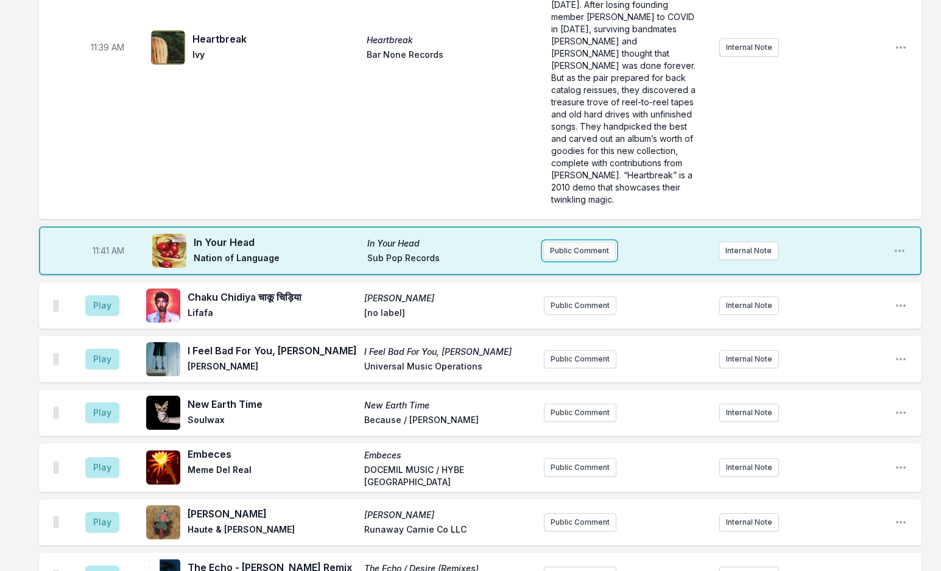
click at [566, 242] on button "Public Comment" at bounding box center [579, 251] width 72 height 18
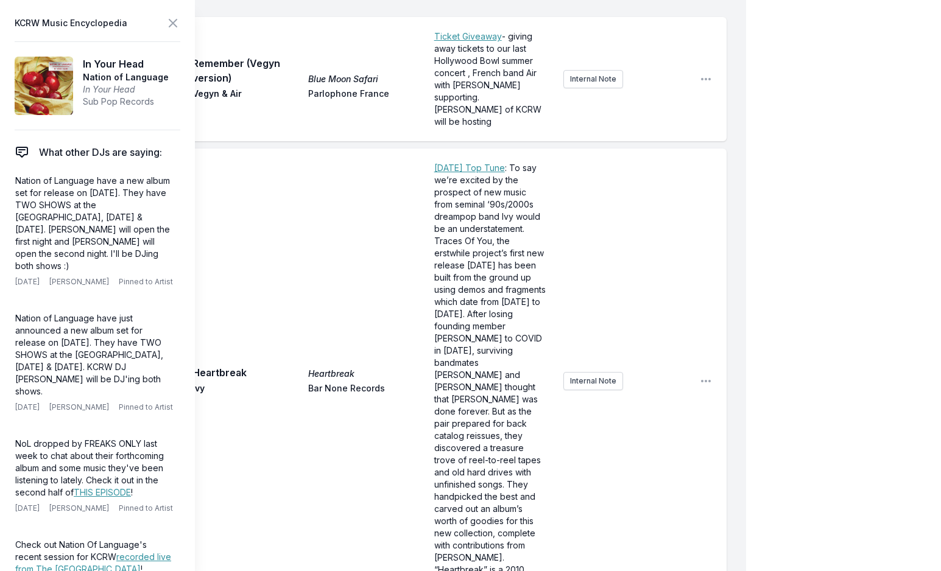
scroll to position [73, 0]
click at [165, 32] on aside "KCRW Music Encyclopedia In Your Head Nation of Language In Your Head Sub Pop Re…" at bounding box center [97, 285] width 195 height 571
click at [172, 21] on icon at bounding box center [173, 23] width 15 height 15
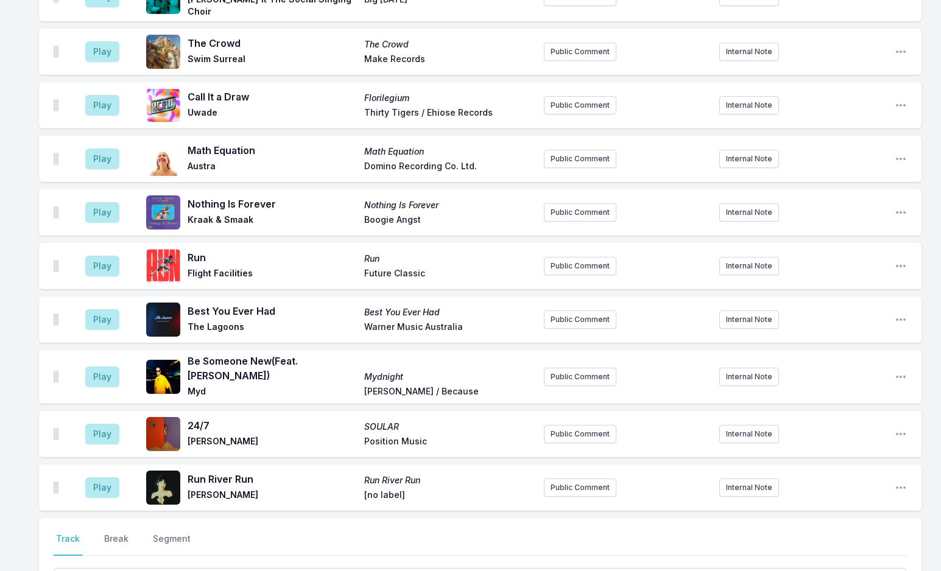
scroll to position [4265, 0]
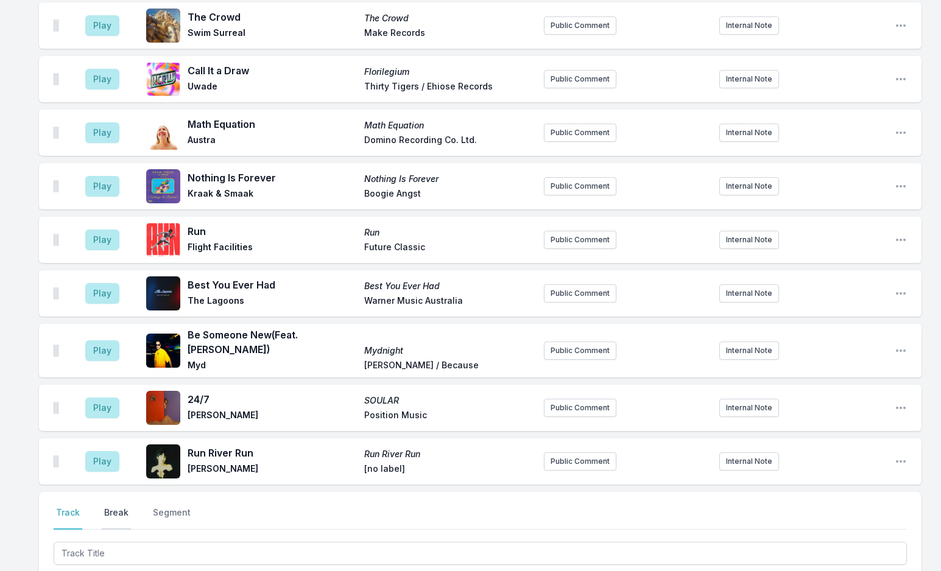
click at [119, 507] on button "Break" at bounding box center [116, 518] width 29 height 23
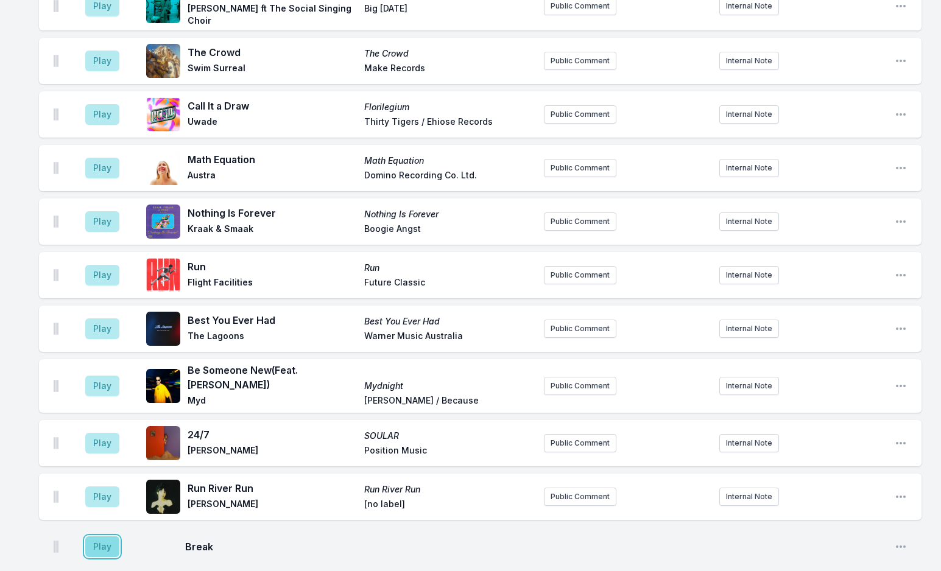
click at [99, 536] on button "Play" at bounding box center [102, 546] width 34 height 21
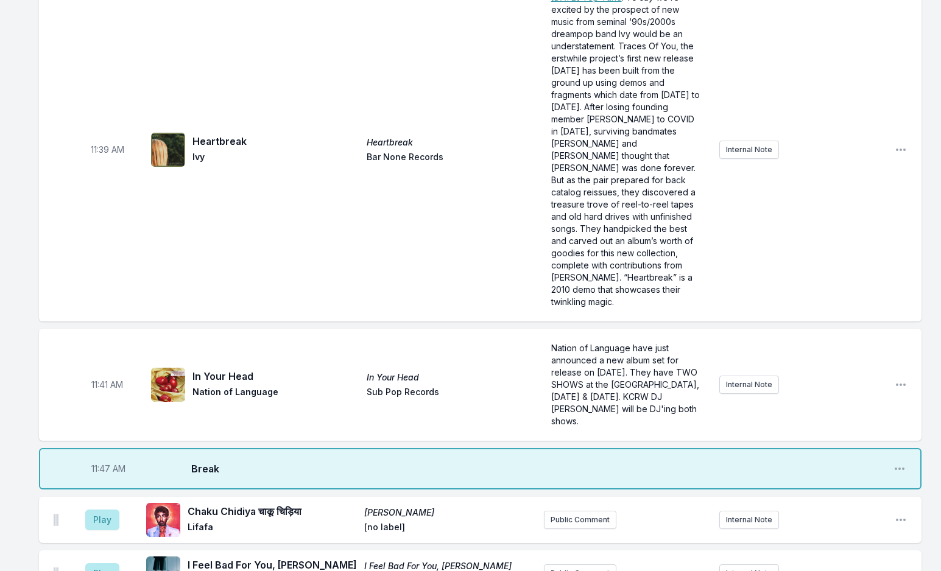
scroll to position [2890, 0]
click at [107, 564] on button "Play" at bounding box center [102, 574] width 34 height 21
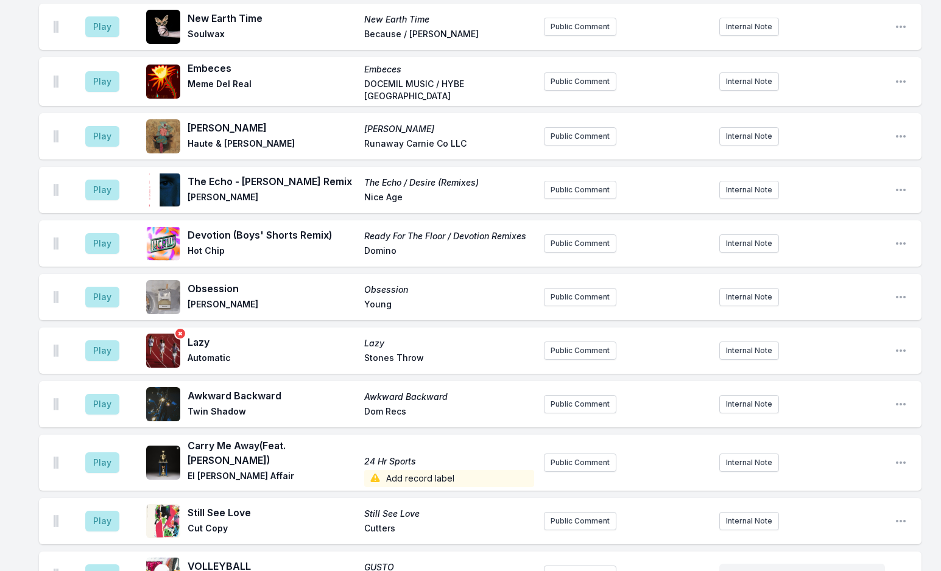
scroll to position [3316, 0]
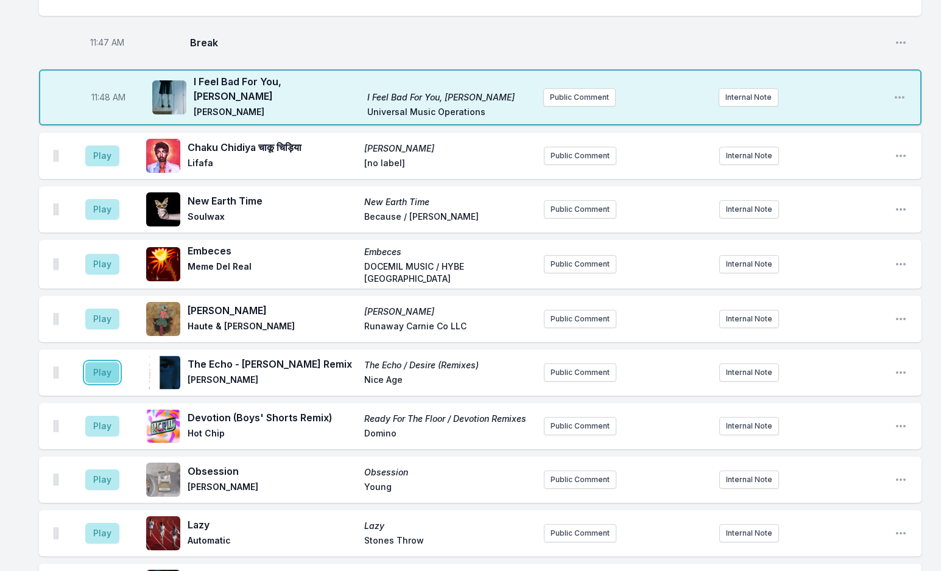
click at [103, 362] on button "Play" at bounding box center [102, 372] width 34 height 21
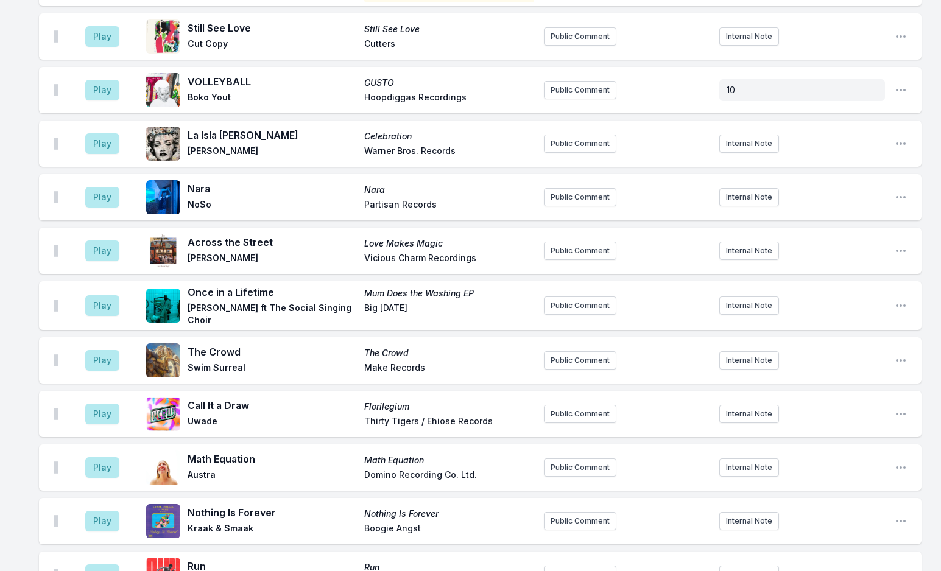
scroll to position [4169, 0]
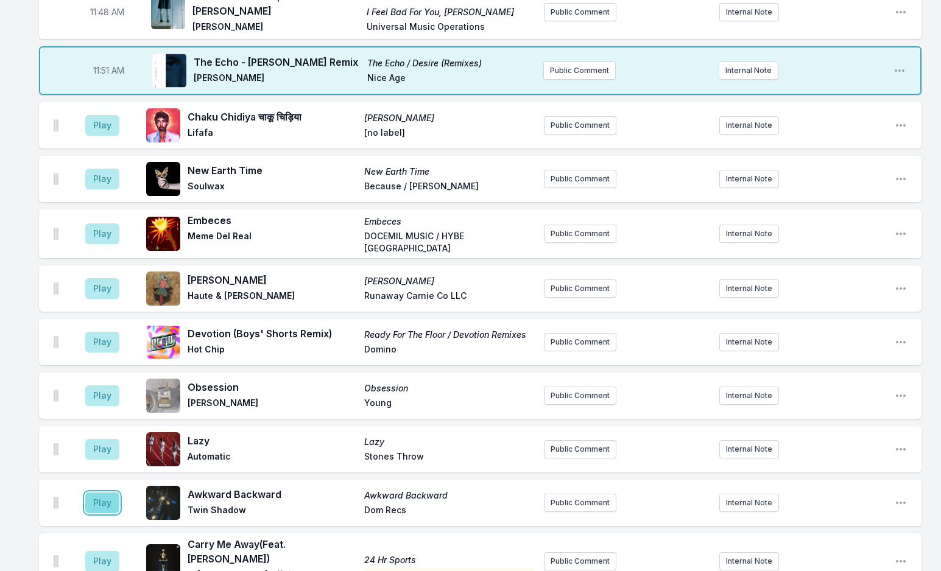
click at [98, 493] on button "Play" at bounding box center [102, 503] width 34 height 21
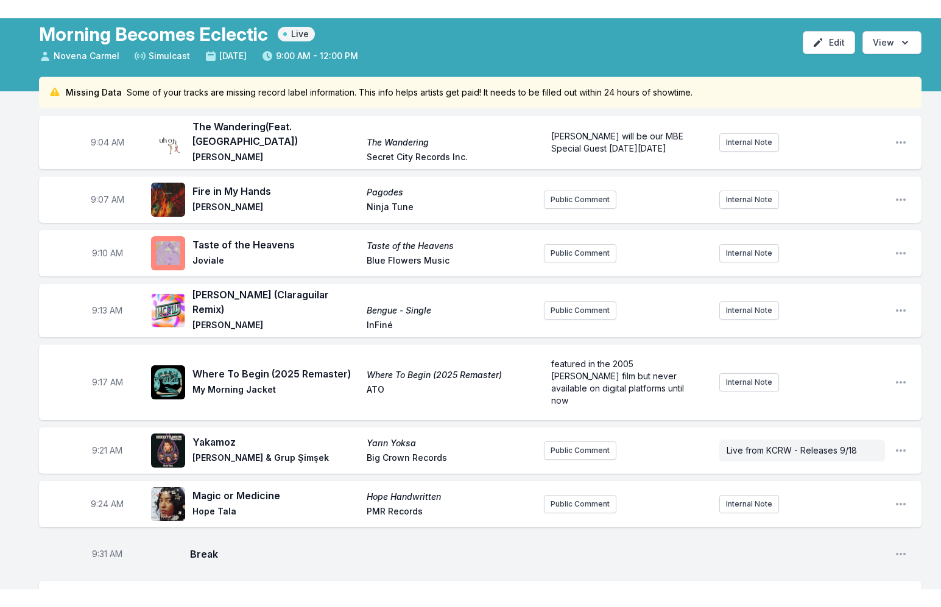
scroll to position [0, 0]
